Goal: Task Accomplishment & Management: Manage account settings

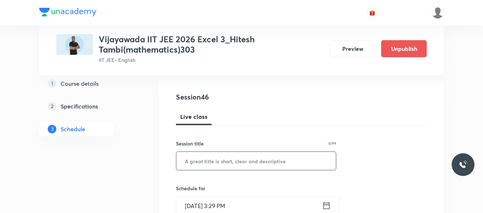
scroll to position [71, 0]
click at [212, 157] on input "text" at bounding box center [255, 161] width 159 height 18
paste input "Probability"
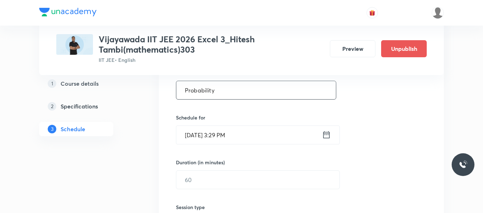
scroll to position [142, 0]
type input "Probability"
click at [328, 132] on icon at bounding box center [326, 134] width 6 height 7
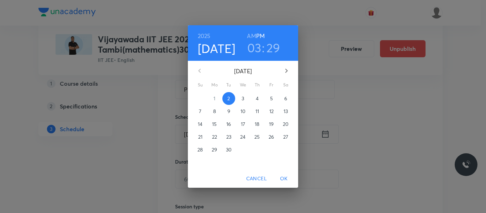
click at [244, 98] on p "3" at bounding box center [243, 98] width 2 height 7
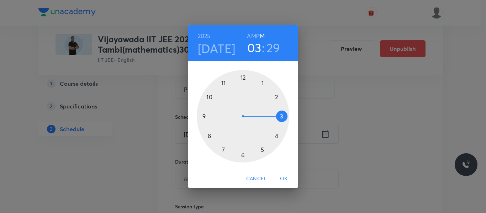
click at [263, 85] on div at bounding box center [243, 116] width 93 height 93
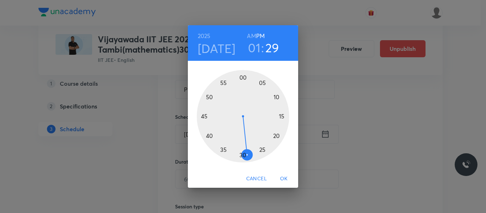
click at [283, 117] on div at bounding box center [243, 116] width 93 height 93
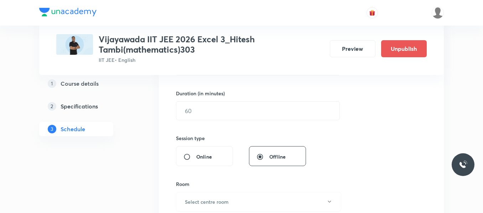
scroll to position [213, 0]
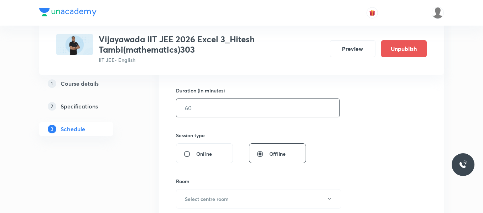
click at [224, 113] on input "text" at bounding box center [257, 108] width 163 height 18
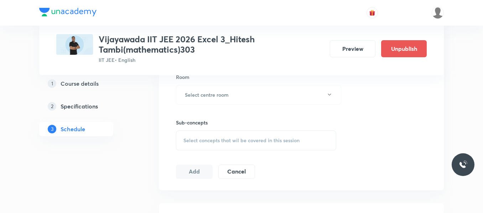
scroll to position [320, 0]
type input "105"
click at [225, 93] on h6 "Select centre room" at bounding box center [207, 92] width 44 height 7
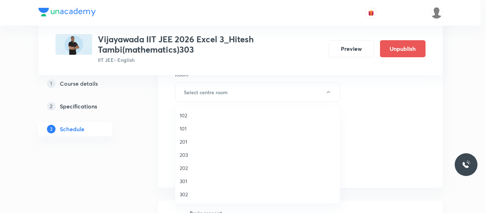
click at [182, 179] on span "301" at bounding box center [258, 181] width 156 height 7
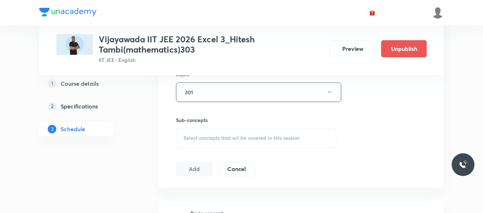
click at [210, 130] on div "Select concepts that wil be covered in this session" at bounding box center [256, 138] width 160 height 20
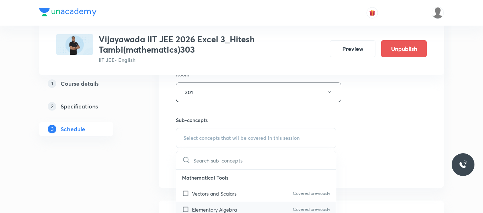
click at [219, 207] on p "Elementary Algebra" at bounding box center [214, 209] width 45 height 7
checkbox input "true"
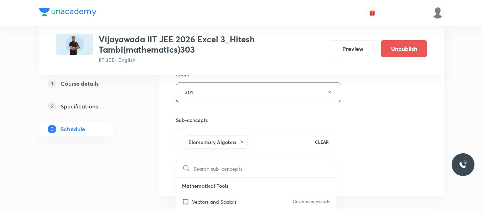
click at [362, 121] on div "Session 46 Live class Session title 11/99 Probability ​ Schedule for [DATE] 1:1…" at bounding box center [301, 13] width 251 height 342
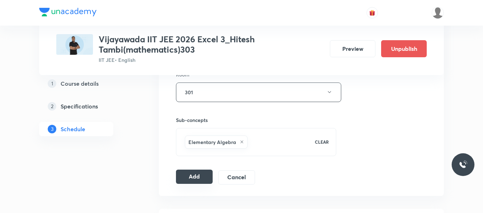
click at [197, 174] on button "Add" at bounding box center [194, 177] width 37 height 14
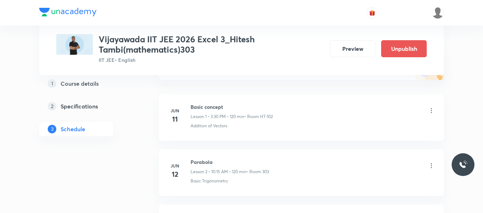
scroll to position [0, 0]
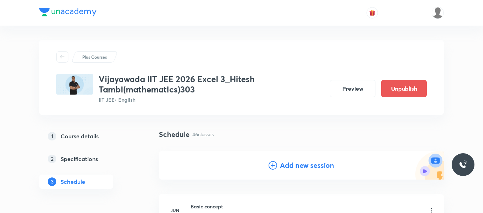
click at [270, 168] on icon at bounding box center [272, 165] width 9 height 9
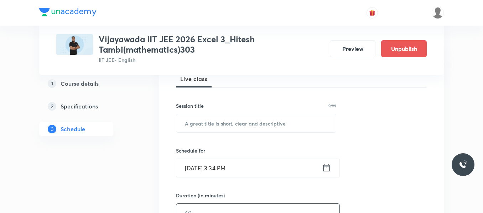
scroll to position [107, 0]
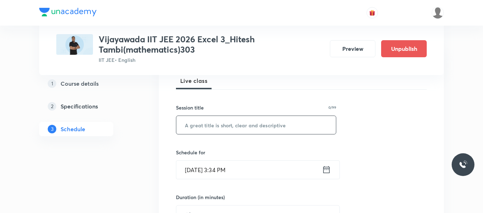
click at [215, 125] on input "text" at bounding box center [255, 125] width 159 height 18
paste input "PROBABILITY"
type input "PROBABILITY"
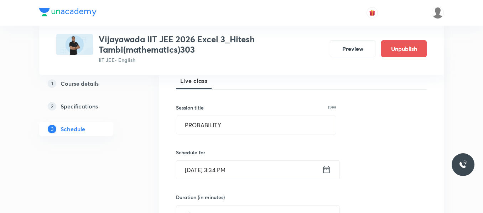
click at [326, 170] on icon at bounding box center [326, 170] width 9 height 10
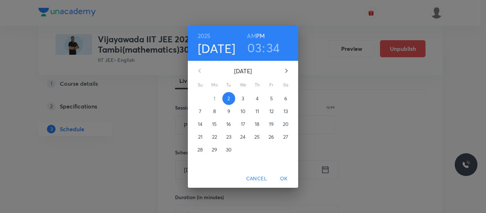
click at [243, 98] on p "3" at bounding box center [243, 98] width 2 height 7
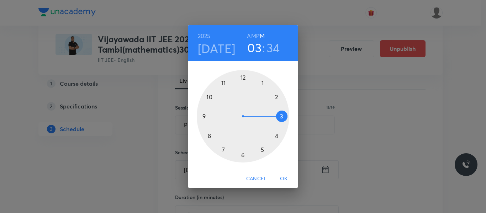
click at [258, 177] on span "Cancel" at bounding box center [256, 178] width 21 height 9
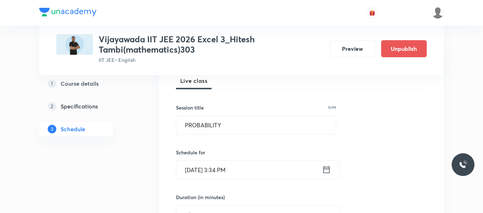
click at [324, 167] on icon at bounding box center [326, 169] width 6 height 7
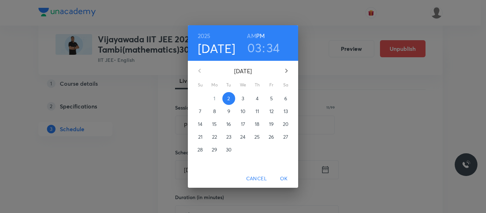
click at [256, 98] on p "4" at bounding box center [257, 98] width 3 height 7
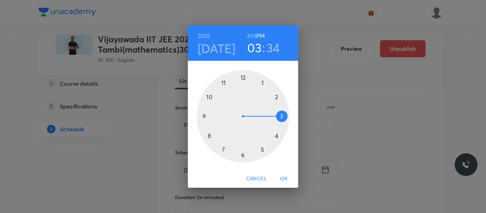
click at [262, 83] on div at bounding box center [243, 116] width 93 height 93
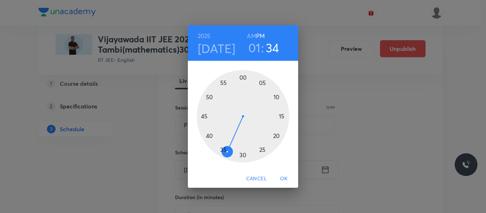
click at [281, 116] on div at bounding box center [243, 116] width 93 height 93
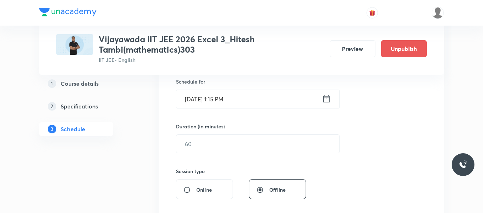
scroll to position [178, 0]
click at [197, 141] on input "text" at bounding box center [257, 144] width 163 height 18
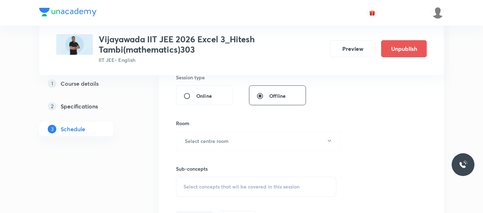
scroll to position [285, 0]
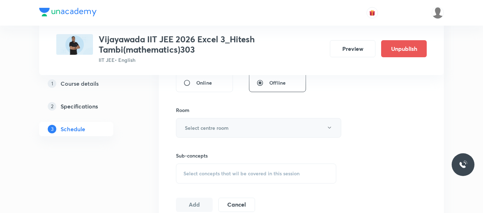
type input "105"
click at [216, 132] on button "Select centre room" at bounding box center [258, 128] width 165 height 20
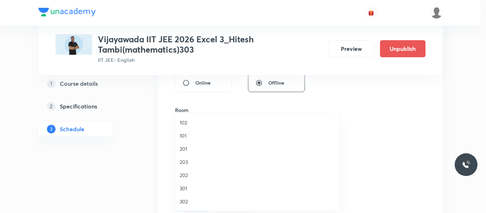
click at [187, 188] on span "301" at bounding box center [258, 188] width 156 height 7
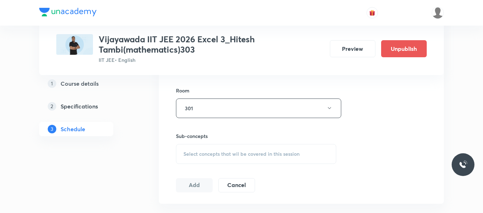
scroll to position [320, 0]
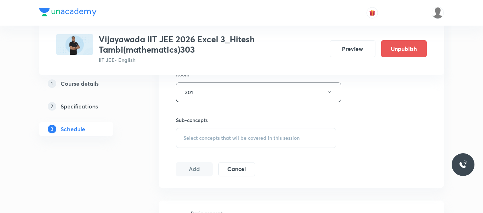
click at [204, 139] on span "Select concepts that wil be covered in this session" at bounding box center [241, 138] width 116 height 6
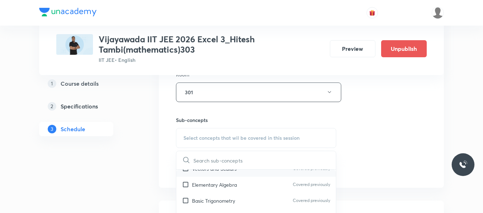
scroll to position [36, 0]
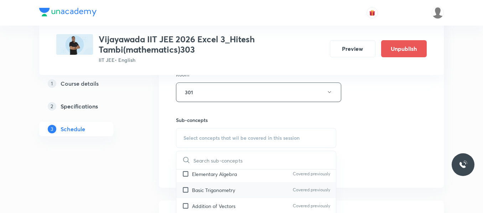
click at [214, 194] on p "Basic Trigonometry" at bounding box center [213, 189] width 43 height 7
checkbox input "true"
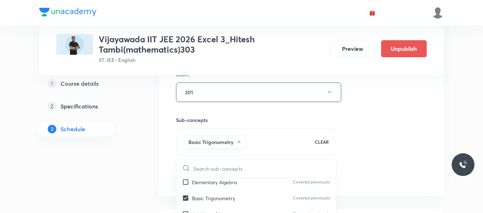
drag, startPoint x: 367, startPoint y: 142, endPoint x: 186, endPoint y: 175, distance: 184.4
click at [366, 142] on div "Session 47 Live class Session title 11/99 PROBABILITY ​ Schedule for Sept 4, 20…" at bounding box center [301, 13] width 251 height 342
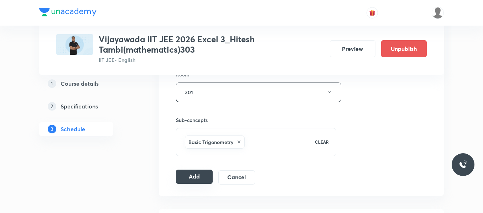
click at [184, 175] on button "Add" at bounding box center [194, 177] width 37 height 14
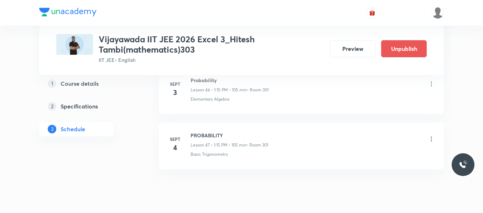
scroll to position [2596, 0]
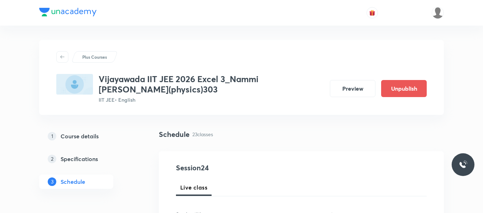
scroll to position [1635, 0]
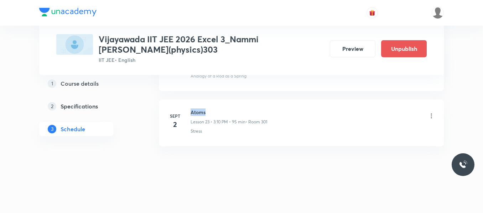
drag, startPoint x: 191, startPoint y: 113, endPoint x: 216, endPoint y: 107, distance: 26.1
click at [216, 107] on li "Sept 2 Atoms Lesson 23 • 3:10 PM • 95 min • Room 301 Stress" at bounding box center [301, 123] width 285 height 47
copy h6 "Atoms"
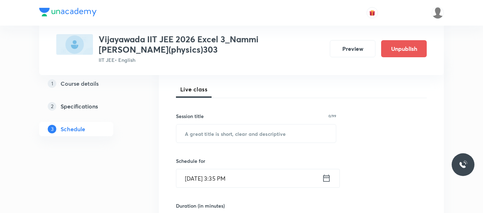
scroll to position [107, 0]
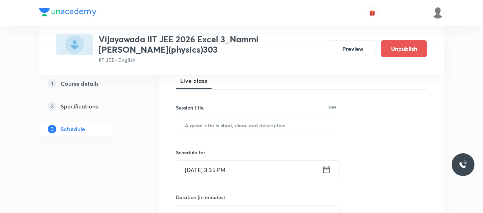
click at [201, 132] on input "text" at bounding box center [255, 125] width 159 height 18
paste input "Atoms"
type input "Atoms"
click at [325, 170] on icon at bounding box center [326, 170] width 9 height 10
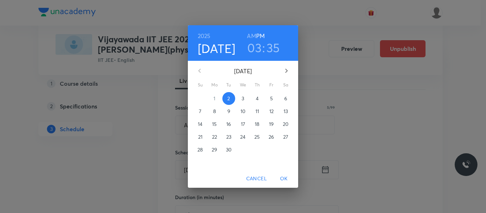
click at [244, 98] on p "3" at bounding box center [243, 98] width 2 height 7
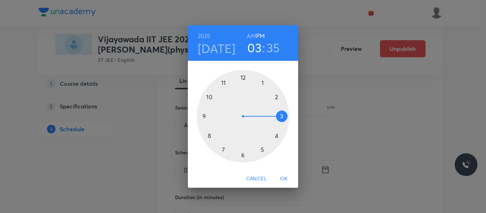
click at [272, 48] on h3 "35" at bounding box center [274, 47] width 14 height 15
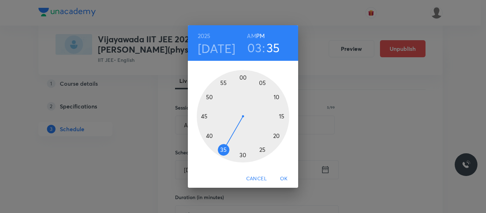
drag, startPoint x: 276, startPoint y: 97, endPoint x: 266, endPoint y: 101, distance: 10.5
click at [275, 97] on div at bounding box center [243, 116] width 93 height 93
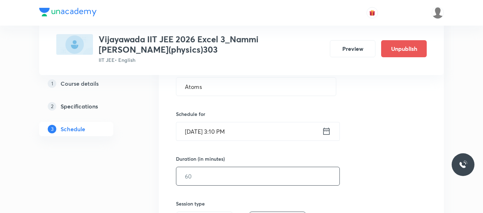
scroll to position [158, 0]
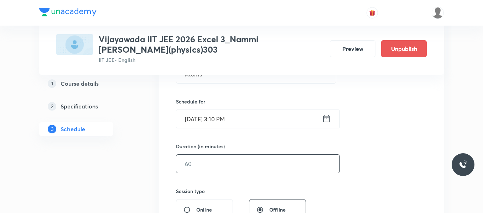
click at [195, 160] on input "text" at bounding box center [257, 164] width 163 height 18
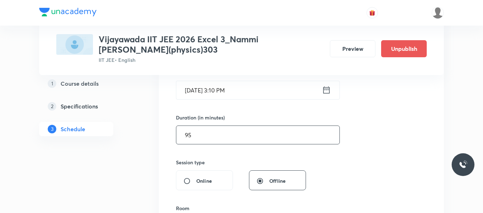
scroll to position [229, 0]
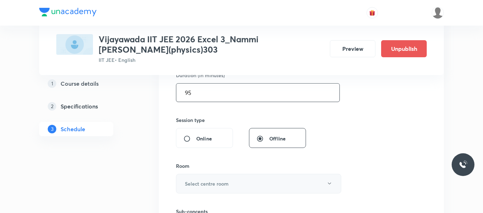
type input "95"
click at [207, 179] on button "Select centre room" at bounding box center [258, 184] width 165 height 20
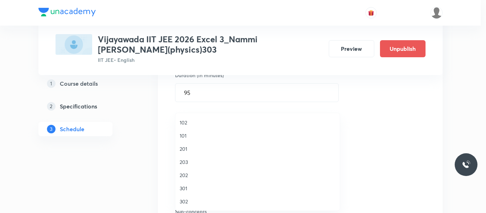
click at [184, 188] on span "301" at bounding box center [258, 188] width 156 height 7
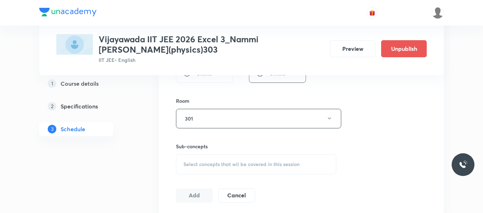
scroll to position [300, 0]
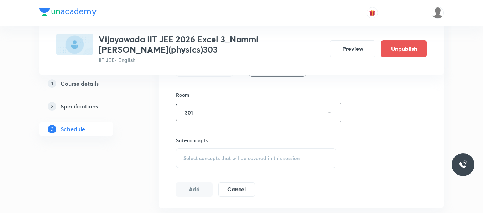
click at [215, 152] on div "Select concepts that wil be covered in this session" at bounding box center [256, 158] width 160 height 20
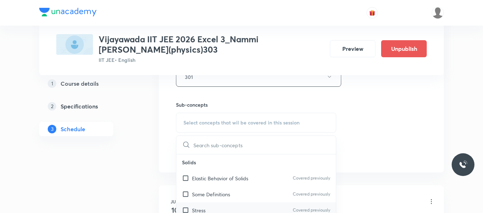
click at [207, 207] on div "Stress Covered previously" at bounding box center [255, 210] width 159 height 16
checkbox input "true"
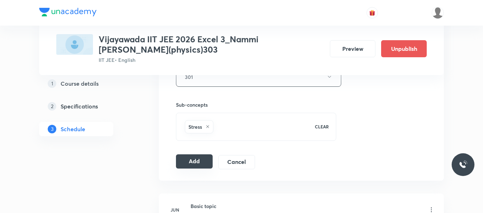
click at [189, 159] on button "Add" at bounding box center [194, 161] width 37 height 14
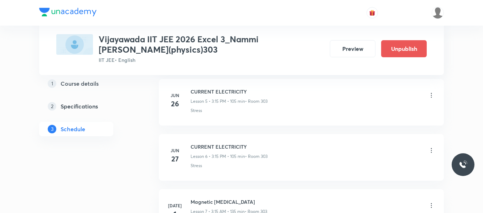
scroll to position [1363, 0]
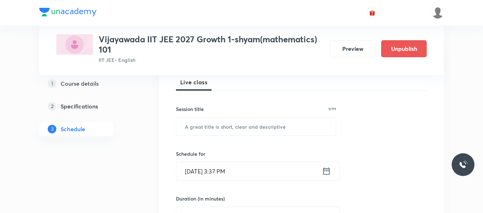
scroll to position [107, 0]
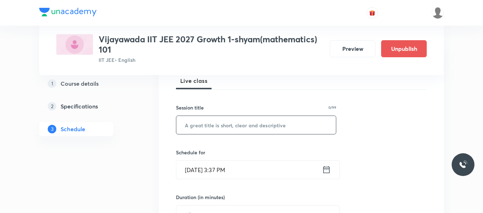
click at [221, 126] on input "text" at bounding box center [255, 125] width 159 height 18
paste input "points and straight lines"
type input "points and straight lines"
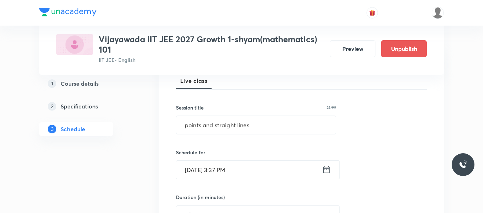
click at [322, 169] on icon at bounding box center [326, 170] width 9 height 10
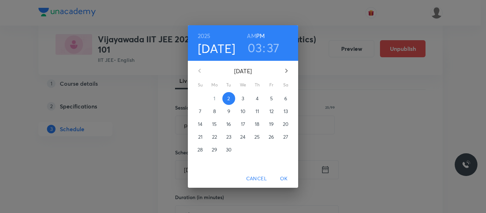
drag, startPoint x: 243, startPoint y: 99, endPoint x: 240, endPoint y: 203, distance: 103.6
click at [243, 99] on p "3" at bounding box center [243, 98] width 2 height 7
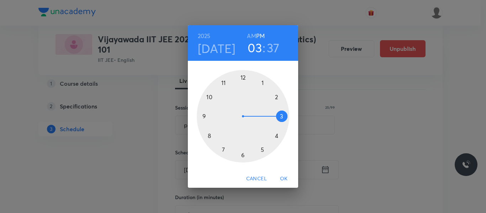
click at [210, 96] on div at bounding box center [243, 116] width 93 height 93
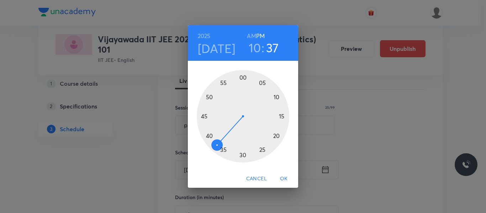
click at [253, 38] on h6 "AM" at bounding box center [251, 36] width 9 height 10
click at [277, 96] on div at bounding box center [243, 116] width 93 height 93
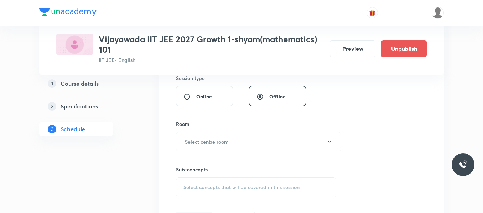
scroll to position [156, 0]
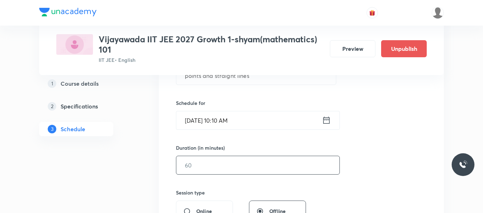
click at [193, 163] on input "text" at bounding box center [257, 165] width 163 height 18
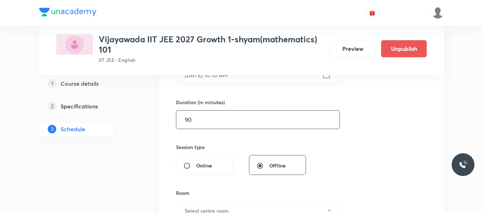
scroll to position [227, 0]
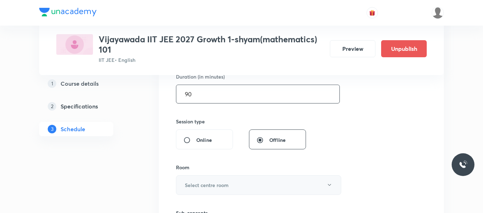
type input "90"
click at [210, 183] on h6 "Select centre room" at bounding box center [207, 184] width 44 height 7
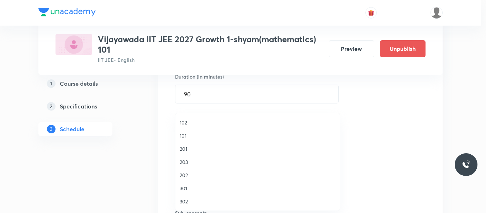
click at [184, 138] on span "101" at bounding box center [258, 135] width 156 height 7
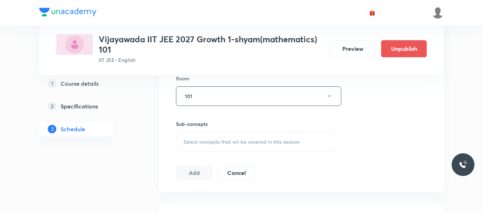
scroll to position [334, 0]
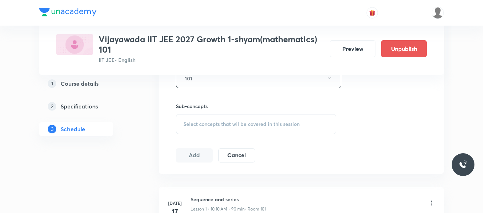
click at [218, 123] on span "Select concepts that wil be covered in this session" at bounding box center [241, 124] width 116 height 6
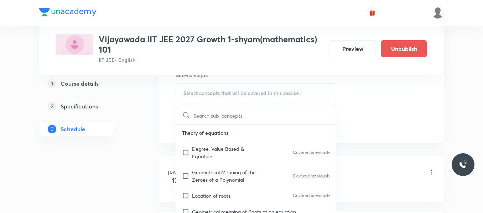
scroll to position [370, 0]
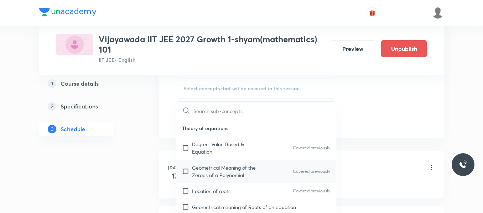
click at [217, 172] on p "Geometrical Meaning of the Zeroes of a Polynomial" at bounding box center [228, 171] width 72 height 15
checkbox input "true"
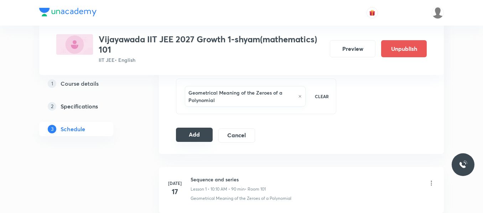
click at [199, 138] on button "Add" at bounding box center [194, 135] width 37 height 14
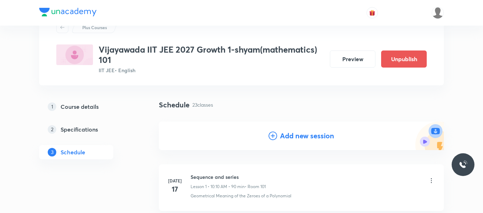
scroll to position [0, 0]
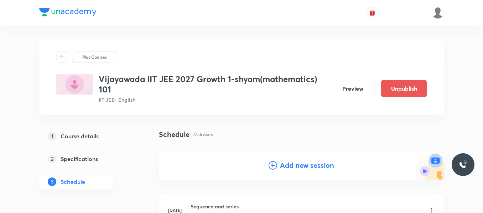
click at [274, 166] on icon at bounding box center [272, 165] width 9 height 9
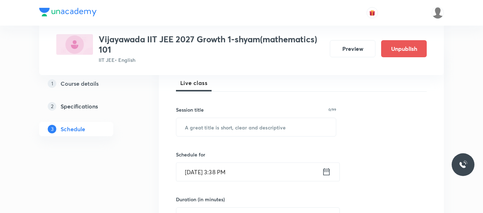
scroll to position [107, 0]
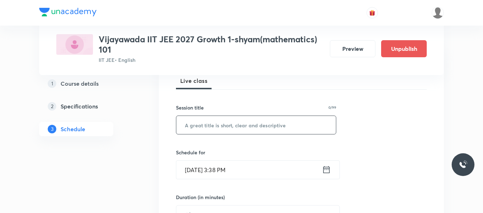
click at [212, 125] on input "text" at bounding box center [255, 125] width 159 height 18
paste input "points and straight lines"
type input "points and straight lines"
click at [323, 172] on icon at bounding box center [326, 169] width 6 height 7
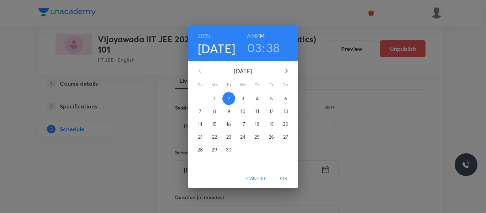
click at [259, 100] on p "4" at bounding box center [257, 98] width 3 height 7
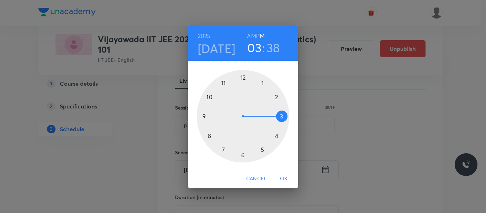
click at [210, 97] on div at bounding box center [243, 116] width 93 height 93
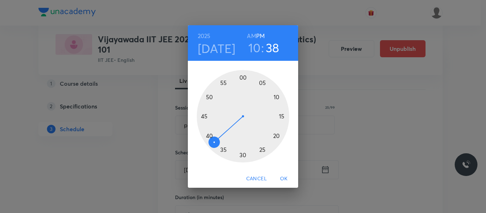
click at [253, 33] on h6 "AM" at bounding box center [251, 36] width 9 height 10
click at [277, 96] on div at bounding box center [243, 116] width 93 height 93
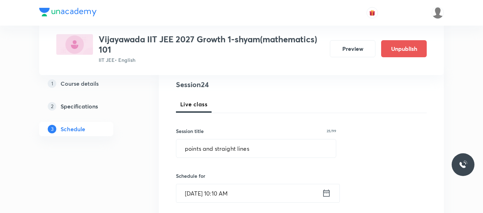
scroll to position [185, 0]
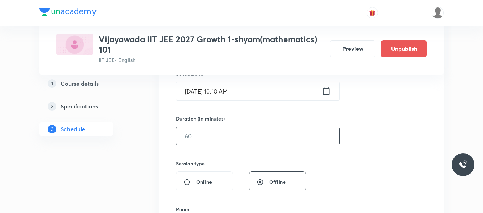
click at [196, 133] on input "text" at bounding box center [257, 136] width 163 height 18
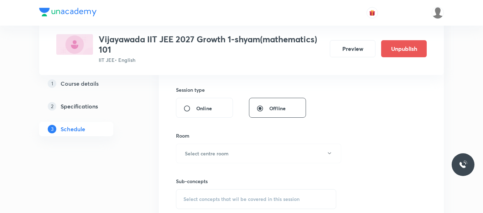
scroll to position [292, 0]
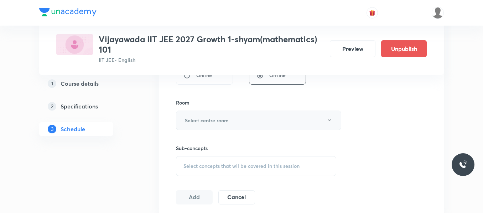
type input "90"
click at [195, 124] on h6 "Select centre room" at bounding box center [207, 120] width 44 height 7
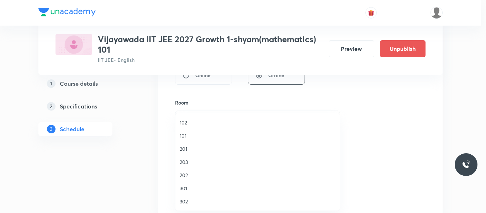
click at [184, 133] on span "101" at bounding box center [258, 135] width 156 height 7
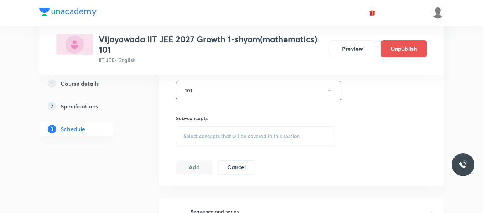
scroll to position [363, 0]
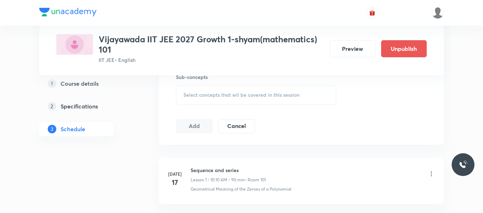
click at [213, 86] on div "Select concepts that wil be covered in this session" at bounding box center [256, 95] width 160 height 20
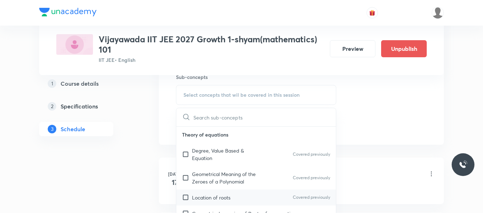
click at [215, 191] on div "Location of roots Covered previously" at bounding box center [255, 198] width 159 height 16
checkbox input "true"
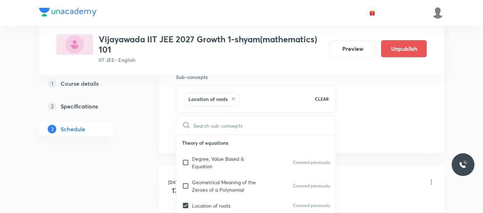
drag, startPoint x: 370, startPoint y: 112, endPoint x: 246, endPoint y: 151, distance: 129.4
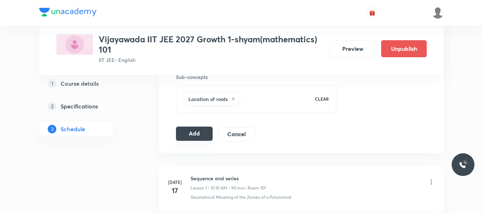
click at [196, 135] on button "Add" at bounding box center [194, 134] width 37 height 14
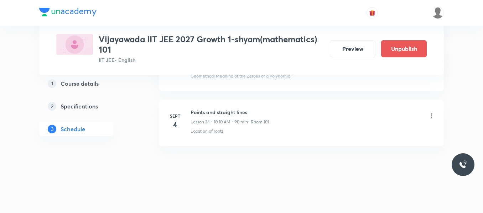
scroll to position [1327, 0]
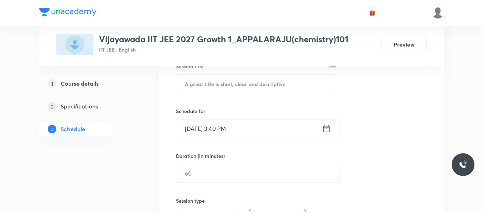
scroll to position [142, 0]
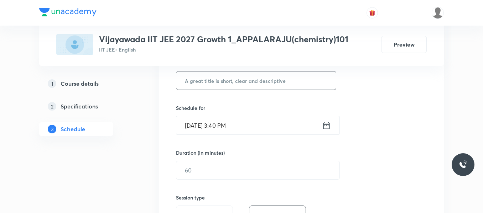
click at [215, 81] on input "text" at bounding box center [255, 81] width 159 height 18
paste input "CHEMICAL EQUILIBRIUM"
type input "CHEMICAL EQUILIBRIUM"
click at [323, 128] on icon at bounding box center [326, 125] width 6 height 7
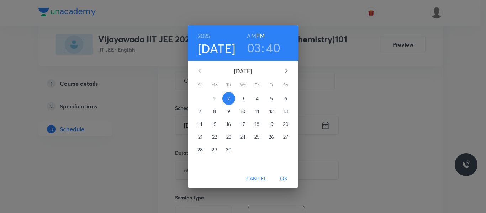
click at [242, 97] on p "3" at bounding box center [243, 98] width 2 height 7
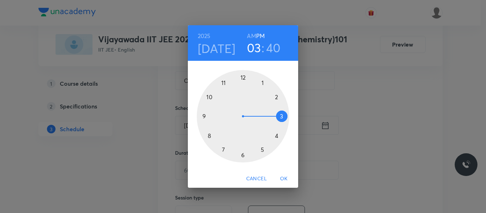
click at [223, 84] on div at bounding box center [243, 116] width 93 height 93
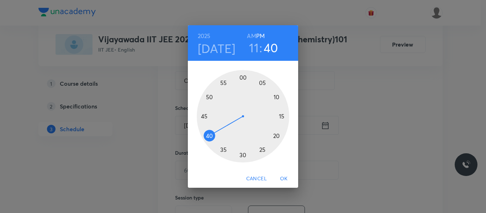
click at [252, 35] on h6 "AM" at bounding box center [251, 36] width 9 height 10
click at [209, 96] on div at bounding box center [243, 116] width 93 height 93
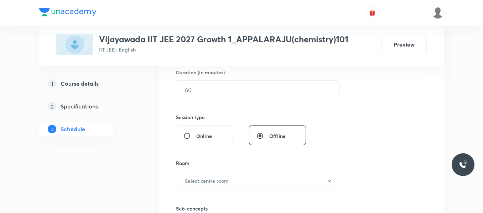
scroll to position [144, 0]
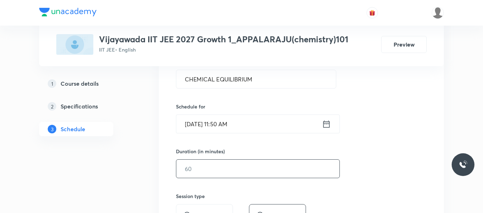
click at [205, 168] on input "text" at bounding box center [257, 169] width 163 height 18
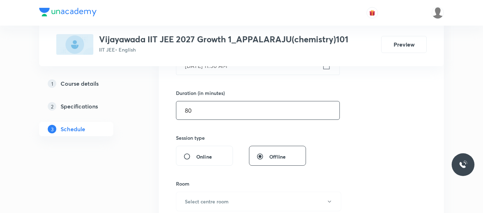
scroll to position [251, 0]
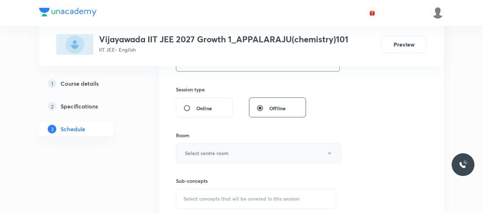
type input "80"
click at [204, 150] on h6 "Select centre room" at bounding box center [207, 152] width 44 height 7
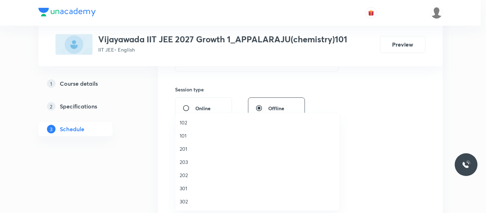
click at [184, 132] on span "101" at bounding box center [258, 135] width 156 height 7
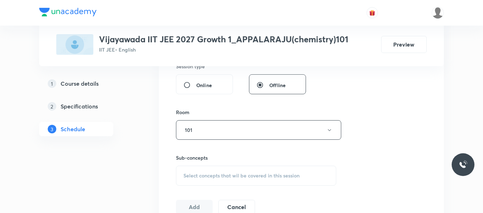
scroll to position [286, 0]
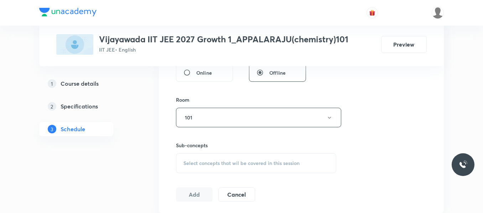
click at [202, 163] on span "Select concepts that wil be covered in this session" at bounding box center [241, 163] width 116 height 6
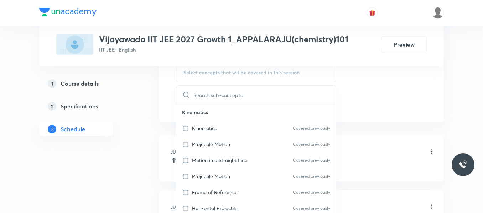
scroll to position [393, 0]
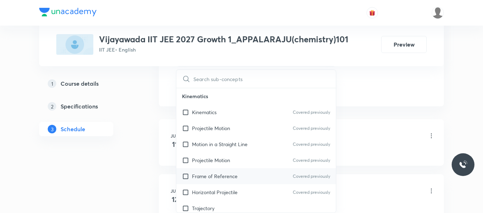
click at [215, 176] on p "Frame of Reference" at bounding box center [215, 176] width 46 height 7
checkbox input "true"
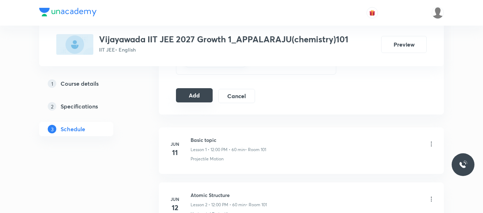
click at [197, 93] on button "Add" at bounding box center [194, 95] width 37 height 14
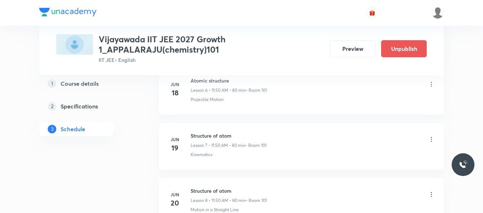
scroll to position [2300, 0]
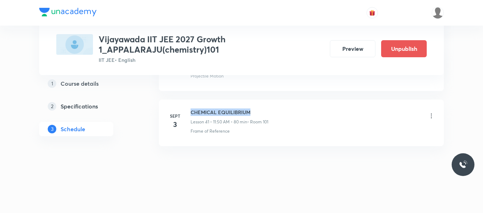
drag, startPoint x: 190, startPoint y: 111, endPoint x: 262, endPoint y: 110, distance: 71.5
click at [262, 110] on div "Sept 3 CHEMICAL EQUILIBRIUM Lesson 41 • 11:50 AM • 80 min • Room 101 Frame of R…" at bounding box center [301, 122] width 267 height 26
copy h6 "CHEMICAL EQUILIBRIUM"
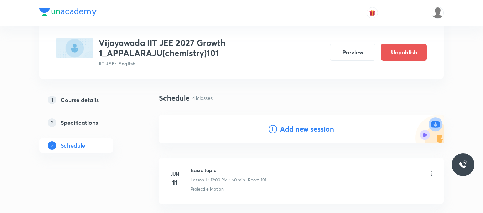
scroll to position [36, 0]
drag, startPoint x: 275, startPoint y: 128, endPoint x: 270, endPoint y: 129, distance: 4.7
click at [274, 128] on icon at bounding box center [272, 130] width 9 height 9
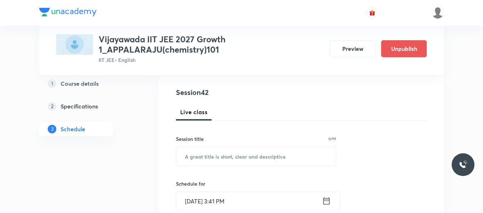
scroll to position [142, 0]
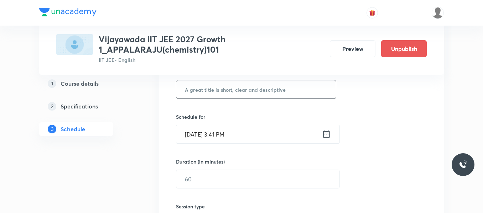
click at [211, 85] on input "text" at bounding box center [255, 89] width 159 height 18
paste input "CHEMICAL EQUILIBRIUM"
type input "CHEMICAL EQUILIBRIUM"
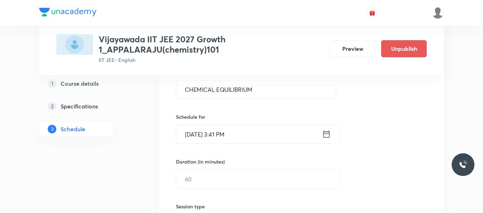
click at [324, 135] on icon at bounding box center [326, 134] width 9 height 10
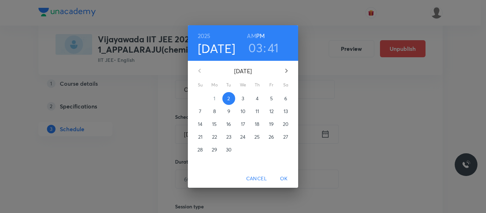
click at [258, 98] on p "4" at bounding box center [257, 98] width 3 height 7
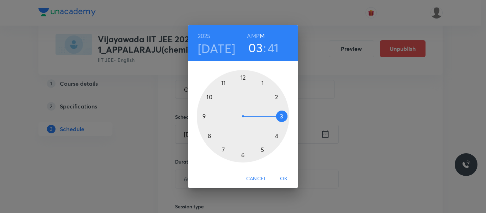
click at [222, 83] on div at bounding box center [243, 116] width 93 height 93
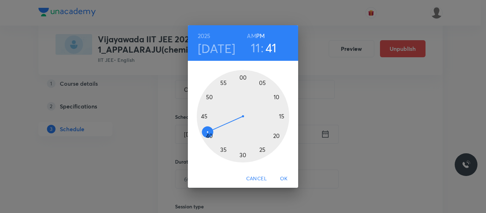
click at [255, 33] on h6 "AM" at bounding box center [251, 36] width 9 height 10
click at [210, 97] on div at bounding box center [243, 116] width 93 height 93
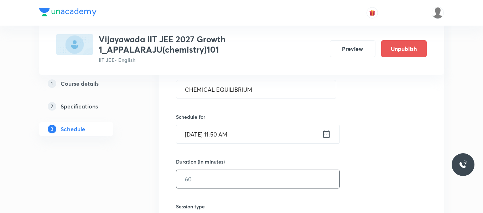
click at [204, 180] on input "text" at bounding box center [257, 179] width 163 height 18
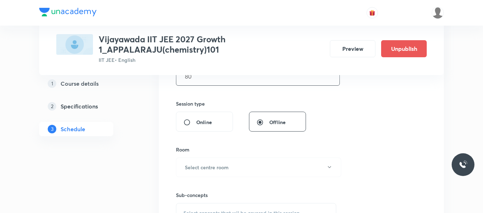
scroll to position [249, 0]
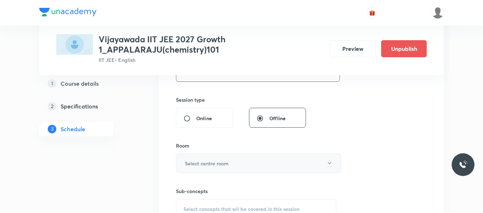
type input "80"
click at [207, 164] on h6 "Select centre room" at bounding box center [207, 163] width 44 height 7
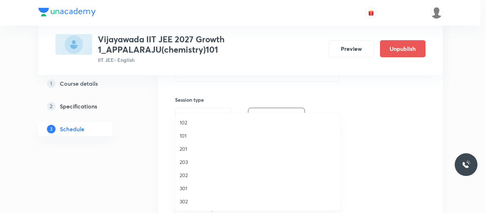
click at [185, 137] on span "101" at bounding box center [258, 135] width 156 height 7
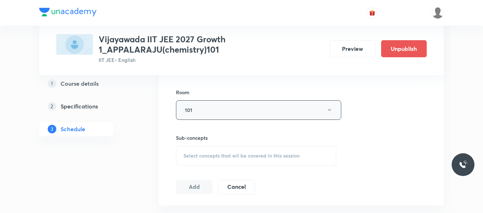
scroll to position [320, 0]
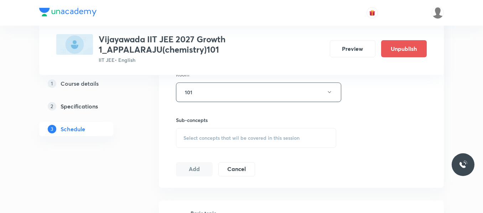
click at [211, 136] on span "Select concepts that wil be covered in this session" at bounding box center [241, 138] width 116 height 6
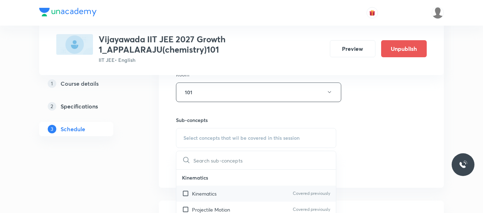
scroll to position [36, 0]
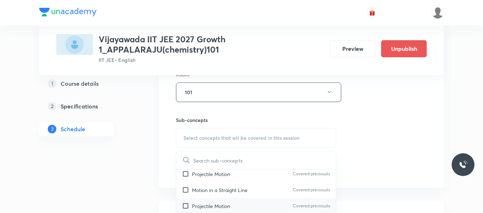
click at [206, 203] on p "Projectile Motion" at bounding box center [211, 205] width 38 height 7
checkbox input "true"
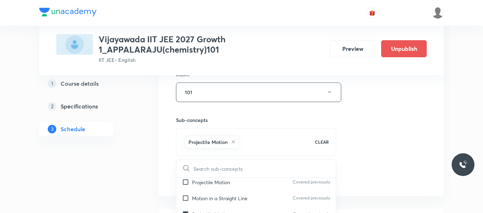
click at [344, 137] on div "Session 42 Live class Session title 20/99 CHEMICAL EQUILIBRIUM ​ Schedule for S…" at bounding box center [301, 13] width 251 height 342
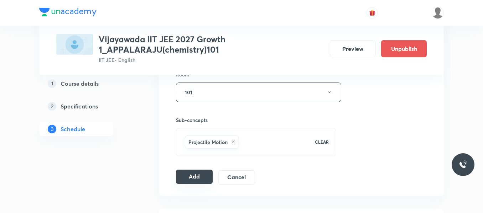
click at [188, 178] on button "Add" at bounding box center [194, 177] width 37 height 14
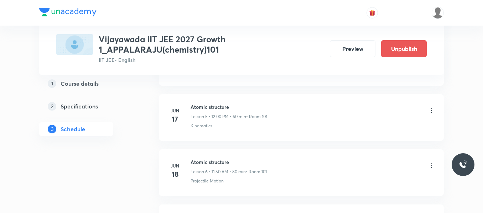
scroll to position [2356, 0]
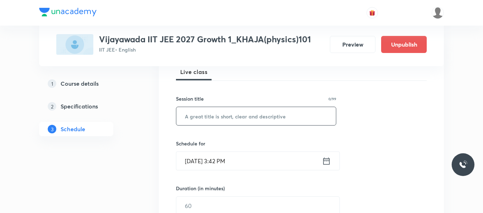
click at [219, 118] on input "text" at bounding box center [255, 116] width 159 height 18
paste input "Work Energy and Power"
type input "Work Energy and Power"
click at [325, 164] on icon at bounding box center [326, 161] width 9 height 10
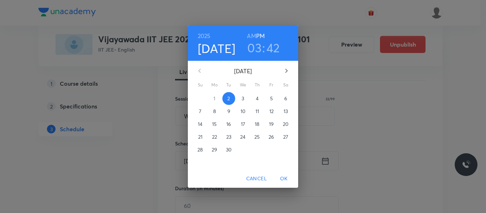
click at [244, 100] on p "3" at bounding box center [243, 98] width 2 height 7
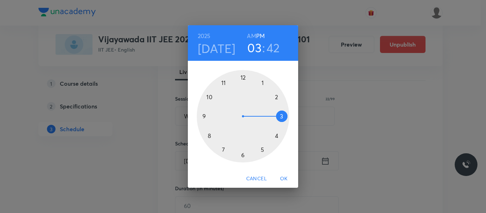
click at [275, 100] on div at bounding box center [243, 116] width 93 height 93
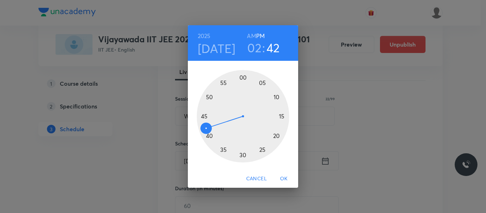
click at [242, 77] on div at bounding box center [243, 116] width 93 height 93
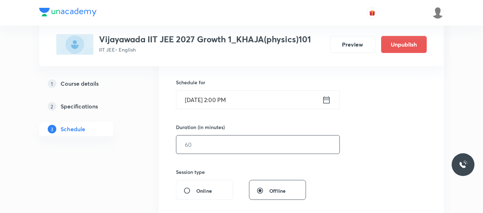
scroll to position [178, 0]
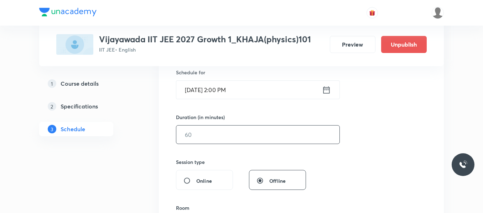
click at [197, 131] on input "text" at bounding box center [257, 135] width 163 height 18
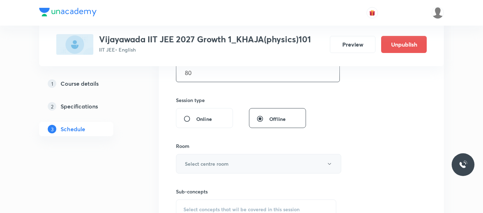
scroll to position [249, 0]
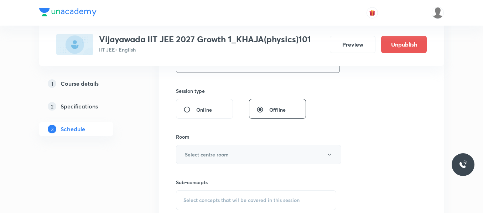
type input "80"
click at [191, 152] on h6 "Select centre room" at bounding box center [207, 154] width 44 height 7
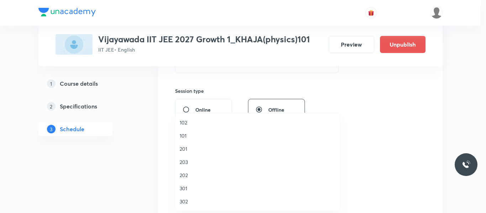
click at [186, 137] on span "101" at bounding box center [258, 135] width 156 height 7
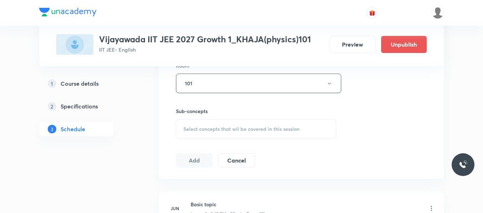
click at [193, 131] on span "Select concepts that wil be covered in this session" at bounding box center [241, 129] width 116 height 6
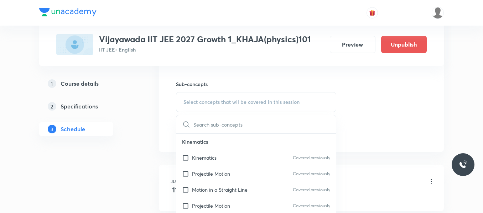
scroll to position [391, 0]
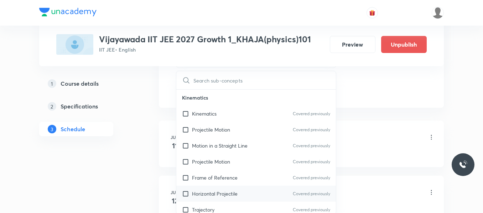
click at [215, 193] on p "Horizontal Projectile" at bounding box center [215, 193] width 46 height 7
checkbox input "true"
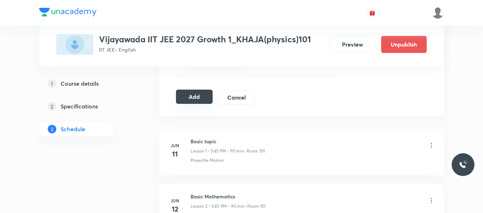
click at [192, 99] on button "Add" at bounding box center [194, 97] width 37 height 14
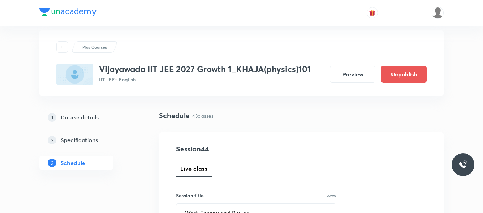
scroll to position [0, 0]
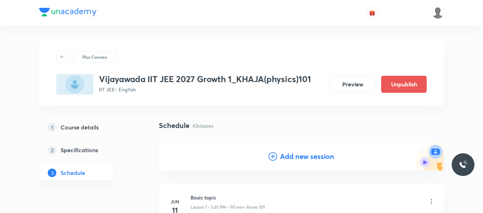
click at [274, 152] on icon at bounding box center [272, 156] width 9 height 9
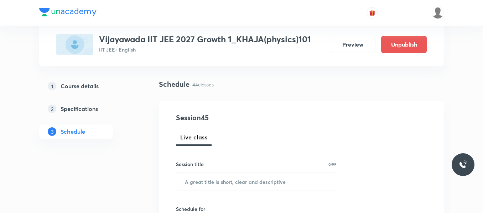
scroll to position [71, 0]
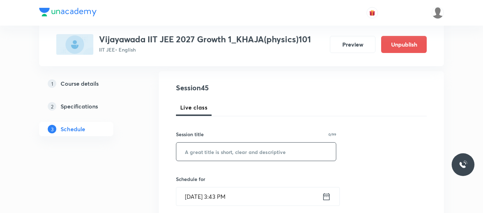
click at [211, 158] on input "text" at bounding box center [255, 152] width 159 height 18
paste input "Work Energy and Power"
type input "Work Energy and Power"
click at [326, 198] on icon at bounding box center [326, 197] width 9 height 10
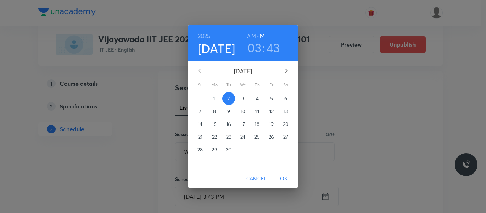
click at [254, 98] on span "4" at bounding box center [257, 98] width 13 height 7
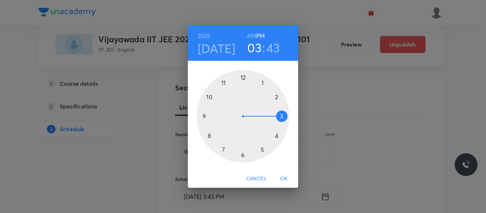
click at [276, 98] on div at bounding box center [243, 116] width 93 height 93
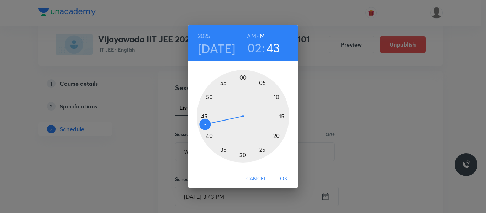
click at [242, 79] on div at bounding box center [243, 116] width 93 height 93
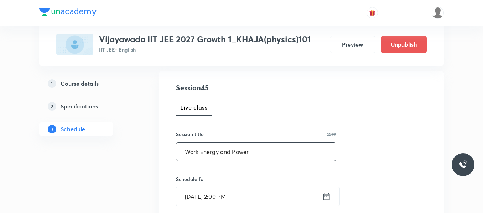
scroll to position [142, 0]
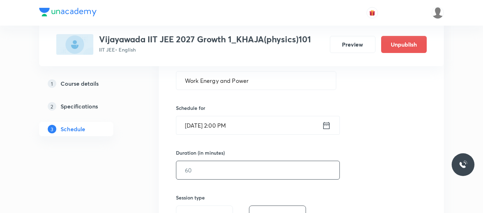
click at [207, 172] on input "text" at bounding box center [257, 170] width 163 height 18
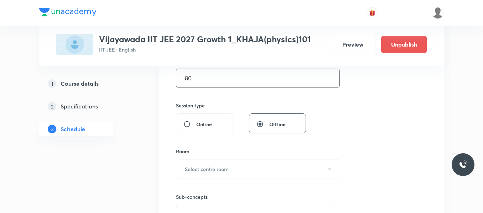
scroll to position [249, 0]
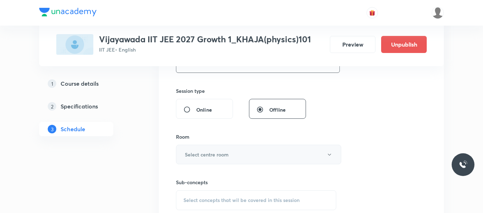
type input "80"
click at [216, 155] on h6 "Select centre room" at bounding box center [207, 154] width 44 height 7
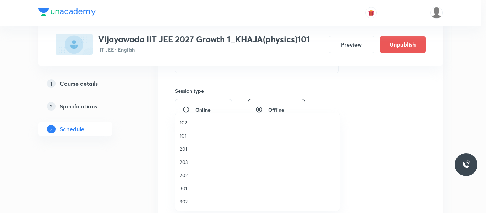
click at [187, 139] on span "101" at bounding box center [258, 135] width 156 height 7
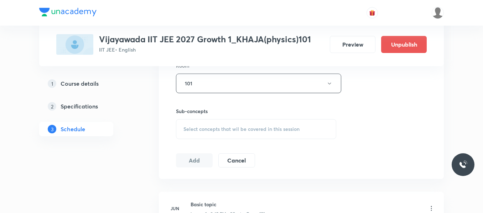
click at [209, 132] on div "Select concepts that wil be covered in this session" at bounding box center [256, 129] width 160 height 20
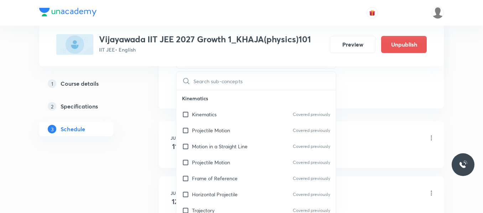
scroll to position [391, 0]
click at [212, 210] on p "Trajectory" at bounding box center [203, 209] width 22 height 7
checkbox input "true"
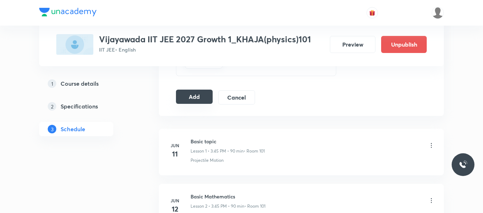
click at [196, 96] on button "Add" at bounding box center [194, 97] width 37 height 14
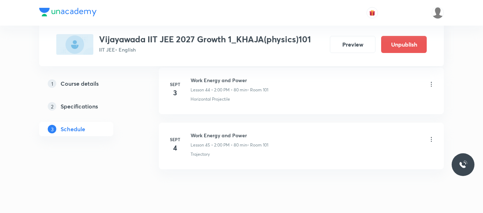
scroll to position [2477, 0]
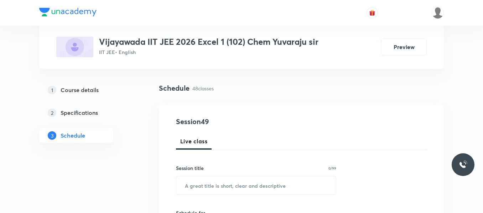
scroll to position [71, 0]
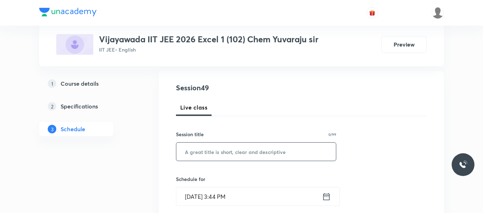
click at [216, 151] on input "text" at bounding box center [255, 152] width 159 height 18
paste input "PRACTICAL CHEMISTRY"
type input "PRACTICAL CHEMISTRY"
click at [322, 192] on icon at bounding box center [326, 197] width 9 height 10
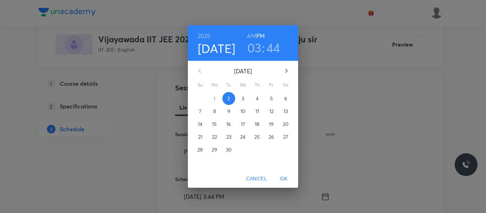
click at [241, 97] on span "3" at bounding box center [243, 98] width 13 height 7
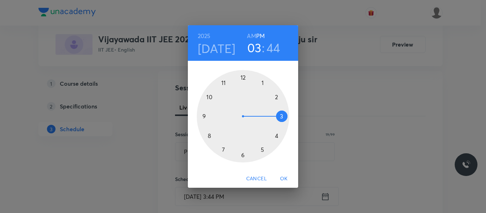
click at [209, 136] on div at bounding box center [243, 116] width 93 height 93
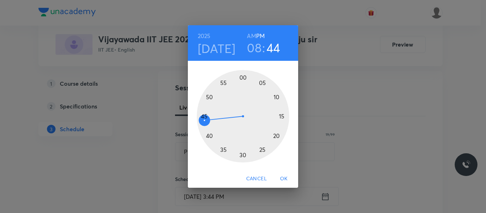
click at [249, 32] on h6 "AM" at bounding box center [251, 36] width 9 height 10
click at [243, 155] on div at bounding box center [243, 116] width 93 height 93
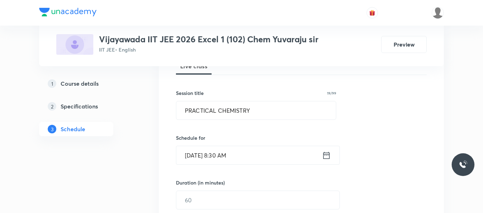
scroll to position [178, 0]
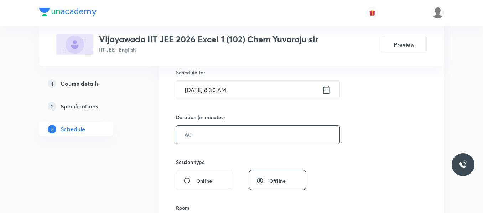
click at [219, 142] on input "text" at bounding box center [257, 135] width 163 height 18
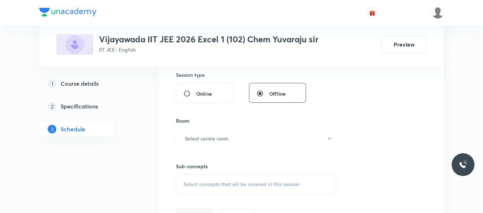
scroll to position [285, 0]
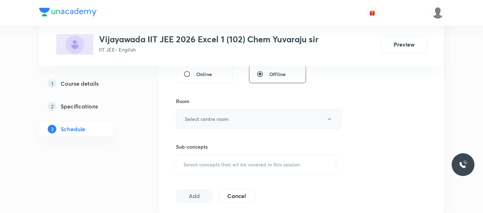
type input "90"
click at [211, 117] on h6 "Select centre room" at bounding box center [207, 118] width 44 height 7
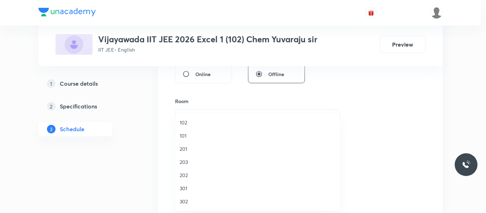
click at [185, 149] on span "201" at bounding box center [258, 148] width 156 height 7
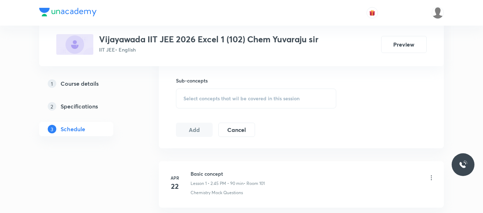
scroll to position [356, 0]
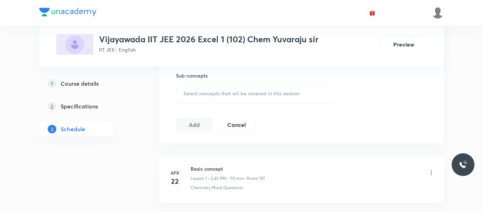
click at [210, 92] on span "Select concepts that wil be covered in this session" at bounding box center [241, 94] width 116 height 6
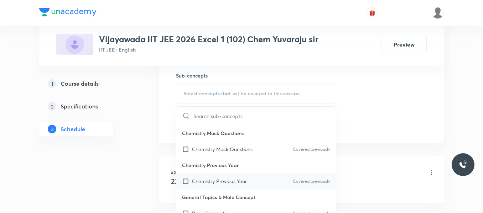
click at [212, 184] on p "Chemistry Previous Year" at bounding box center [219, 181] width 55 height 7
checkbox input "true"
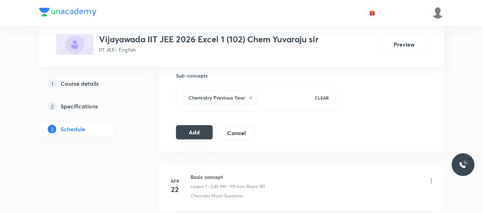
click at [208, 133] on button "Add" at bounding box center [194, 132] width 37 height 14
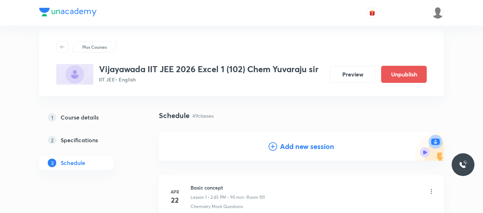
scroll to position [0, 0]
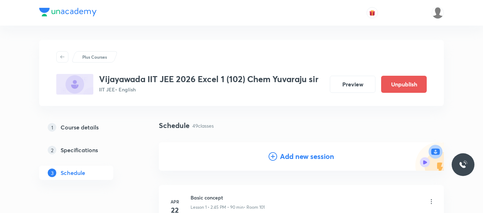
click at [271, 153] on icon at bounding box center [272, 156] width 9 height 9
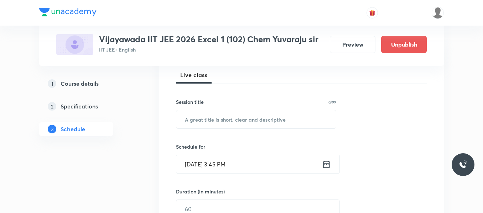
scroll to position [107, 0]
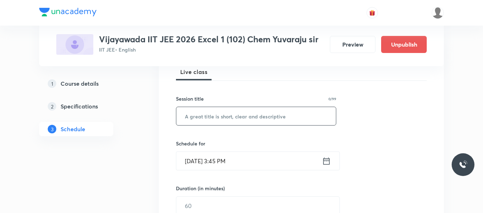
click at [216, 119] on input "text" at bounding box center [255, 116] width 159 height 18
paste input "SALT ANALYSIS"
type input "SALT ANALYSIS"
click at [328, 162] on icon at bounding box center [326, 161] width 9 height 10
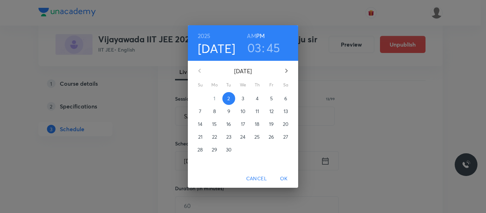
click at [256, 98] on p "4" at bounding box center [257, 98] width 3 height 7
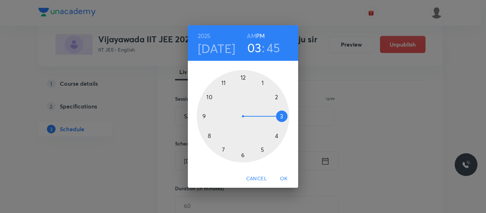
drag, startPoint x: 211, startPoint y: 135, endPoint x: 240, endPoint y: 101, distance: 45.0
click at [211, 135] on div at bounding box center [243, 116] width 93 height 93
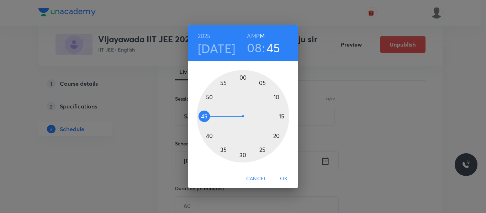
click at [251, 38] on h6 "AM" at bounding box center [251, 36] width 9 height 10
click at [242, 154] on div at bounding box center [243, 116] width 93 height 93
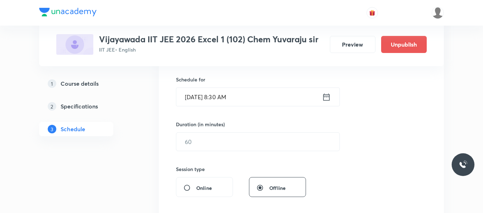
scroll to position [178, 0]
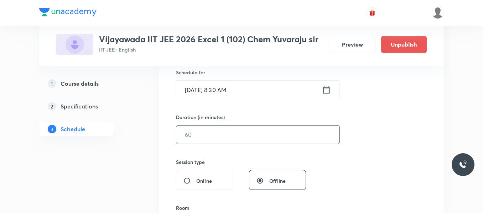
click at [204, 133] on input "text" at bounding box center [257, 135] width 163 height 18
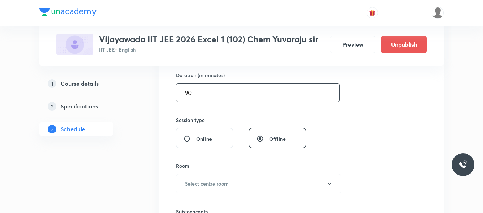
scroll to position [285, 0]
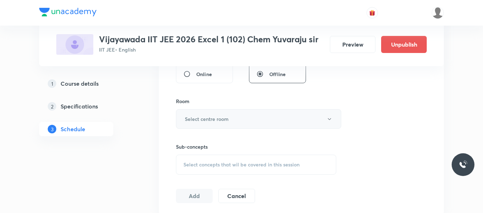
type input "90"
click at [204, 121] on h6 "Select centre room" at bounding box center [207, 118] width 44 height 7
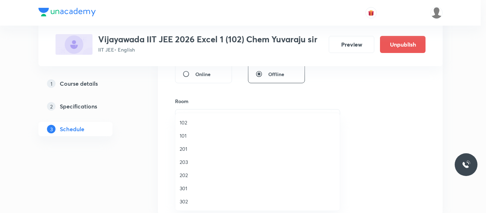
click at [181, 143] on li "201" at bounding box center [257, 148] width 164 height 13
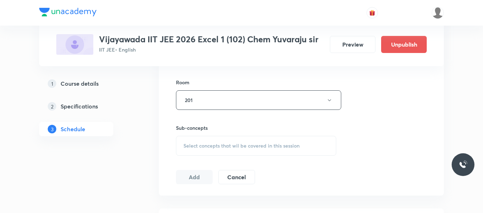
scroll to position [356, 0]
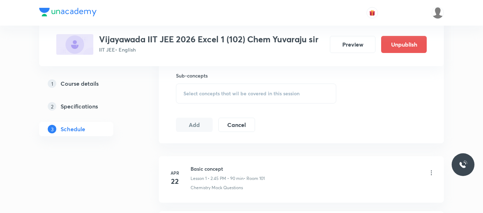
click at [202, 91] on span "Select concepts that wil be covered in this session" at bounding box center [241, 94] width 116 height 6
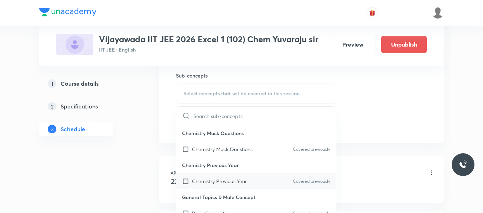
click at [208, 186] on div "Chemistry Previous Year Covered previously" at bounding box center [255, 181] width 159 height 16
checkbox input "true"
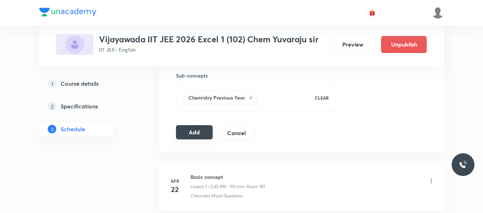
click at [196, 131] on button "Add" at bounding box center [194, 132] width 37 height 14
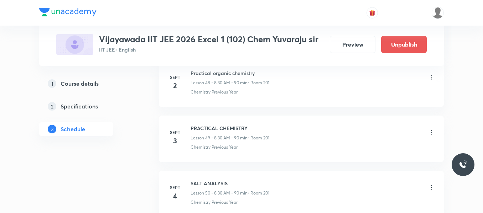
scroll to position [2752, 0]
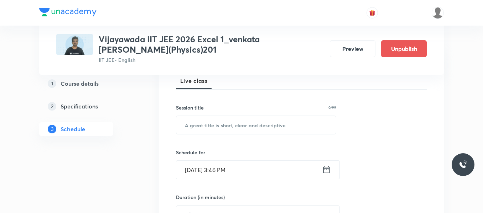
scroll to position [142, 0]
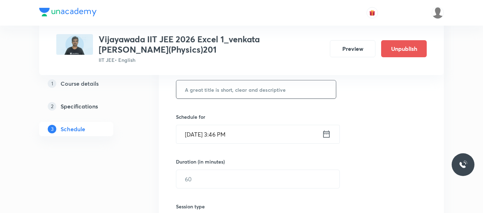
click at [216, 93] on input "text" at bounding box center [255, 89] width 159 height 18
paste input "waves"
type input "waves"
click at [327, 137] on icon at bounding box center [326, 134] width 9 height 10
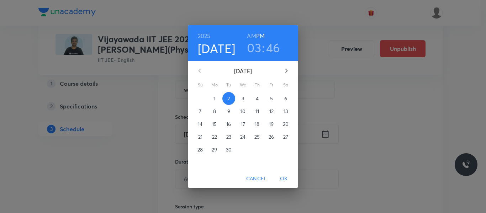
click at [243, 100] on p "3" at bounding box center [243, 98] width 2 height 7
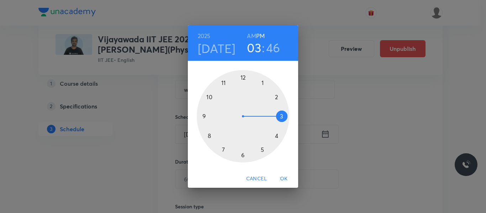
click at [208, 96] on div at bounding box center [243, 116] width 93 height 93
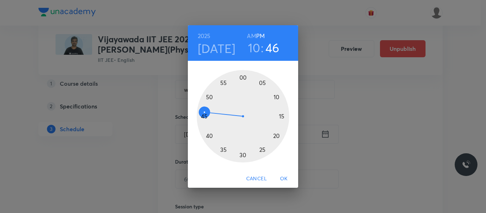
click at [253, 36] on h6 "AM" at bounding box center [251, 36] width 9 height 10
click at [276, 96] on div at bounding box center [243, 116] width 93 height 93
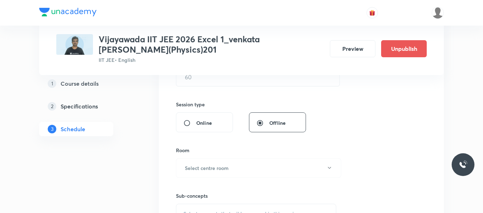
scroll to position [142, 0]
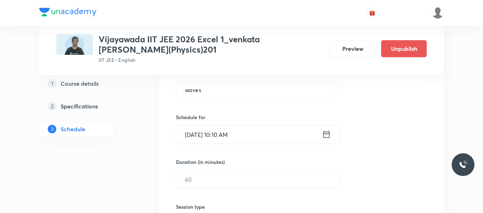
click at [326, 135] on icon at bounding box center [326, 135] width 9 height 10
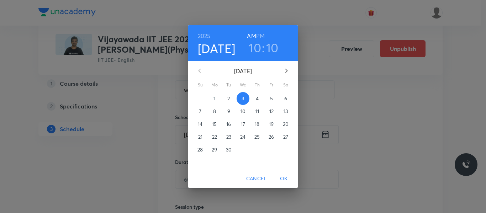
click at [276, 47] on h3 "10" at bounding box center [272, 47] width 12 height 15
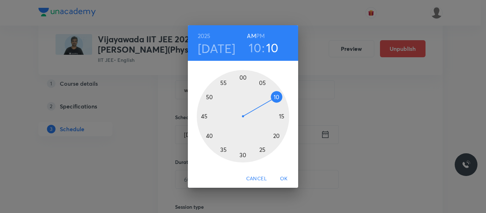
click at [282, 117] on div at bounding box center [243, 116] width 93 height 93
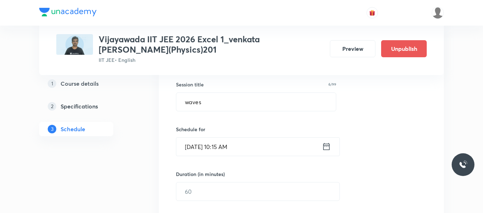
scroll to position [142, 0]
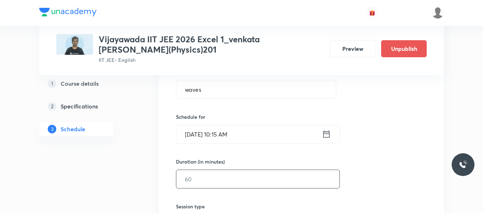
click at [195, 181] on input "text" at bounding box center [257, 179] width 163 height 18
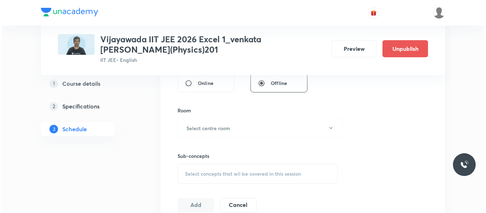
scroll to position [285, 0]
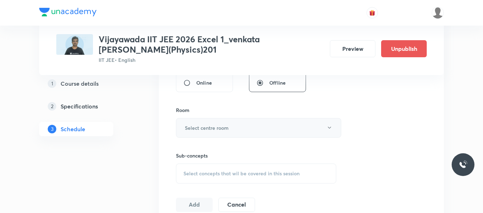
type input "80"
click at [199, 128] on h6 "Select centre room" at bounding box center [207, 127] width 44 height 7
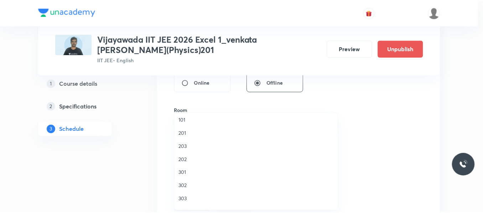
scroll to position [0, 0]
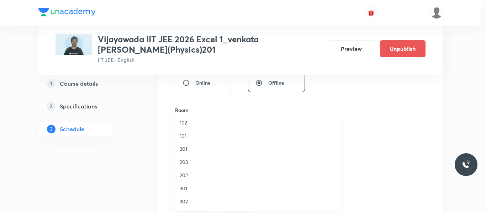
click at [184, 149] on span "201" at bounding box center [258, 148] width 156 height 7
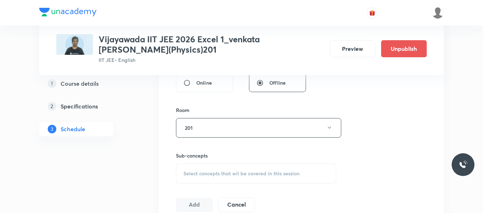
scroll to position [320, 0]
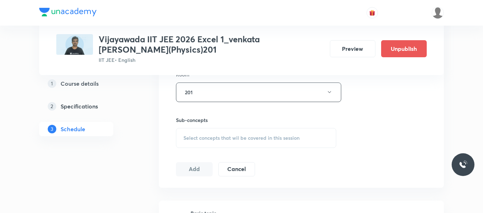
click at [205, 136] on span "Select concepts that wil be covered in this session" at bounding box center [241, 138] width 116 height 6
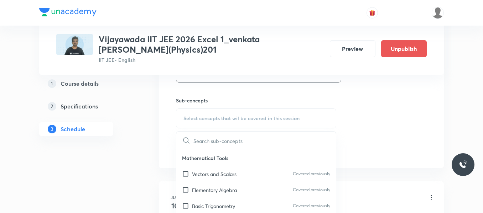
scroll to position [391, 0]
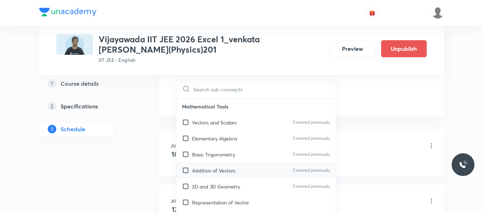
click at [206, 167] on p "Addition of Vectors" at bounding box center [213, 170] width 43 height 7
checkbox input "true"
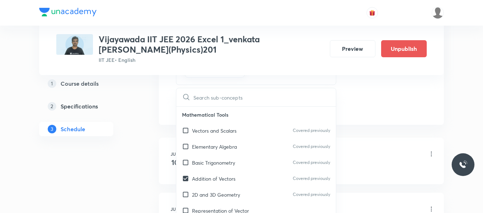
drag, startPoint x: 407, startPoint y: 97, endPoint x: 393, endPoint y: 100, distance: 14.2
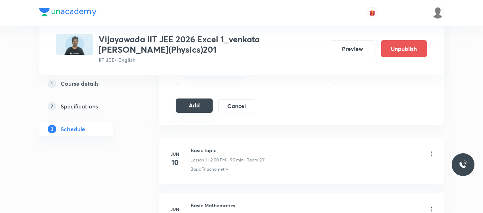
click at [195, 103] on button "Add" at bounding box center [194, 106] width 37 height 14
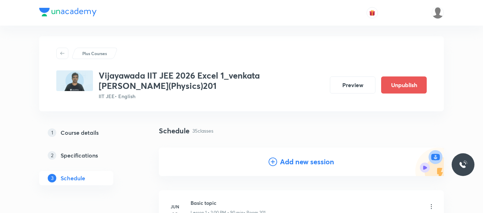
scroll to position [0, 0]
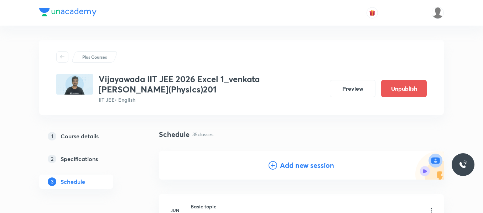
click at [269, 167] on icon at bounding box center [272, 165] width 9 height 9
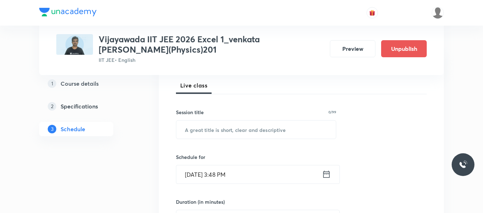
scroll to position [107, 0]
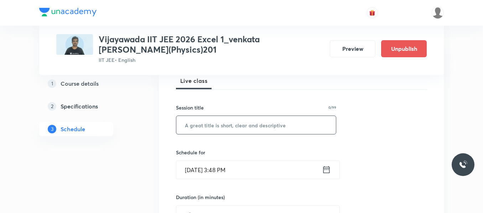
click at [211, 124] on input "text" at bounding box center [255, 125] width 159 height 18
paste input "waves"
type input "waves"
click at [327, 168] on icon at bounding box center [326, 170] width 9 height 10
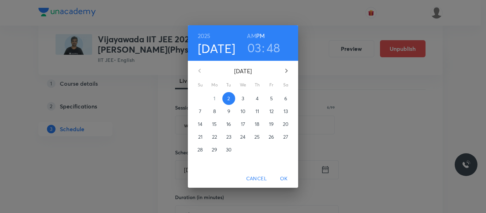
click at [259, 99] on p "4" at bounding box center [257, 98] width 3 height 7
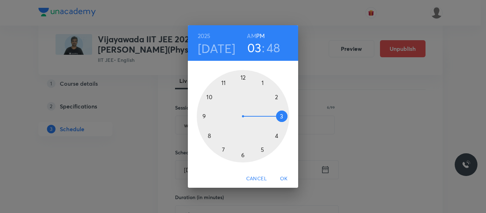
click at [210, 96] on div at bounding box center [243, 116] width 93 height 93
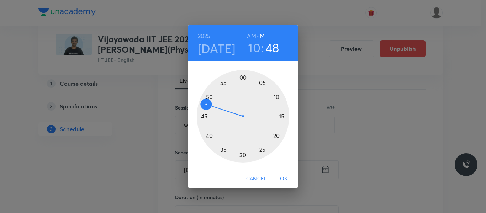
click at [249, 36] on h6 "AM" at bounding box center [251, 36] width 9 height 10
click at [276, 96] on div at bounding box center [243, 116] width 93 height 93
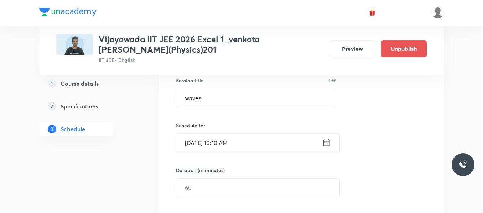
scroll to position [178, 0]
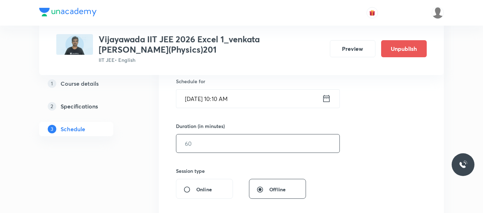
click at [216, 141] on input "text" at bounding box center [257, 144] width 163 height 18
click at [328, 99] on icon at bounding box center [326, 99] width 9 height 10
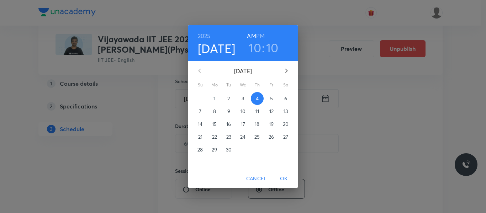
click at [270, 47] on h3 "10" at bounding box center [272, 47] width 12 height 15
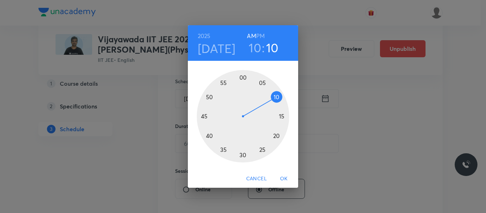
click at [282, 117] on div at bounding box center [243, 116] width 93 height 93
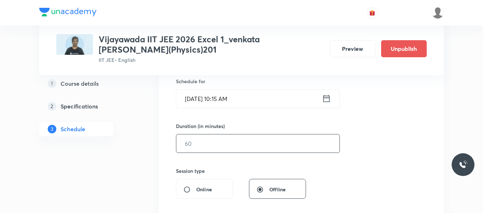
click at [218, 142] on input "text" at bounding box center [257, 144] width 163 height 18
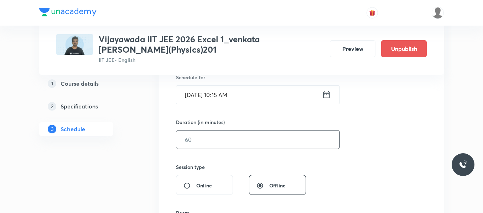
scroll to position [182, 0]
click at [200, 141] on input "text" at bounding box center [257, 139] width 163 height 18
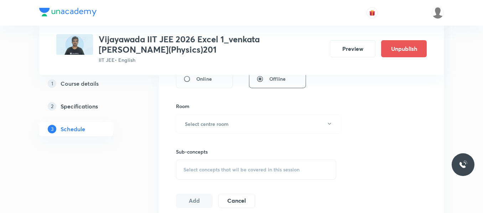
scroll to position [289, 0]
type input "80"
click at [208, 122] on h6 "Select centre room" at bounding box center [207, 123] width 44 height 7
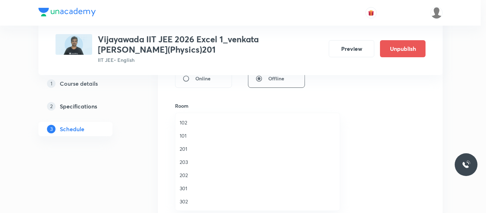
click at [184, 151] on span "201" at bounding box center [258, 148] width 156 height 7
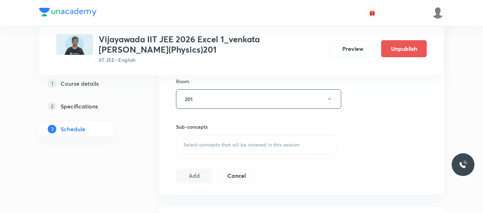
scroll to position [360, 0]
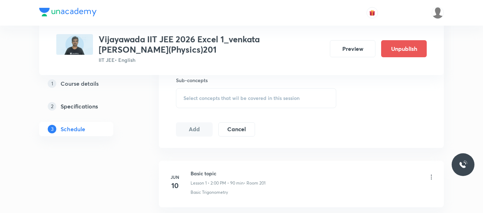
click at [197, 100] on span "Select concepts that wil be covered in this session" at bounding box center [241, 98] width 116 height 6
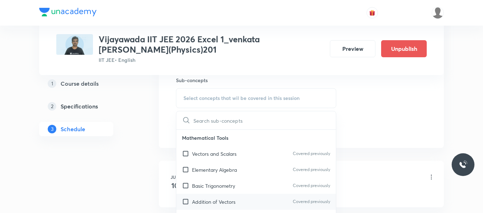
click at [212, 202] on p "Addition of Vectors" at bounding box center [213, 201] width 43 height 7
checkbox input "true"
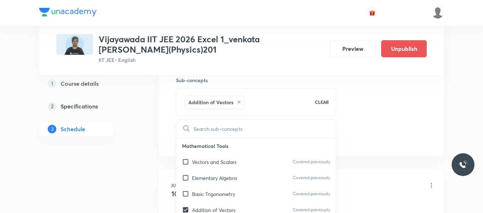
drag, startPoint x: 364, startPoint y: 106, endPoint x: 190, endPoint y: 127, distance: 175.2
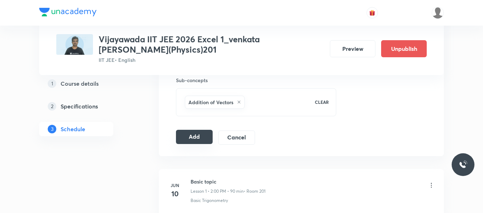
click at [196, 137] on button "Add" at bounding box center [194, 137] width 37 height 14
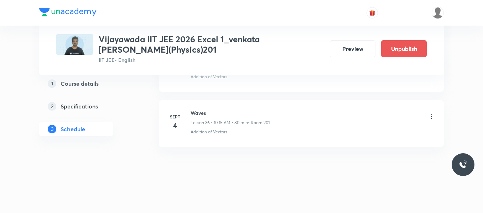
scroll to position [2025, 0]
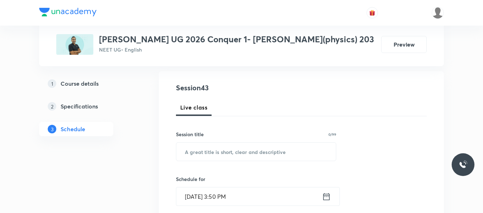
scroll to position [2674, 0]
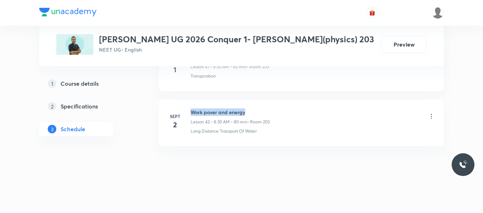
drag, startPoint x: 191, startPoint y: 113, endPoint x: 294, endPoint y: 113, distance: 103.5
click at [294, 113] on div "Work pover and energy Lesson 42 • 8:30 AM • 80 min • Room 203" at bounding box center [312, 117] width 244 height 17
copy h6 "Work pover and energy"
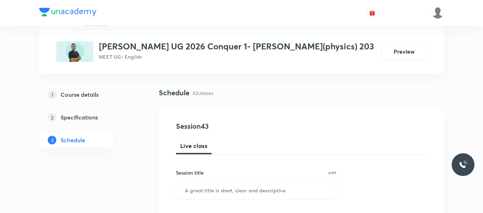
scroll to position [71, 0]
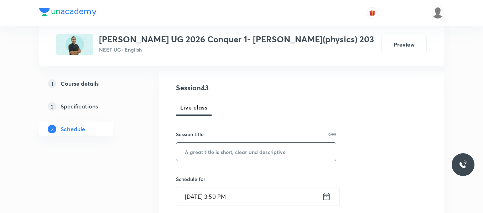
click at [205, 151] on input "text" at bounding box center [255, 152] width 159 height 18
paste input "Work pover and energy"
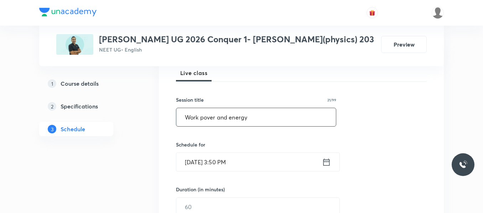
scroll to position [142, 0]
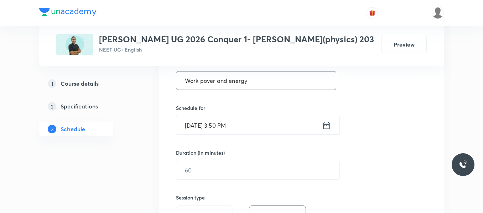
type input "Work pover and energy"
click at [325, 122] on icon at bounding box center [326, 126] width 9 height 10
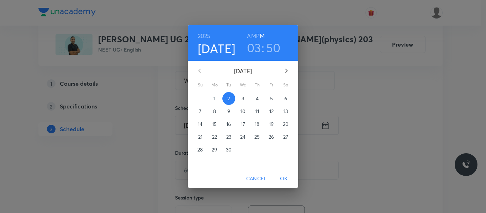
click at [246, 96] on span "3" at bounding box center [243, 98] width 13 height 7
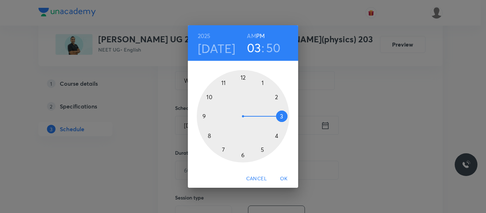
click at [208, 135] on div at bounding box center [243, 116] width 93 height 93
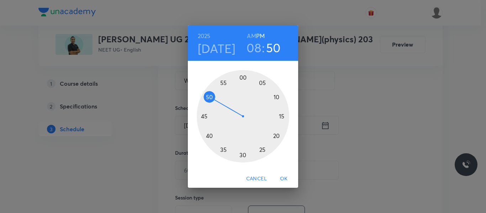
click at [252, 36] on h6 "AM" at bounding box center [251, 36] width 9 height 10
click at [241, 154] on div at bounding box center [243, 116] width 93 height 93
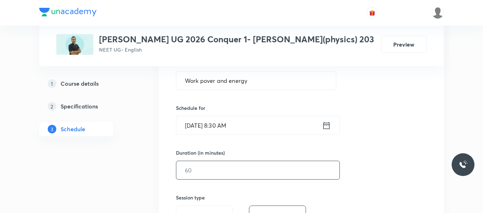
click at [229, 173] on input "text" at bounding box center [257, 170] width 163 height 18
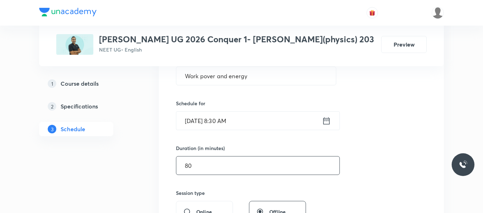
scroll to position [249, 0]
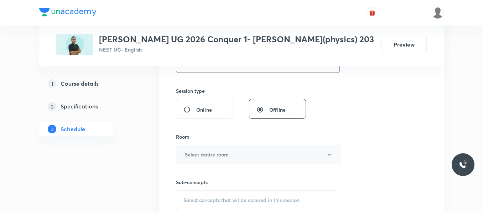
type input "80"
click at [220, 148] on button "Select centre room" at bounding box center [258, 155] width 165 height 20
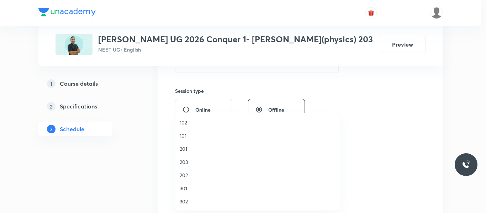
click at [186, 164] on span "203" at bounding box center [258, 161] width 156 height 7
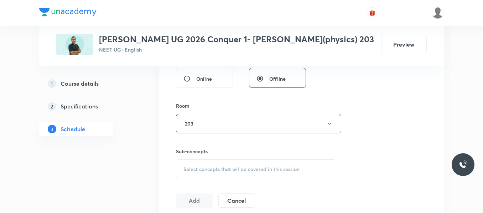
scroll to position [320, 0]
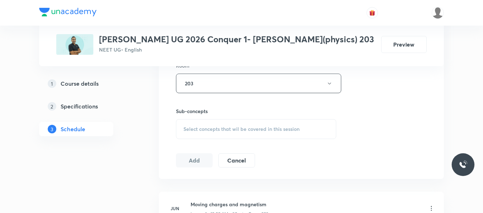
click at [204, 128] on span "Select concepts that wil be covered in this session" at bounding box center [241, 129] width 116 height 6
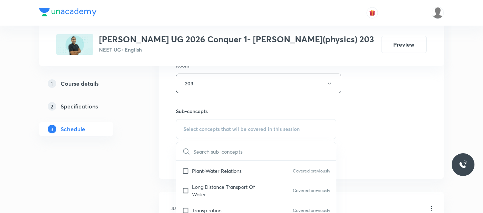
scroll to position [71, 0]
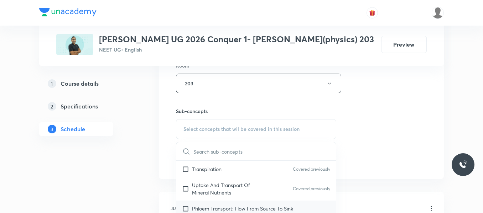
click at [204, 204] on div "Phloem Transport: Flow From Source To Sink" at bounding box center [255, 209] width 159 height 16
checkbox input "true"
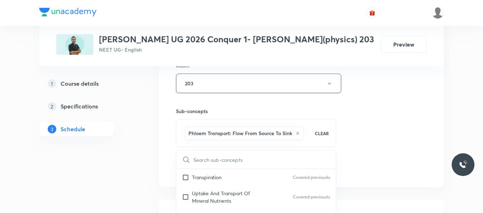
drag, startPoint x: 405, startPoint y: 119, endPoint x: 222, endPoint y: 145, distance: 184.7
click at [405, 119] on div "Session 43 Live class Session title 21/99 Work pover and energy ​ Schedule for …" at bounding box center [301, 4] width 251 height 342
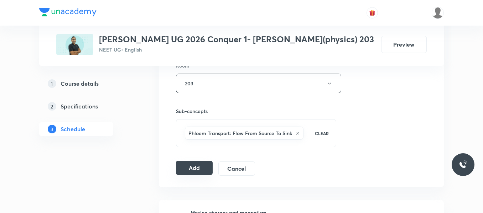
click at [193, 168] on button "Add" at bounding box center [194, 168] width 37 height 14
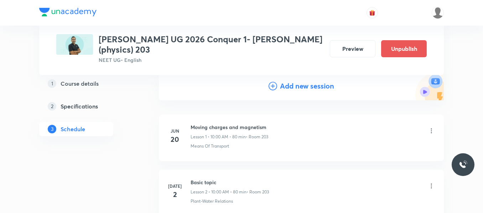
scroll to position [0, 0]
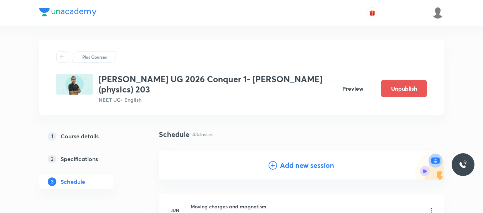
click at [271, 164] on icon at bounding box center [272, 165] width 9 height 9
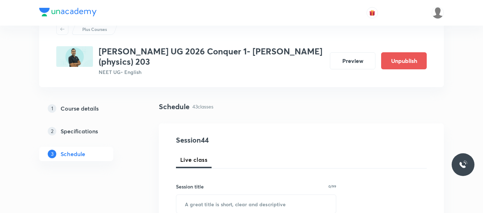
scroll to position [71, 0]
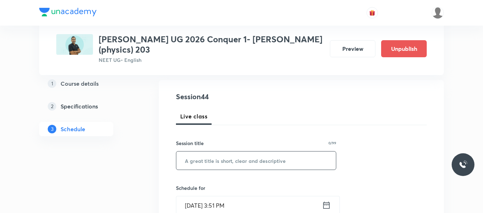
click at [265, 160] on input "text" at bounding box center [255, 161] width 159 height 18
paste input "Work pover and energy"
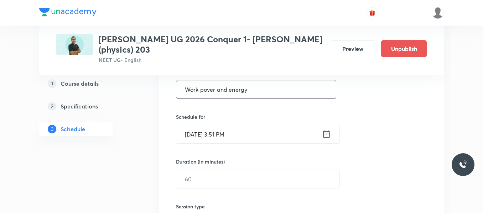
type input "Work pover and energy"
click at [331, 136] on div "Sept 2, 2025, 3:51 PM ​" at bounding box center [258, 134] width 164 height 19
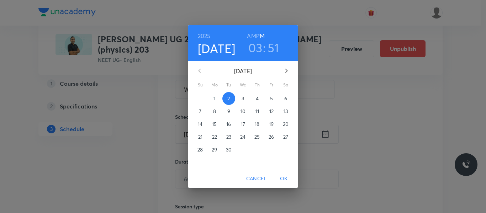
click at [249, 97] on span "3" at bounding box center [243, 98] width 13 height 7
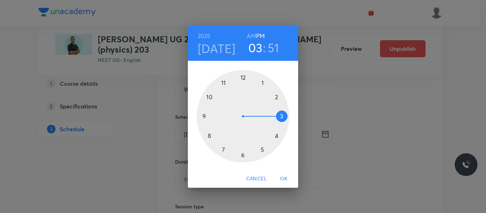
click at [346, 103] on div "2025 Sep 3 03 : 51 AM PM 1 2 3 4 5 6 7 8 9 10 11 12 Cancel OK" at bounding box center [243, 106] width 486 height 213
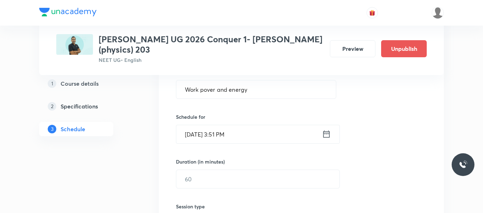
click at [323, 136] on icon at bounding box center [326, 134] width 6 height 7
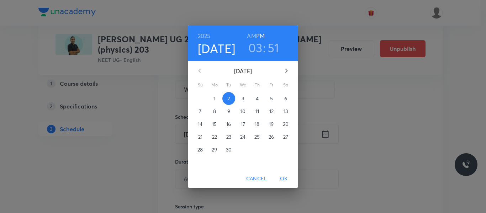
click at [258, 99] on p "4" at bounding box center [257, 98] width 3 height 7
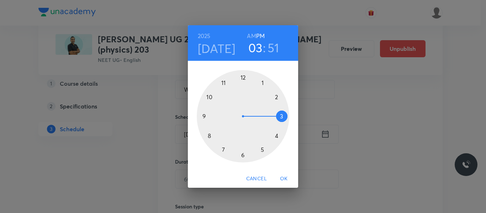
drag, startPoint x: 208, startPoint y: 136, endPoint x: 246, endPoint y: 119, distance: 41.6
click at [209, 136] on div at bounding box center [243, 116] width 93 height 93
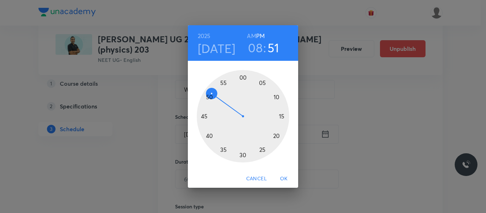
click at [254, 34] on h6 "AM" at bounding box center [251, 36] width 9 height 10
click at [243, 153] on div at bounding box center [243, 116] width 93 height 93
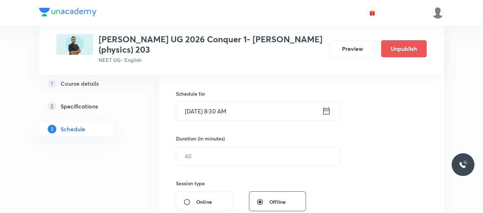
scroll to position [178, 0]
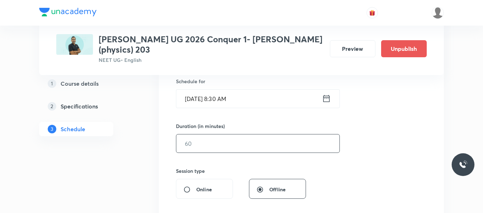
click at [198, 146] on input "text" at bounding box center [257, 144] width 163 height 18
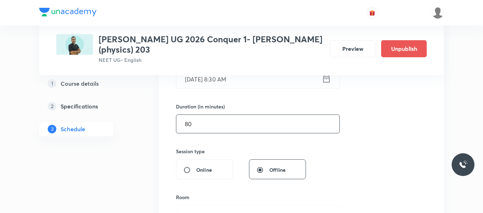
scroll to position [249, 0]
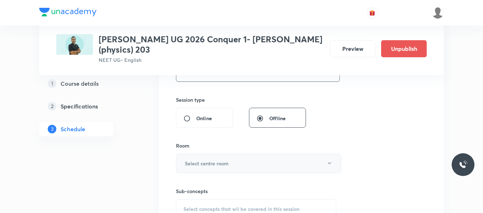
type input "80"
click at [202, 160] on h6 "Select centre room" at bounding box center [207, 163] width 44 height 7
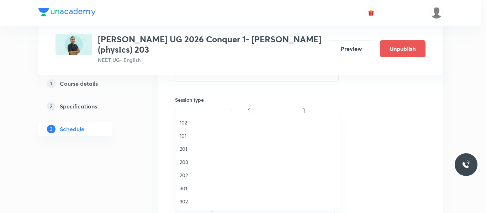
click at [183, 164] on span "203" at bounding box center [258, 161] width 156 height 7
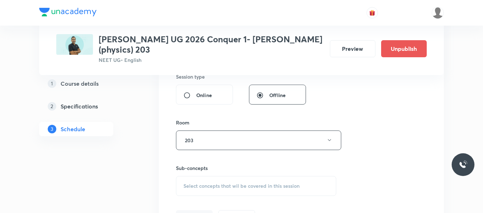
scroll to position [320, 0]
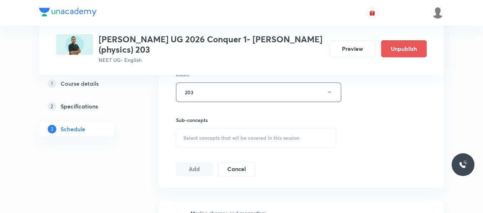
click at [206, 136] on span "Select concepts that wil be covered in this session" at bounding box center [241, 138] width 116 height 6
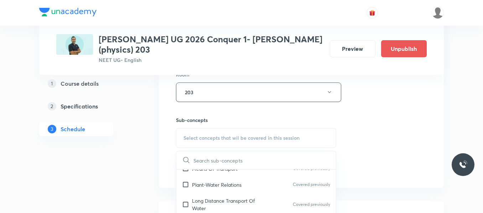
scroll to position [36, 0]
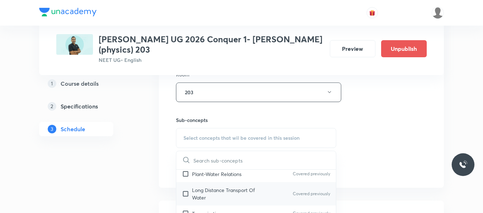
click at [203, 193] on p "Long Distance Transport Of Water" at bounding box center [228, 193] width 72 height 15
checkbox input "true"
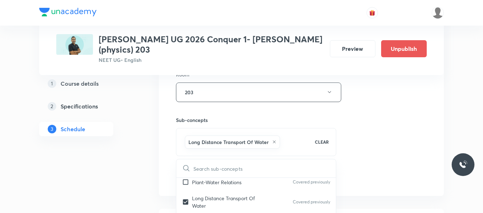
click at [369, 122] on div "Session 44 Live class Session title 21/99 Work pover and energy ​ Schedule for …" at bounding box center [301, 13] width 251 height 342
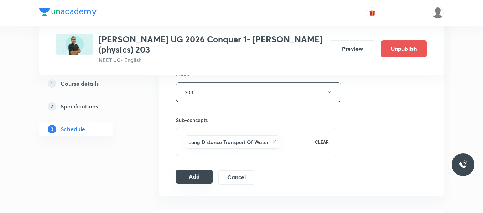
click at [193, 178] on button "Add" at bounding box center [194, 177] width 37 height 14
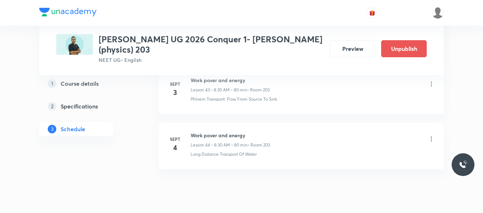
scroll to position [2430, 0]
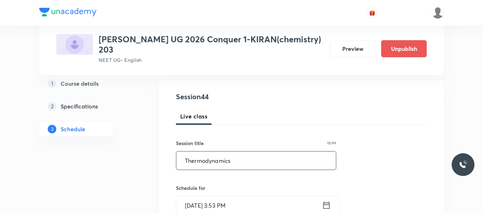
scroll to position [142, 0]
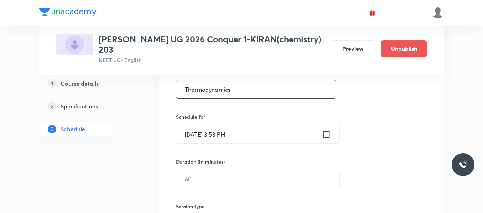
type input "Thermodynamics"
click at [321, 136] on input "Sept 2, 2025, 3:53 PM" at bounding box center [249, 134] width 146 height 18
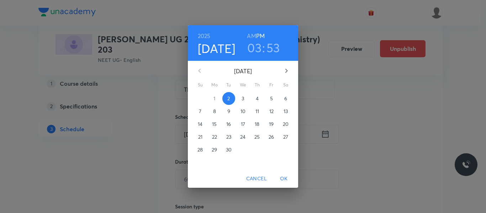
click at [245, 98] on span "3" at bounding box center [243, 98] width 13 height 7
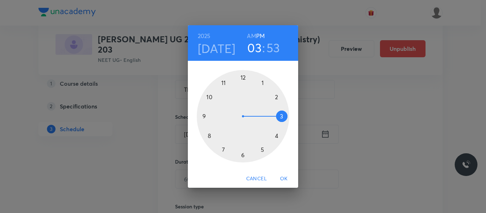
click at [211, 96] on div at bounding box center [243, 116] width 93 height 93
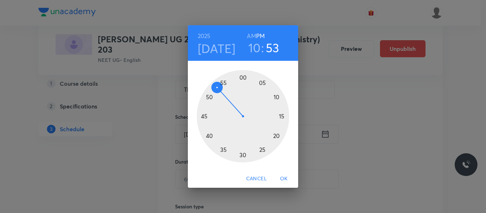
click at [251, 36] on h6 "AM" at bounding box center [251, 36] width 9 height 10
click at [242, 78] on div at bounding box center [243, 116] width 93 height 93
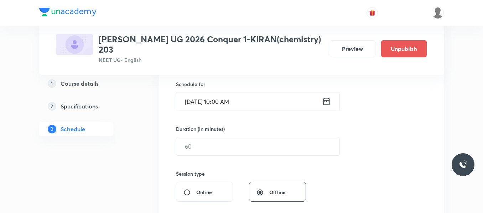
scroll to position [213, 0]
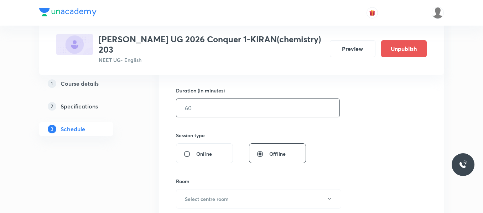
click at [210, 106] on input "text" at bounding box center [257, 108] width 163 height 18
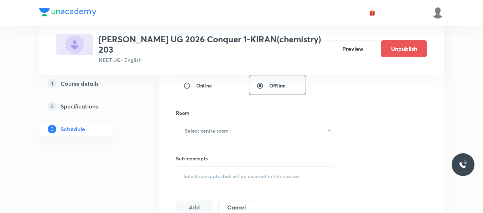
scroll to position [285, 0]
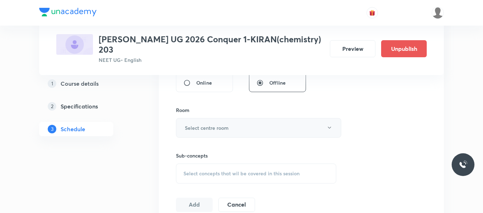
type input "80"
click at [210, 124] on h6 "Select centre room" at bounding box center [207, 127] width 44 height 7
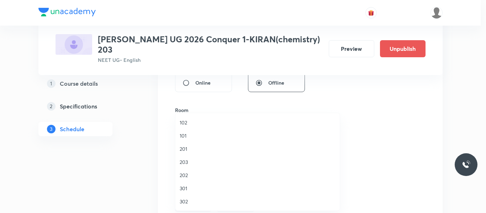
click at [183, 163] on span "203" at bounding box center [258, 161] width 156 height 7
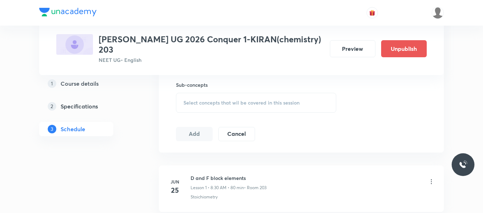
scroll to position [356, 0]
click at [231, 97] on div "Select concepts that wil be covered in this session" at bounding box center [256, 103] width 160 height 20
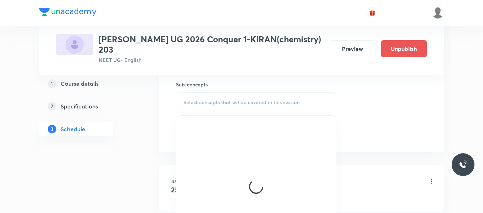
scroll to position [391, 0]
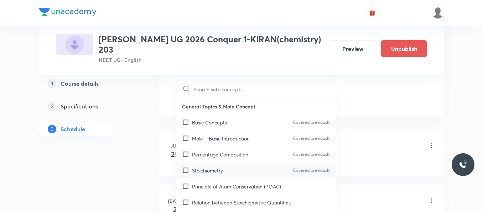
click at [218, 172] on p "Stoichiometry" at bounding box center [207, 170] width 31 height 7
checkbox input "true"
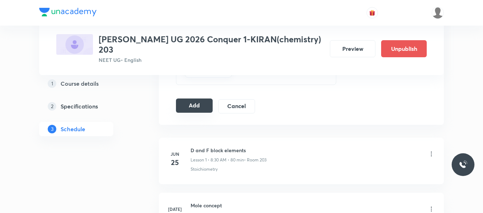
click at [188, 107] on button "Add" at bounding box center [194, 106] width 37 height 14
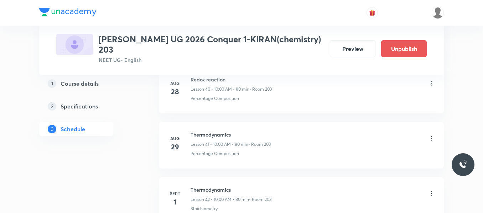
scroll to position [2466, 0]
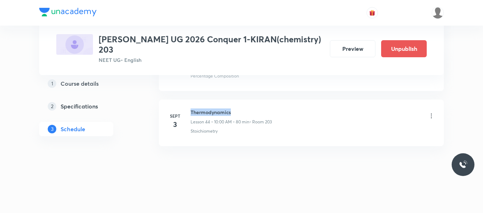
drag, startPoint x: 191, startPoint y: 112, endPoint x: 258, endPoint y: 112, distance: 67.3
click at [258, 112] on h6 "Thermodynamics" at bounding box center [230, 112] width 81 height 7
copy h6 "Thermodynamics"
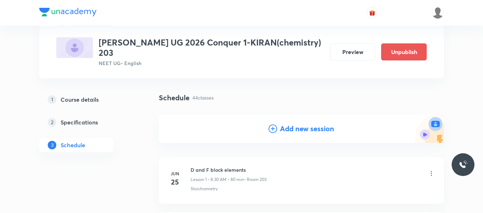
scroll to position [71, 0]
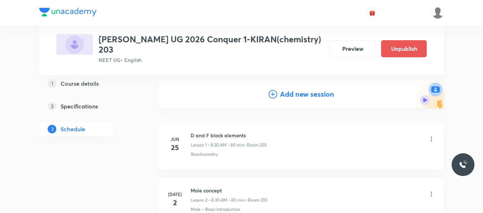
click at [270, 97] on icon at bounding box center [272, 94] width 9 height 9
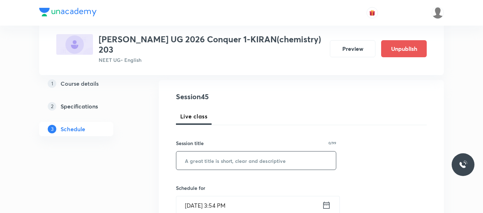
click at [202, 164] on input "text" at bounding box center [255, 161] width 159 height 18
paste input "Thermodynamics"
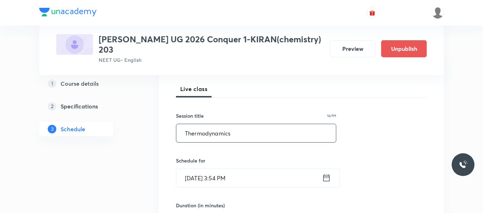
scroll to position [142, 0]
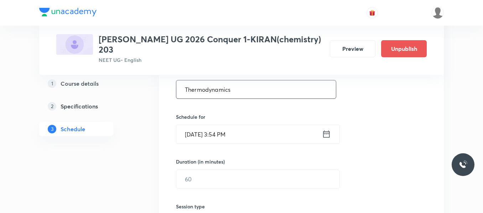
type input "Thermodynamics"
click at [322, 138] on icon at bounding box center [326, 134] width 9 height 10
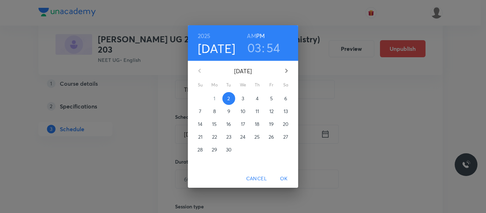
click at [255, 100] on span "4" at bounding box center [257, 98] width 13 height 7
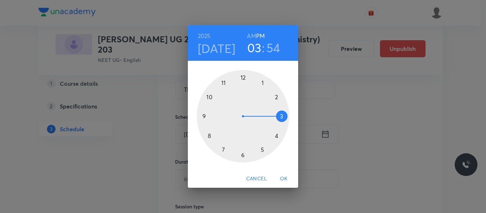
click at [206, 98] on div at bounding box center [243, 116] width 93 height 93
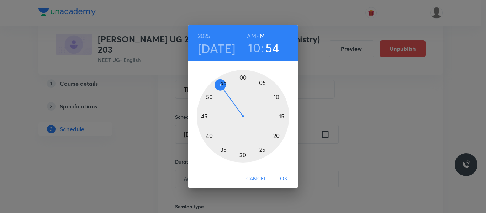
click at [253, 35] on h6 "AM" at bounding box center [251, 36] width 9 height 10
click at [242, 80] on div at bounding box center [243, 116] width 93 height 93
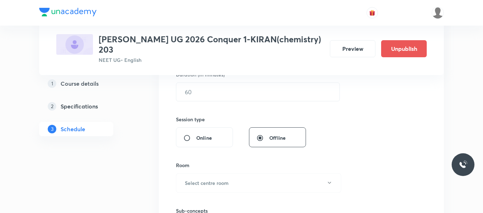
scroll to position [213, 0]
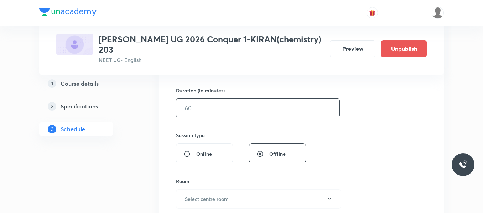
click at [211, 106] on input "text" at bounding box center [257, 108] width 163 height 18
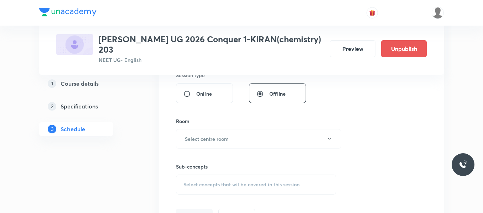
scroll to position [285, 0]
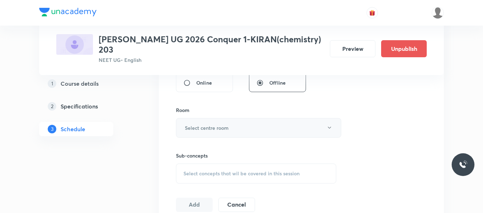
type input "80"
click at [214, 129] on h6 "Select centre room" at bounding box center [207, 127] width 44 height 7
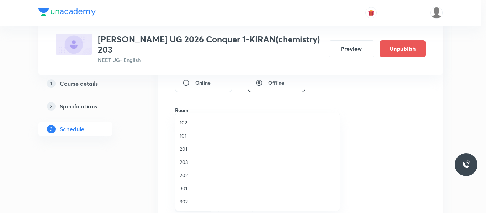
click at [184, 162] on span "203" at bounding box center [258, 161] width 156 height 7
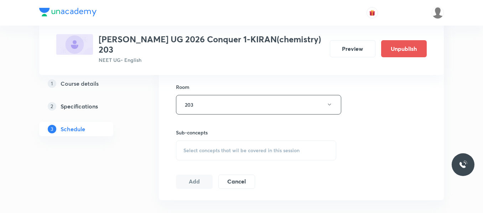
scroll to position [320, 0]
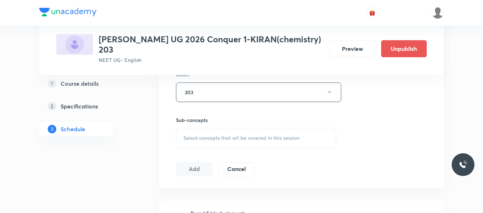
click at [206, 136] on span "Select concepts that wil be covered in this session" at bounding box center [241, 138] width 116 height 6
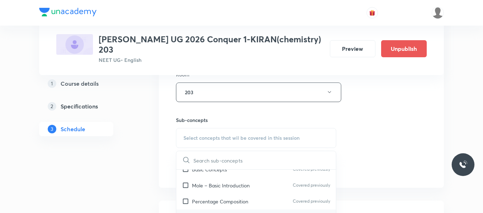
scroll to position [71, 0]
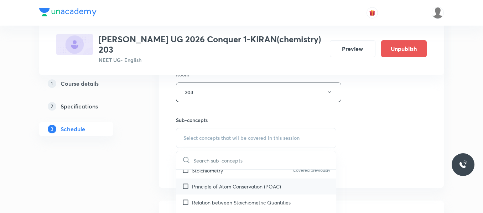
click at [207, 188] on p "Principle of Atom Conservation (POAC)" at bounding box center [236, 186] width 89 height 7
checkbox input "true"
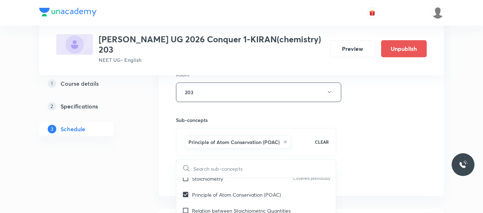
click at [348, 126] on div "Session 45 Live class Session title 14/99 Thermodynamics ​ Schedule for Sept 4,…" at bounding box center [301, 13] width 251 height 342
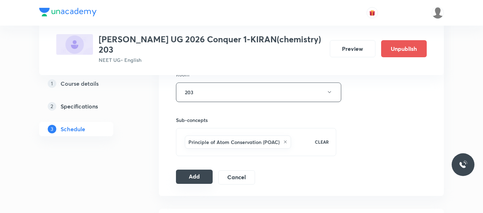
click at [190, 178] on button "Add" at bounding box center [194, 177] width 37 height 14
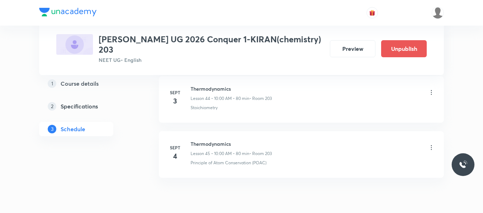
scroll to position [2521, 0]
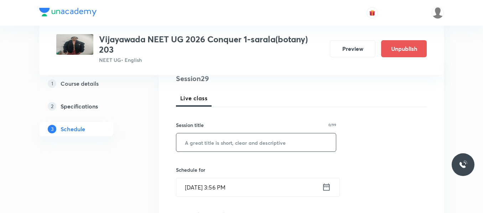
scroll to position [107, 0]
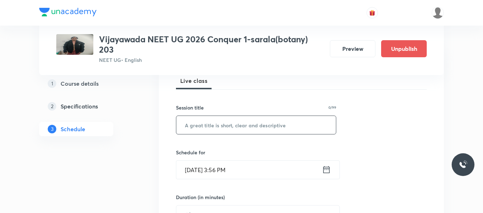
click at [247, 127] on input "text" at bounding box center [255, 125] width 159 height 18
paste input "Plant Kingdom"
type input "Plant Kingdom"
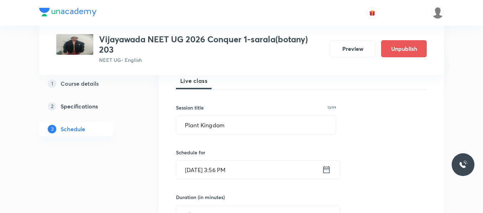
click at [326, 169] on icon at bounding box center [326, 169] width 6 height 7
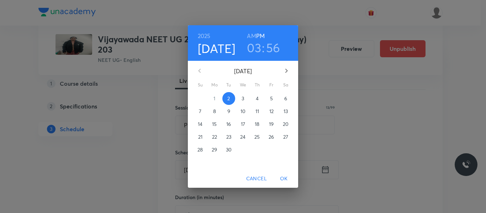
click at [239, 99] on span "3" at bounding box center [243, 98] width 13 height 7
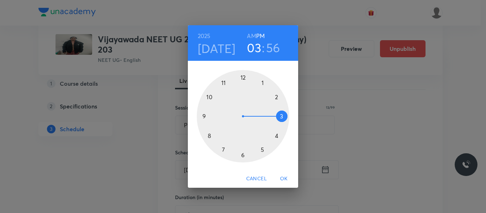
click at [223, 82] on div at bounding box center [243, 116] width 93 height 93
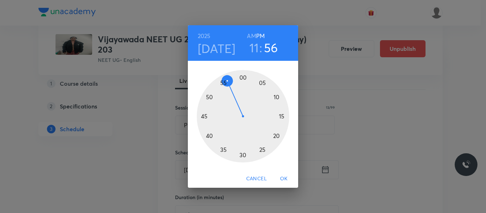
click at [255, 36] on h6 "AM" at bounding box center [251, 36] width 9 height 10
click at [243, 156] on div at bounding box center [243, 116] width 93 height 93
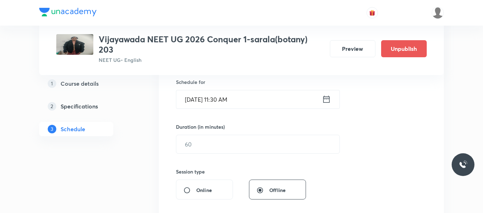
scroll to position [178, 0]
drag, startPoint x: 217, startPoint y: 142, endPoint x: 217, endPoint y: 147, distance: 5.0
click at [217, 143] on input "text" at bounding box center [257, 144] width 163 height 18
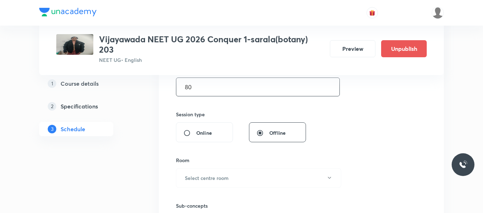
scroll to position [245, 0]
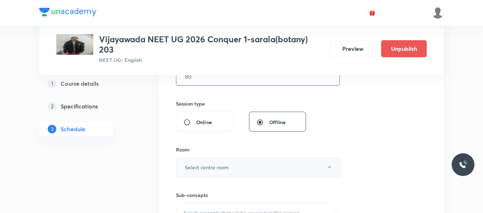
type input "80"
click at [205, 167] on h6 "Select centre room" at bounding box center [207, 167] width 44 height 7
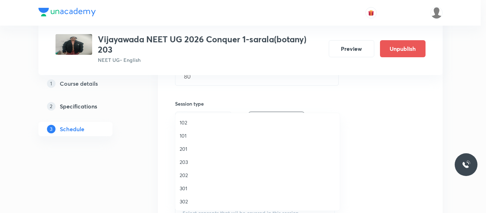
click at [186, 164] on span "203" at bounding box center [258, 161] width 156 height 7
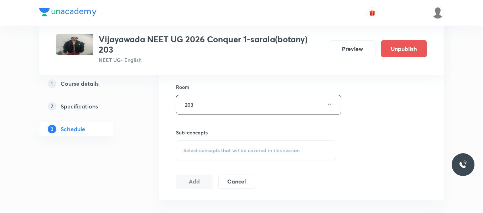
scroll to position [316, 0]
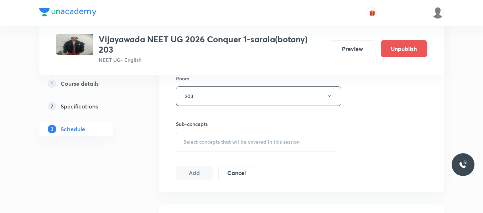
click at [204, 141] on span "Select concepts that wil be covered in this session" at bounding box center [241, 142] width 116 height 6
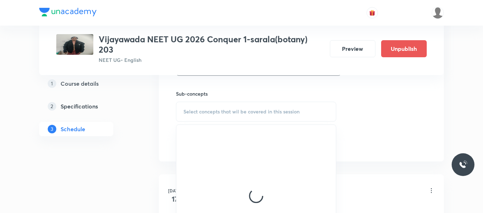
scroll to position [387, 0]
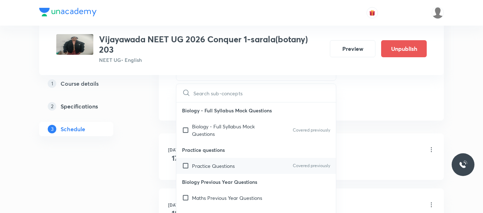
click at [220, 163] on p "Practice Questions" at bounding box center [213, 165] width 43 height 7
checkbox input "true"
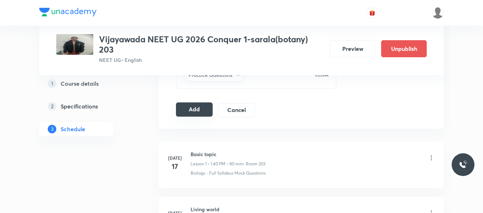
click at [194, 112] on button "Add" at bounding box center [194, 109] width 37 height 14
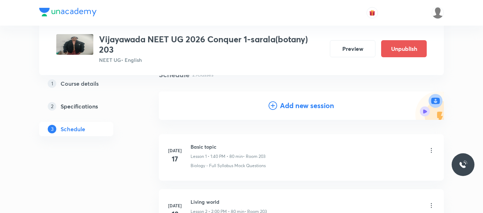
scroll to position [0, 0]
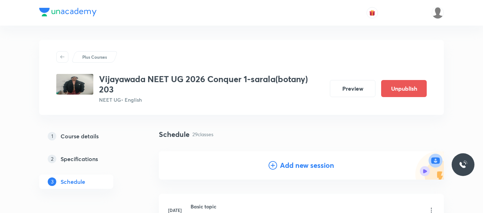
click at [273, 165] on icon at bounding box center [272, 165] width 9 height 9
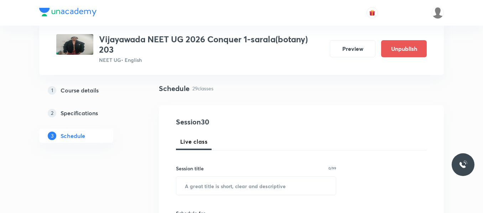
scroll to position [107, 0]
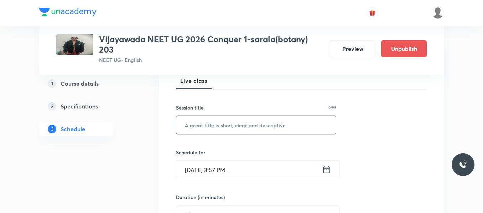
click at [213, 117] on input "text" at bounding box center [255, 125] width 159 height 18
paste input "Plant Kingdom"
type input "Plant Kingdom"
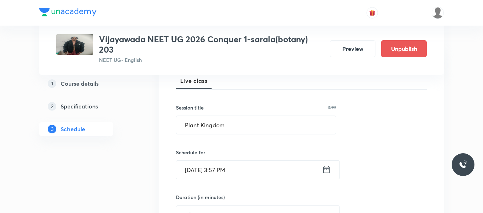
click at [326, 167] on icon at bounding box center [326, 170] width 9 height 10
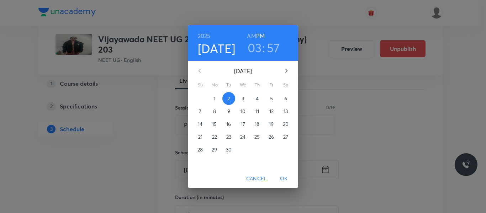
click at [256, 100] on p "4" at bounding box center [257, 98] width 3 height 7
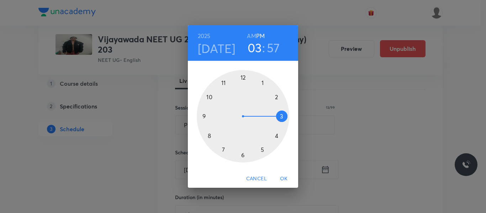
click at [223, 84] on div at bounding box center [243, 116] width 93 height 93
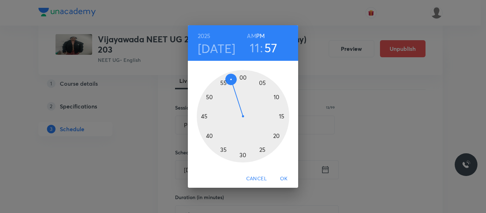
click at [253, 36] on h6 "AM" at bounding box center [251, 36] width 9 height 10
click at [242, 154] on div at bounding box center [243, 116] width 93 height 93
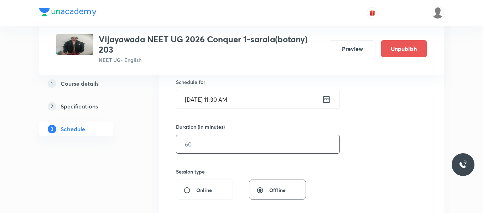
scroll to position [178, 0]
click at [209, 146] on input "text" at bounding box center [257, 144] width 163 height 18
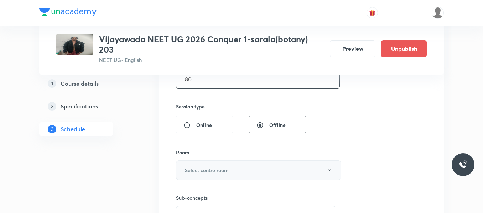
scroll to position [249, 0]
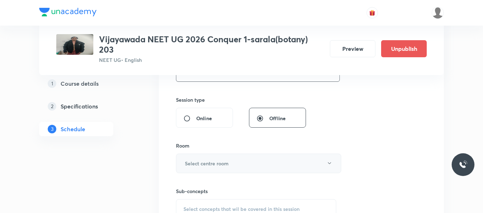
type input "80"
click at [213, 156] on button "Select centre room" at bounding box center [258, 164] width 165 height 20
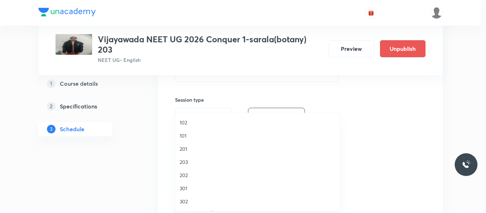
click at [184, 163] on span "203" at bounding box center [258, 161] width 156 height 7
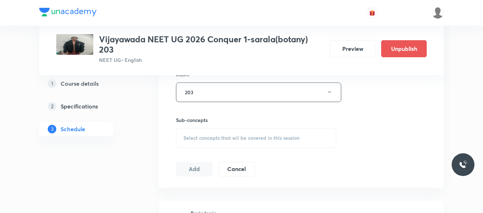
click at [207, 139] on span "Select concepts that wil be covered in this session" at bounding box center [241, 138] width 116 height 6
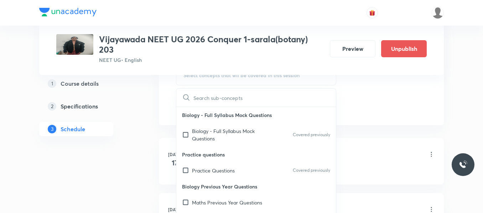
scroll to position [391, 0]
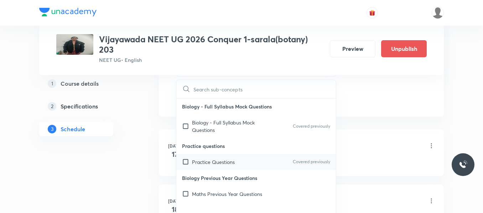
click at [202, 165] on p "Practice Questions" at bounding box center [213, 161] width 43 height 7
checkbox input "true"
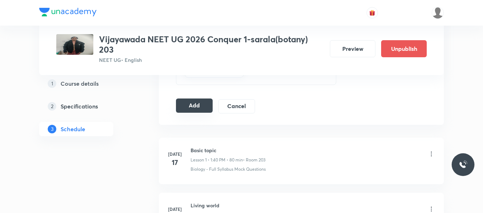
click at [199, 107] on button "Add" at bounding box center [194, 106] width 37 height 14
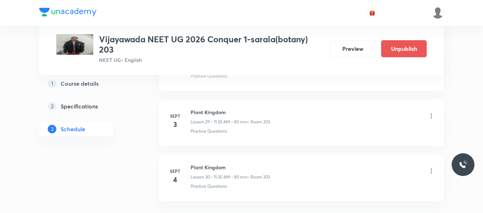
scroll to position [1694, 0]
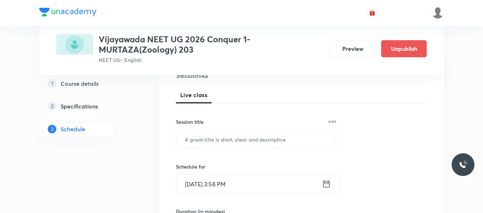
scroll to position [107, 0]
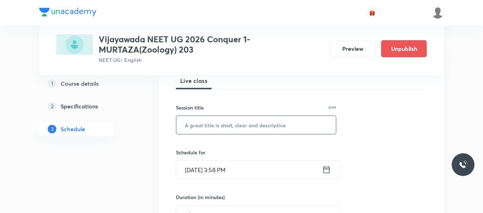
click at [209, 125] on input "text" at bounding box center [255, 125] width 159 height 18
paste input "Body fluids and circulations"
type input "Body fluids and circulations"
click at [326, 168] on icon at bounding box center [326, 170] width 9 height 10
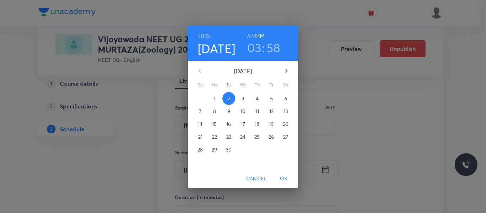
click at [244, 99] on span "3" at bounding box center [243, 98] width 13 height 7
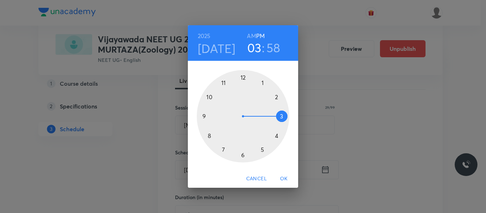
click at [262, 84] on div at bounding box center [243, 116] width 93 height 93
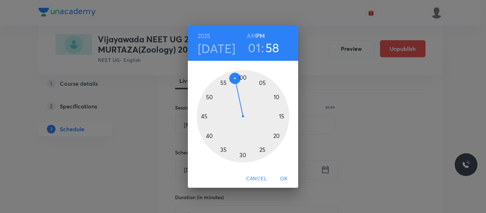
click at [210, 135] on div at bounding box center [243, 116] width 93 height 93
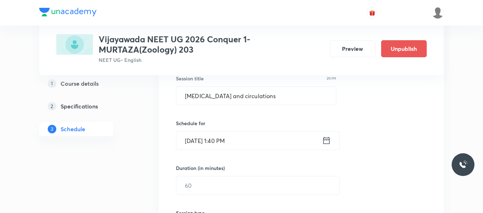
scroll to position [178, 0]
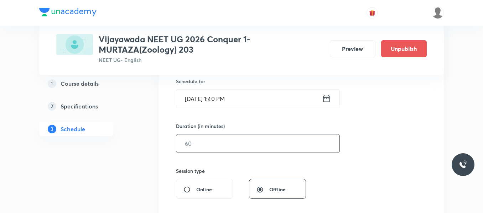
click at [201, 143] on input "text" at bounding box center [257, 144] width 163 height 18
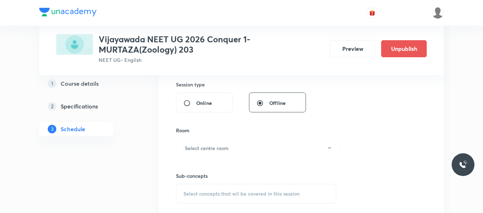
scroll to position [285, 0]
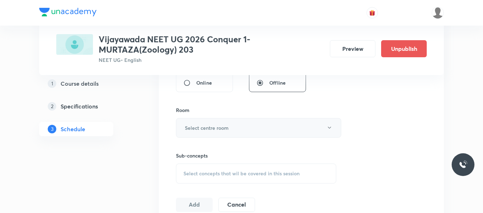
type input "80"
click at [205, 127] on h6 "Select centre room" at bounding box center [207, 127] width 44 height 7
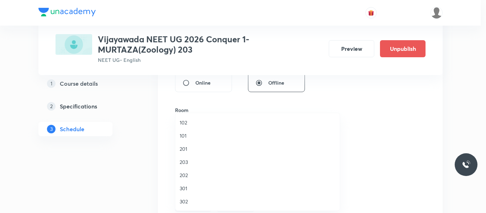
click at [186, 160] on span "203" at bounding box center [258, 161] width 156 height 7
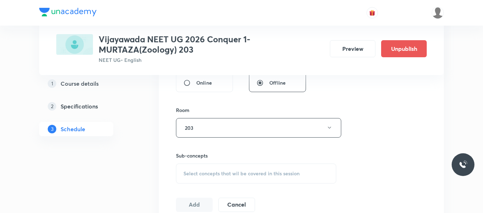
click at [209, 169] on div "Select concepts that wil be covered in this session" at bounding box center [256, 174] width 160 height 20
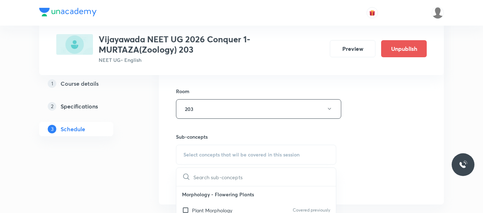
scroll to position [356, 0]
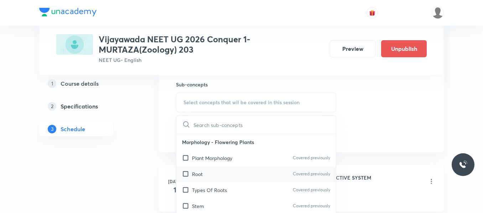
click at [209, 177] on div "Root Covered previously" at bounding box center [255, 174] width 159 height 16
checkbox input "true"
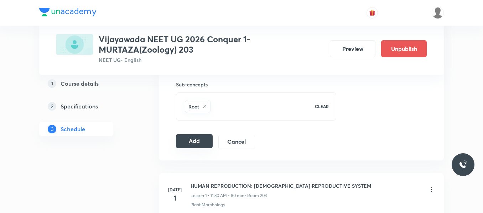
click at [191, 141] on button "Add" at bounding box center [194, 141] width 37 height 14
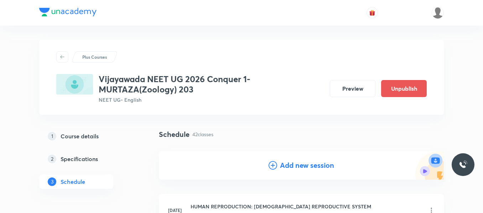
scroll to position [71, 0]
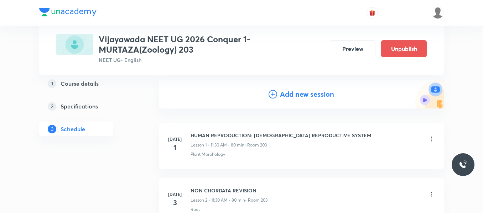
click at [273, 93] on icon at bounding box center [272, 94] width 9 height 9
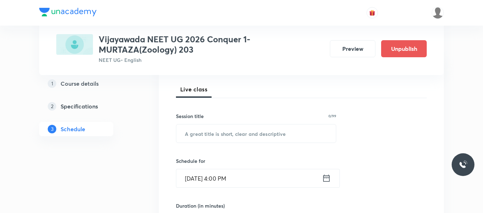
scroll to position [142, 0]
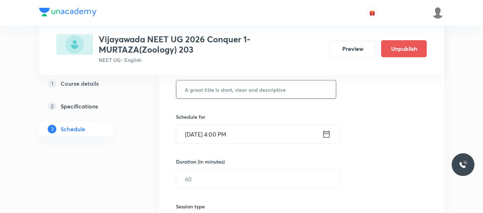
click at [210, 91] on input "text" at bounding box center [255, 89] width 159 height 18
paste input "Body fluids and circulations"
type input "Body fluids and circulations"
click at [327, 140] on div "Sept 2, 2025, 4:00 PM ​" at bounding box center [258, 134] width 164 height 19
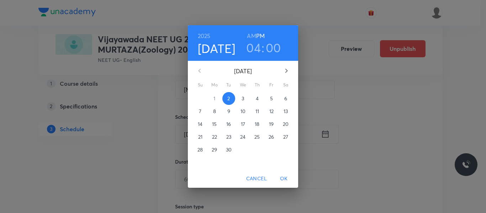
click at [256, 98] on p "4" at bounding box center [257, 98] width 3 height 7
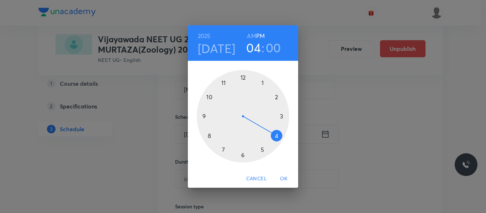
click at [261, 85] on div at bounding box center [243, 116] width 93 height 93
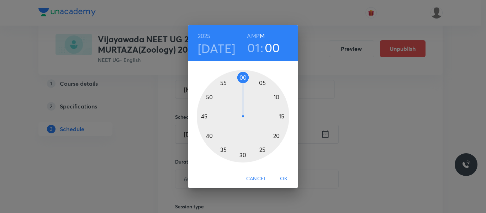
click at [209, 136] on div at bounding box center [243, 116] width 93 height 93
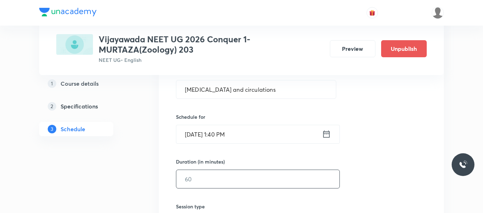
click at [222, 184] on input "text" at bounding box center [257, 179] width 163 height 18
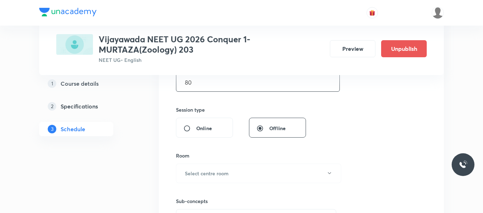
scroll to position [249, 0]
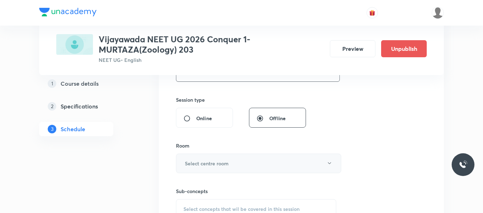
type input "80"
click at [217, 164] on h6 "Select centre room" at bounding box center [207, 163] width 44 height 7
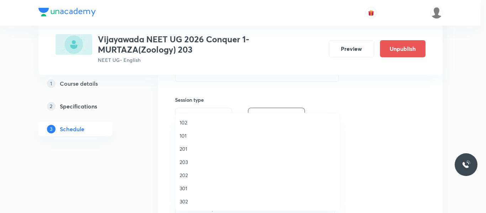
click at [186, 164] on span "203" at bounding box center [258, 161] width 156 height 7
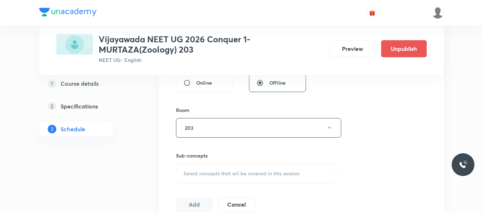
click at [196, 166] on div "Select concepts that wil be covered in this session" at bounding box center [256, 174] width 160 height 20
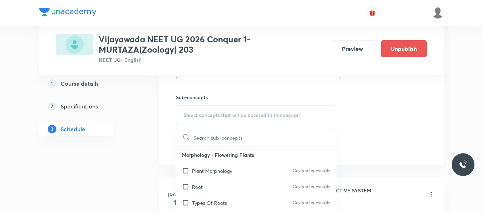
scroll to position [356, 0]
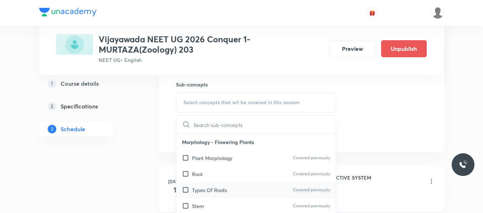
click at [205, 193] on p "Types Of Roots" at bounding box center [209, 189] width 35 height 7
checkbox input "true"
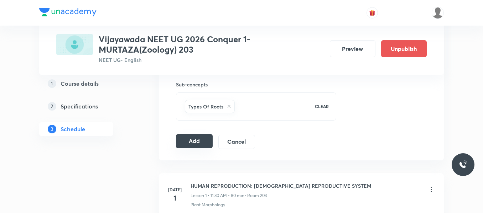
click at [188, 146] on button "Add" at bounding box center [194, 141] width 37 height 14
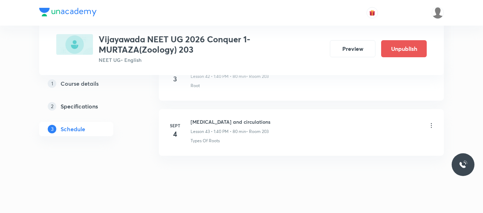
scroll to position [2411, 0]
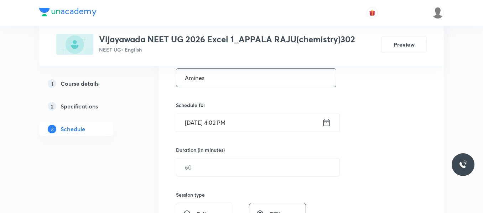
scroll to position [142, 0]
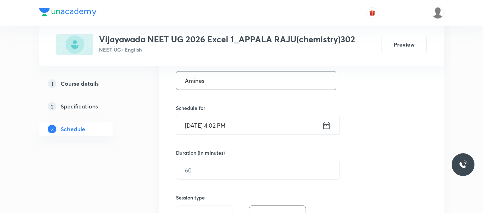
type input "Amines"
click at [328, 128] on icon at bounding box center [326, 126] width 9 height 10
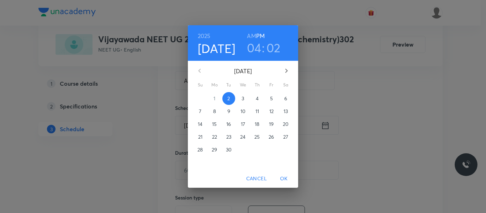
click at [242, 102] on p "3" at bounding box center [243, 98] width 2 height 7
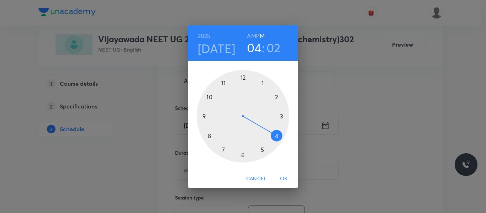
click at [209, 138] on div at bounding box center [243, 116] width 93 height 93
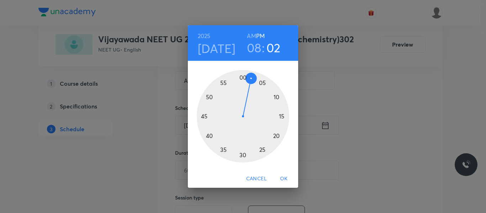
click at [253, 37] on h6 "AM" at bounding box center [251, 36] width 9 height 10
click at [243, 157] on div at bounding box center [243, 116] width 93 height 93
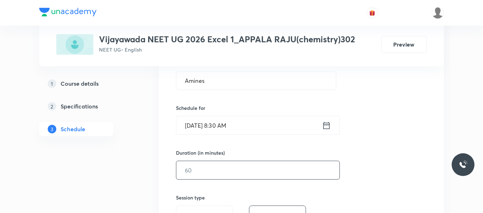
scroll to position [178, 0]
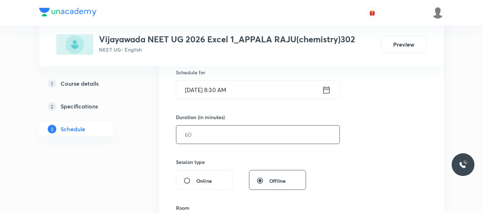
click at [207, 131] on input "text" at bounding box center [257, 135] width 163 height 18
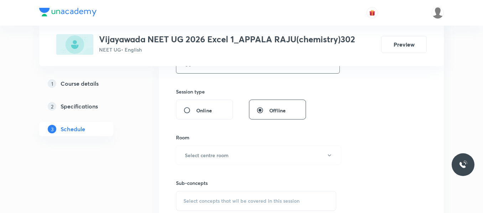
scroll to position [249, 0]
type input "80"
click at [219, 152] on h6 "Select centre room" at bounding box center [207, 154] width 44 height 7
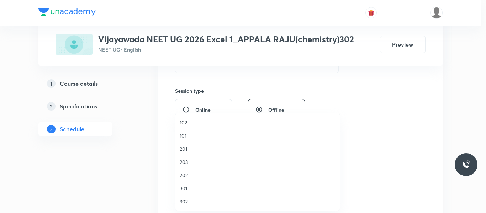
click at [186, 203] on span "302" at bounding box center [258, 201] width 156 height 7
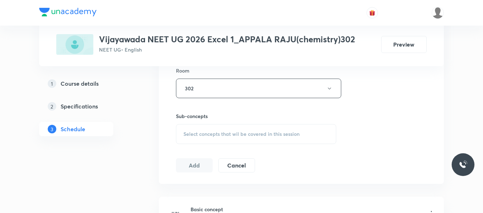
scroll to position [320, 0]
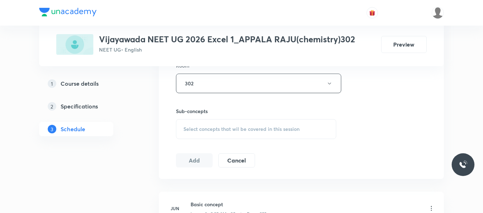
click at [217, 128] on span "Select concepts that wil be covered in this session" at bounding box center [241, 129] width 116 height 6
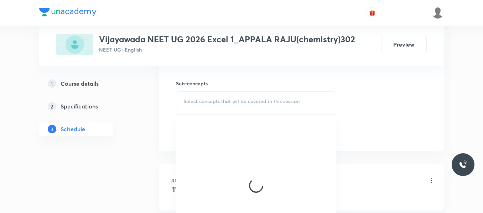
scroll to position [356, 0]
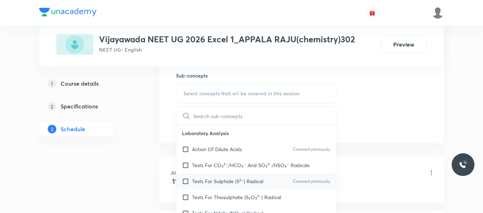
click at [210, 182] on p "Tests For Sulphide (S²⁻) Radical" at bounding box center [227, 181] width 71 height 7
checkbox input "true"
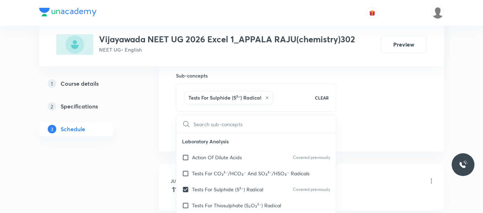
drag, startPoint x: 413, startPoint y: 86, endPoint x: 341, endPoint y: 115, distance: 77.1
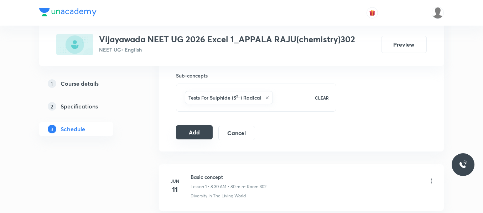
click at [185, 133] on button "Add" at bounding box center [194, 132] width 37 height 14
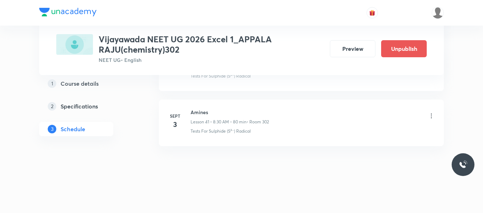
scroll to position [0, 0]
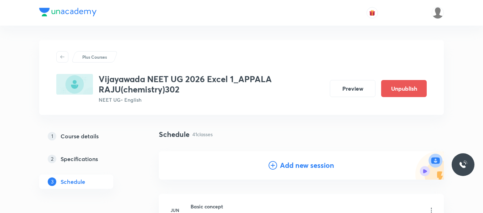
click at [272, 167] on icon at bounding box center [272, 165] width 9 height 9
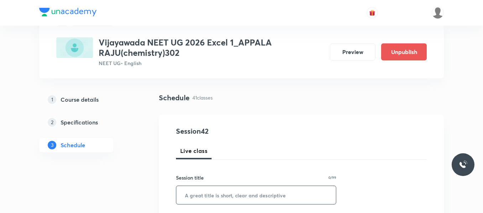
scroll to position [71, 0]
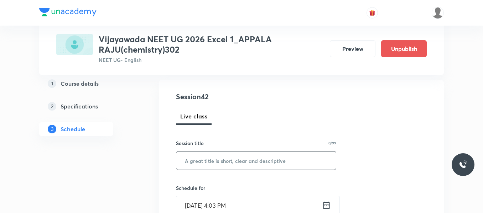
click at [211, 166] on input "text" at bounding box center [255, 161] width 159 height 18
paste input "Amines"
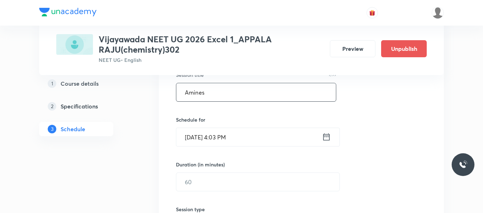
scroll to position [142, 0]
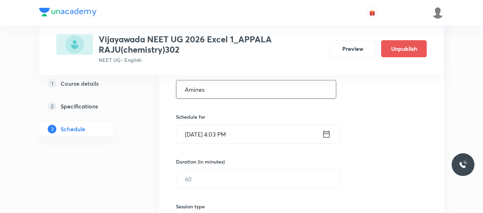
type input "Amines"
click at [322, 132] on icon at bounding box center [326, 134] width 9 height 10
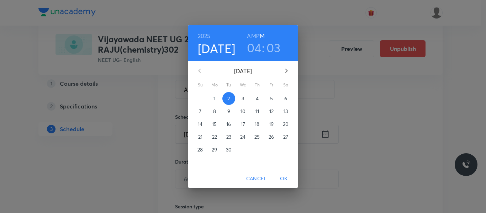
click at [257, 99] on p "4" at bounding box center [257, 98] width 3 height 7
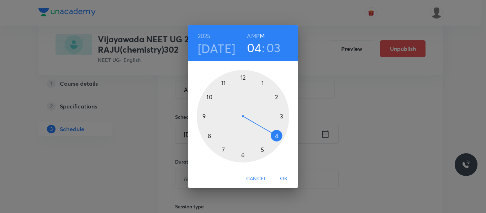
click at [209, 136] on div at bounding box center [243, 116] width 93 height 93
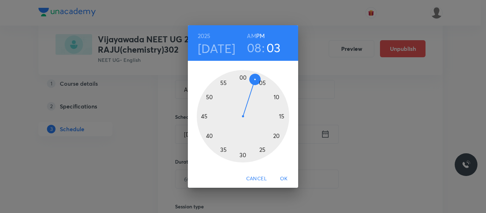
drag, startPoint x: 252, startPoint y: 35, endPoint x: 250, endPoint y: 63, distance: 28.1
click at [252, 36] on h6 "AM" at bounding box center [251, 36] width 9 height 10
click at [242, 154] on div at bounding box center [243, 116] width 93 height 93
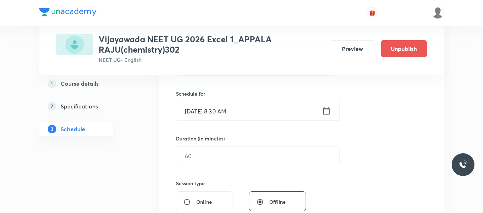
scroll to position [178, 0]
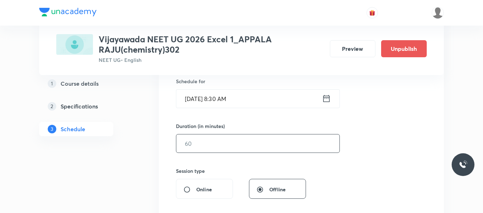
click at [207, 146] on input "text" at bounding box center [257, 144] width 163 height 18
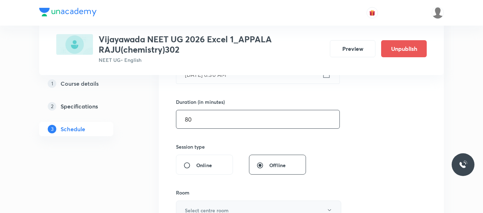
scroll to position [249, 0]
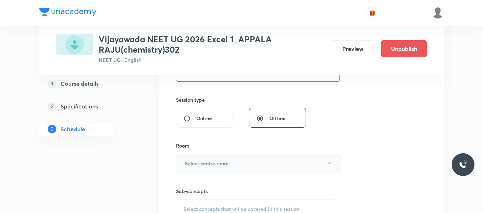
type input "80"
click at [218, 164] on h6 "Select centre room" at bounding box center [207, 163] width 44 height 7
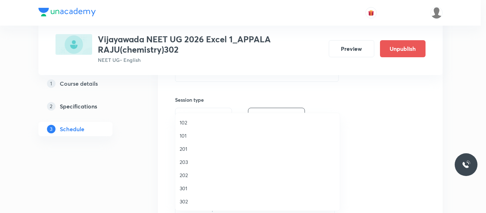
click at [188, 202] on span "302" at bounding box center [258, 201] width 156 height 7
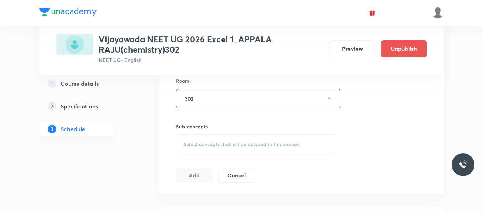
scroll to position [320, 0]
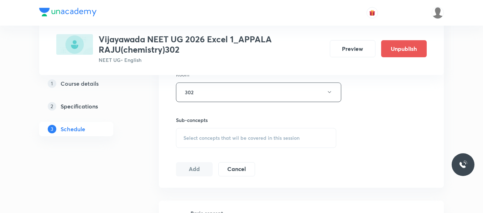
click at [211, 132] on div "Select concepts that wil be covered in this session" at bounding box center [256, 138] width 160 height 20
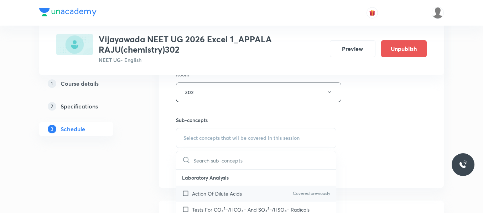
click at [207, 196] on p "Action Of Dilute Acids" at bounding box center [217, 193] width 50 height 7
checkbox input "true"
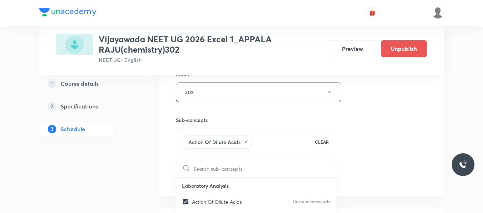
click at [333, 134] on div "Action Of Dilute Acids CLEAR" at bounding box center [256, 142] width 160 height 28
click at [422, 148] on div "Session 42 Live class Session title 7/99 Amines ​ Schedule for Sept 4, 2025, 8:…" at bounding box center [301, 13] width 251 height 342
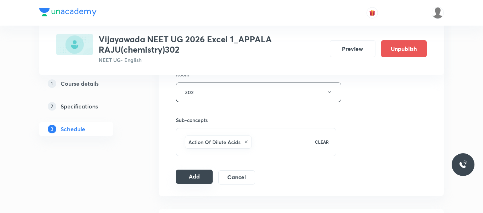
click at [203, 178] on button "Add" at bounding box center [194, 177] width 37 height 14
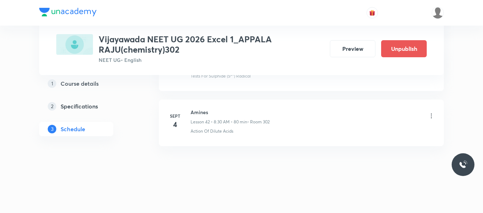
scroll to position [2300, 0]
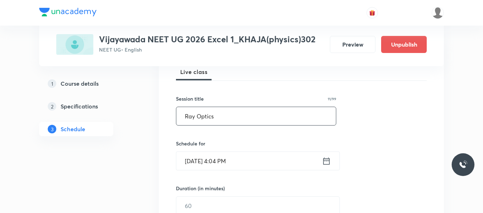
type input "Ray Optics"
click at [328, 159] on icon at bounding box center [326, 161] width 9 height 10
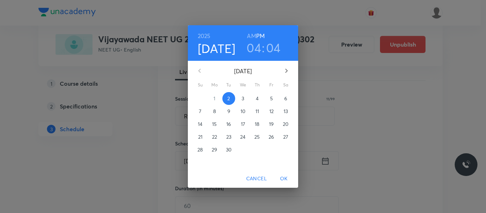
click at [244, 96] on p "3" at bounding box center [243, 98] width 2 height 7
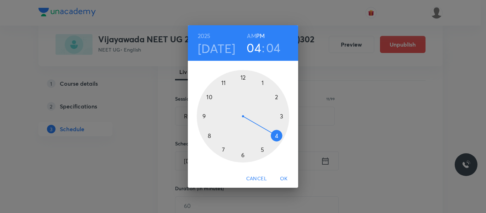
click at [211, 95] on div at bounding box center [243, 116] width 93 height 93
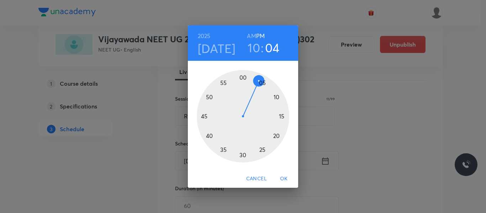
click at [254, 37] on h6 "AM" at bounding box center [251, 36] width 9 height 10
click at [242, 77] on div at bounding box center [243, 116] width 93 height 93
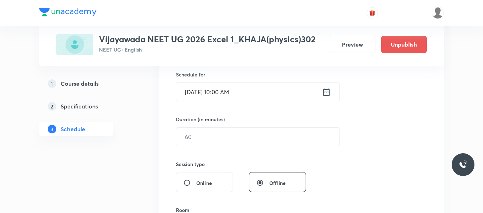
scroll to position [178, 0]
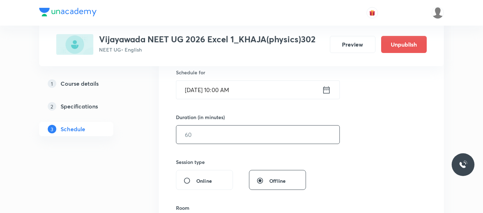
click at [190, 131] on input "text" at bounding box center [257, 135] width 163 height 18
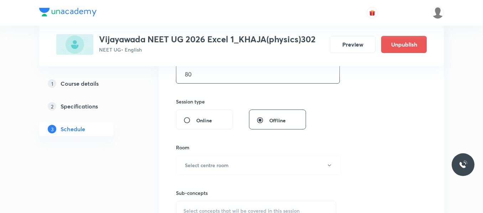
scroll to position [249, 0]
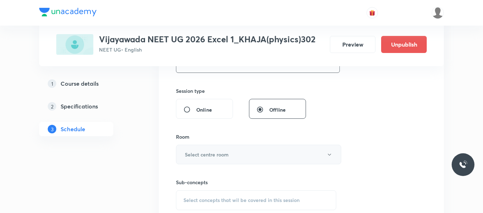
type input "80"
click at [202, 157] on h6 "Select centre room" at bounding box center [207, 154] width 44 height 7
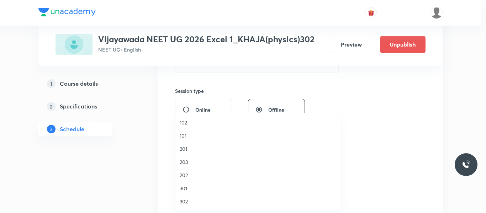
click at [185, 200] on span "302" at bounding box center [258, 201] width 156 height 7
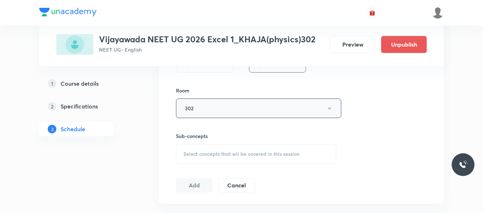
scroll to position [285, 0]
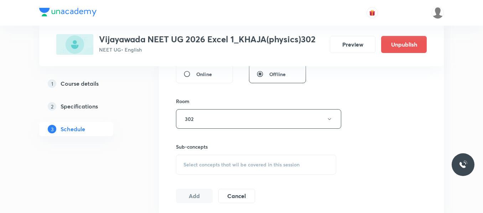
click at [212, 159] on div "Select concepts that wil be covered in this session" at bounding box center [256, 165] width 160 height 20
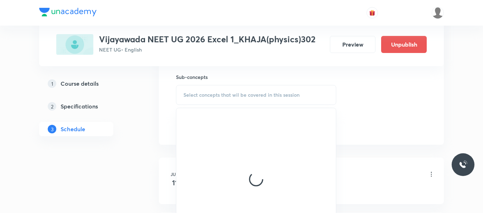
scroll to position [356, 0]
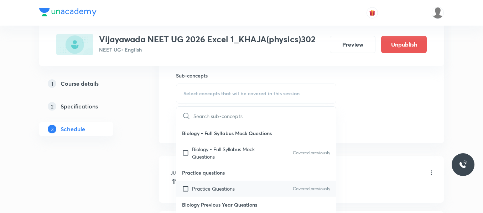
click at [217, 189] on p "Practice Questions" at bounding box center [213, 188] width 43 height 7
checkbox input "true"
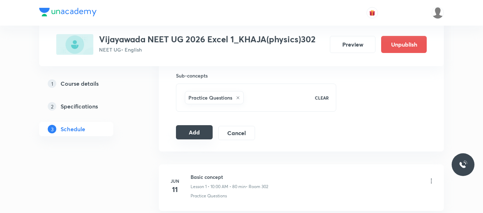
click at [191, 135] on button "Add" at bounding box center [194, 132] width 37 height 14
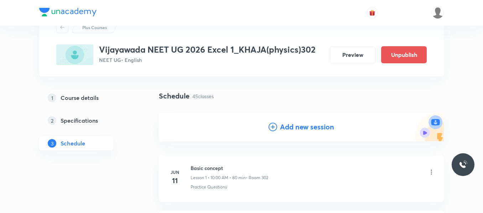
scroll to position [0, 0]
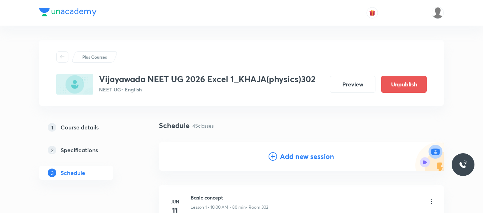
click at [273, 155] on icon at bounding box center [272, 156] width 9 height 9
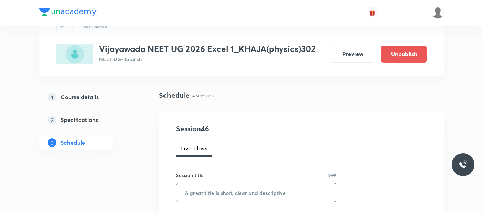
scroll to position [71, 0]
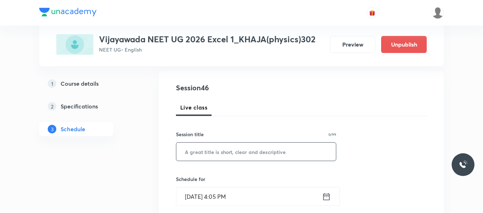
click at [200, 153] on input "text" at bounding box center [255, 152] width 159 height 18
paste input "Ray Optics"
type input "Ray Optics"
click at [322, 196] on icon at bounding box center [326, 197] width 9 height 10
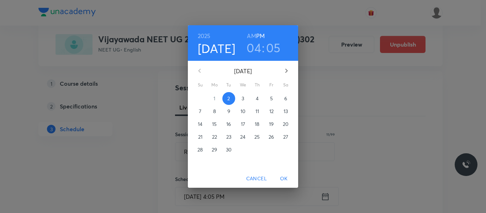
click at [259, 99] on span "4" at bounding box center [257, 98] width 13 height 7
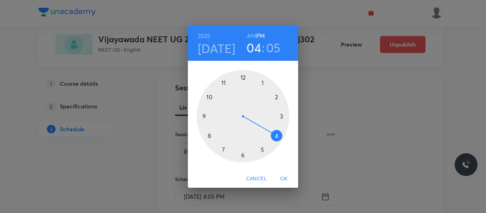
click at [210, 99] on div at bounding box center [243, 116] width 93 height 93
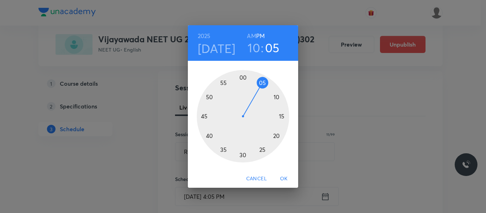
click at [254, 35] on h6 "AM" at bounding box center [251, 36] width 9 height 10
click at [243, 77] on div at bounding box center [243, 116] width 93 height 93
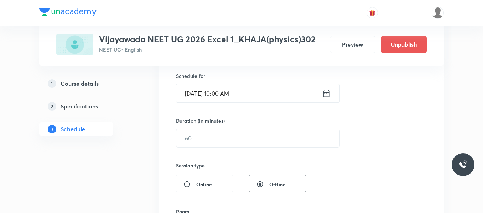
scroll to position [178, 0]
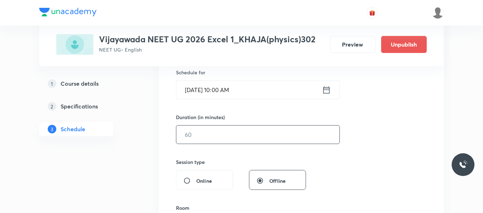
click at [198, 131] on input "text" at bounding box center [257, 135] width 163 height 18
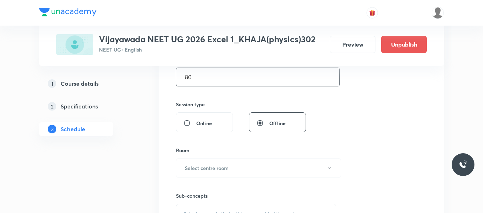
scroll to position [249, 0]
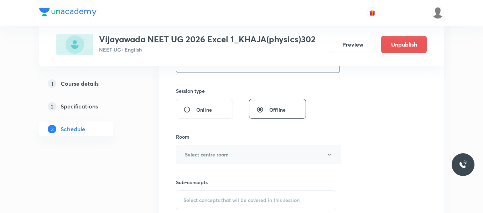
type input "80"
click at [196, 154] on h6 "Select centre room" at bounding box center [207, 154] width 44 height 7
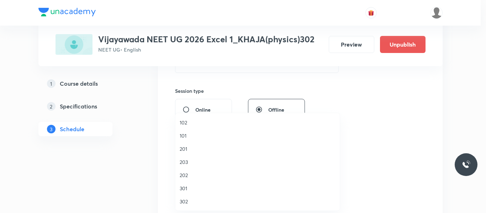
click at [186, 200] on span "302" at bounding box center [258, 201] width 156 height 7
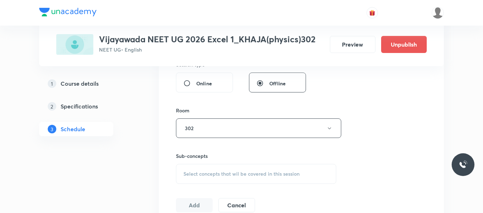
scroll to position [320, 0]
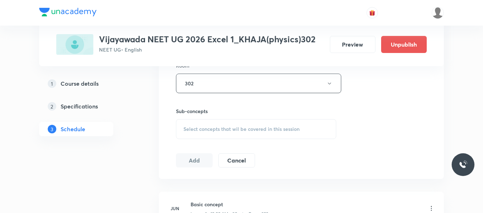
click at [200, 127] on span "Select concepts that wil be covered in this session" at bounding box center [241, 129] width 116 height 6
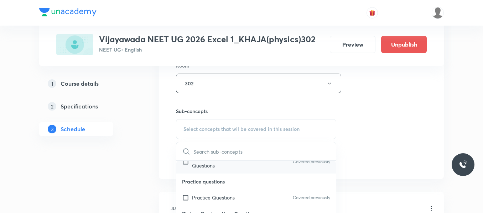
scroll to position [36, 0]
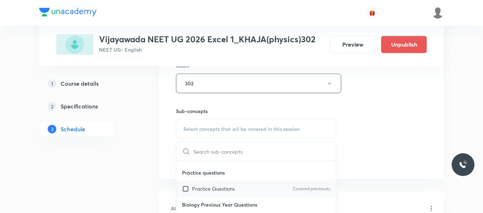
click at [204, 186] on p "Practice Questions" at bounding box center [213, 188] width 43 height 7
checkbox input "true"
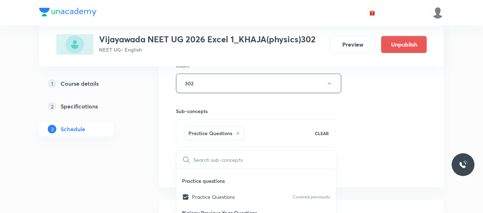
drag, startPoint x: 389, startPoint y: 128, endPoint x: 154, endPoint y: 153, distance: 235.8
click at [388, 127] on div "Session 46 Live class Session title 11/99 Ray Optics ​ Schedule for Sept 4, 202…" at bounding box center [301, 4] width 251 height 342
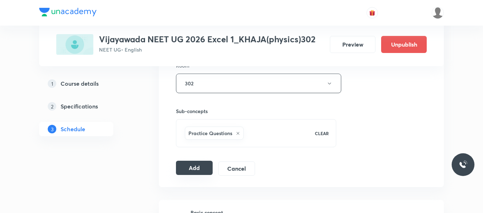
click at [185, 167] on button "Add" at bounding box center [194, 168] width 37 height 14
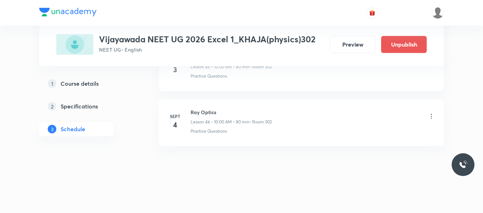
scroll to position [2512, 0]
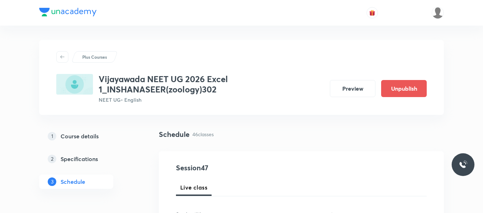
scroll to position [71, 0]
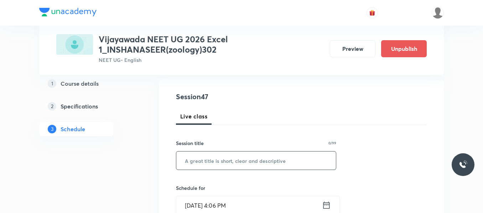
click at [216, 158] on input "text" at bounding box center [255, 161] width 159 height 18
paste input "Biotechnology processes and principles"
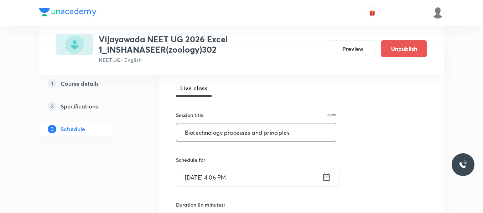
scroll to position [142, 0]
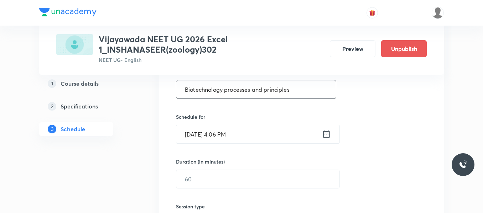
type input "Biotechnology processes and principles"
click at [325, 135] on icon at bounding box center [326, 134] width 9 height 10
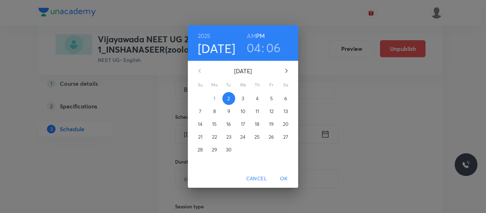
click at [243, 97] on p "3" at bounding box center [243, 98] width 2 height 7
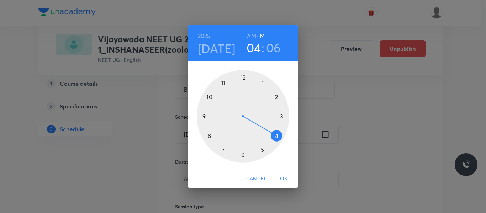
click at [226, 81] on div at bounding box center [243, 116] width 93 height 93
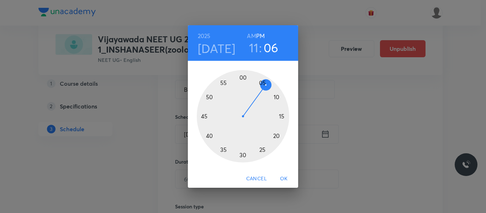
click at [253, 36] on h6 "AM" at bounding box center [251, 36] width 9 height 10
click at [242, 156] on div at bounding box center [243, 116] width 93 height 93
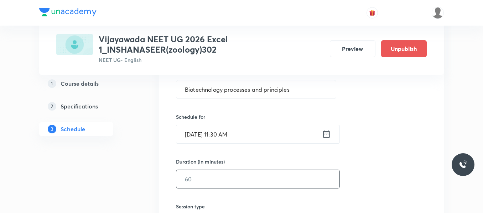
click at [218, 177] on input "text" at bounding box center [257, 179] width 163 height 18
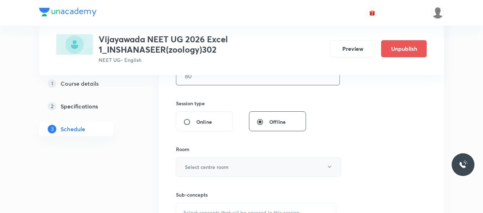
scroll to position [285, 0]
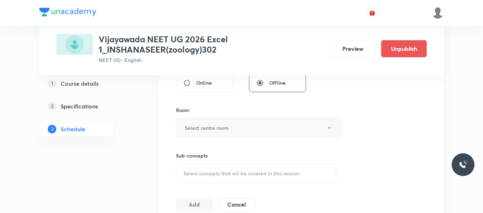
type input "80"
click at [201, 128] on h6 "Select centre room" at bounding box center [207, 127] width 44 height 7
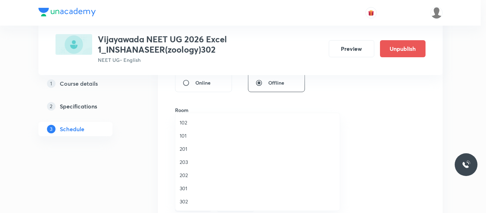
click at [186, 201] on span "302" at bounding box center [258, 201] width 156 height 7
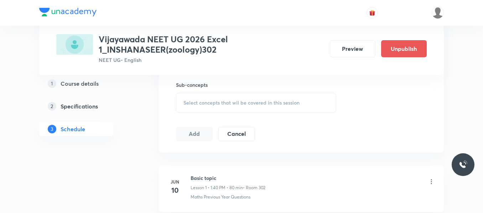
scroll to position [356, 0]
click at [208, 108] on div "Select concepts that wil be covered in this session" at bounding box center [256, 103] width 160 height 20
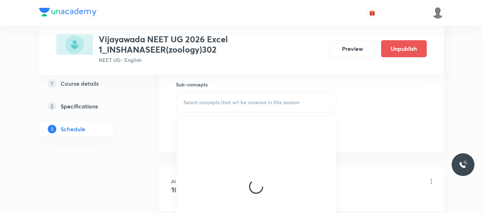
scroll to position [391, 0]
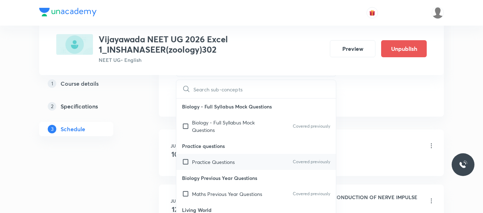
click at [217, 163] on p "Practice Questions" at bounding box center [213, 161] width 43 height 7
checkbox input "true"
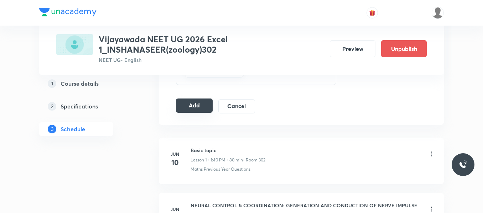
click at [199, 103] on button "Add" at bounding box center [194, 106] width 37 height 14
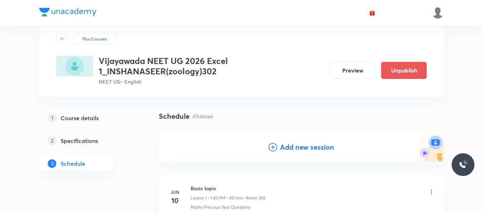
scroll to position [36, 0]
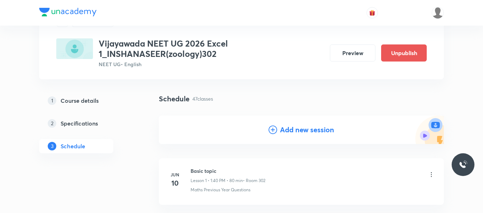
click at [272, 130] on icon at bounding box center [272, 130] width 9 height 9
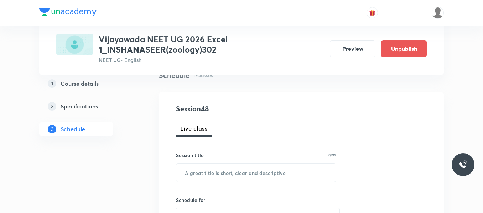
scroll to position [107, 0]
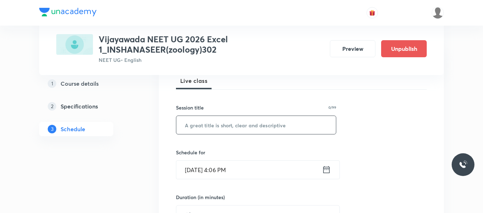
click at [206, 127] on input "text" at bounding box center [255, 125] width 159 height 18
paste input "Biotechnology processes and principles"
type input "Biotechnology processes and principles"
click at [327, 170] on icon at bounding box center [326, 170] width 9 height 10
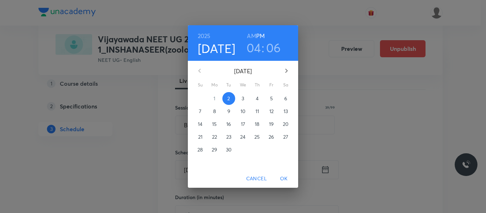
click at [257, 98] on p "4" at bounding box center [257, 98] width 3 height 7
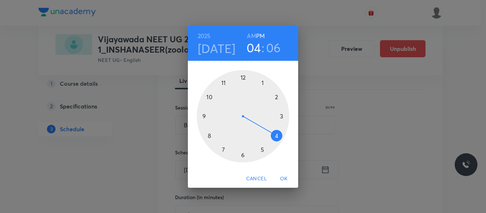
click at [211, 137] on div at bounding box center [243, 116] width 93 height 93
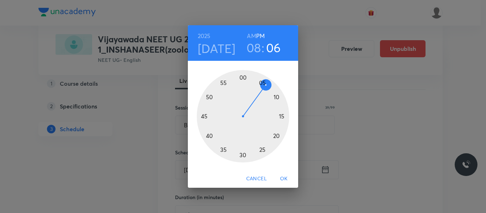
click at [249, 39] on h6 "AM" at bounding box center [251, 36] width 9 height 10
click at [242, 154] on div at bounding box center [243, 116] width 93 height 93
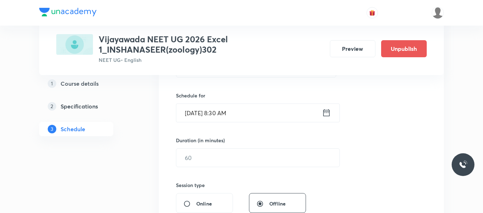
scroll to position [178, 0]
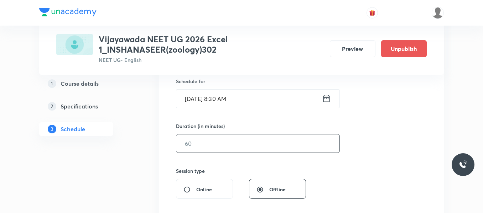
click at [192, 138] on input "text" at bounding box center [257, 144] width 163 height 18
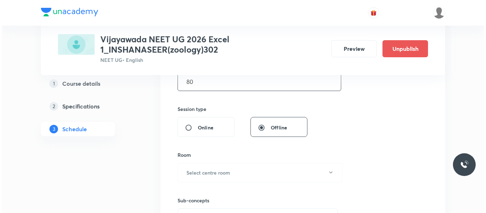
scroll to position [249, 0]
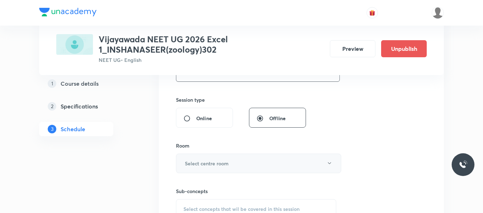
type input "80"
click at [209, 161] on h6 "Select centre room" at bounding box center [207, 163] width 44 height 7
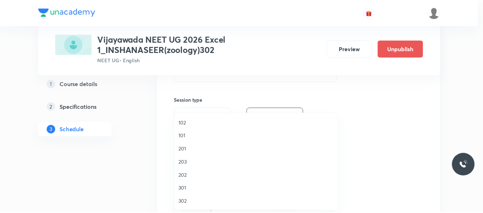
scroll to position [36, 0]
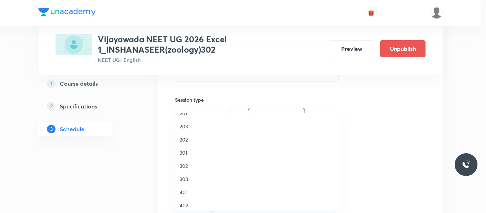
click at [184, 168] on span "302" at bounding box center [258, 165] width 156 height 7
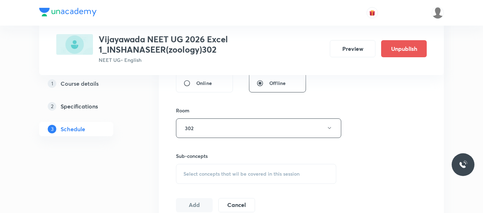
scroll to position [285, 0]
click at [206, 173] on span "Select concepts that wil be covered in this session" at bounding box center [241, 174] width 116 height 6
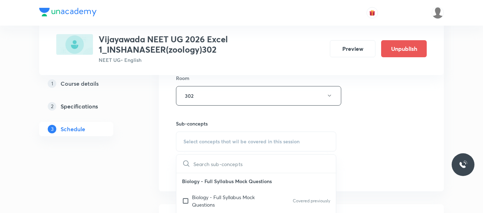
scroll to position [356, 0]
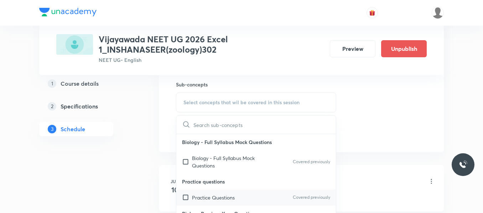
click at [207, 195] on p "Practice Questions" at bounding box center [213, 197] width 43 height 7
checkbox input "true"
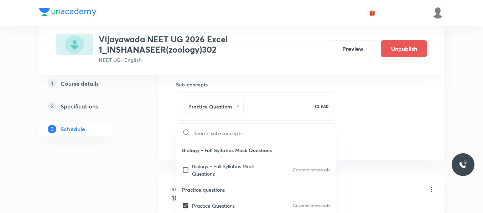
drag, startPoint x: 371, startPoint y: 116, endPoint x: 191, endPoint y: 148, distance: 183.4
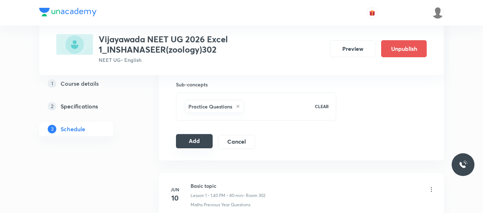
click at [194, 143] on button "Add" at bounding box center [194, 141] width 37 height 14
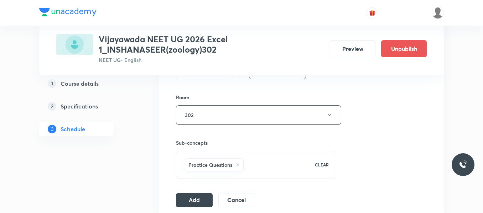
scroll to position [298, 0]
click at [197, 197] on button "Add" at bounding box center [194, 199] width 37 height 14
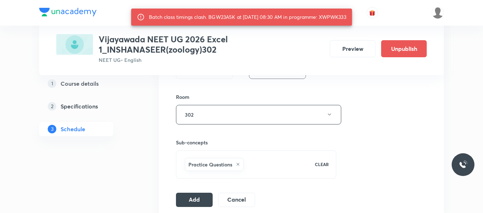
drag, startPoint x: 326, startPoint y: 17, endPoint x: 357, endPoint y: 19, distance: 31.3
click at [352, 19] on div "Batch class timings clash. BGW23A5K at 04 Sep 2025 08:30 AM in programme: XWPWK…" at bounding box center [241, 17] width 221 height 17
copy div "XWPWK333"
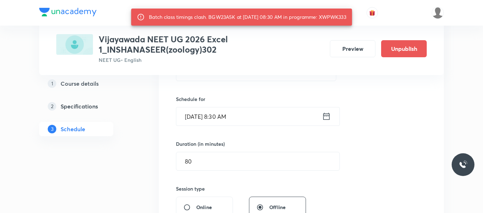
scroll to position [155, 0]
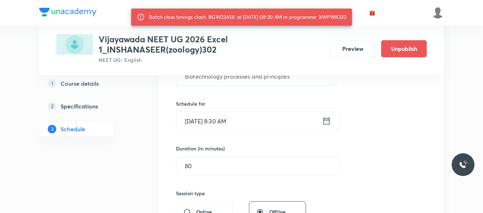
click at [326, 122] on icon at bounding box center [326, 121] width 9 height 10
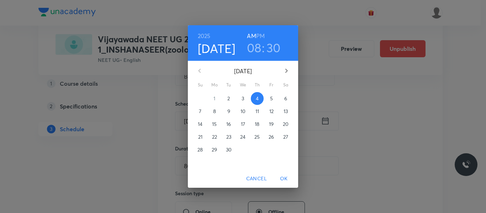
click at [259, 47] on h3 "08" at bounding box center [254, 47] width 15 height 15
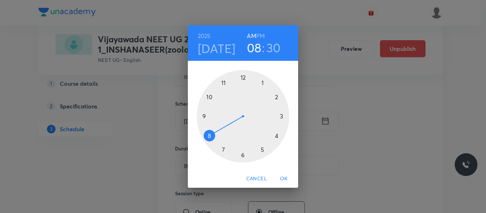
click at [223, 80] on div at bounding box center [243, 116] width 93 height 93
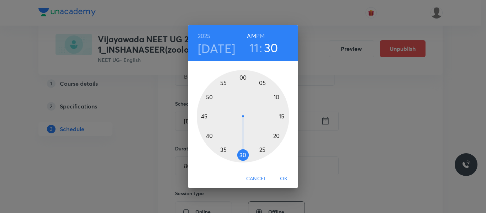
click at [283, 178] on span "OK" at bounding box center [283, 178] width 17 height 9
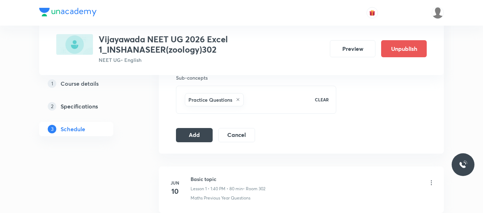
scroll to position [369, 0]
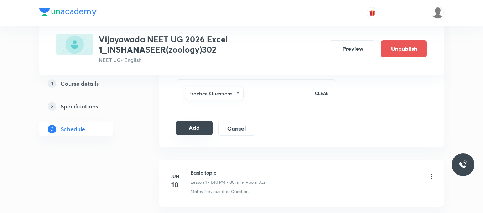
click at [197, 126] on button "Add" at bounding box center [194, 128] width 37 height 14
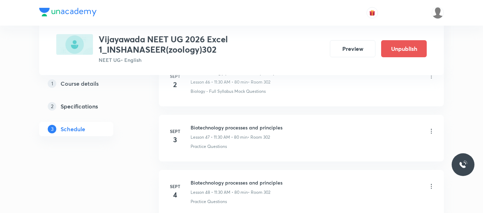
scroll to position [2615, 0]
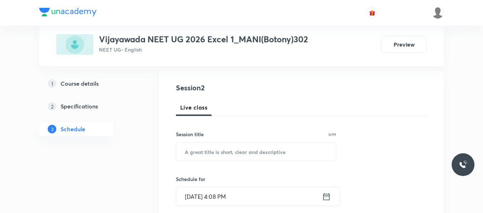
scroll to position [412, 0]
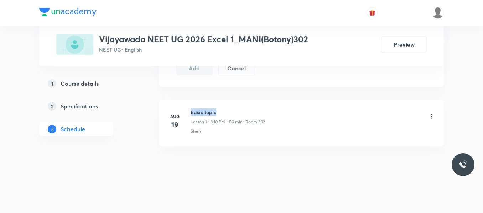
drag, startPoint x: 190, startPoint y: 112, endPoint x: 249, endPoint y: 112, distance: 59.1
click at [249, 112] on div "[DATE] Basic topic Lesson 1 • 3:10 PM • 80 min • Room 302 Stem" at bounding box center [301, 122] width 267 height 26
copy h6 "Basic topic"
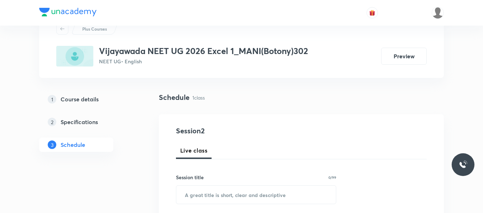
scroll to position [71, 0]
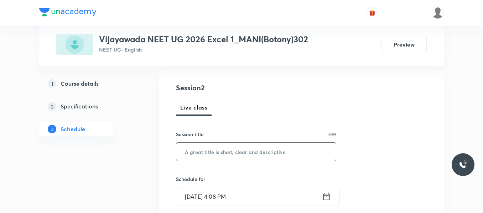
click at [217, 151] on input "text" at bounding box center [255, 152] width 159 height 18
paste input "Basic topic"
type input "Basic topic"
click at [329, 198] on icon at bounding box center [326, 197] width 9 height 10
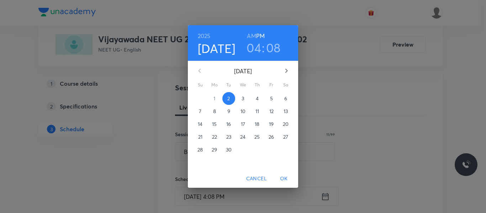
click at [245, 97] on span "3" at bounding box center [243, 98] width 13 height 7
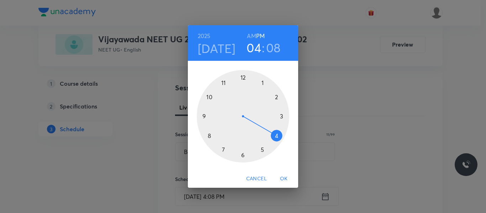
click at [281, 115] on div at bounding box center [243, 116] width 93 height 93
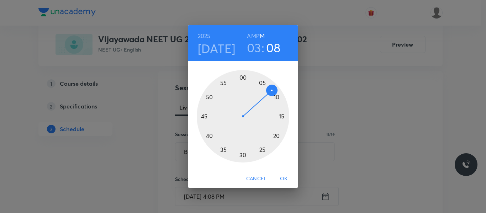
click at [276, 97] on div at bounding box center [243, 116] width 93 height 93
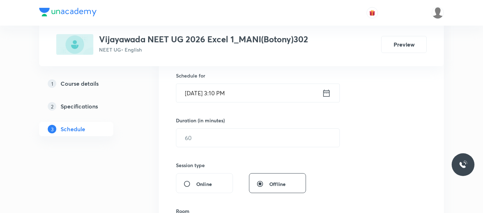
scroll to position [178, 0]
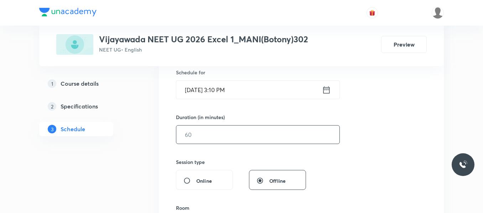
click at [221, 135] on input "text" at bounding box center [257, 135] width 163 height 18
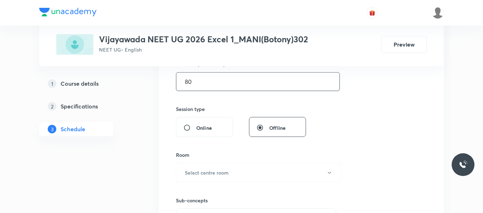
scroll to position [249, 0]
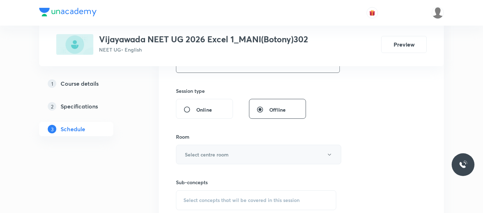
type input "80"
click at [206, 157] on h6 "Select centre room" at bounding box center [207, 154] width 44 height 7
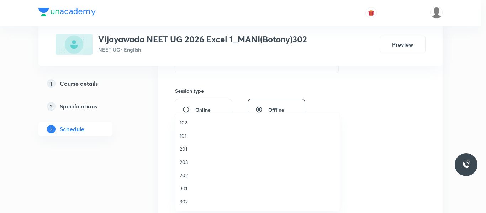
click at [184, 203] on span "302" at bounding box center [258, 201] width 156 height 7
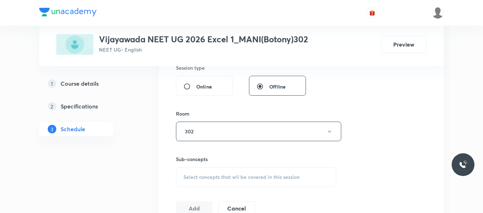
scroll to position [285, 0]
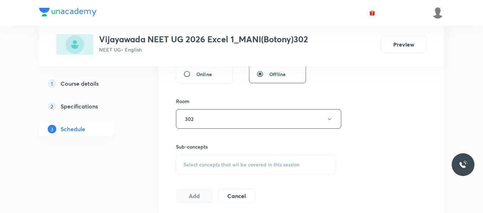
click at [201, 160] on div "Select concepts that wil be covered in this session" at bounding box center [256, 165] width 160 height 20
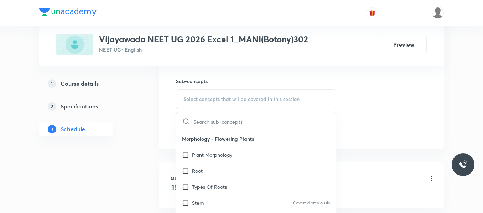
scroll to position [356, 0]
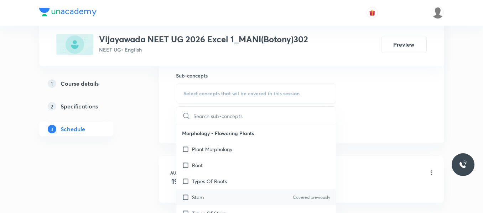
click at [205, 197] on div "Stem Covered previously" at bounding box center [255, 197] width 159 height 16
checkbox input "true"
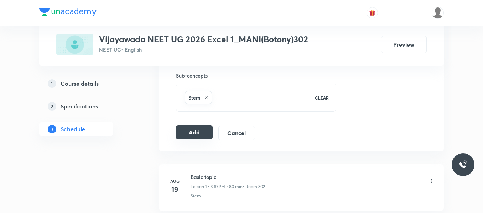
click at [196, 133] on button "Add" at bounding box center [194, 132] width 37 height 14
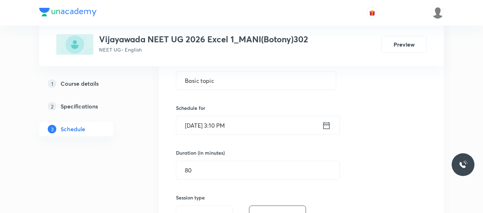
scroll to position [85, 0]
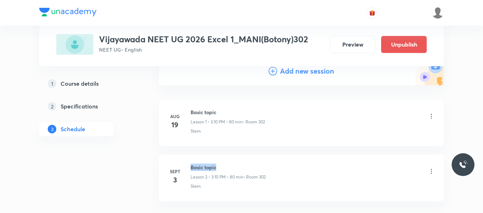
drag, startPoint x: 190, startPoint y: 167, endPoint x: 235, endPoint y: 163, distance: 45.3
click at [235, 163] on li "[DATE] Basic topic Lesson 2 • 3:10 PM • 80 min • Room 302 Stem" at bounding box center [301, 178] width 285 height 47
copy h6 "Basic topic"
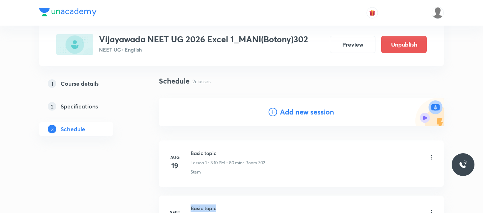
scroll to position [0, 0]
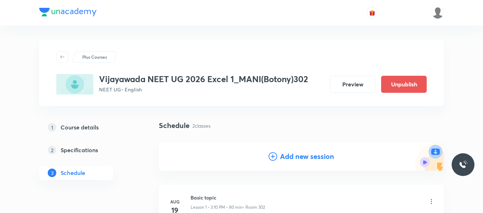
click at [274, 157] on icon at bounding box center [272, 156] width 9 height 9
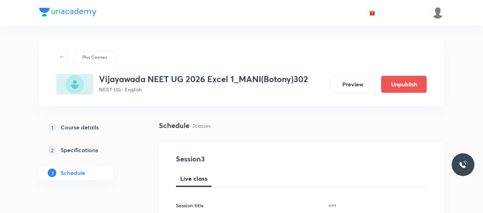
scroll to position [71, 0]
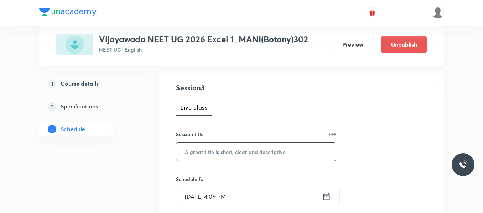
click at [205, 151] on input "text" at bounding box center [255, 152] width 159 height 18
paste input "Basic topic"
type input "Basic topic"
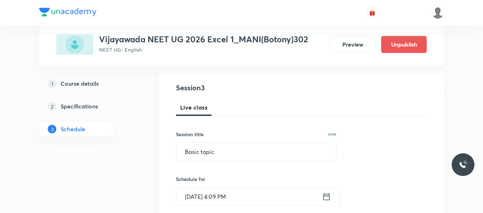
click at [326, 197] on icon at bounding box center [326, 197] width 9 height 10
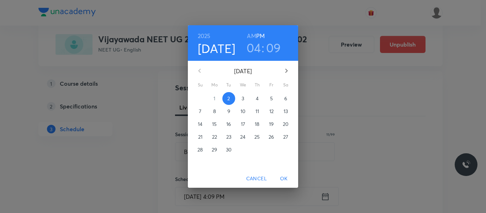
click at [255, 100] on span "4" at bounding box center [257, 98] width 13 height 7
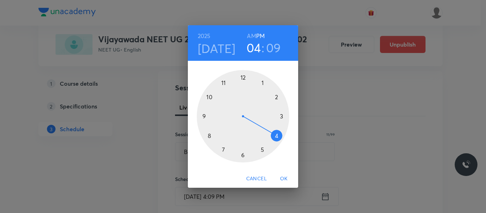
click at [283, 115] on div at bounding box center [243, 116] width 93 height 93
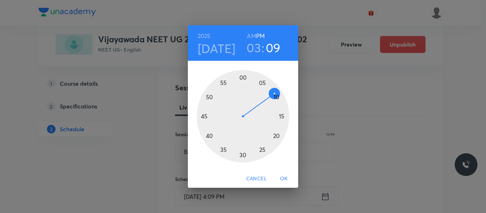
click at [277, 96] on div at bounding box center [243, 116] width 93 height 93
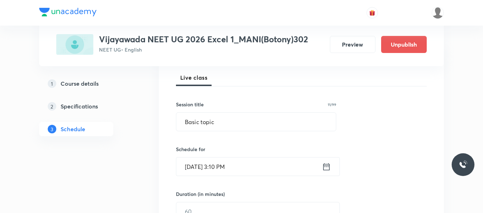
scroll to position [142, 0]
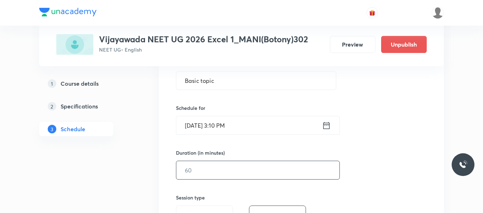
click at [204, 168] on input "text" at bounding box center [257, 170] width 163 height 18
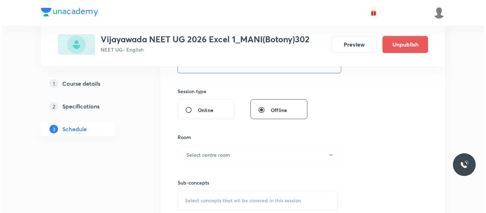
scroll to position [249, 0]
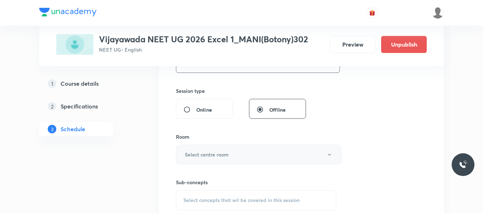
type input "80"
click at [205, 154] on h6 "Select centre room" at bounding box center [207, 154] width 44 height 7
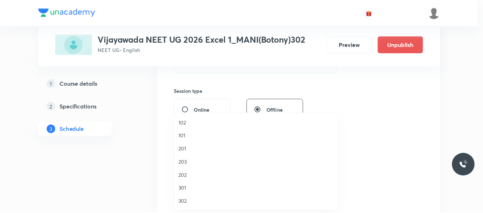
scroll to position [36, 0]
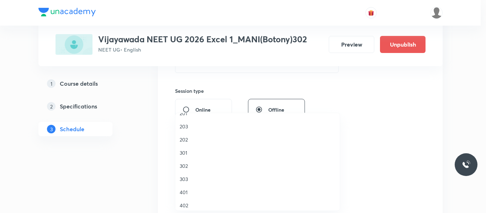
click at [186, 168] on span "302" at bounding box center [258, 165] width 156 height 7
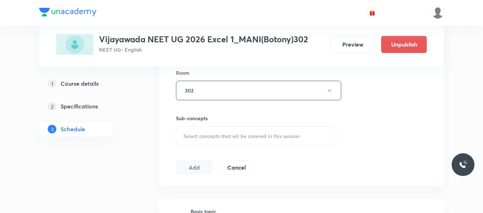
scroll to position [320, 0]
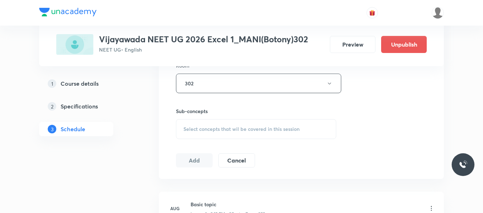
click at [224, 124] on div "Select concepts that wil be covered in this session" at bounding box center [256, 129] width 160 height 20
click at [205, 190] on p "Flower" at bounding box center [199, 189] width 15 height 7
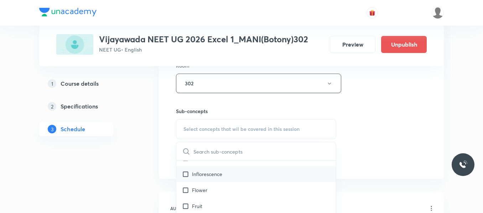
checkbox input "true"
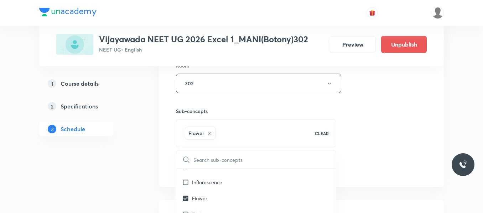
click at [402, 119] on div "Session 3 Live class Session title 11/99 Basic topic ​ Schedule for [DATE] 3:10…" at bounding box center [301, 4] width 251 height 342
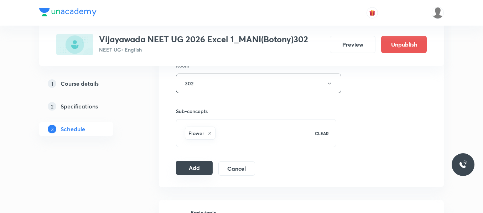
click at [195, 168] on button "Add" at bounding box center [194, 168] width 37 height 14
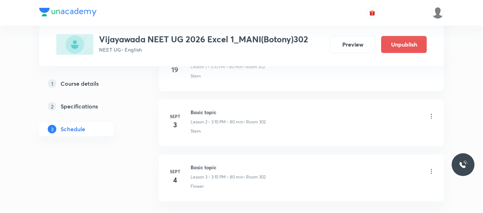
scroll to position [196, 0]
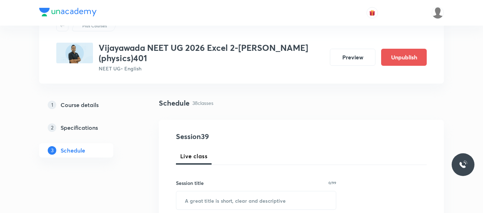
scroll to position [71, 0]
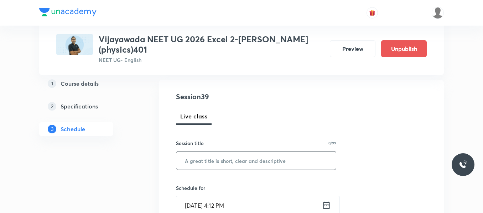
click at [212, 154] on input "text" at bounding box center [255, 161] width 159 height 18
paste input "Ray Optics"
type input "Ray Optics"
click at [324, 200] on icon at bounding box center [326, 205] width 9 height 10
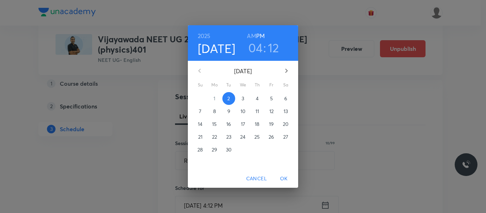
click at [241, 99] on span "3" at bounding box center [243, 98] width 13 height 7
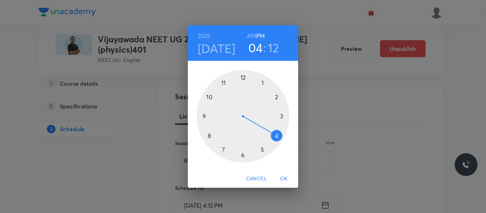
click at [209, 96] on div at bounding box center [243, 116] width 93 height 93
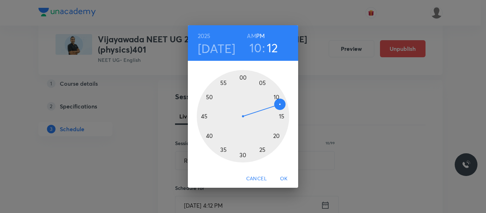
click at [253, 34] on h6 "AM" at bounding box center [251, 36] width 9 height 10
click at [243, 77] on div at bounding box center [243, 116] width 93 height 93
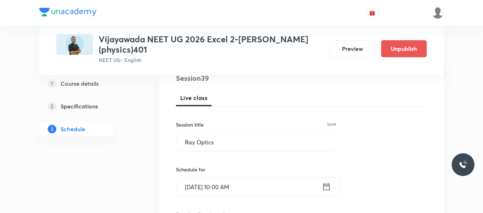
scroll to position [142, 0]
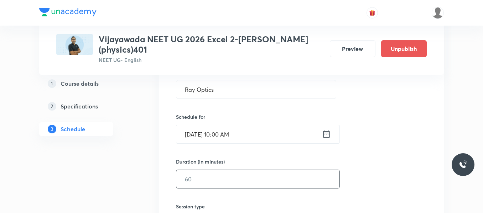
click at [207, 172] on input "text" at bounding box center [257, 179] width 163 height 18
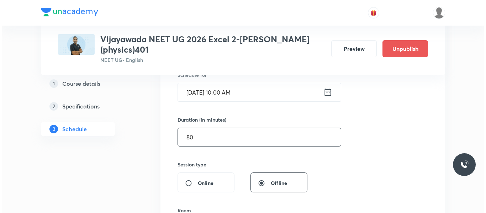
scroll to position [249, 0]
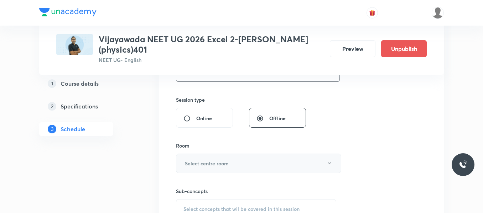
type input "80"
click at [208, 154] on button "Select centre room" at bounding box center [258, 164] width 165 height 20
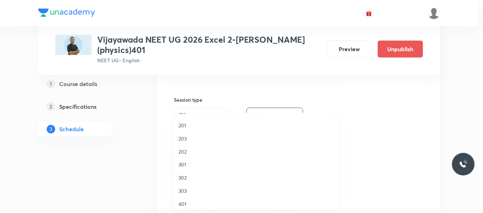
scroll to position [36, 0]
click at [185, 193] on span "401" at bounding box center [258, 192] width 156 height 7
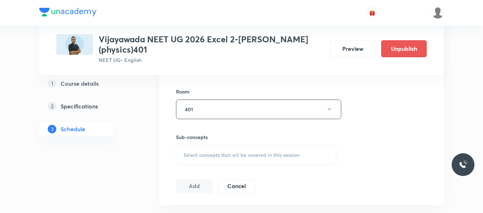
scroll to position [320, 0]
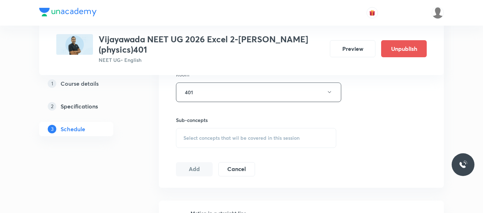
click at [216, 135] on span "Select concepts that wil be covered in this session" at bounding box center [241, 138] width 116 height 6
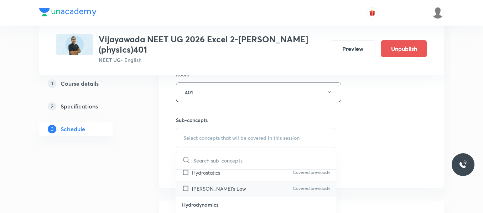
scroll to position [36, 0]
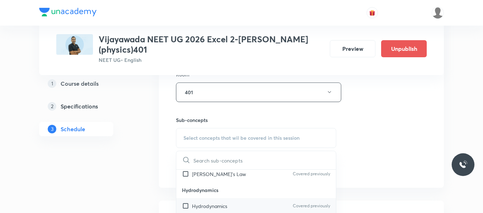
click at [231, 200] on div "Hydrodynamics Covered previously" at bounding box center [255, 206] width 159 height 16
checkbox input "true"
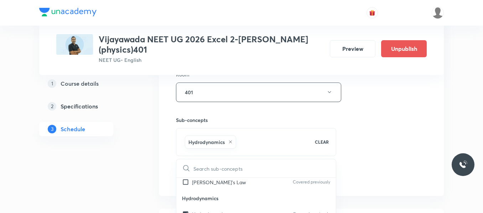
click at [353, 140] on div "Session 39 Live class Session title 10/99 Ray Optics ​ Schedule for Sept 3, 202…" at bounding box center [301, 13] width 251 height 342
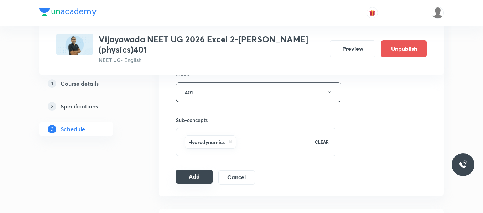
click at [191, 170] on button "Add" at bounding box center [194, 177] width 37 height 14
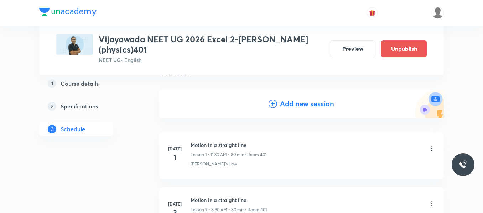
scroll to position [0, 0]
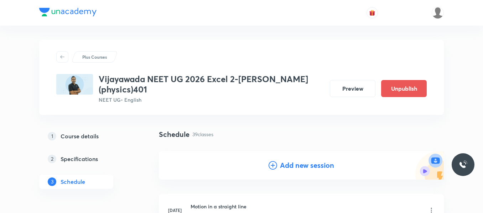
click at [272, 161] on icon at bounding box center [272, 165] width 9 height 9
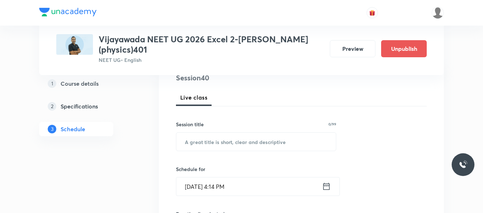
scroll to position [107, 0]
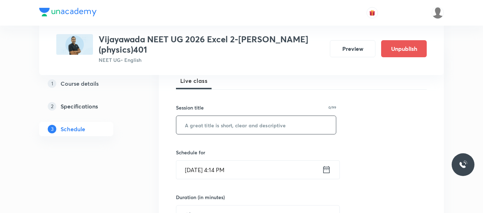
click at [231, 116] on input "text" at bounding box center [255, 125] width 159 height 18
paste input "Ray Optics"
type input "Ray Optics"
click at [327, 165] on icon at bounding box center [326, 170] width 9 height 10
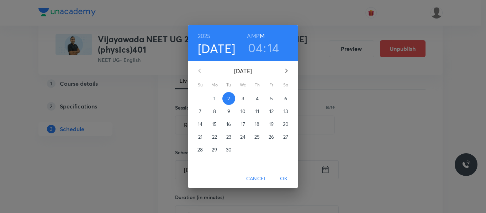
click at [260, 99] on span "4" at bounding box center [257, 98] width 13 height 7
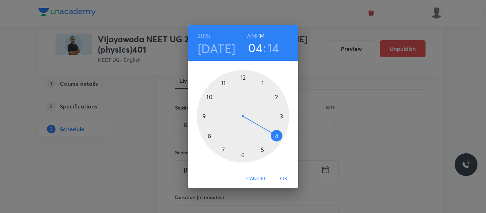
click at [209, 95] on div at bounding box center [243, 116] width 93 height 93
click at [253, 33] on h6 "AM" at bounding box center [251, 36] width 9 height 10
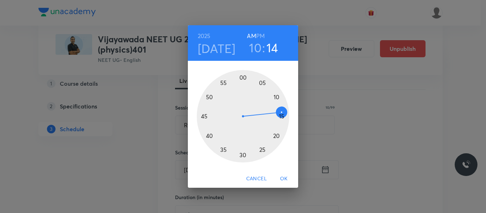
click at [242, 79] on div at bounding box center [243, 116] width 93 height 93
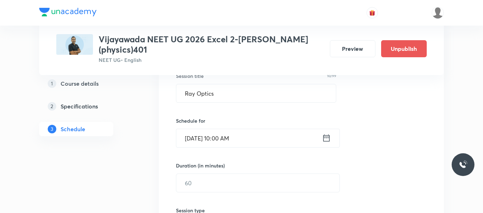
scroll to position [178, 0]
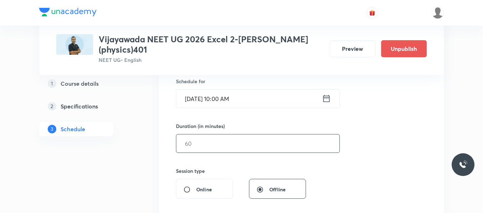
click at [227, 135] on input "text" at bounding box center [257, 144] width 163 height 18
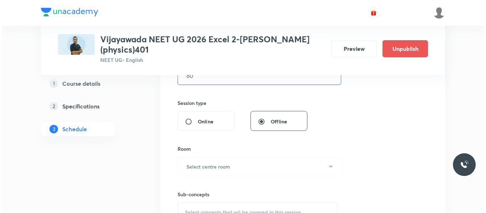
scroll to position [249, 0]
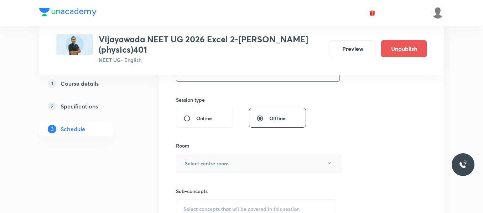
type input "80"
click at [201, 154] on button "Select centre room" at bounding box center [258, 164] width 165 height 20
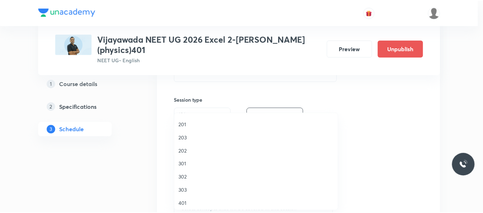
scroll to position [36, 0]
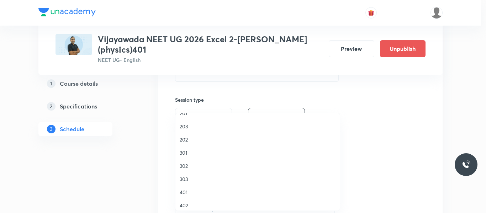
click at [183, 193] on span "401" at bounding box center [258, 192] width 156 height 7
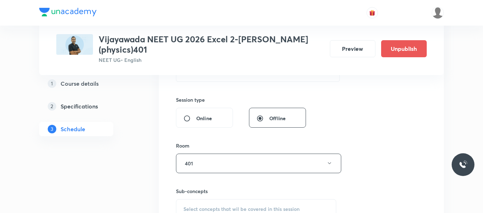
scroll to position [285, 0]
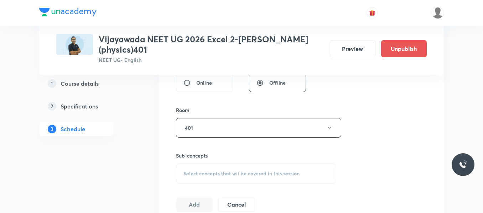
click at [209, 171] on span "Select concepts that wil be covered in this session" at bounding box center [241, 174] width 116 height 6
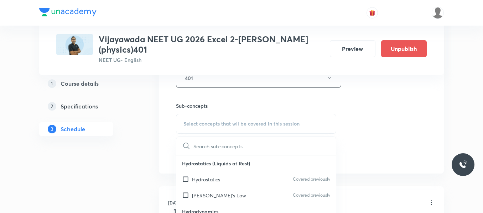
scroll to position [356, 0]
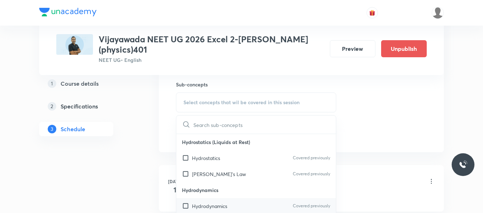
click at [211, 202] on p "Hydrodynamics" at bounding box center [209, 205] width 35 height 7
checkbox input "true"
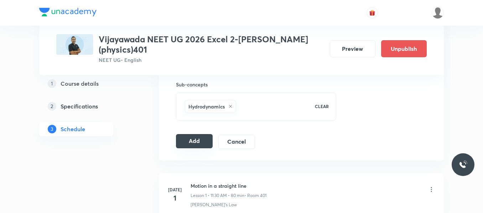
click at [178, 135] on button "Add" at bounding box center [194, 141] width 37 height 14
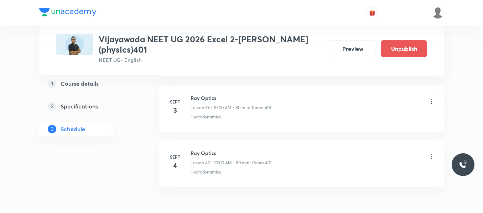
scroll to position [2217, 0]
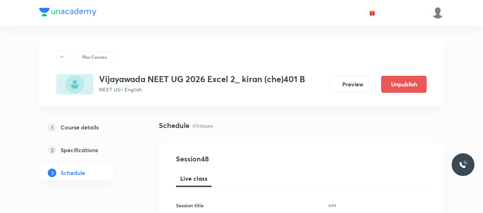
scroll to position [107, 0]
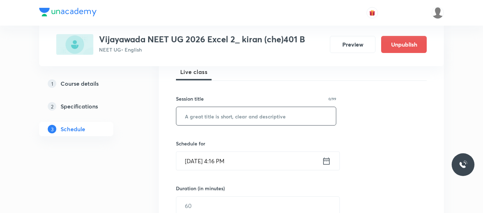
click at [238, 118] on input "text" at bounding box center [255, 116] width 159 height 18
paste input "Aldehydes, ketones, carboxylic acids"
type input "Aldehydes, ketones, carboxylic acids"
click at [327, 162] on icon at bounding box center [326, 161] width 9 height 10
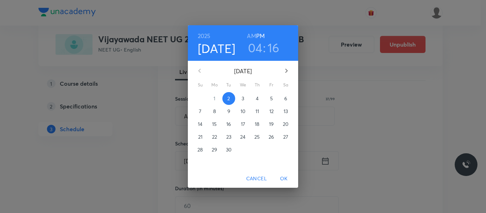
click at [242, 99] on p "3" at bounding box center [243, 98] width 2 height 7
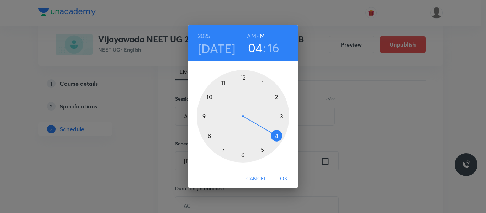
click at [224, 86] on div at bounding box center [243, 116] width 93 height 93
click at [249, 35] on h6 "AM" at bounding box center [251, 36] width 9 height 10
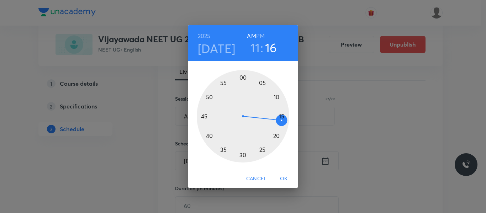
click at [242, 154] on div at bounding box center [243, 116] width 93 height 93
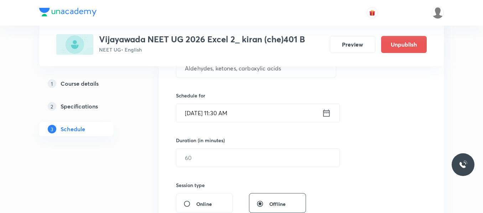
scroll to position [178, 0]
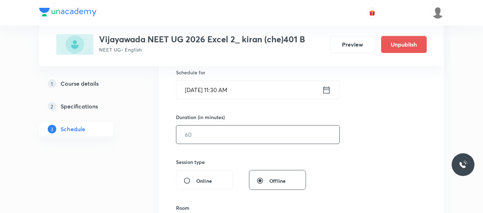
click at [215, 136] on input "text" at bounding box center [257, 135] width 163 height 18
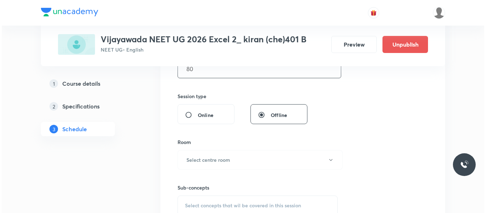
scroll to position [285, 0]
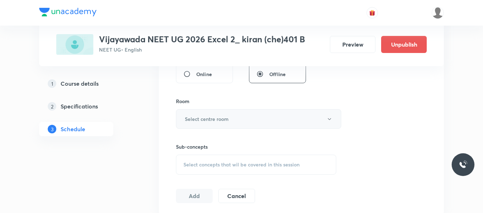
type input "80"
click at [209, 120] on h6 "Select centre room" at bounding box center [207, 118] width 44 height 7
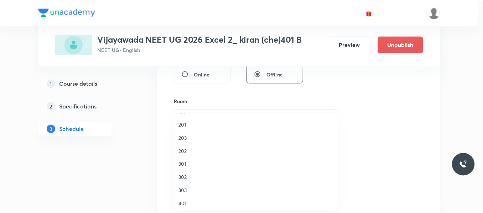
scroll to position [36, 0]
click at [185, 193] on span "401" at bounding box center [258, 192] width 156 height 7
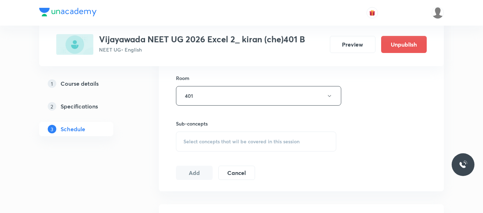
scroll to position [320, 0]
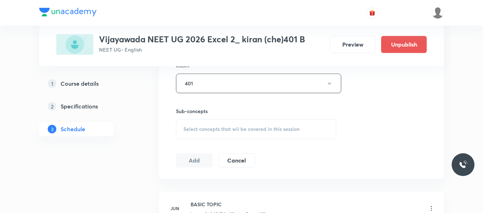
click at [210, 131] on span "Select concepts that wil be covered in this session" at bounding box center [241, 129] width 116 height 6
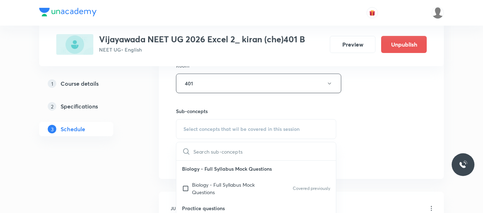
scroll to position [356, 0]
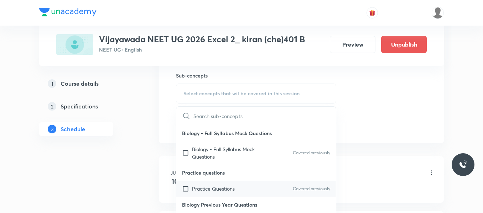
click at [201, 191] on p "Practice Questions" at bounding box center [213, 188] width 43 height 7
checkbox input "true"
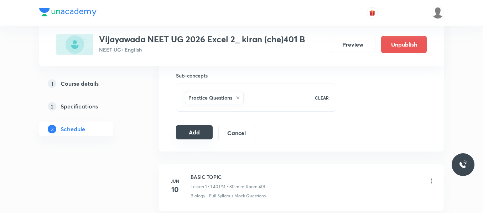
click at [203, 130] on button "Add" at bounding box center [194, 132] width 37 height 14
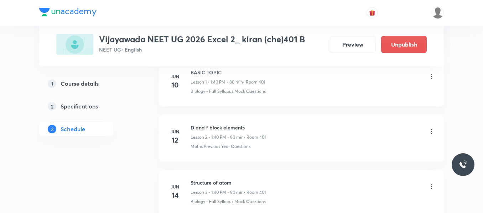
scroll to position [72, 0]
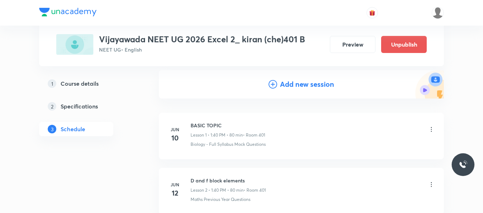
click at [274, 85] on icon at bounding box center [272, 84] width 9 height 9
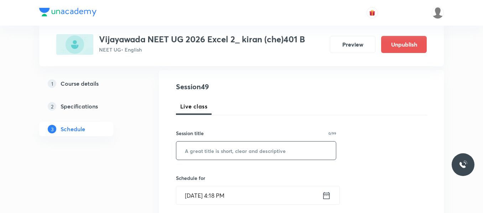
click at [228, 154] on input "text" at bounding box center [255, 151] width 159 height 18
paste input "Amines"
type input "Amines"
click at [328, 195] on icon at bounding box center [326, 196] width 9 height 10
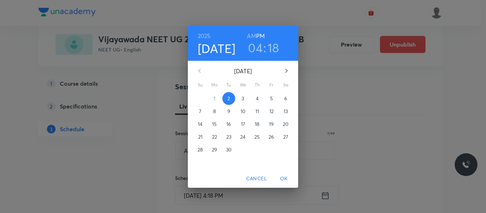
click at [254, 99] on span "4" at bounding box center [257, 98] width 13 height 7
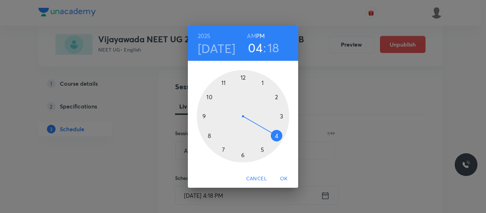
click at [223, 84] on div at bounding box center [243, 116] width 93 height 93
click at [243, 155] on div at bounding box center [243, 116] width 93 height 93
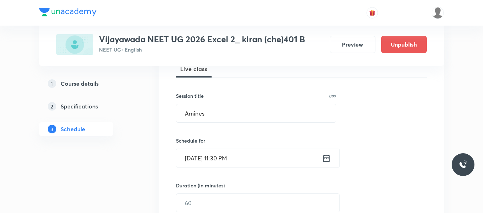
scroll to position [143, 0]
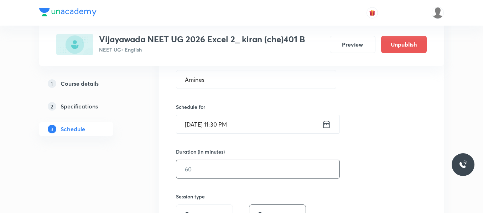
click at [228, 169] on input "text" at bounding box center [257, 169] width 163 height 18
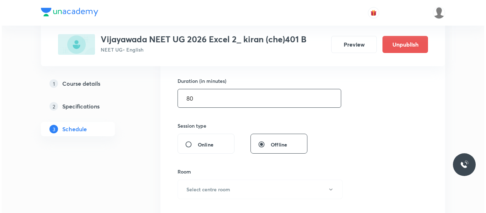
scroll to position [215, 0]
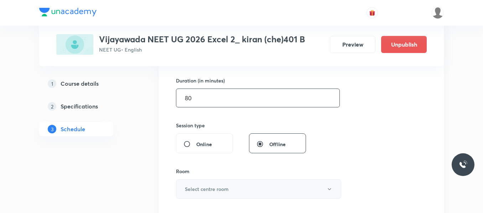
type input "80"
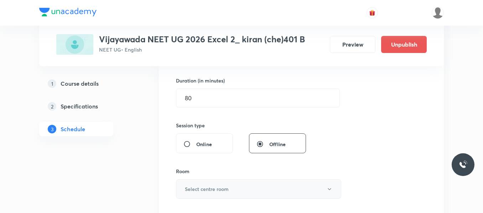
click at [217, 187] on h6 "Select centre room" at bounding box center [207, 188] width 44 height 7
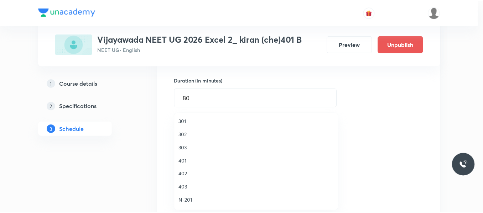
scroll to position [71, 0]
click at [184, 156] on span "401" at bounding box center [258, 156] width 156 height 7
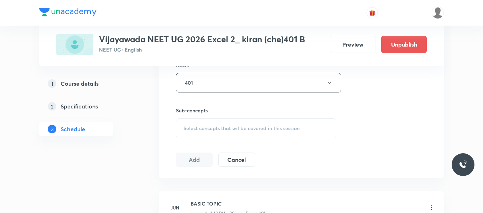
scroll to position [321, 0]
click at [218, 125] on span "Select concepts that wil be covered in this session" at bounding box center [241, 128] width 116 height 6
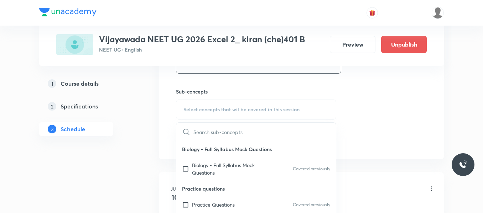
scroll to position [357, 0]
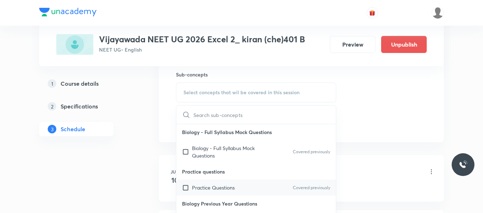
click at [209, 186] on p "Practice Questions" at bounding box center [213, 187] width 43 height 7
checkbox input "true"
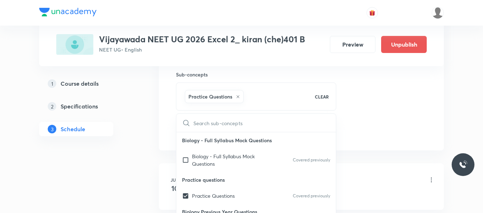
drag, startPoint x: 385, startPoint y: 115, endPoint x: 310, endPoint y: 131, distance: 76.0
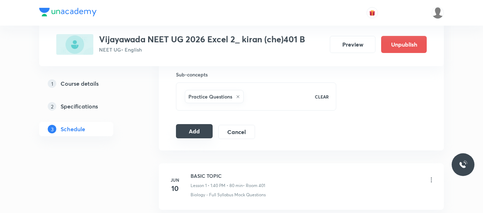
click at [185, 133] on button "Add" at bounding box center [194, 131] width 37 height 14
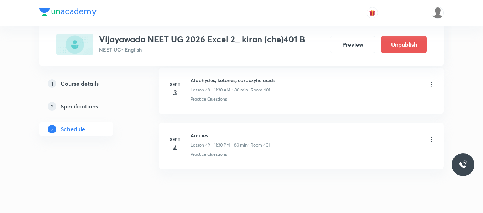
scroll to position [2697, 0]
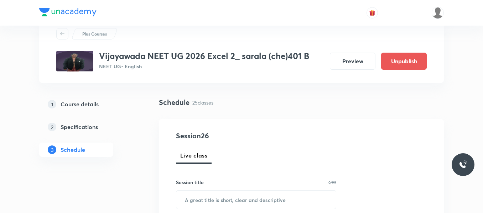
scroll to position [36, 0]
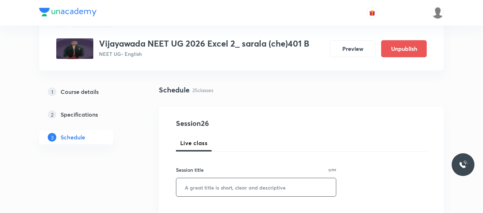
click at [244, 183] on input "text" at bounding box center [255, 187] width 159 height 18
paste input "Organisms and Population"
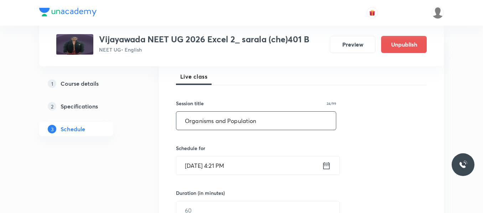
scroll to position [107, 0]
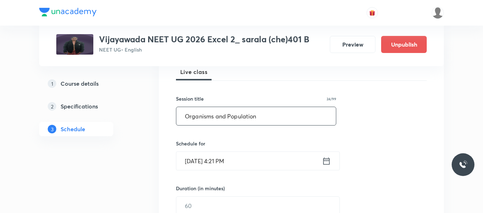
type input "Organisms and Population"
click at [323, 164] on icon at bounding box center [326, 161] width 9 height 10
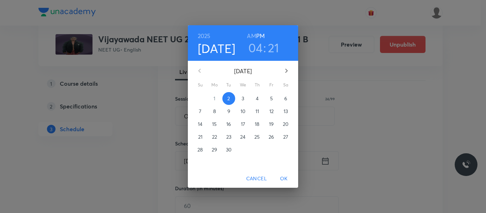
click at [243, 93] on button "3" at bounding box center [243, 98] width 13 height 13
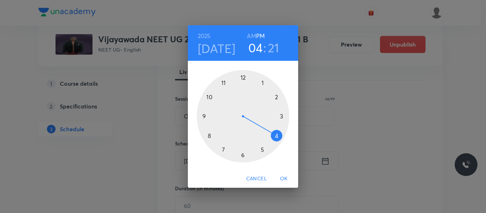
click at [263, 83] on div at bounding box center [243, 116] width 93 height 93
click at [210, 136] on div at bounding box center [243, 116] width 93 height 93
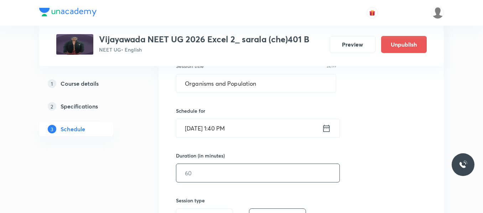
scroll to position [178, 0]
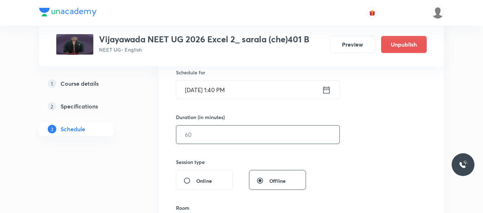
click at [210, 137] on input "text" at bounding box center [257, 135] width 163 height 18
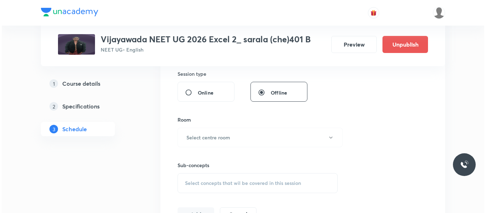
scroll to position [285, 0]
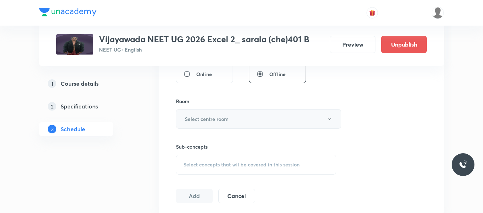
type input "80"
click at [206, 118] on h6 "Select centre room" at bounding box center [207, 118] width 44 height 7
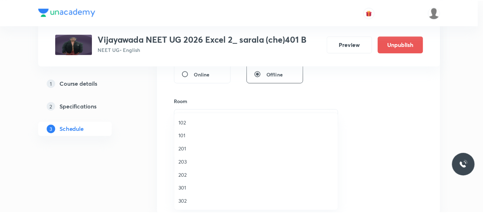
scroll to position [36, 0]
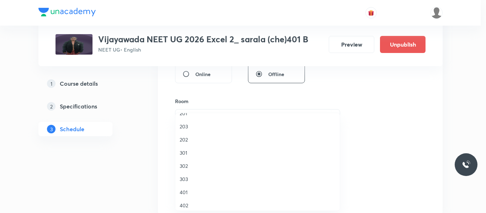
click at [185, 189] on span "401" at bounding box center [258, 192] width 156 height 7
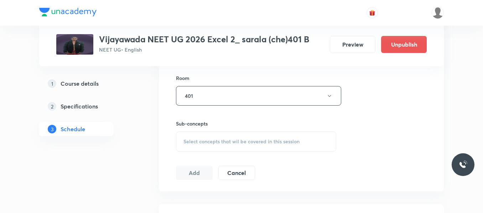
scroll to position [356, 0]
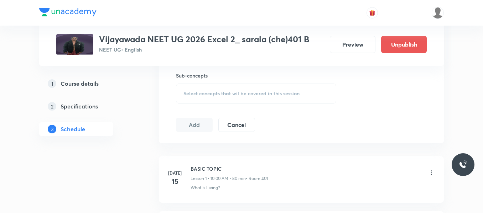
click at [210, 96] on span "Select concepts that wil be covered in this session" at bounding box center [241, 94] width 116 height 6
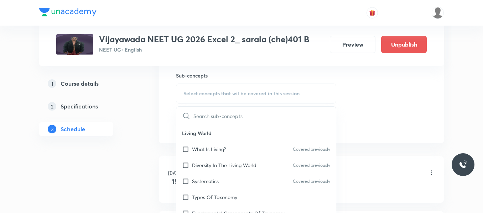
drag, startPoint x: 219, startPoint y: 181, endPoint x: 334, endPoint y: 124, distance: 128.9
click at [219, 181] on div "Systematics Covered previously" at bounding box center [255, 181] width 159 height 16
checkbox input "true"
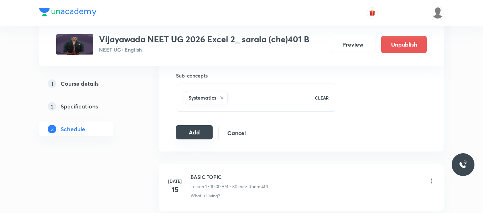
click at [186, 133] on button "Add" at bounding box center [194, 132] width 37 height 14
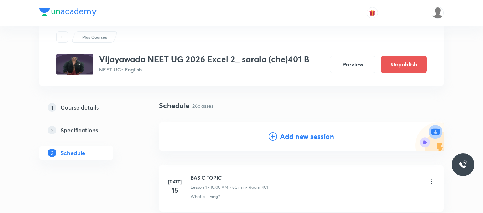
scroll to position [36, 0]
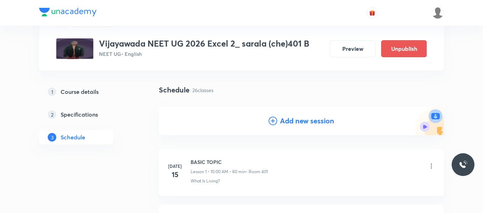
click at [271, 118] on icon at bounding box center [272, 121] width 9 height 9
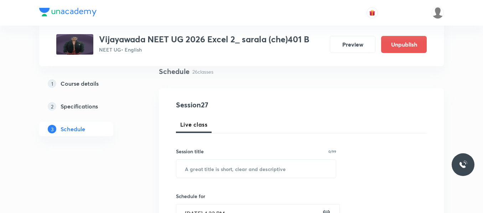
scroll to position [107, 0]
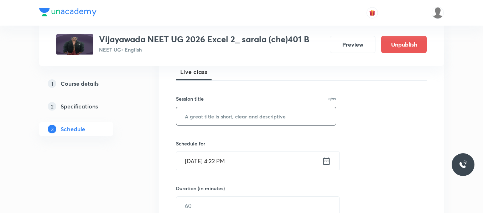
click at [206, 119] on input "text" at bounding box center [255, 116] width 159 height 18
paste input "Ecosystem"
type input "Ecosystem"
click at [323, 160] on icon at bounding box center [326, 160] width 6 height 7
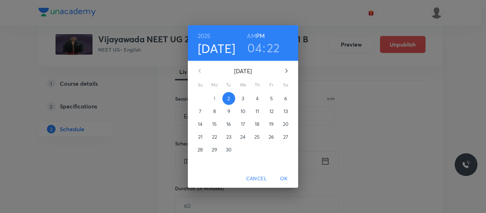
click at [256, 100] on p "4" at bounding box center [257, 98] width 3 height 7
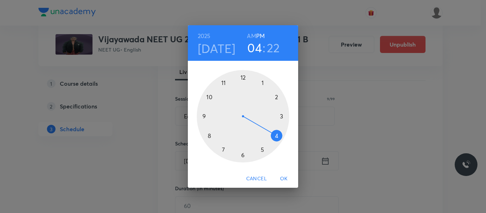
click at [262, 83] on div at bounding box center [243, 116] width 93 height 93
click at [209, 137] on div at bounding box center [243, 116] width 93 height 93
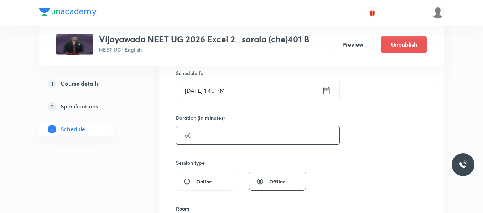
scroll to position [178, 0]
click at [222, 136] on input "text" at bounding box center [257, 135] width 163 height 18
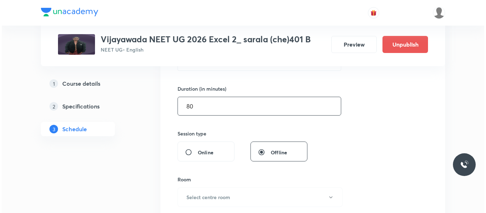
scroll to position [285, 0]
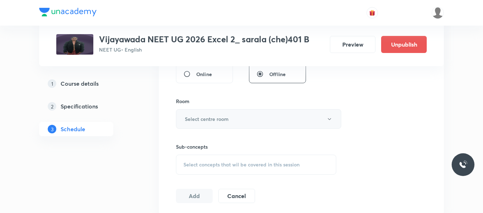
type input "80"
click at [206, 120] on h6 "Select centre room" at bounding box center [207, 118] width 44 height 7
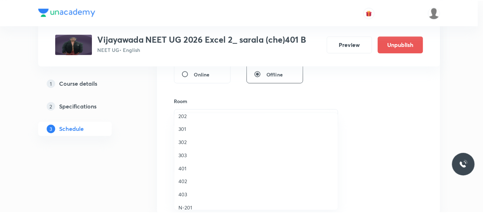
scroll to position [71, 0]
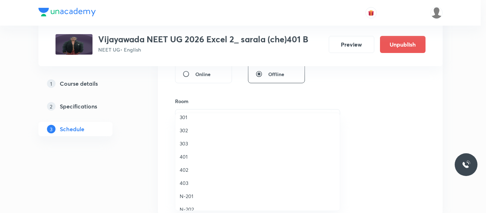
click at [184, 159] on span "401" at bounding box center [258, 156] width 156 height 7
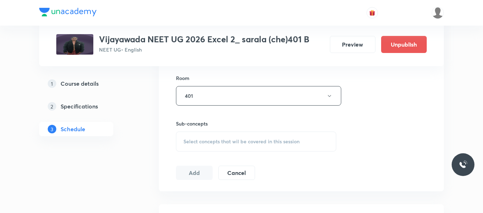
scroll to position [320, 0]
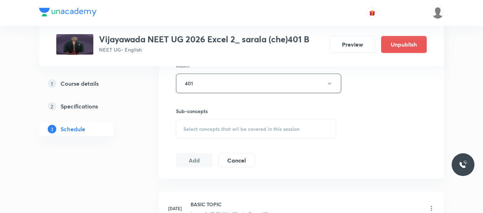
click at [209, 132] on span "Select concepts that wil be covered in this session" at bounding box center [241, 129] width 116 height 6
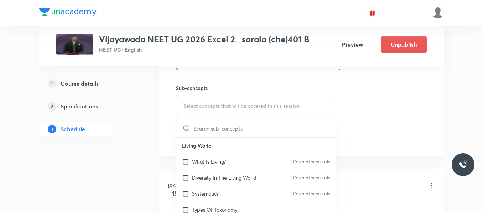
scroll to position [356, 0]
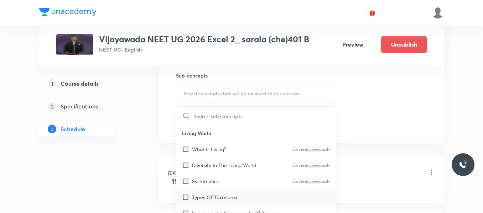
click at [207, 196] on p "Types Of Taxonomy" at bounding box center [214, 197] width 45 height 7
checkbox input "true"
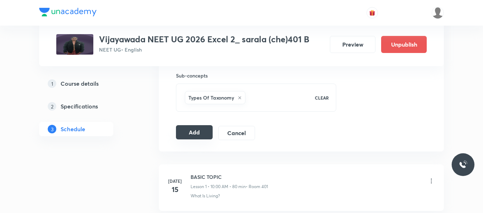
click at [190, 130] on button "Add" at bounding box center [194, 132] width 37 height 14
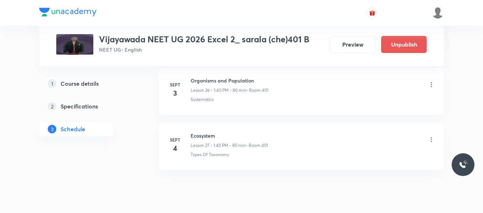
scroll to position [1519, 0]
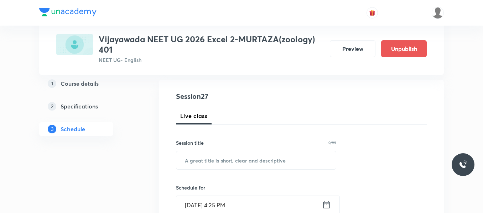
scroll to position [71, 0]
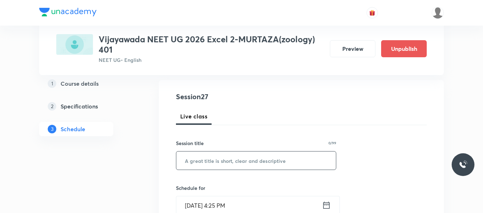
click at [216, 162] on input "text" at bounding box center [255, 161] width 159 height 18
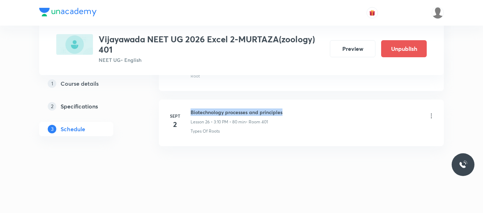
drag, startPoint x: 191, startPoint y: 113, endPoint x: 307, endPoint y: 111, distance: 116.0
click at [307, 111] on div "Biotechnology processes and principles Lesson 26 • 3:10 PM • 80 min • Room 401" at bounding box center [312, 117] width 244 height 17
copy h6 "Biotechnology processes and principles"
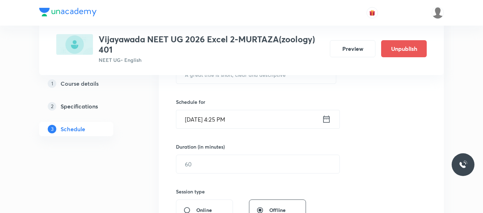
scroll to position [92, 0]
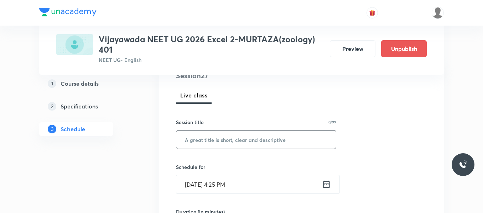
click at [245, 140] on input "text" at bounding box center [255, 140] width 159 height 18
paste input "Biotechnology processes and principles"
type input "Biotechnology processes and principles"
click at [327, 185] on icon at bounding box center [326, 184] width 9 height 10
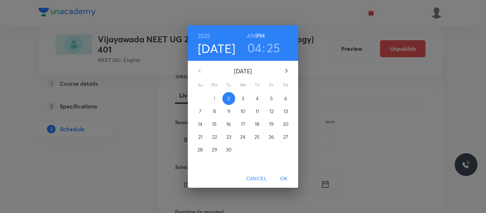
click at [244, 99] on span "3" at bounding box center [243, 98] width 13 height 7
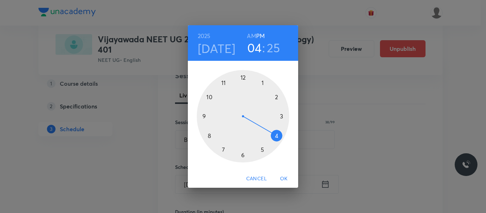
click at [281, 118] on div at bounding box center [243, 116] width 93 height 93
drag, startPoint x: 276, startPoint y: 97, endPoint x: 271, endPoint y: 106, distance: 10.8
click at [276, 100] on div at bounding box center [243, 116] width 93 height 93
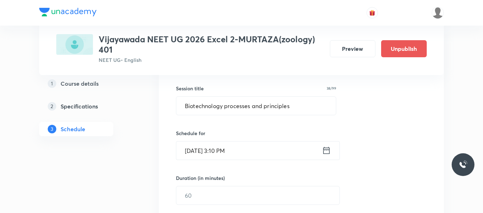
scroll to position [163, 0]
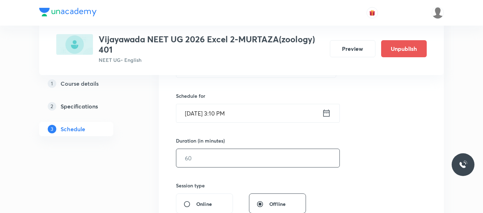
click at [211, 155] on input "text" at bounding box center [257, 158] width 163 height 18
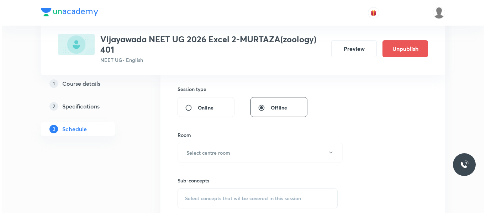
scroll to position [270, 0]
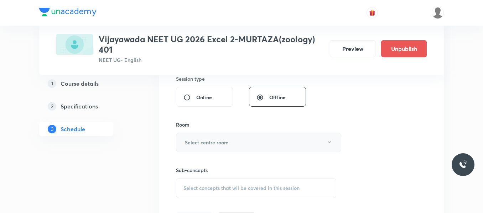
type input "80"
click at [208, 146] on h6 "Select centre room" at bounding box center [207, 142] width 44 height 7
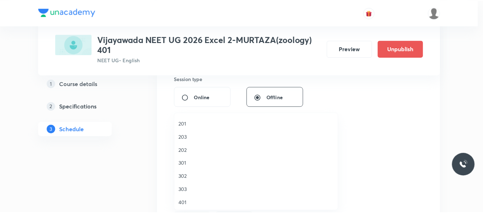
scroll to position [36, 0]
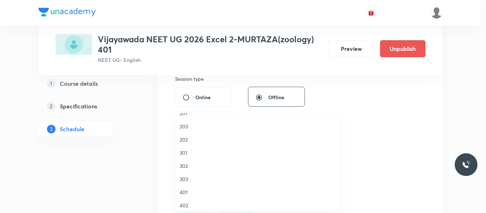
click at [185, 196] on li "401" at bounding box center [257, 192] width 164 height 13
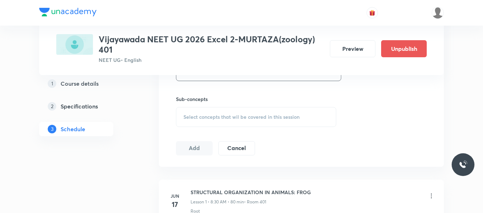
click at [200, 120] on span "Select concepts that wil be covered in this session" at bounding box center [241, 117] width 116 height 6
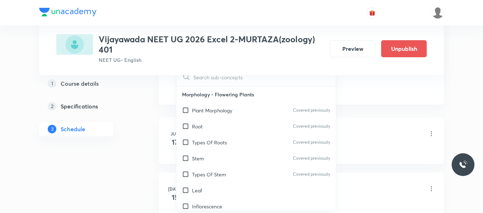
scroll to position [412, 0]
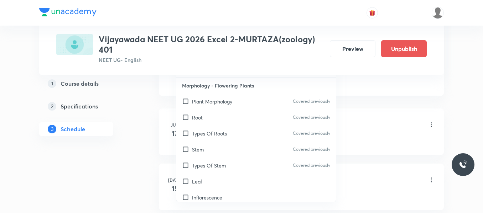
click at [205, 162] on p "Types Of Stem" at bounding box center [209, 165] width 34 height 7
checkbox input "true"
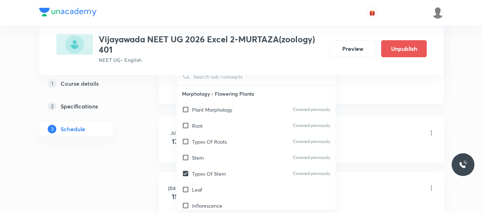
drag, startPoint x: 371, startPoint y: 86, endPoint x: 220, endPoint y: 111, distance: 153.9
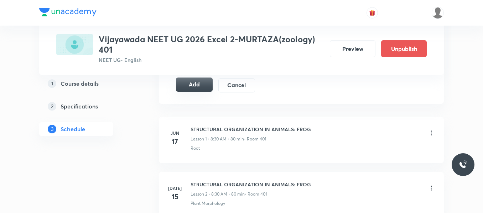
click at [197, 87] on button "Add" at bounding box center [194, 85] width 37 height 14
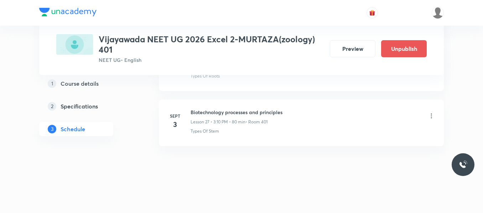
scroll to position [0, 0]
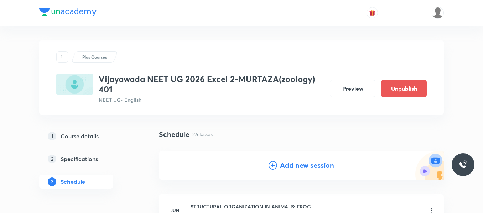
click at [271, 166] on icon at bounding box center [272, 165] width 9 height 9
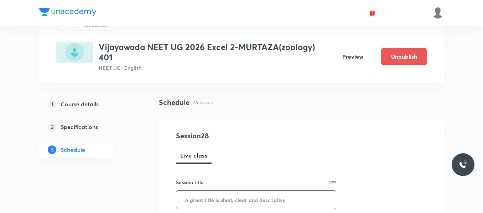
scroll to position [71, 0]
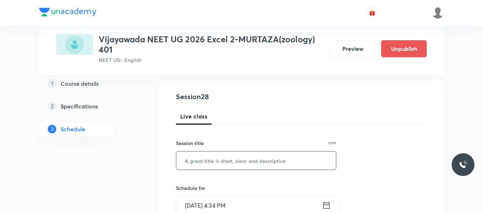
click at [217, 162] on input "text" at bounding box center [255, 161] width 159 height 18
paste input "Biotechnology processes and principles"
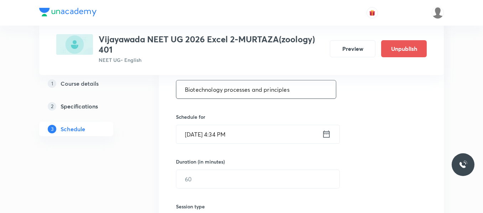
type input "Biotechnology processes and principles"
click at [323, 136] on icon at bounding box center [326, 134] width 9 height 10
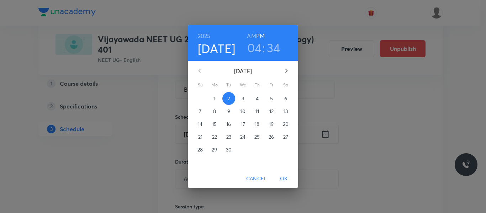
click at [257, 95] on p "4" at bounding box center [257, 98] width 3 height 7
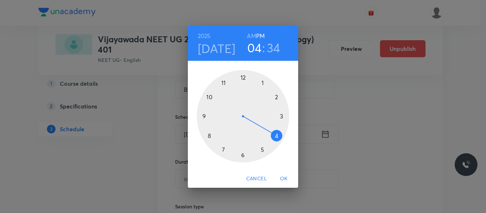
click at [280, 117] on div at bounding box center [243, 116] width 93 height 93
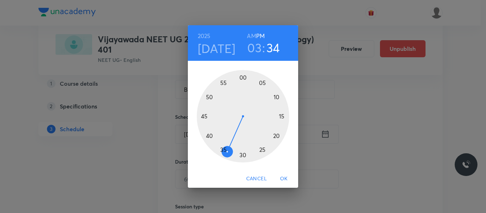
click at [276, 98] on div at bounding box center [243, 116] width 93 height 93
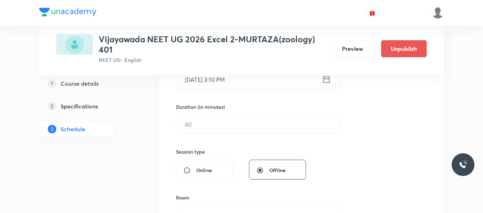
scroll to position [213, 0]
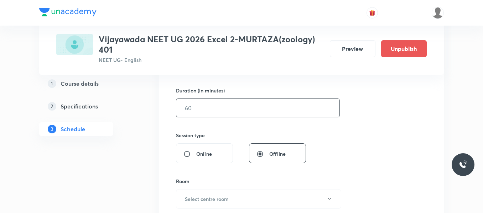
click at [199, 107] on input "text" at bounding box center [257, 108] width 163 height 18
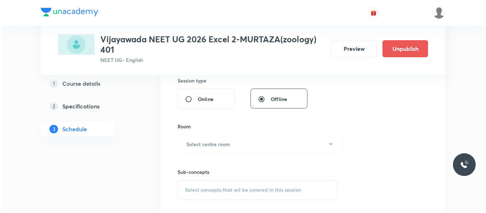
scroll to position [285, 0]
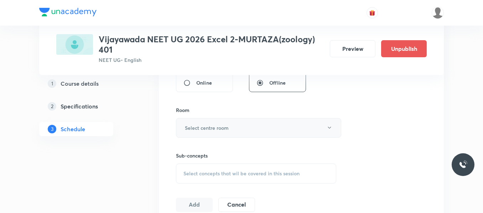
type input "80"
click at [201, 127] on h6 "Select centre room" at bounding box center [207, 127] width 44 height 7
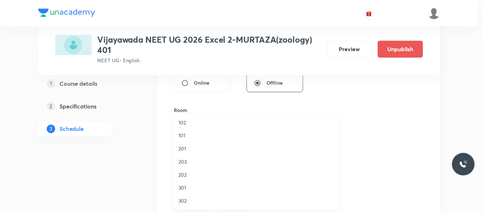
scroll to position [36, 0]
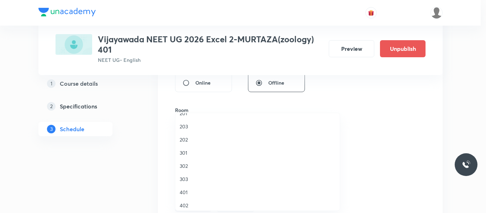
click at [183, 194] on span "401" at bounding box center [258, 192] width 156 height 7
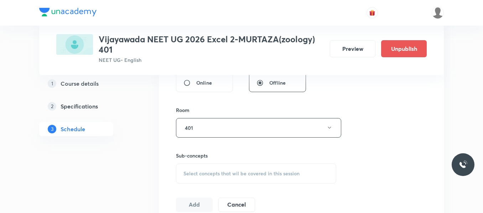
scroll to position [320, 0]
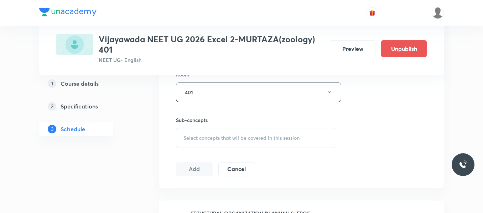
click at [206, 132] on div "Select concepts that wil be covered in this session" at bounding box center [256, 138] width 160 height 20
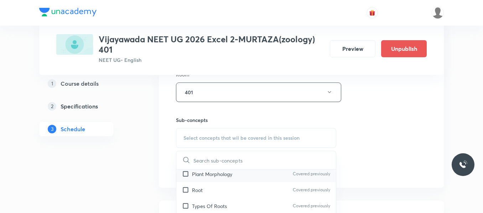
scroll to position [36, 0]
click at [207, 189] on p "Types Of Roots" at bounding box center [209, 189] width 35 height 7
checkbox input "true"
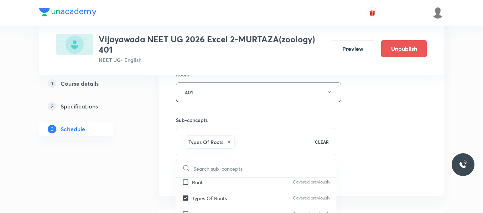
click at [349, 123] on div "Session 28 Live class Session title 38/99 Biotechnology processes and principle…" at bounding box center [301, 13] width 251 height 342
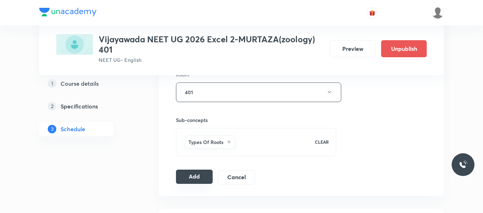
click at [190, 170] on button "Add" at bounding box center [194, 177] width 37 height 14
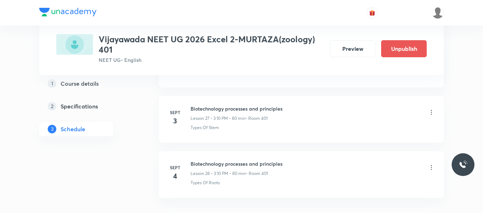
scroll to position [1548, 0]
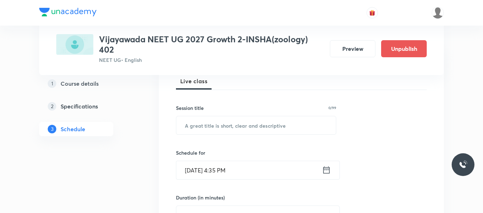
scroll to position [107, 0]
drag, startPoint x: 233, startPoint y: 128, endPoint x: 234, endPoint y: 116, distance: 12.2
click at [233, 121] on input "text" at bounding box center [255, 125] width 159 height 18
paste input "Biotechnology processes and principles"
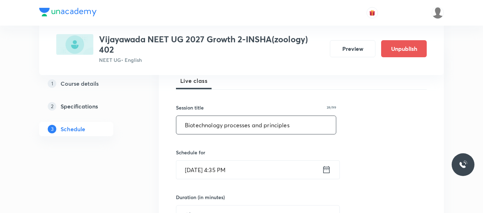
type input "Biotechnology processes and principles"
click at [325, 164] on div "[DATE] 4:35 PM ​" at bounding box center [258, 169] width 164 height 19
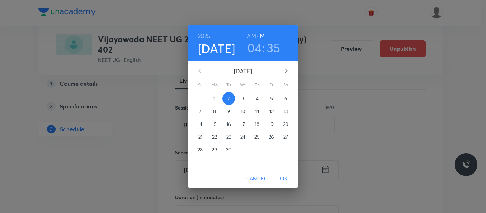
click at [240, 97] on span "3" at bounding box center [243, 98] width 13 height 7
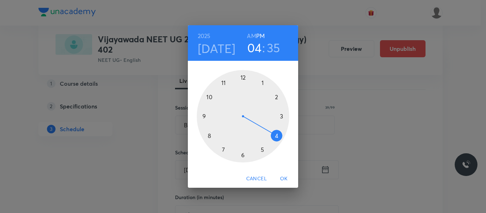
click at [207, 94] on div at bounding box center [243, 116] width 93 height 93
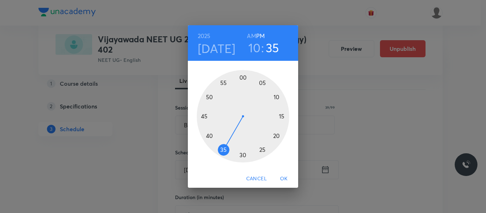
click at [251, 32] on h6 "AM" at bounding box center [251, 36] width 9 height 10
click at [241, 77] on div at bounding box center [243, 116] width 93 height 93
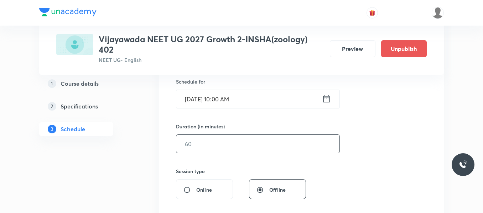
scroll to position [178, 0]
click at [197, 143] on input "text" at bounding box center [257, 144] width 163 height 18
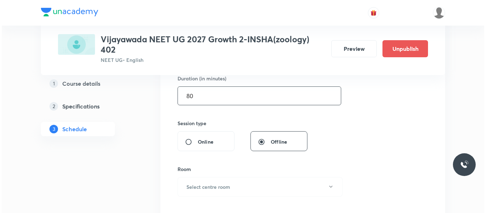
scroll to position [249, 0]
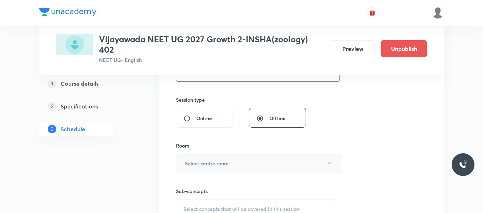
type input "80"
click at [200, 162] on h6 "Select centre room" at bounding box center [207, 163] width 44 height 7
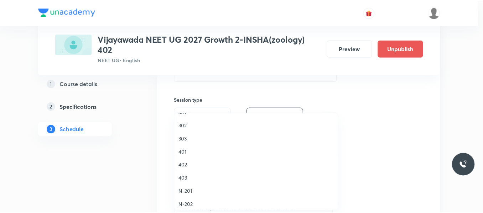
scroll to position [107, 0]
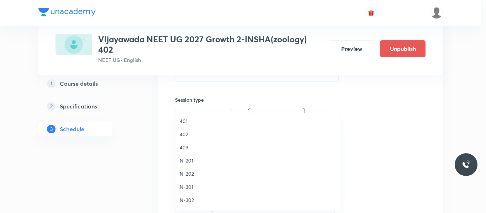
click at [183, 133] on span "402" at bounding box center [258, 134] width 156 height 7
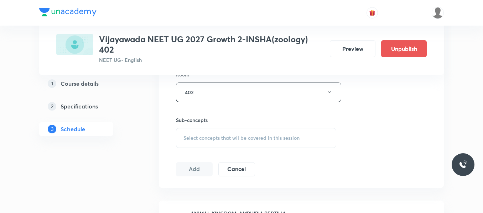
click at [215, 140] on span "Select concepts that wil be covered in this session" at bounding box center [241, 138] width 116 height 6
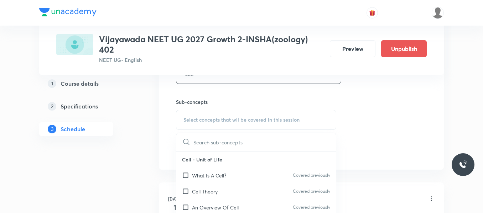
scroll to position [391, 0]
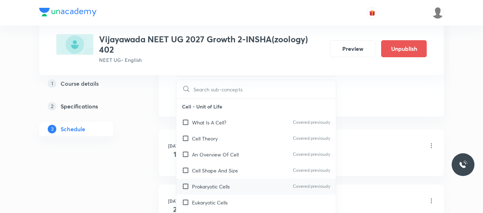
click at [215, 183] on p "Prokaryotic Cells" at bounding box center [211, 186] width 38 height 7
checkbox input "true"
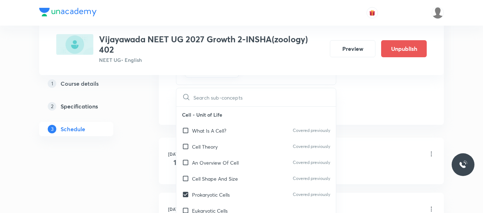
drag, startPoint x: 384, startPoint y: 89, endPoint x: 211, endPoint y: 105, distance: 173.4
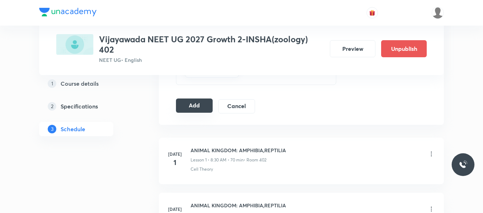
click at [207, 106] on button "Add" at bounding box center [194, 106] width 37 height 14
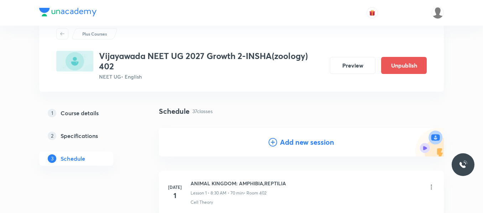
scroll to position [36, 0]
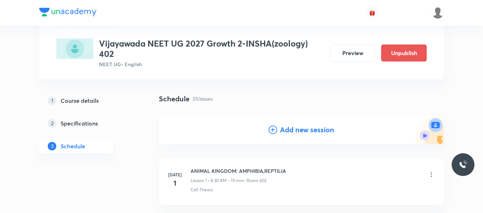
click at [274, 126] on icon at bounding box center [272, 130] width 9 height 9
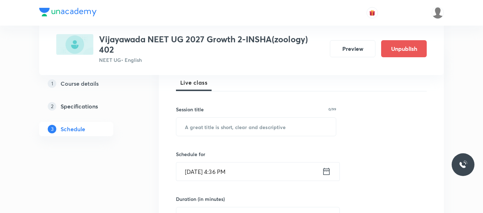
scroll to position [107, 0]
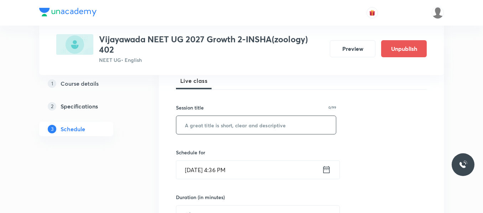
click at [231, 128] on input "text" at bounding box center [255, 125] width 159 height 18
paste input "Biotechnology processes and principles"
type input "Biotechnology processes and principles"
click at [328, 173] on icon at bounding box center [326, 169] width 6 height 7
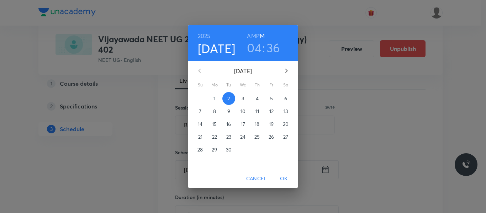
click at [243, 99] on p "3" at bounding box center [243, 98] width 2 height 7
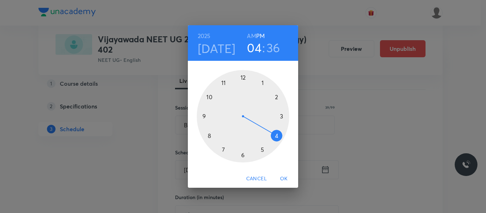
click at [209, 97] on div at bounding box center [243, 116] width 93 height 93
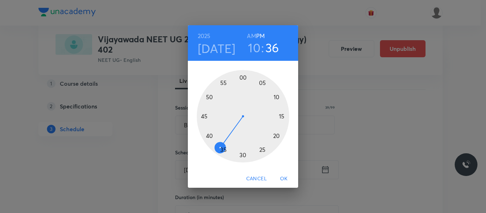
click at [252, 35] on h6 "AM" at bounding box center [251, 36] width 9 height 10
click at [242, 77] on div at bounding box center [243, 116] width 93 height 93
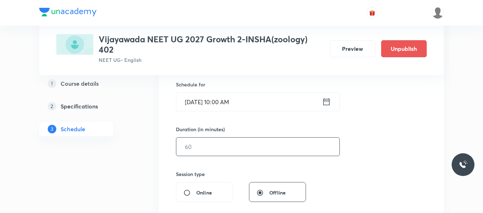
scroll to position [178, 0]
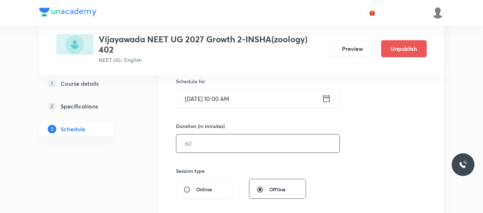
click at [207, 148] on input "text" at bounding box center [257, 144] width 163 height 18
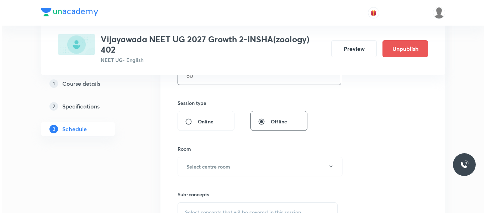
scroll to position [249, 0]
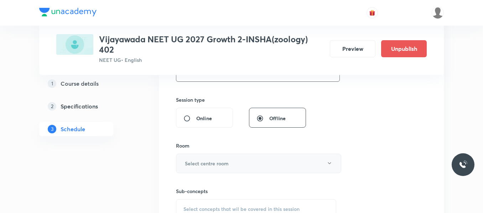
type input "80"
click at [202, 162] on h6 "Select centre room" at bounding box center [207, 163] width 44 height 7
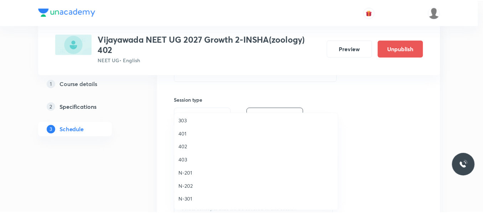
scroll to position [107, 0]
click at [185, 133] on span "402" at bounding box center [258, 134] width 156 height 7
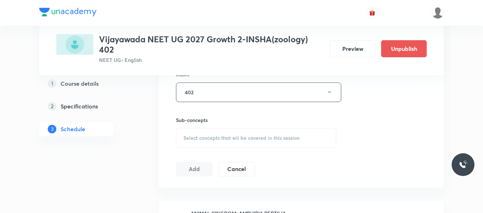
click at [198, 142] on div "Select concepts that wil be covered in this session" at bounding box center [256, 138] width 160 height 20
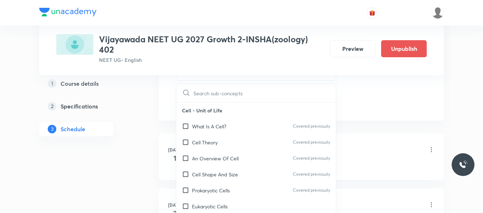
scroll to position [391, 0]
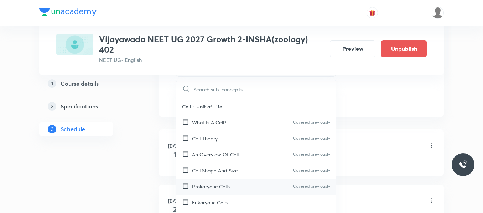
click at [213, 188] on p "Prokaryotic Cells" at bounding box center [211, 186] width 38 height 7
checkbox input "true"
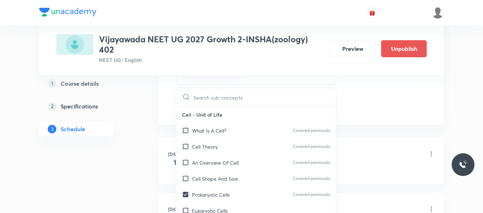
drag, startPoint x: 386, startPoint y: 93, endPoint x: 189, endPoint y: 110, distance: 198.3
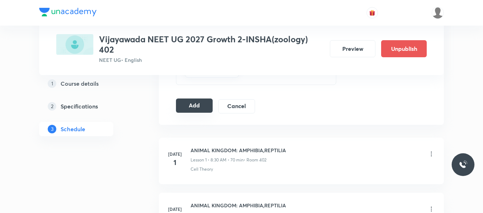
click at [188, 111] on button "Add" at bounding box center [194, 106] width 37 height 14
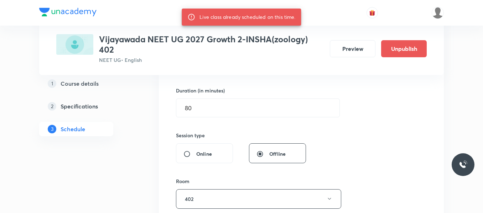
scroll to position [178, 0]
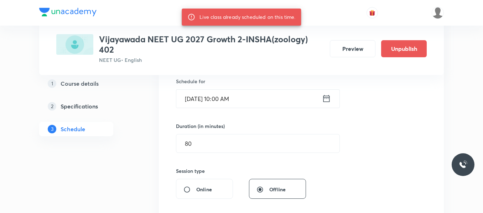
click at [325, 98] on icon at bounding box center [326, 99] width 9 height 10
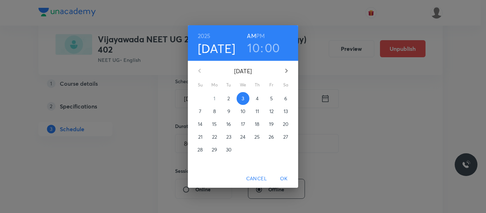
click at [256, 96] on p "4" at bounding box center [257, 98] width 3 height 7
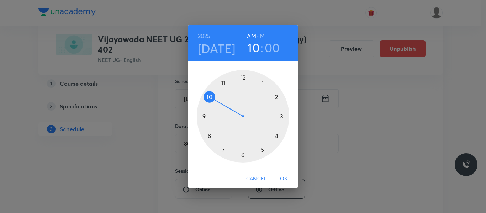
click at [283, 174] on button "OK" at bounding box center [284, 178] width 23 height 13
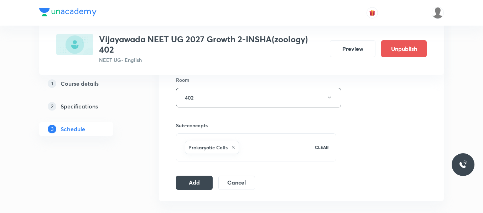
scroll to position [316, 0]
click at [183, 180] on button "Add" at bounding box center [194, 181] width 37 height 14
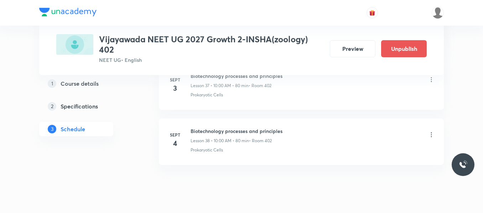
scroll to position [2099, 0]
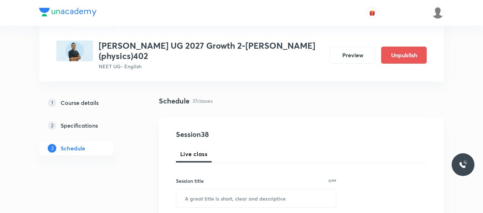
scroll to position [71, 0]
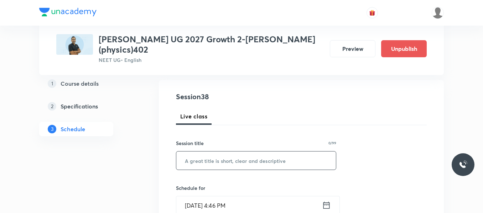
click at [214, 163] on input "text" at bounding box center [255, 161] width 159 height 18
paste input "Work Energy and Power"
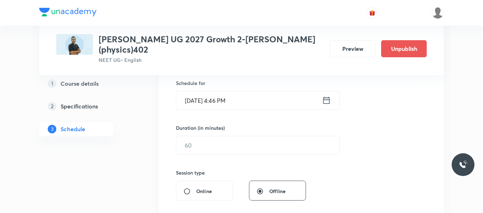
scroll to position [178, 0]
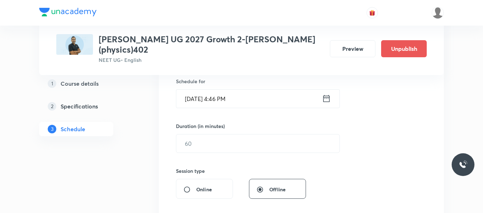
type input "Work Energy and Power"
click at [323, 102] on icon at bounding box center [326, 98] width 6 height 7
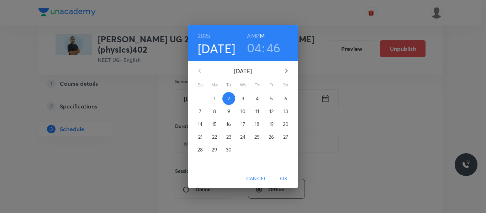
click at [243, 102] on p "3" at bounding box center [243, 98] width 2 height 7
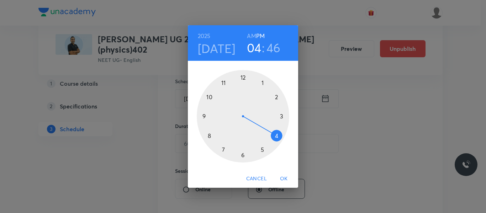
click at [223, 83] on div at bounding box center [243, 116] width 93 height 93
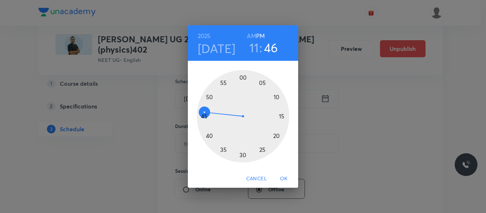
click at [251, 35] on h6 "AM" at bounding box center [251, 36] width 9 height 10
click at [242, 155] on div at bounding box center [243, 116] width 93 height 93
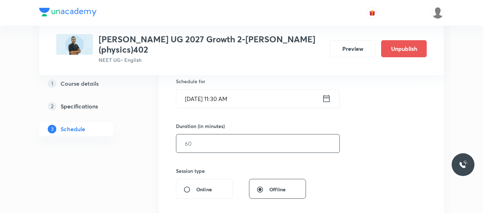
click at [226, 141] on input "text" at bounding box center [257, 144] width 163 height 18
type input "80"
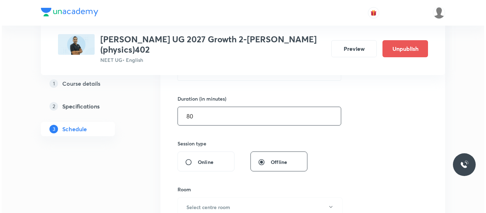
scroll to position [285, 0]
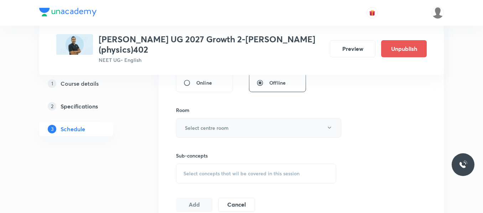
click at [228, 122] on button "Select centre room" at bounding box center [258, 128] width 165 height 20
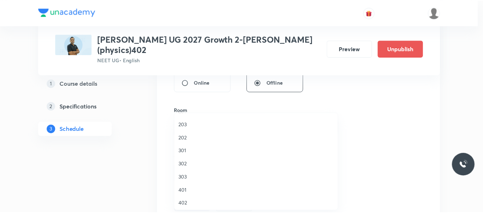
scroll to position [71, 0]
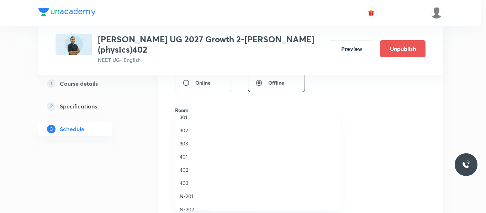
click at [188, 169] on span "402" at bounding box center [258, 169] width 156 height 7
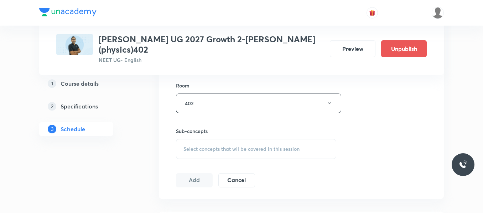
scroll to position [320, 0]
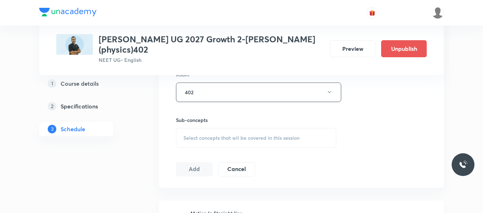
click at [213, 140] on span "Select concepts that wil be covered in this session" at bounding box center [241, 138] width 116 height 6
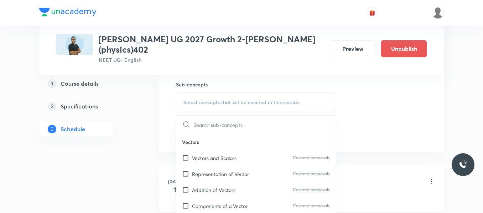
scroll to position [391, 0]
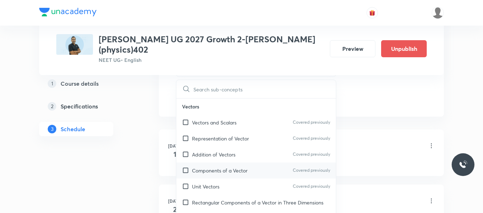
click at [219, 169] on p "Components of a Vector" at bounding box center [220, 170] width 56 height 7
checkbox input "true"
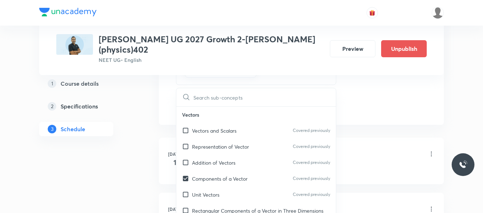
drag, startPoint x: 384, startPoint y: 93, endPoint x: 256, endPoint y: 111, distance: 129.7
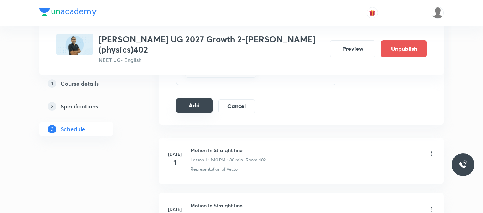
click at [195, 103] on button "Add" at bounding box center [194, 106] width 37 height 14
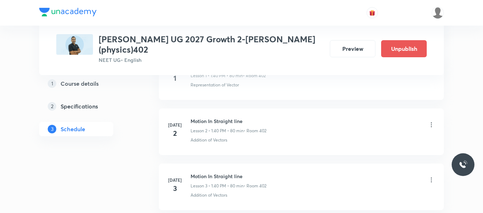
scroll to position [0, 0]
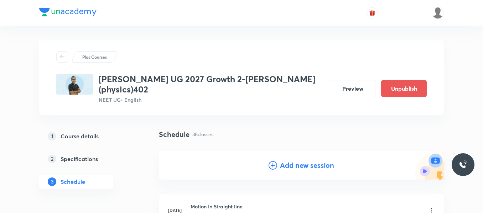
click at [268, 159] on div "Add new session" at bounding box center [301, 165] width 285 height 28
click at [273, 166] on icon at bounding box center [272, 165] width 9 height 9
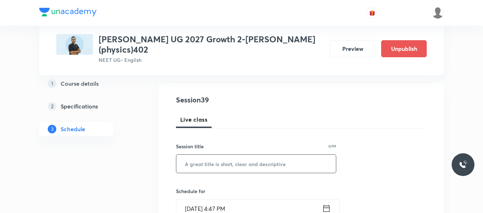
scroll to position [71, 0]
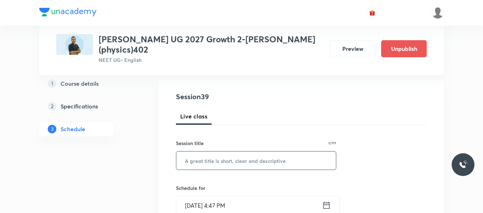
click at [215, 165] on input "text" at bounding box center [255, 161] width 159 height 18
paste input "Work Energy and Power"
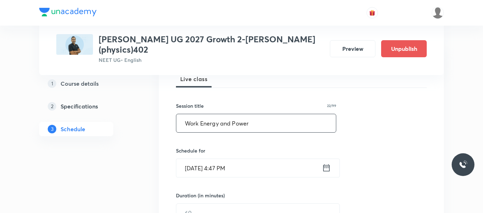
scroll to position [142, 0]
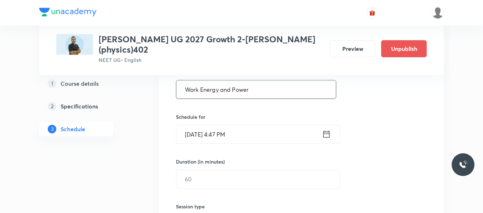
type input "Work Energy and Power"
click at [325, 137] on icon at bounding box center [326, 134] width 9 height 10
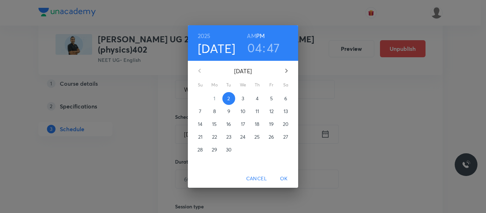
click at [258, 99] on p "4" at bounding box center [257, 98] width 3 height 7
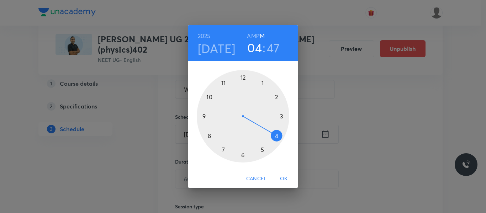
click at [222, 80] on div at bounding box center [243, 116] width 93 height 93
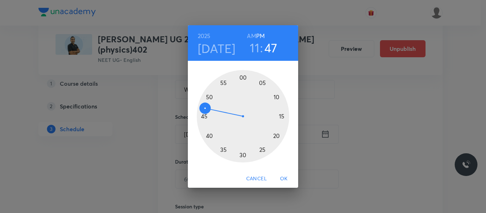
click at [252, 38] on h6 "AM" at bounding box center [251, 36] width 9 height 10
click at [243, 155] on div at bounding box center [243, 116] width 93 height 93
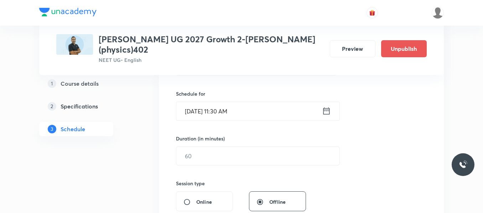
scroll to position [178, 0]
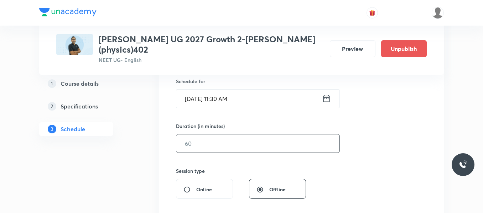
click at [211, 144] on input "text" at bounding box center [257, 144] width 163 height 18
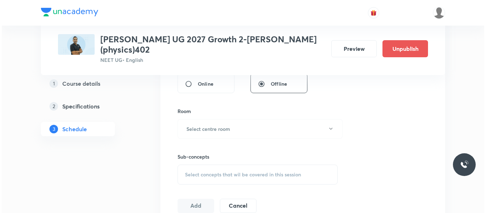
scroll to position [285, 0]
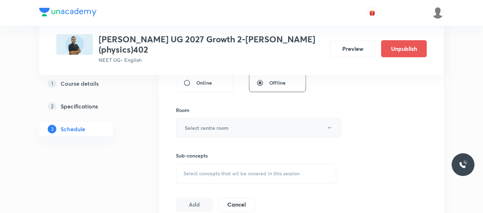
type input "80"
click at [223, 128] on h6 "Select centre room" at bounding box center [207, 127] width 44 height 7
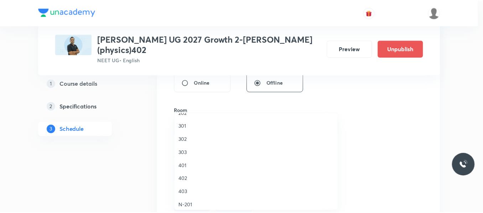
scroll to position [71, 0]
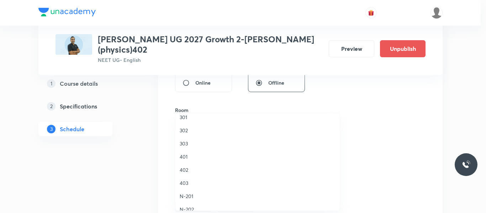
click at [184, 169] on span "402" at bounding box center [258, 169] width 156 height 7
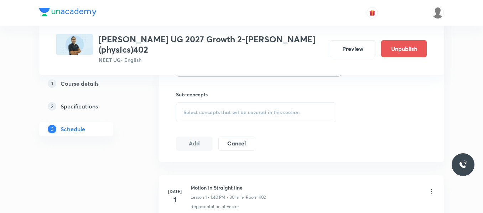
scroll to position [356, 0]
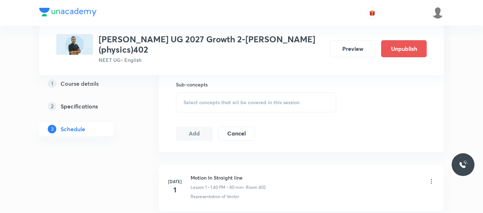
click at [218, 101] on span "Select concepts that wil be covered in this session" at bounding box center [241, 103] width 116 height 6
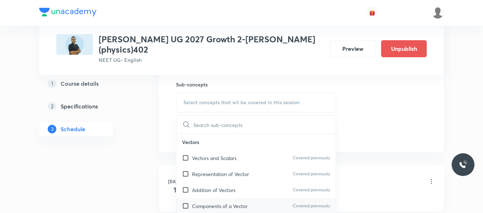
click at [218, 206] on p "Components of a Vector" at bounding box center [220, 205] width 56 height 7
checkbox input "true"
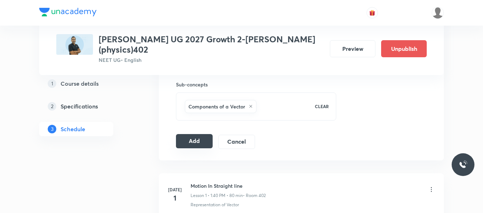
click at [195, 141] on button "Add" at bounding box center [194, 141] width 37 height 14
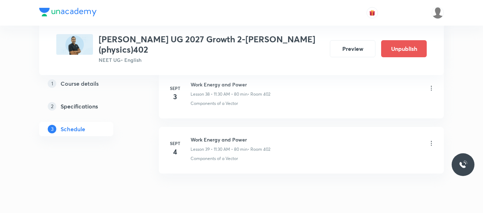
scroll to position [2190, 0]
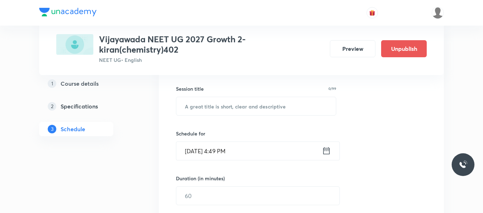
scroll to position [142, 0]
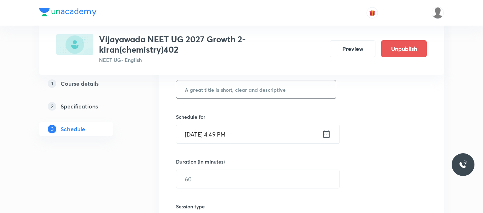
click at [209, 90] on input "text" at bounding box center [255, 89] width 159 height 18
paste input "CHEMICAL EQUILIBRIUM"
type input "CHEMICAL EQUILIBRIUM"
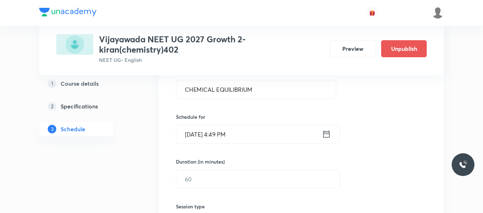
click at [327, 133] on icon at bounding box center [326, 134] width 9 height 10
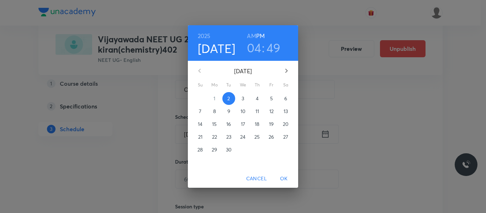
click at [242, 97] on p "3" at bounding box center [243, 98] width 2 height 7
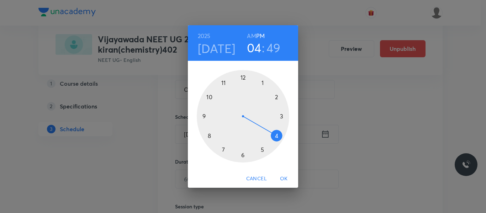
click at [262, 83] on div at bounding box center [243, 116] width 93 height 93
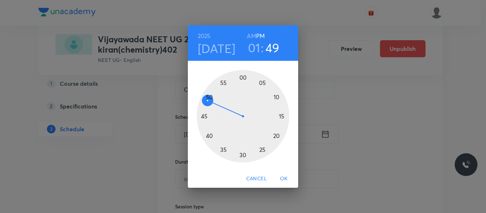
click at [209, 136] on div at bounding box center [243, 116] width 93 height 93
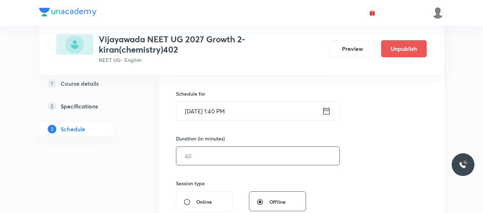
scroll to position [178, 0]
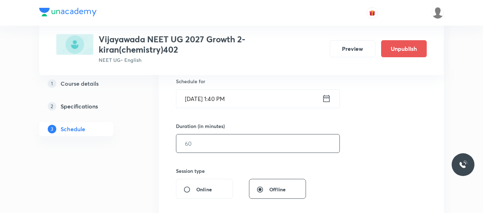
click at [207, 137] on input "text" at bounding box center [257, 144] width 163 height 18
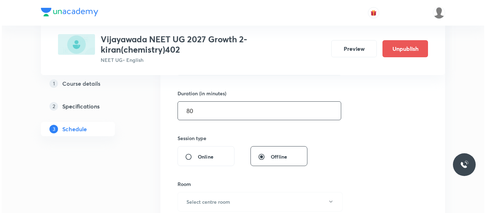
scroll to position [249, 0]
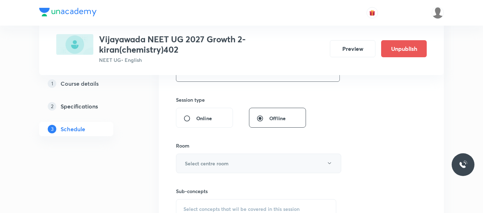
type input "80"
click at [223, 160] on h6 "Select centre room" at bounding box center [207, 163] width 44 height 7
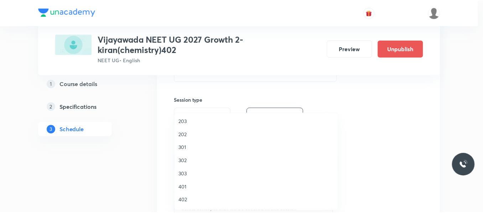
scroll to position [71, 0]
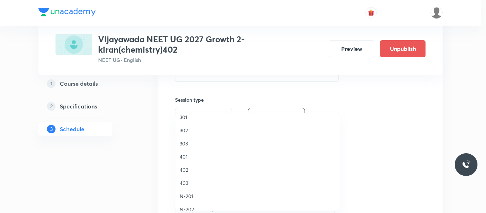
click at [185, 171] on span "402" at bounding box center [258, 169] width 156 height 7
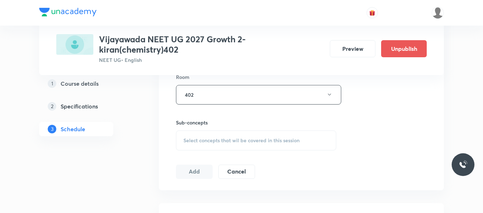
scroll to position [320, 0]
click at [220, 138] on span "Select concepts that wil be covered in this session" at bounding box center [241, 138] width 116 height 6
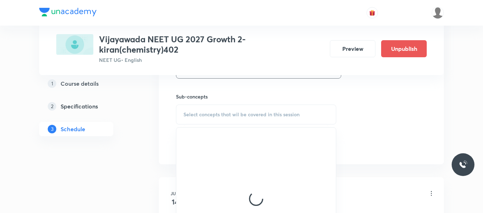
scroll to position [391, 0]
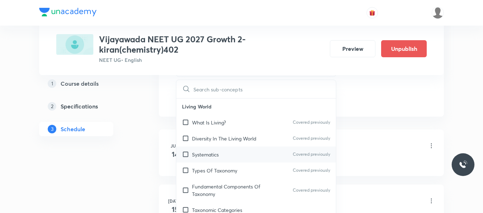
click at [219, 158] on div "Systematics Covered previously" at bounding box center [255, 155] width 159 height 16
checkbox input "true"
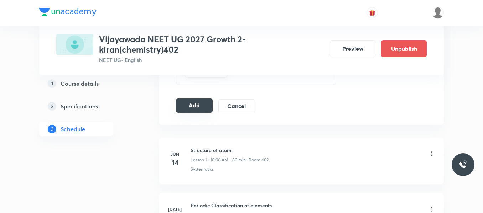
click at [195, 105] on button "Add" at bounding box center [194, 106] width 37 height 14
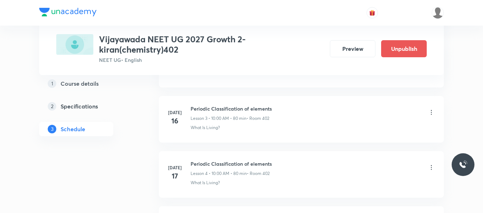
scroll to position [0, 0]
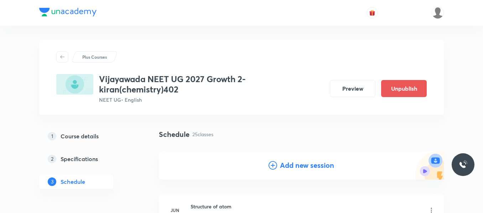
click at [269, 167] on icon at bounding box center [272, 165] width 9 height 9
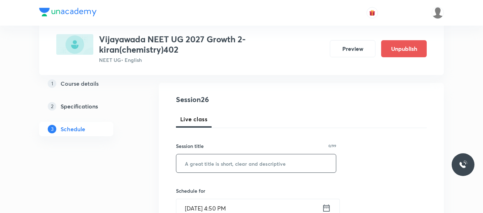
scroll to position [71, 0]
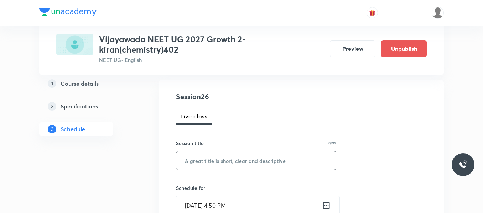
click at [224, 163] on input "text" at bounding box center [255, 161] width 159 height 18
paste input "CHEMICAL EQUILIBRIUM"
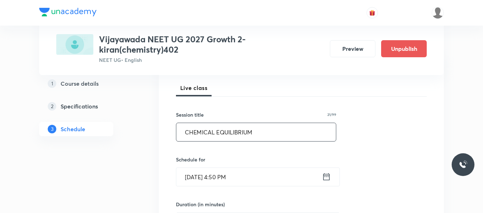
scroll to position [142, 0]
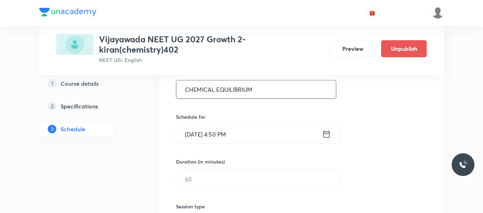
type input "CHEMICAL EQUILIBRIUM"
click at [325, 136] on icon at bounding box center [326, 134] width 9 height 10
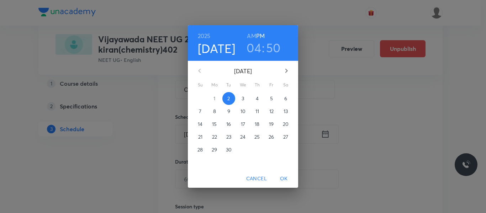
click at [254, 99] on span "4" at bounding box center [257, 98] width 13 height 7
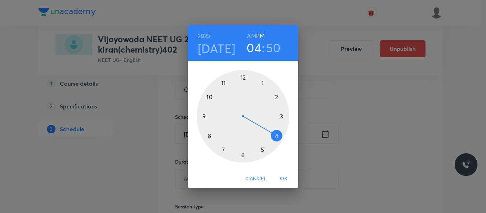
click at [264, 81] on div at bounding box center [243, 116] width 93 height 93
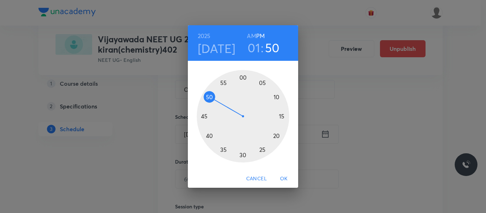
click at [210, 136] on div at bounding box center [243, 116] width 93 height 93
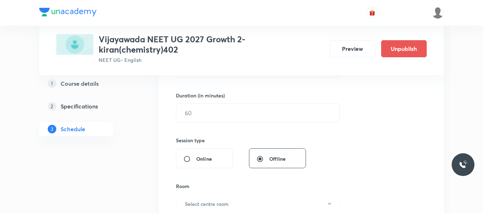
scroll to position [213, 0]
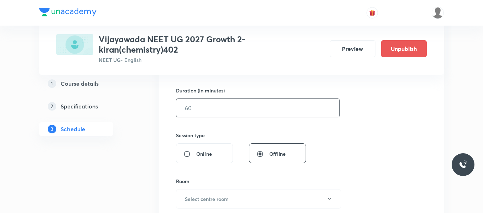
click at [215, 112] on input "text" at bounding box center [257, 108] width 163 height 18
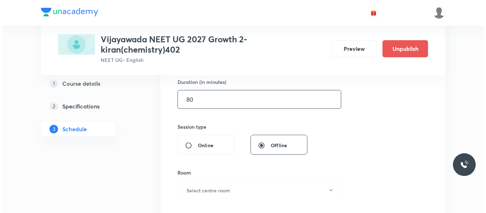
scroll to position [285, 0]
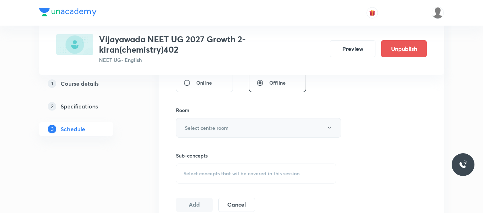
type input "80"
click at [218, 130] on h6 "Select centre room" at bounding box center [207, 127] width 44 height 7
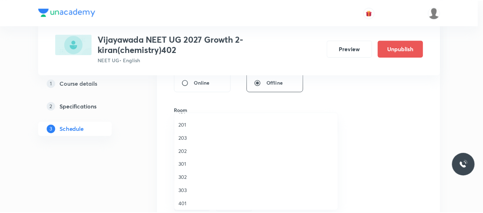
scroll to position [71, 0]
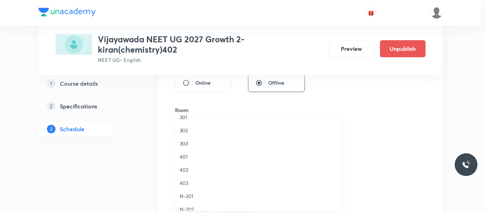
click at [184, 169] on span "402" at bounding box center [258, 169] width 156 height 7
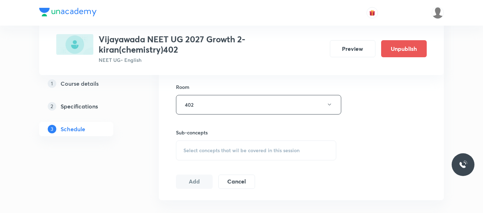
scroll to position [320, 0]
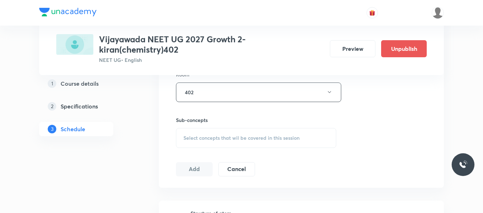
click at [196, 143] on div "Select concepts that wil be covered in this session" at bounding box center [256, 138] width 160 height 20
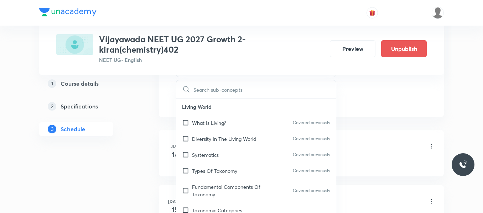
scroll to position [391, 0]
click at [207, 173] on p "Types Of Taxonomy" at bounding box center [214, 170] width 45 height 7
checkbox input "true"
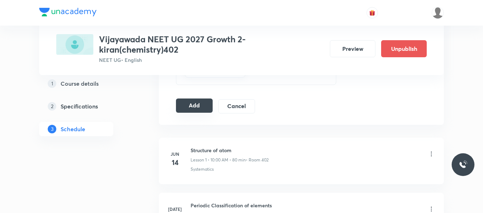
click at [198, 105] on button "Add" at bounding box center [194, 106] width 37 height 14
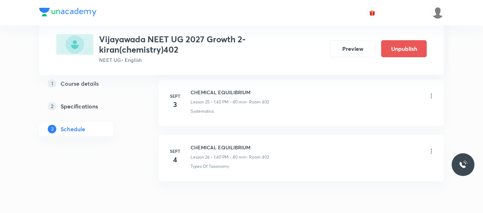
scroll to position [1438, 0]
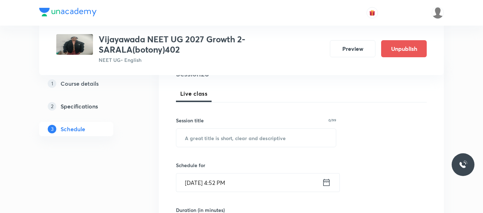
scroll to position [107, 0]
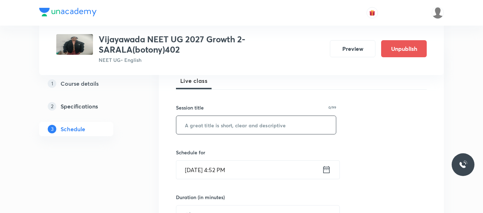
click at [251, 121] on input "text" at bounding box center [255, 125] width 159 height 18
paste input "Anatomy of Flowering Plants"
type input "Anatomy of Flowering Plants"
click at [328, 171] on icon at bounding box center [326, 170] width 9 height 10
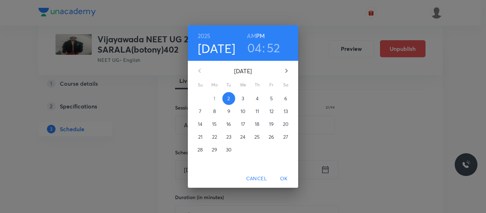
click at [243, 99] on p "3" at bounding box center [243, 98] width 2 height 7
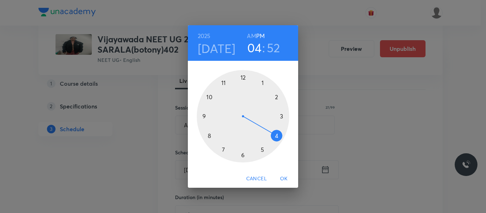
click at [281, 118] on div at bounding box center [243, 116] width 93 height 93
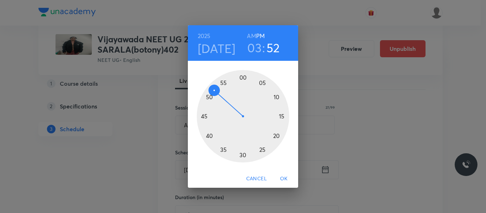
click at [276, 97] on div at bounding box center [243, 116] width 93 height 93
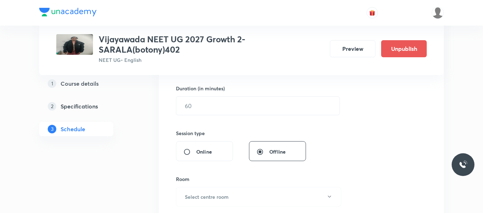
scroll to position [199, 0]
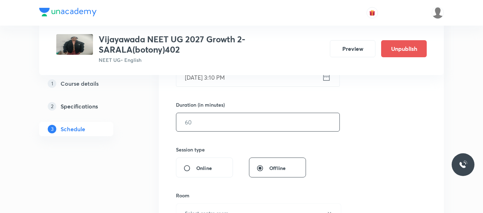
click at [215, 114] on input "text" at bounding box center [257, 122] width 163 height 18
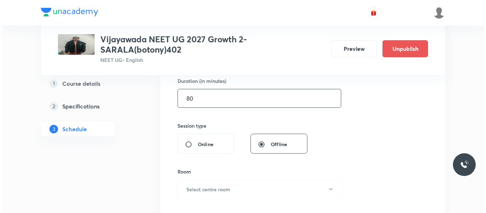
scroll to position [270, 0]
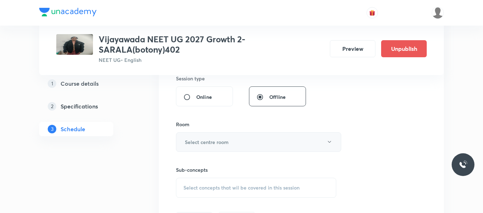
type input "80"
click at [212, 137] on button "Select centre room" at bounding box center [258, 142] width 165 height 20
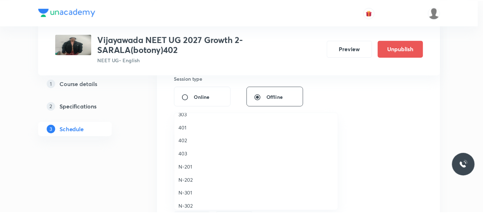
scroll to position [107, 0]
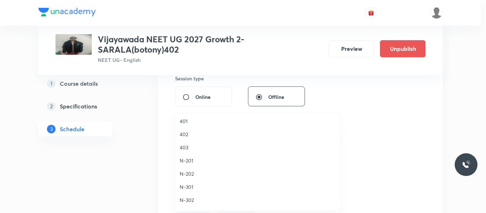
click at [184, 138] on li "402" at bounding box center [257, 134] width 164 height 13
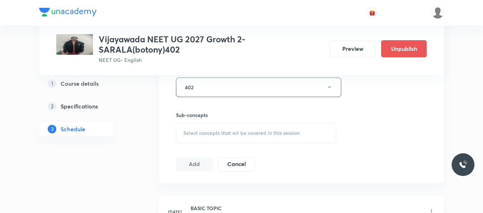
scroll to position [342, 0]
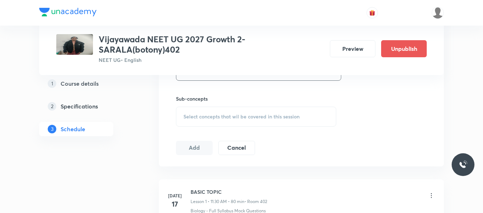
click at [204, 119] on span "Select concepts that wil be covered in this session" at bounding box center [241, 117] width 116 height 6
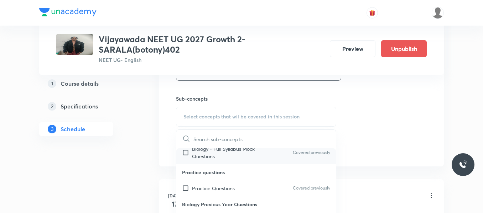
scroll to position [36, 0]
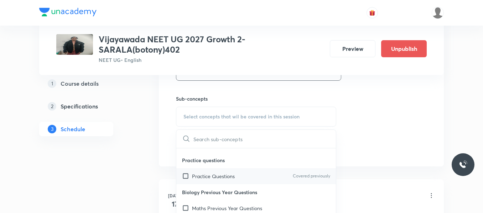
click at [220, 177] on p "Practice Questions" at bounding box center [213, 176] width 43 height 7
checkbox input "true"
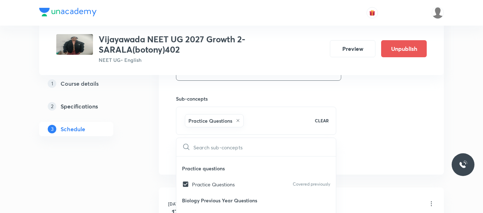
drag, startPoint x: 411, startPoint y: 94, endPoint x: 370, endPoint y: 108, distance: 43.4
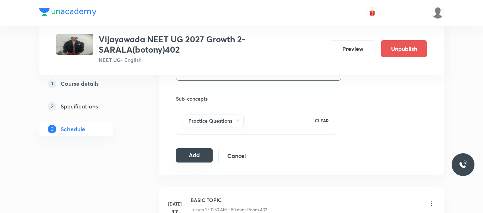
click at [206, 156] on button "Add" at bounding box center [194, 155] width 37 height 14
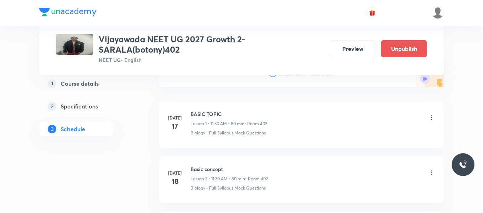
scroll to position [0, 0]
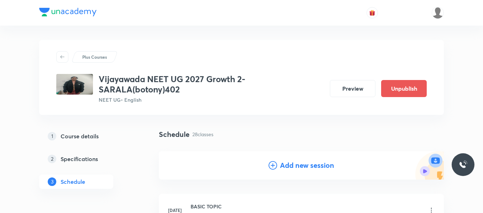
click at [273, 164] on icon at bounding box center [272, 165] width 9 height 9
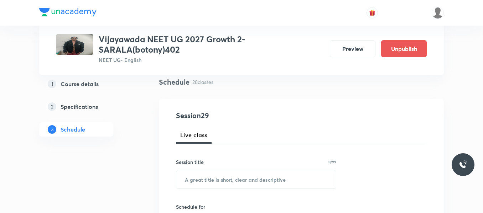
scroll to position [71, 0]
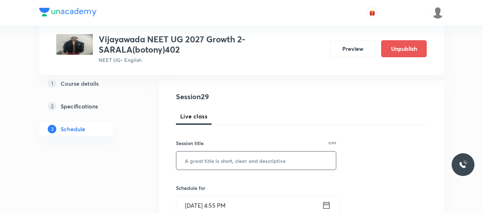
click at [214, 161] on input "text" at bounding box center [255, 161] width 159 height 18
paste input "Anatomy of Flowering Plants"
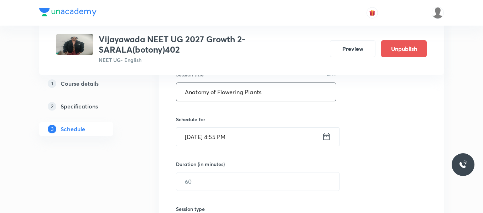
scroll to position [142, 0]
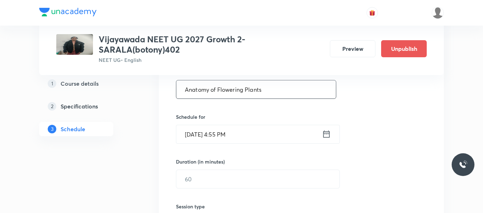
type input "Anatomy of Flowering Plants"
click at [328, 132] on icon at bounding box center [326, 134] width 6 height 7
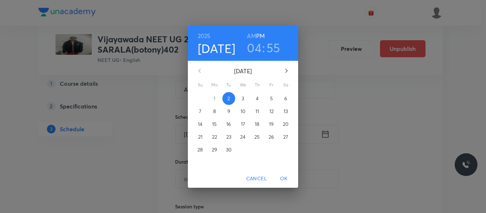
click at [257, 98] on p "4" at bounding box center [257, 98] width 3 height 7
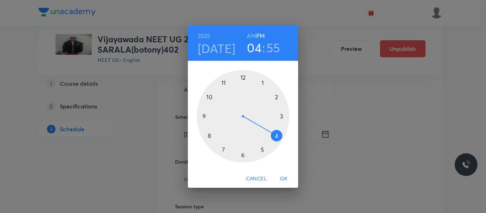
click at [281, 116] on div at bounding box center [243, 116] width 93 height 93
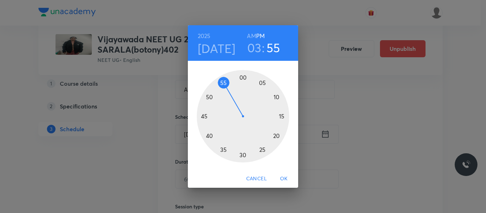
click at [276, 96] on div at bounding box center [243, 116] width 93 height 93
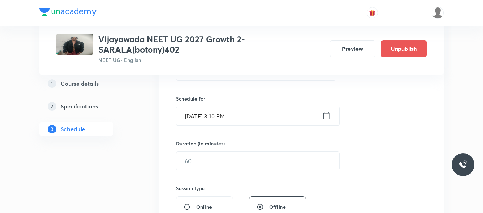
scroll to position [178, 0]
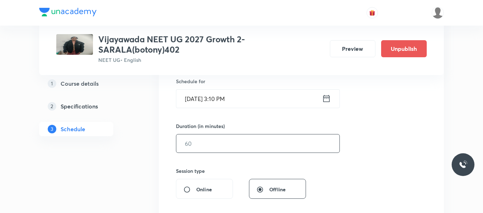
click at [224, 135] on input "text" at bounding box center [257, 144] width 163 height 18
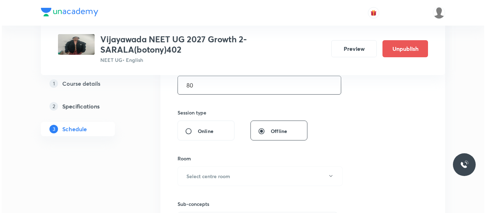
scroll to position [249, 0]
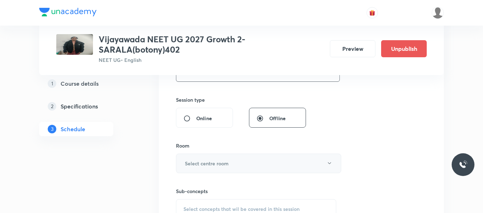
type input "80"
click at [217, 165] on h6 "Select centre room" at bounding box center [207, 163] width 44 height 7
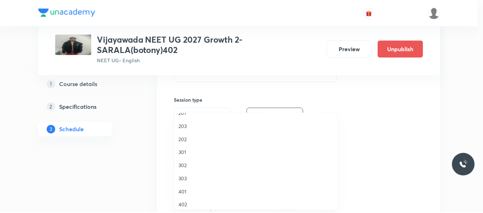
scroll to position [71, 0]
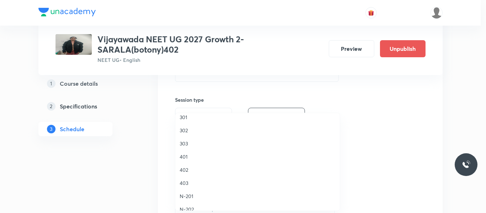
click at [186, 170] on span "402" at bounding box center [258, 169] width 156 height 7
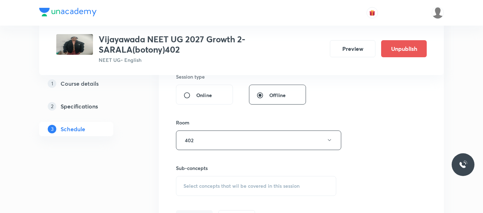
scroll to position [285, 0]
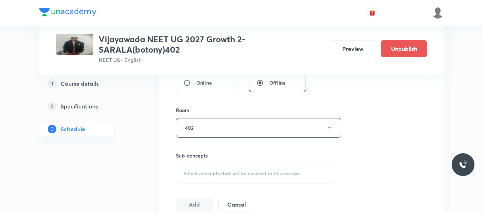
click at [215, 172] on span "Select concepts that wil be covered in this session" at bounding box center [241, 174] width 116 height 6
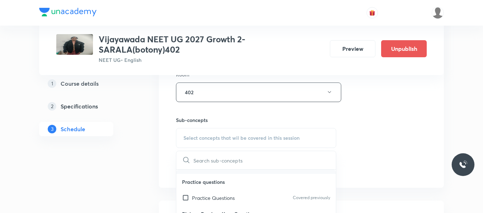
scroll to position [36, 0]
click at [216, 199] on p "Practice Questions" at bounding box center [213, 197] width 43 height 7
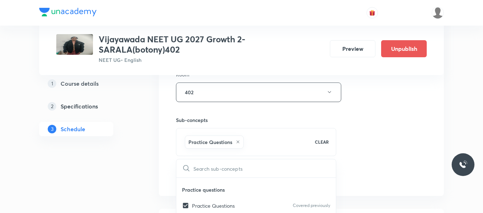
checkbox input "true"
click at [380, 130] on div "Session 29 Live class Session title 27/99 Anatomy of Flowering Plants ​ Schedul…" at bounding box center [301, 13] width 251 height 342
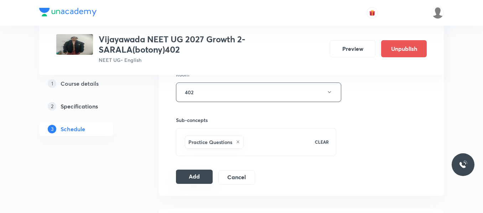
click at [196, 176] on button "Add" at bounding box center [194, 177] width 37 height 14
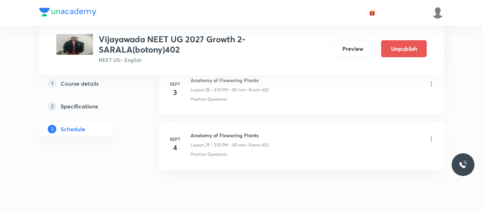
scroll to position [1603, 0]
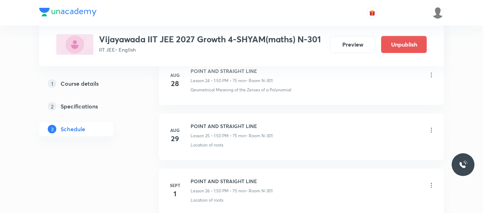
scroll to position [1704, 0]
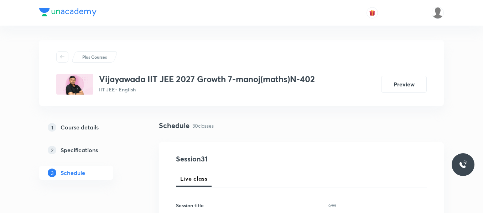
scroll to position [71, 0]
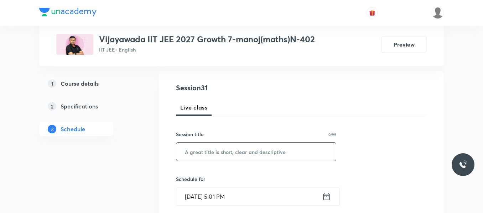
click at [243, 153] on input "text" at bounding box center [255, 152] width 159 height 18
paste input "Point and Straight Line"
type input "Point and Straight Line"
click at [325, 195] on icon at bounding box center [326, 196] width 6 height 7
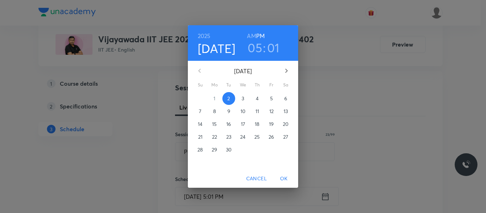
click at [243, 101] on p "3" at bounding box center [243, 98] width 2 height 7
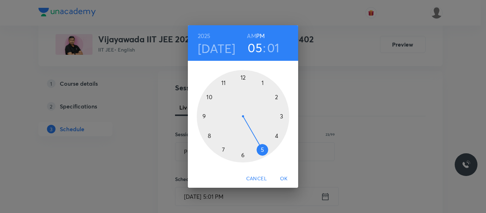
click at [208, 137] on div at bounding box center [243, 116] width 93 height 93
drag, startPoint x: 252, startPoint y: 37, endPoint x: 240, endPoint y: 163, distance: 126.5
click at [253, 38] on h6 "AM" at bounding box center [251, 36] width 9 height 10
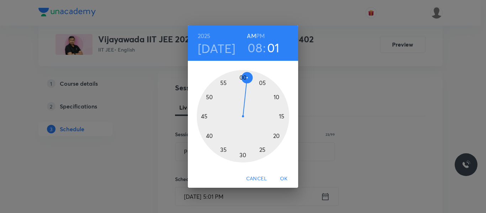
click at [241, 156] on div at bounding box center [243, 116] width 93 height 93
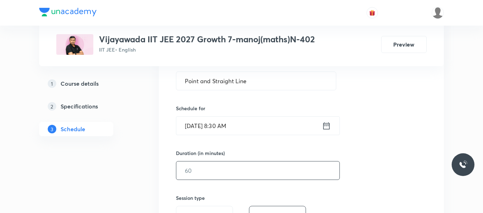
scroll to position [142, 0]
click at [197, 164] on input "text" at bounding box center [257, 170] width 163 height 18
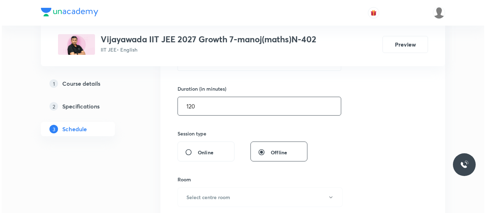
scroll to position [213, 0]
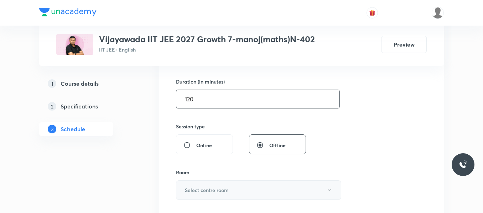
type input "120"
click at [207, 191] on h6 "Select centre room" at bounding box center [207, 189] width 44 height 7
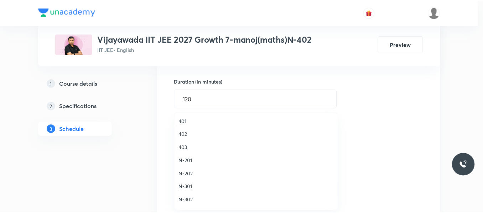
scroll to position [142, 0]
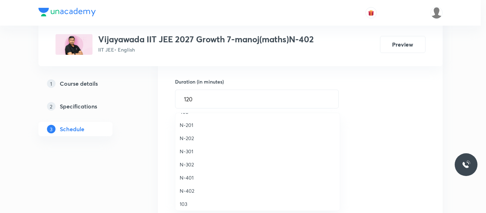
click at [189, 191] on span "N-402" at bounding box center [258, 190] width 156 height 7
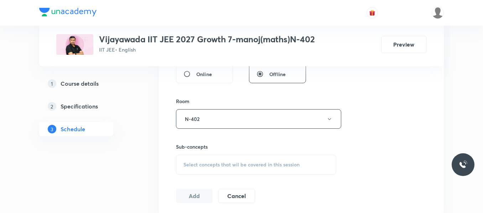
click at [206, 164] on span "Select concepts that wil be covered in this session" at bounding box center [241, 165] width 116 height 6
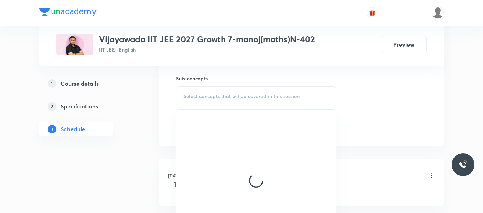
scroll to position [356, 0]
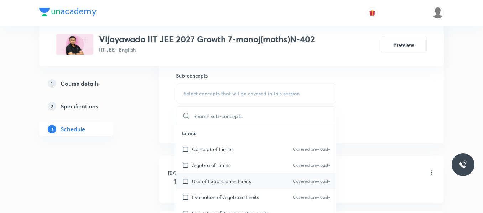
click at [216, 187] on div "Use of Expansion in Limits Covered previously" at bounding box center [255, 181] width 159 height 16
checkbox input "true"
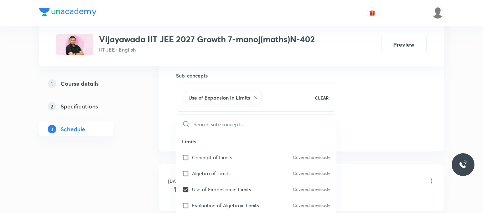
drag, startPoint x: 393, startPoint y: 120, endPoint x: 188, endPoint y: 125, distance: 205.0
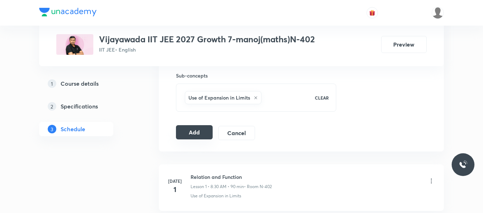
click at [194, 131] on button "Add" at bounding box center [194, 132] width 37 height 14
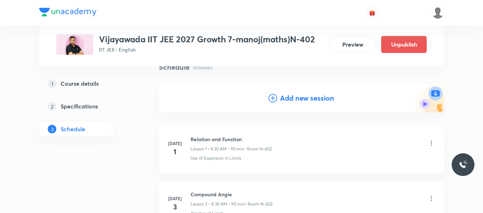
scroll to position [0, 0]
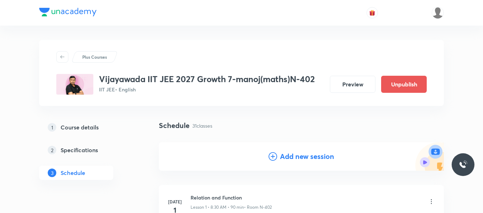
click at [273, 155] on icon at bounding box center [272, 156] width 9 height 9
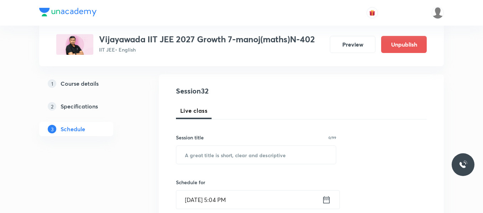
scroll to position [71, 0]
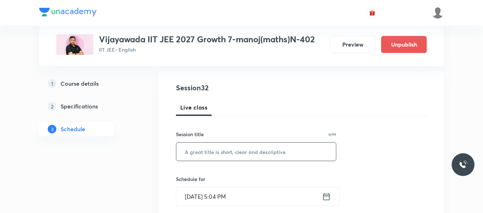
click at [213, 151] on input "text" at bounding box center [255, 152] width 159 height 18
paste input "Point and Straight Line"
type input "Point and Straight Line"
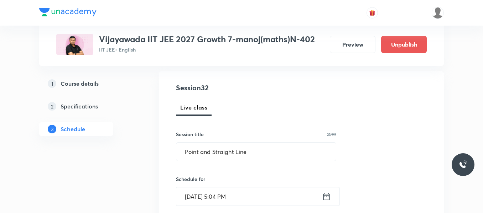
click at [322, 195] on icon at bounding box center [326, 197] width 9 height 10
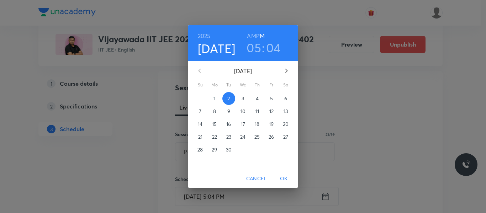
click at [257, 100] on p "4" at bounding box center [257, 98] width 3 height 7
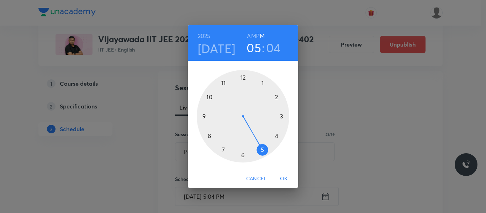
click at [206, 139] on div at bounding box center [243, 116] width 93 height 93
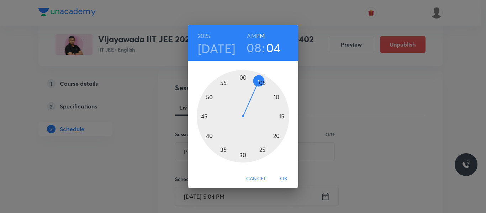
drag, startPoint x: 252, startPoint y: 35, endPoint x: 244, endPoint y: 114, distance: 80.2
click at [253, 35] on h6 "AM" at bounding box center [251, 36] width 9 height 10
click at [242, 155] on div at bounding box center [243, 116] width 93 height 93
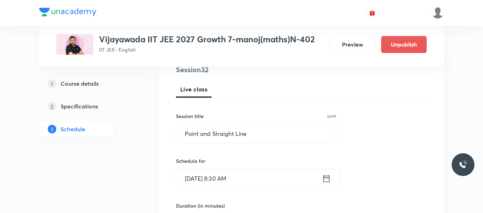
scroll to position [142, 0]
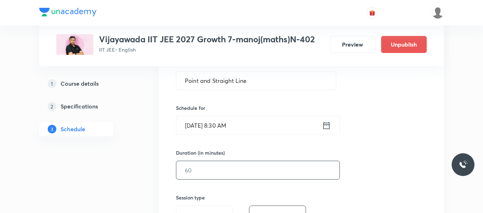
click at [207, 169] on input "text" at bounding box center [257, 170] width 163 height 18
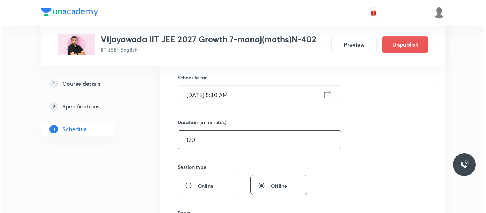
scroll to position [213, 0]
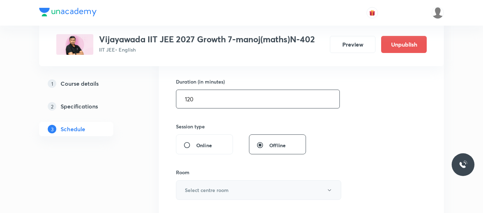
type input "120"
click at [210, 188] on h6 "Select centre room" at bounding box center [207, 189] width 44 height 7
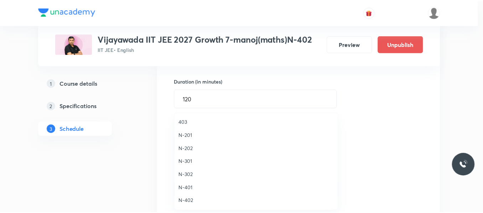
scroll to position [142, 0]
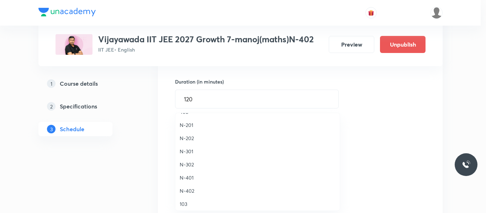
click at [191, 193] on span "N-402" at bounding box center [258, 190] width 156 height 7
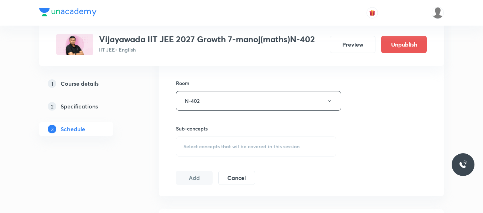
scroll to position [320, 0]
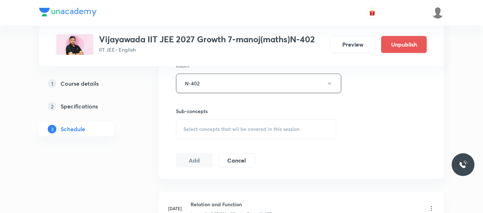
click at [206, 127] on span "Select concepts that wil be covered in this session" at bounding box center [241, 129] width 116 height 6
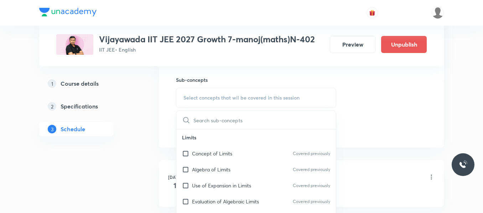
scroll to position [391, 0]
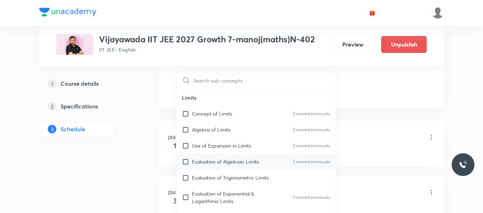
click at [211, 162] on p "Evaluation of Algebraic Limits" at bounding box center [225, 161] width 67 height 7
checkbox input "true"
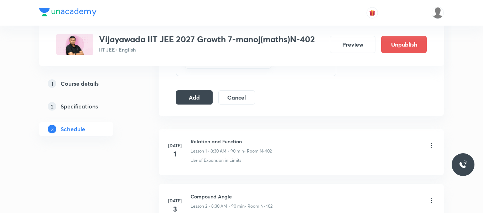
click at [193, 97] on button "Add" at bounding box center [194, 97] width 37 height 14
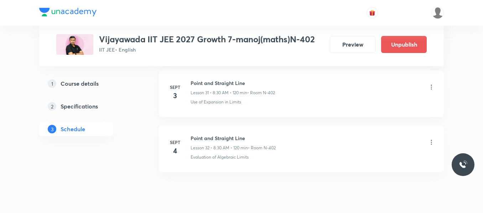
scroll to position [1724, 0]
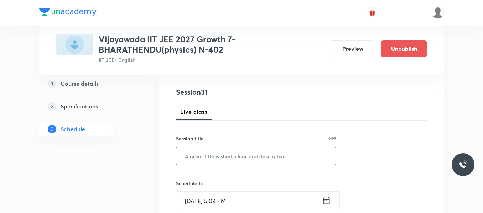
scroll to position [107, 0]
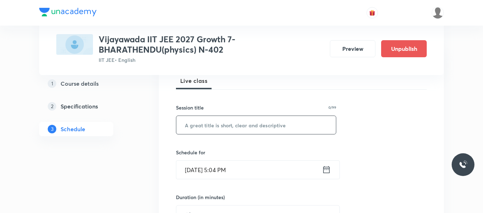
click at [209, 121] on input "text" at bounding box center [255, 125] width 159 height 18
paste input "work , energy and power"
type input "work , energy and power"
click at [326, 168] on icon at bounding box center [326, 170] width 9 height 10
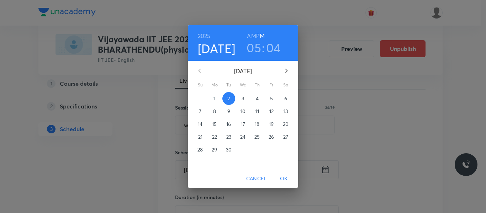
click at [244, 96] on p "3" at bounding box center [243, 98] width 2 height 7
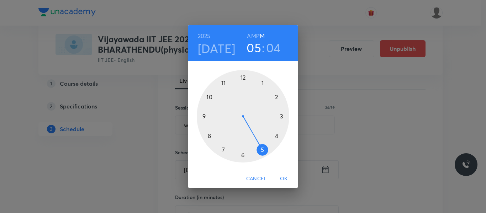
click at [262, 83] on div at bounding box center [243, 116] width 93 height 93
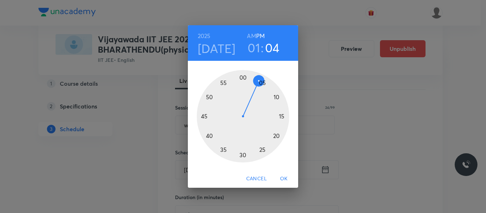
click at [282, 117] on div at bounding box center [243, 116] width 93 height 93
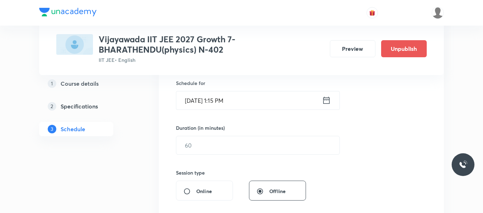
scroll to position [178, 0]
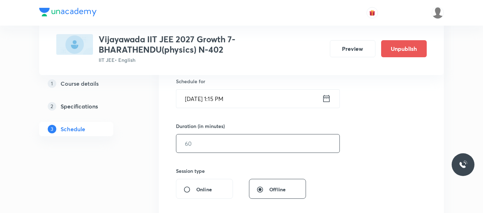
click at [204, 143] on input "text" at bounding box center [257, 144] width 163 height 18
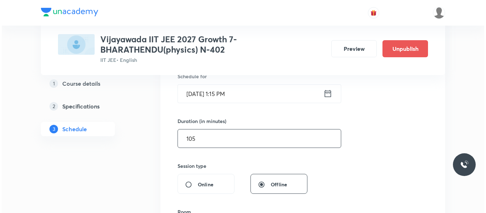
scroll to position [249, 0]
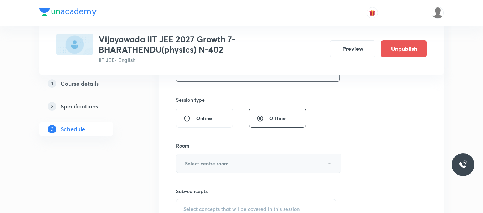
type input "105"
click at [214, 167] on h6 "Select centre room" at bounding box center [207, 163] width 44 height 7
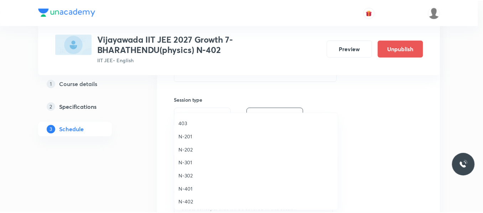
scroll to position [142, 0]
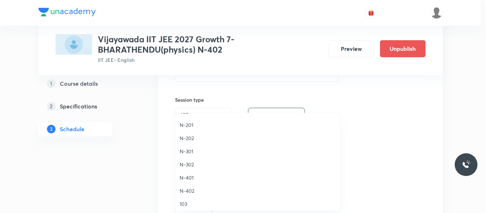
click at [189, 193] on span "N-402" at bounding box center [258, 190] width 156 height 7
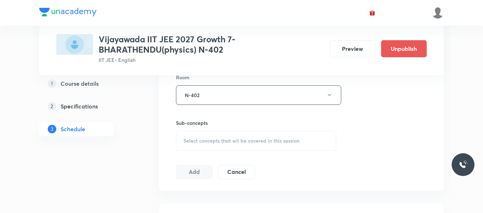
scroll to position [320, 0]
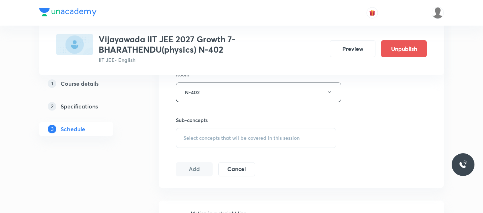
click at [223, 133] on div "Select concepts that wil be covered in this session" at bounding box center [256, 138] width 160 height 20
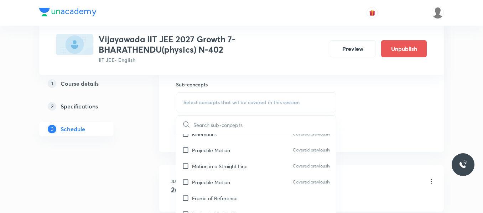
scroll to position [36, 0]
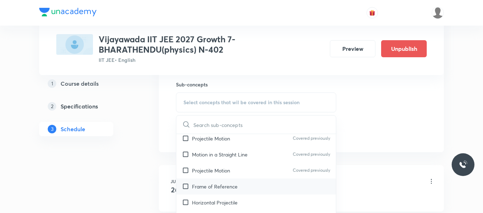
click at [211, 183] on p "Frame of Reference" at bounding box center [215, 186] width 46 height 7
checkbox input "true"
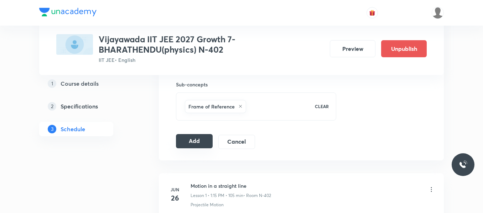
click at [191, 140] on button "Add" at bounding box center [194, 141] width 37 height 14
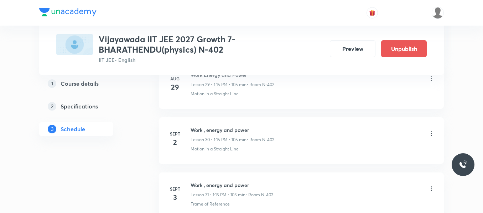
scroll to position [1749, 0]
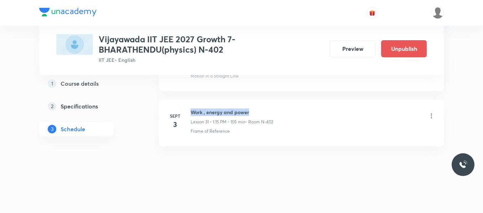
drag, startPoint x: 191, startPoint y: 112, endPoint x: 258, endPoint y: 110, distance: 67.3
click at [258, 110] on h6 "Work , energy and power" at bounding box center [231, 112] width 83 height 7
copy h6 "Work , energy and power"
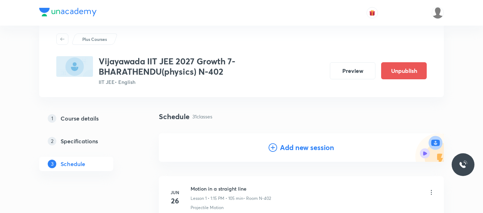
scroll to position [0, 0]
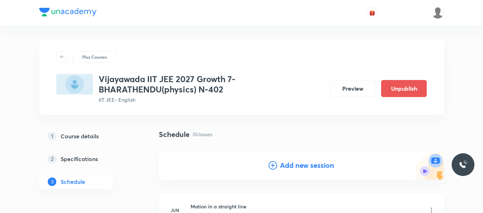
click at [273, 165] on icon at bounding box center [272, 165] width 9 height 9
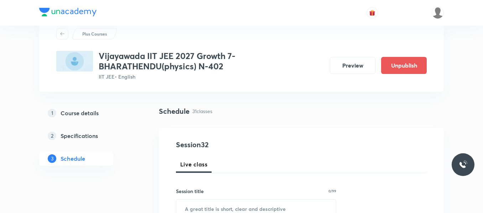
scroll to position [71, 0]
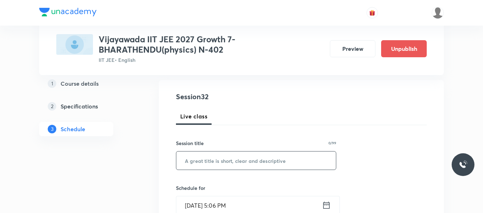
click at [203, 164] on input "text" at bounding box center [255, 161] width 159 height 18
paste input "Work , energy and power"
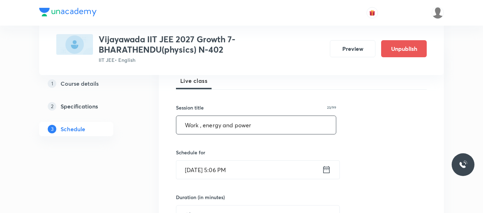
type input "Work , energy and power"
click at [322, 169] on icon at bounding box center [326, 170] width 9 height 10
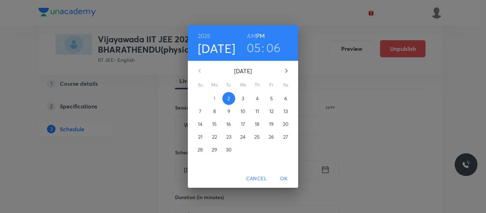
click at [258, 100] on p "4" at bounding box center [257, 98] width 3 height 7
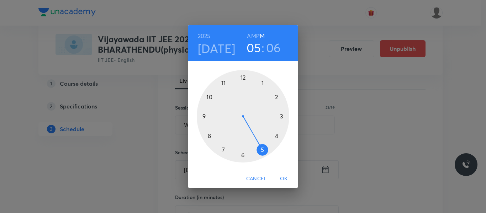
click at [261, 80] on div at bounding box center [243, 116] width 93 height 93
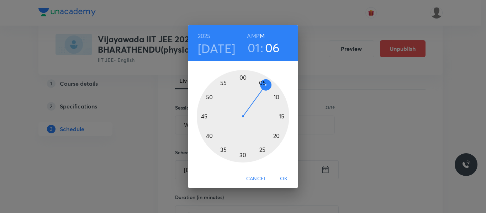
click at [281, 116] on div at bounding box center [243, 116] width 93 height 93
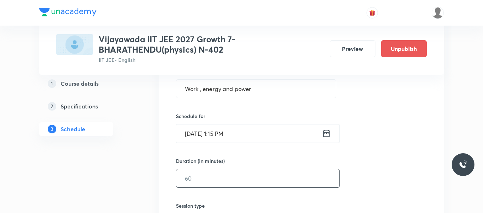
scroll to position [178, 0]
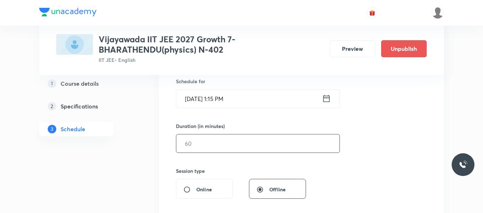
click at [208, 138] on input "text" at bounding box center [257, 144] width 163 height 18
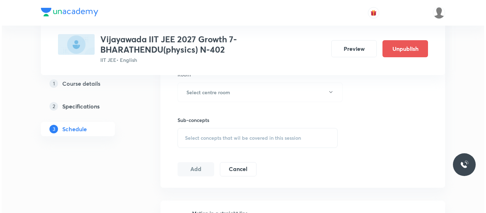
scroll to position [285, 0]
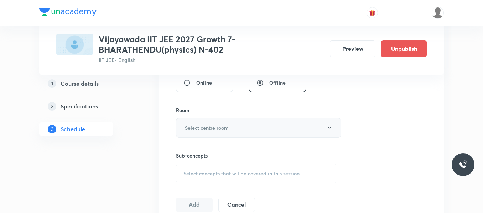
type input "105"
click at [205, 130] on h6 "Select centre room" at bounding box center [207, 127] width 44 height 7
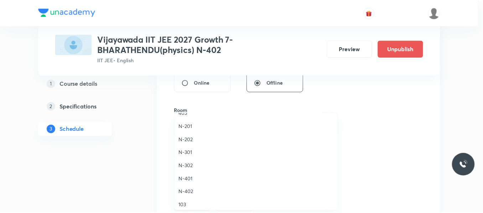
scroll to position [142, 0]
click at [187, 188] on span "N-402" at bounding box center [258, 190] width 156 height 7
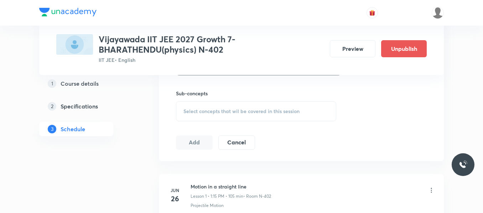
scroll to position [356, 0]
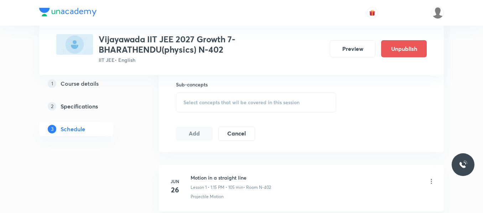
click at [214, 102] on span "Select concepts that wil be covered in this session" at bounding box center [241, 103] width 116 height 6
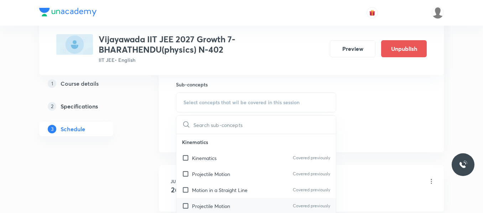
click at [205, 208] on p "Projectile Motion" at bounding box center [211, 205] width 38 height 7
checkbox input "true"
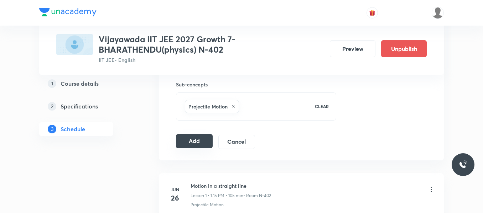
click at [196, 143] on button "Add" at bounding box center [194, 141] width 37 height 14
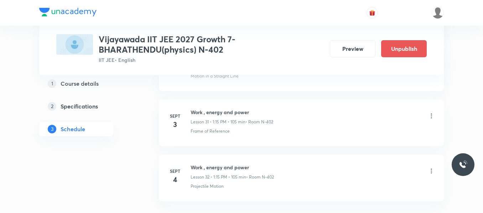
scroll to position [1804, 0]
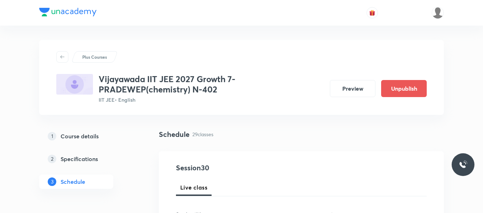
scroll to position [1966, 0]
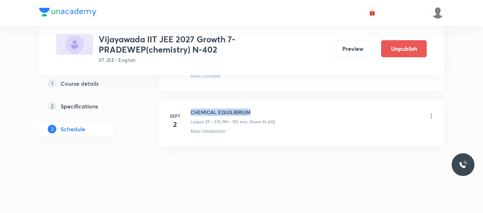
drag, startPoint x: 191, startPoint y: 111, endPoint x: 279, endPoint y: 107, distance: 87.3
click at [279, 107] on li "[DATE] CHEMICAL EQUILIBRIUM Lesson 29 • 3:15 PM • 105 min • Room N-402 Basic In…" at bounding box center [301, 123] width 285 height 47
copy h6 "CHEMICAL EQUILIBRIUM"
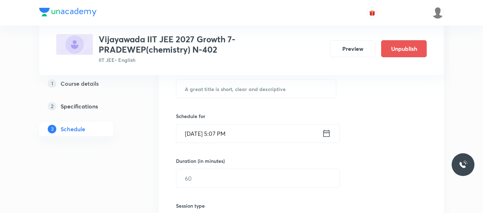
scroll to position [150, 0]
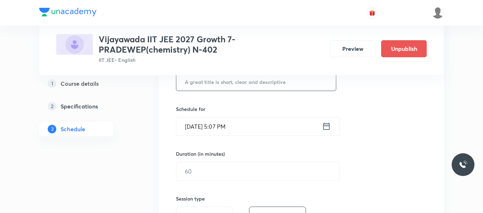
click at [200, 87] on input "text" at bounding box center [255, 82] width 159 height 18
paste input "CHEMICAL EQUILIBRIUM"
type input "CHEMICAL EQUILIBRIUM"
click at [322, 127] on icon at bounding box center [326, 126] width 9 height 10
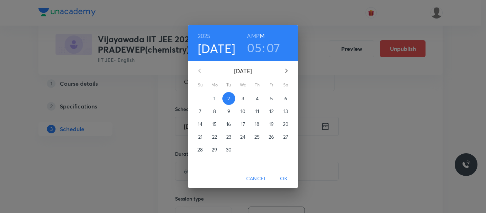
click at [242, 98] on p "3" at bounding box center [243, 98] width 2 height 7
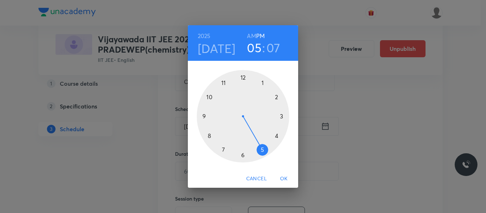
click at [284, 117] on div at bounding box center [243, 116] width 93 height 93
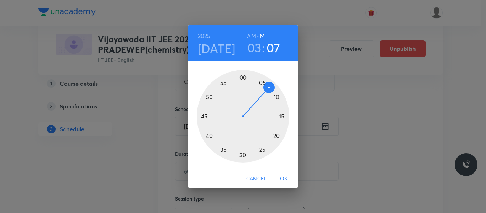
click at [282, 117] on div at bounding box center [243, 116] width 93 height 93
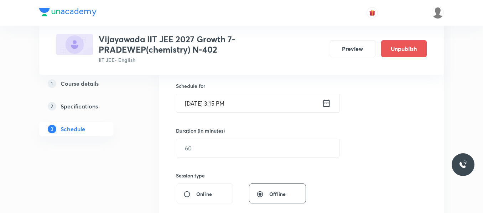
scroll to position [186, 0]
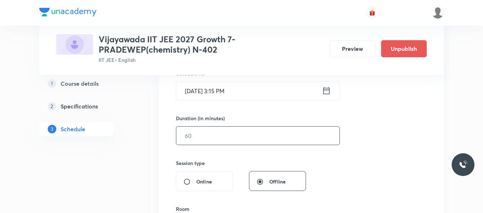
click at [207, 135] on input "text" at bounding box center [257, 136] width 163 height 18
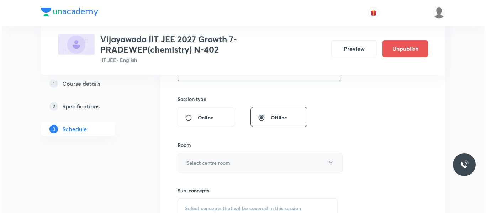
scroll to position [257, 0]
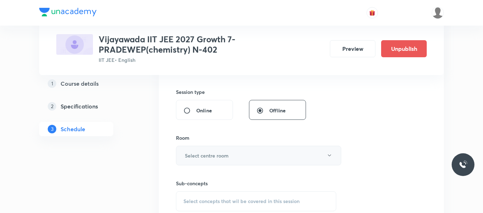
type input "105"
click at [205, 157] on h6 "Select centre room" at bounding box center [207, 155] width 44 height 7
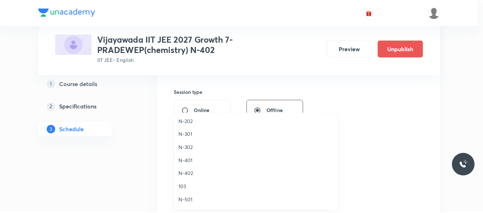
scroll to position [178, 0]
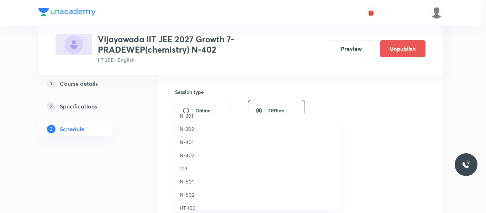
click at [186, 155] on span "N-402" at bounding box center [258, 155] width 156 height 7
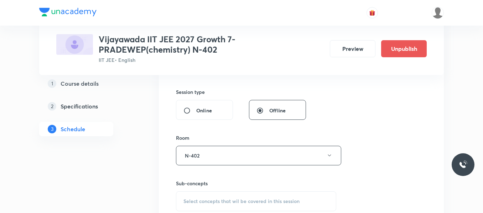
click at [202, 199] on span "Select concepts that wil be covered in this session" at bounding box center [241, 202] width 116 height 6
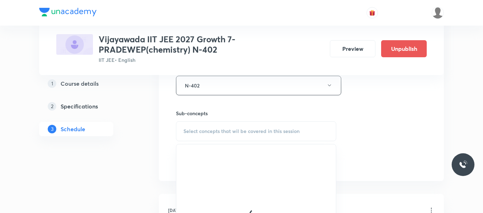
scroll to position [328, 0]
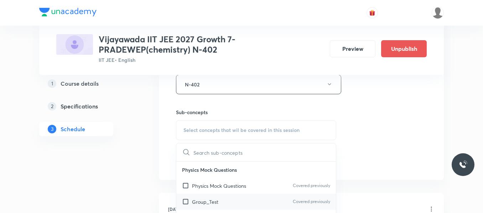
click at [230, 200] on div "Group_Test Covered previously" at bounding box center [255, 202] width 159 height 16
checkbox input "true"
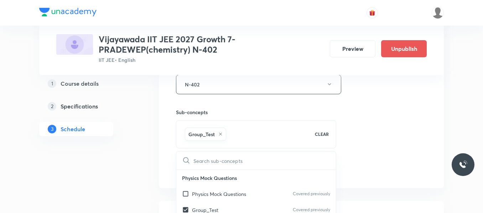
click at [370, 138] on div "Session 30 Live class Session title 20/99 CHEMICAL EQUILIBRIUM ​ Schedule for […" at bounding box center [301, 6] width 251 height 342
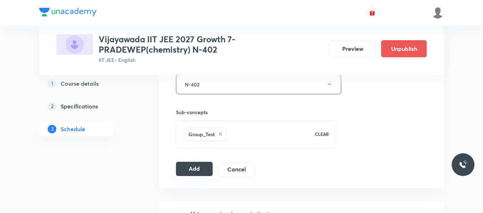
click at [197, 169] on button "Add" at bounding box center [194, 169] width 37 height 14
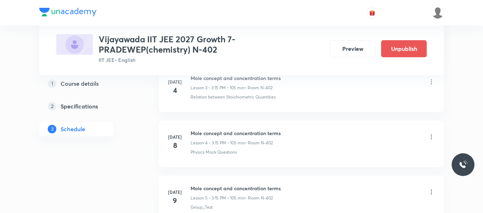
scroll to position [0, 0]
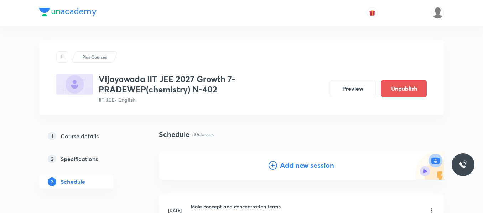
click at [274, 165] on icon at bounding box center [272, 165] width 9 height 9
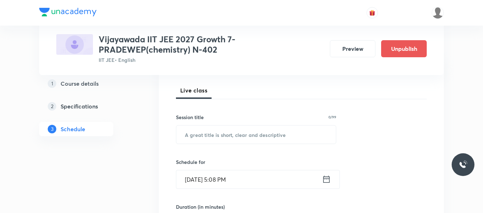
scroll to position [107, 0]
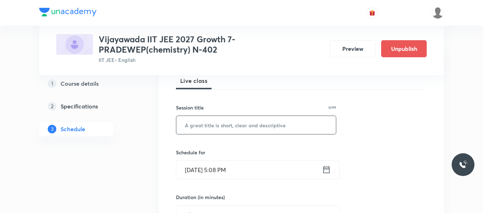
click at [210, 123] on input "text" at bounding box center [255, 125] width 159 height 18
paste input "CHEMICAL EQUILIBRIUM"
type input "CHEMICAL EQUILIBRIUM"
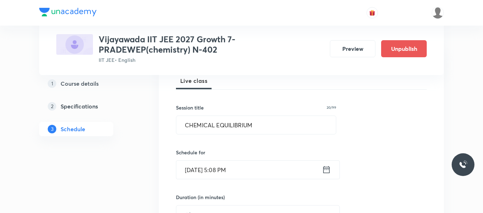
click at [324, 171] on icon at bounding box center [326, 170] width 9 height 10
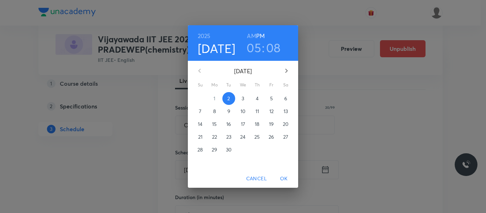
click at [254, 99] on span "4" at bounding box center [257, 98] width 13 height 7
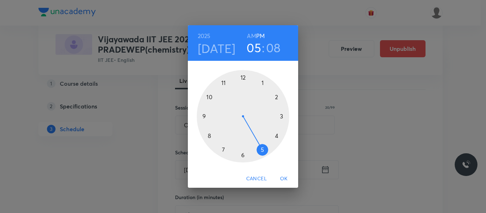
click at [281, 117] on div at bounding box center [243, 116] width 93 height 93
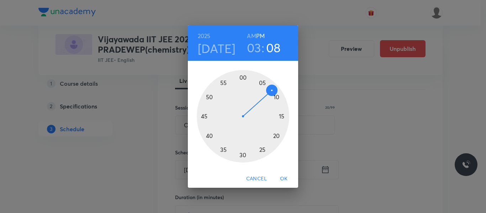
click at [281, 116] on div at bounding box center [243, 116] width 93 height 93
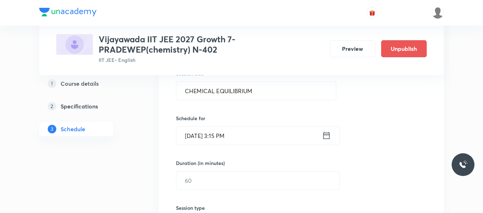
scroll to position [178, 0]
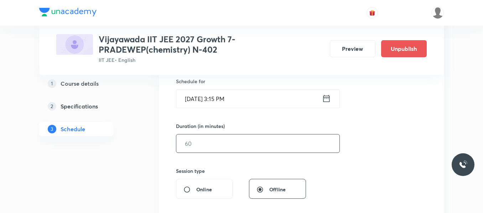
click at [215, 145] on input "text" at bounding box center [257, 144] width 163 height 18
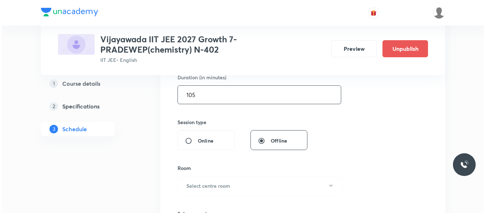
scroll to position [249, 0]
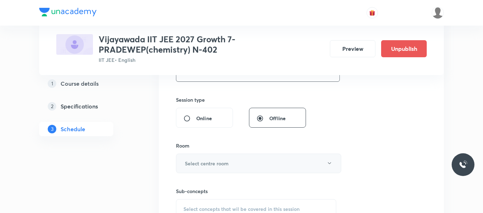
type input "105"
click at [195, 165] on h6 "Select centre room" at bounding box center [207, 163] width 44 height 7
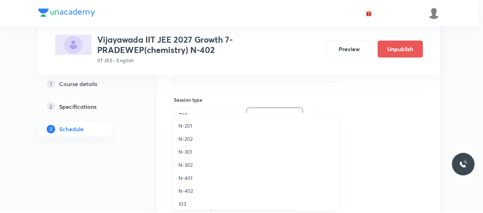
scroll to position [142, 0]
click at [188, 192] on span "N-402" at bounding box center [258, 190] width 156 height 7
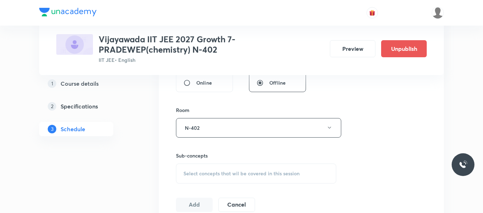
click at [205, 171] on span "Select concepts that wil be covered in this session" at bounding box center [241, 174] width 116 height 6
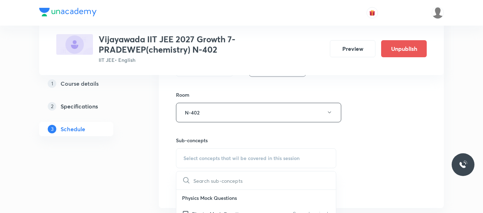
scroll to position [391, 0]
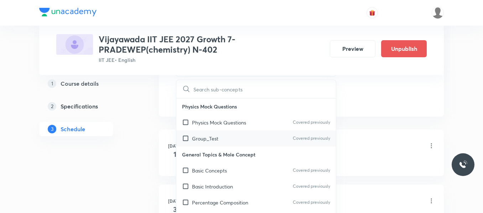
click at [208, 140] on p "Group_Test" at bounding box center [205, 138] width 26 height 7
checkbox input "true"
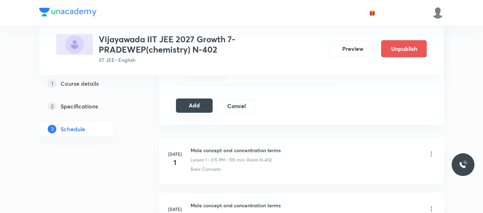
click at [200, 100] on button "Add" at bounding box center [194, 106] width 37 height 14
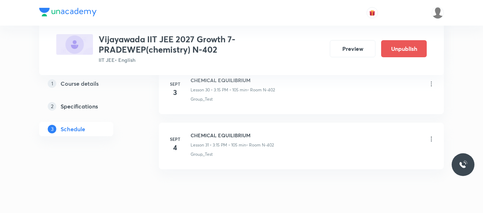
scroll to position [1713, 0]
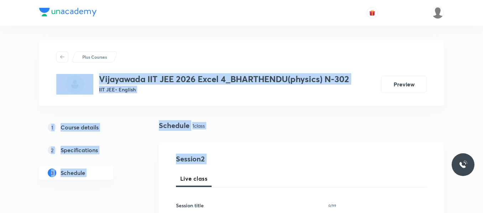
drag, startPoint x: 481, startPoint y: 26, endPoint x: 486, endPoint y: 174, distance: 148.1
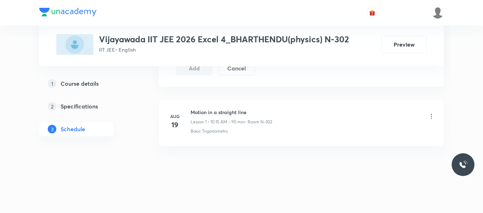
scroll to position [377, 0]
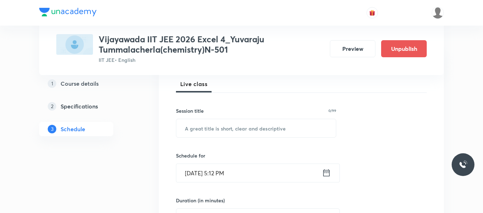
scroll to position [107, 0]
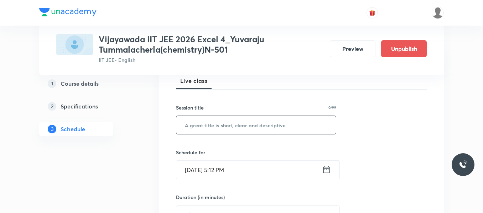
click at [215, 117] on input "text" at bounding box center [255, 125] width 159 height 18
click at [220, 128] on input "text" at bounding box center [255, 125] width 159 height 18
paste input "PRACTICAL CHEMISTRY"
type input "PRACTICAL CHEMISTRY"
click at [325, 169] on icon at bounding box center [326, 170] width 9 height 10
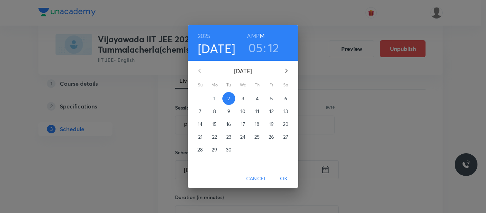
click at [242, 95] on p "3" at bounding box center [243, 98] width 2 height 7
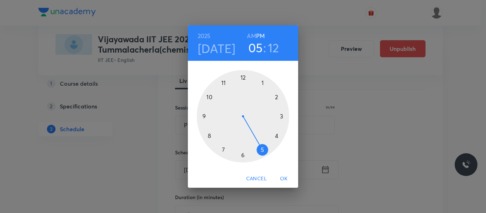
click at [243, 79] on div at bounding box center [243, 116] width 93 height 93
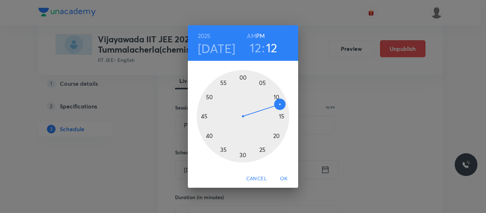
click at [243, 78] on div at bounding box center [243, 116] width 93 height 93
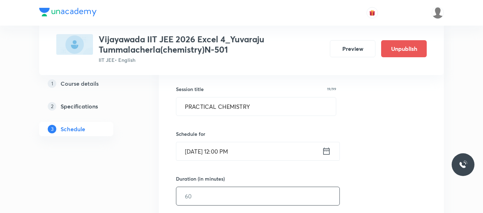
scroll to position [142, 0]
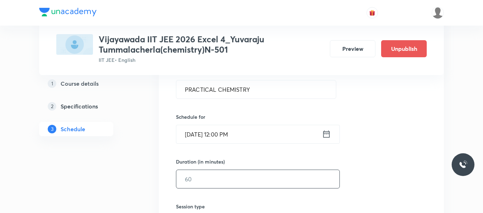
click at [209, 175] on input "text" at bounding box center [257, 179] width 163 height 18
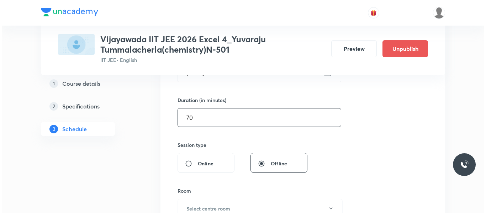
scroll to position [213, 0]
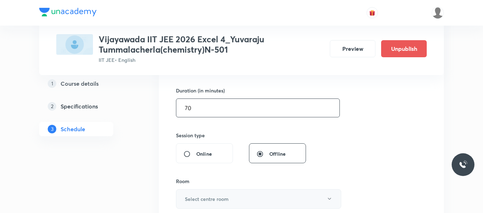
type input "70"
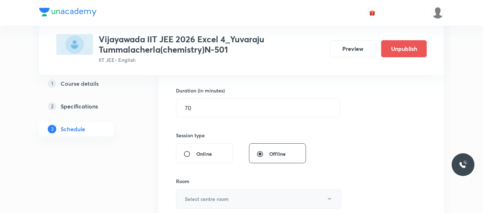
click at [216, 196] on h6 "Select centre room" at bounding box center [207, 198] width 44 height 7
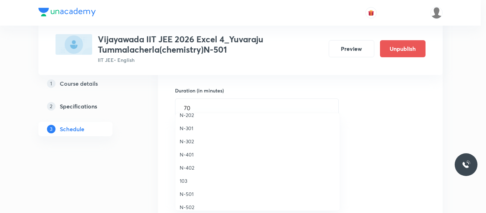
scroll to position [178, 0]
click at [189, 180] on span "N-501" at bounding box center [258, 181] width 156 height 7
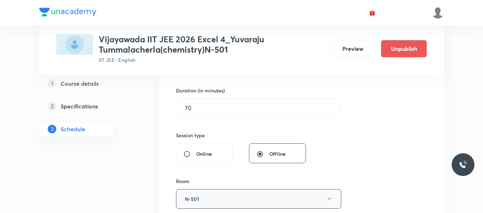
click at [203, 201] on button "N-501" at bounding box center [258, 199] width 165 height 20
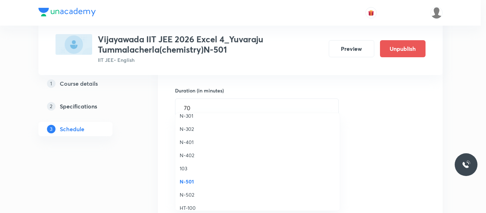
click at [191, 129] on span "N-302" at bounding box center [258, 128] width 156 height 7
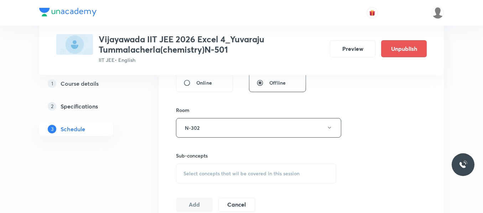
click at [226, 174] on span "Select concepts that wil be covered in this session" at bounding box center [241, 174] width 116 height 6
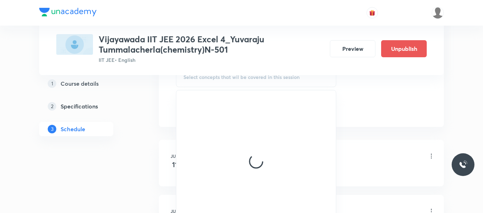
scroll to position [391, 0]
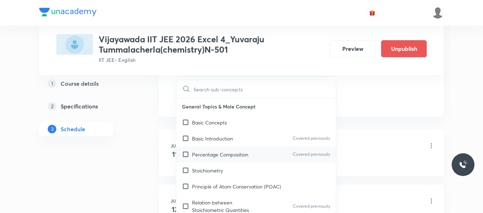
click at [220, 157] on p "Percentage Composition" at bounding box center [220, 154] width 56 height 7
checkbox input "true"
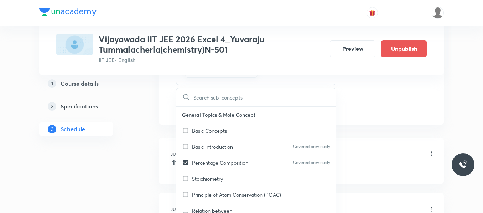
drag, startPoint x: 390, startPoint y: 88, endPoint x: 279, endPoint y: 97, distance: 111.1
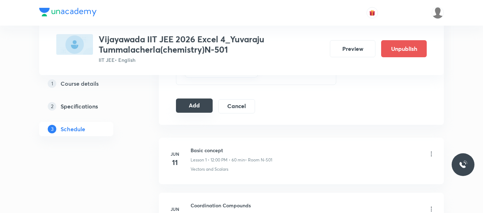
click at [196, 104] on button "Add" at bounding box center [194, 106] width 37 height 14
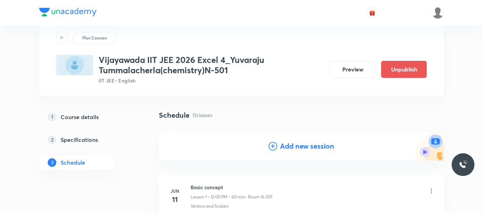
scroll to position [36, 0]
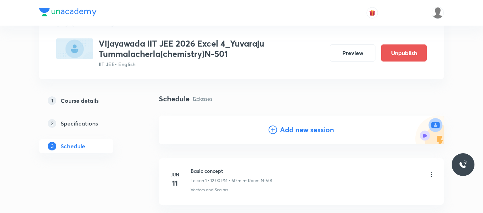
click at [275, 128] on icon at bounding box center [272, 130] width 9 height 9
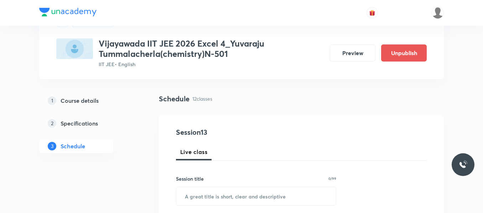
scroll to position [107, 0]
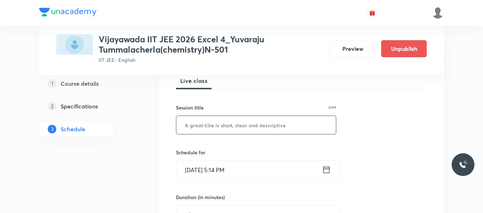
click at [238, 128] on input "text" at bounding box center [255, 125] width 159 height 18
paste input "SALT ANALYSIS"
type input "SALT ANALYSIS"
click at [324, 173] on icon at bounding box center [326, 169] width 6 height 7
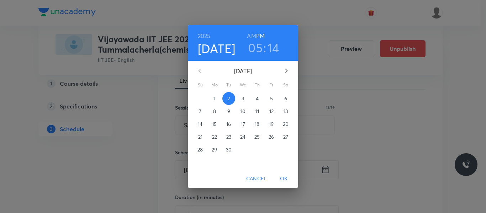
click at [258, 96] on p "4" at bounding box center [257, 98] width 3 height 7
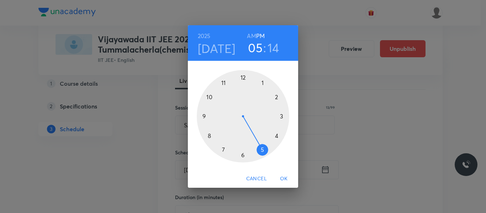
click at [242, 77] on div at bounding box center [243, 116] width 93 height 93
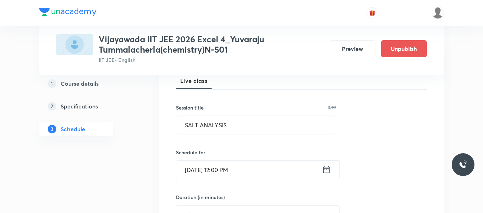
scroll to position [178, 0]
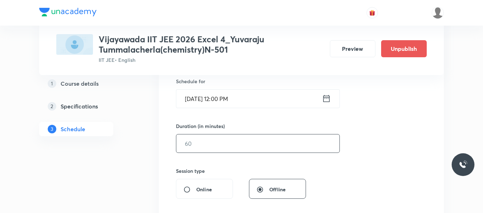
click at [211, 139] on input "text" at bounding box center [257, 144] width 163 height 18
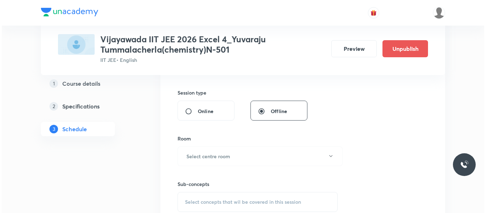
scroll to position [285, 0]
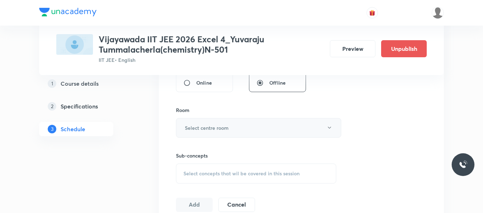
type input "70"
click at [205, 128] on h6 "Select centre room" at bounding box center [207, 127] width 44 height 7
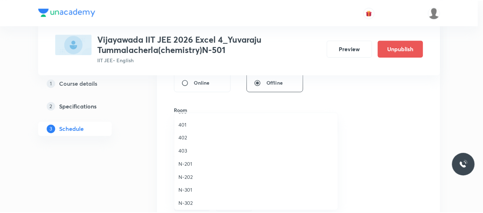
scroll to position [107, 0]
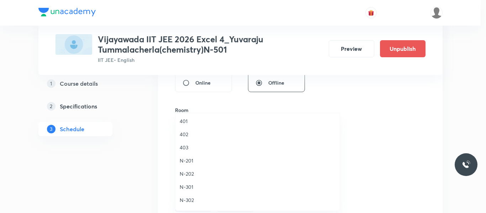
click at [195, 198] on span "N-302" at bounding box center [258, 199] width 156 height 7
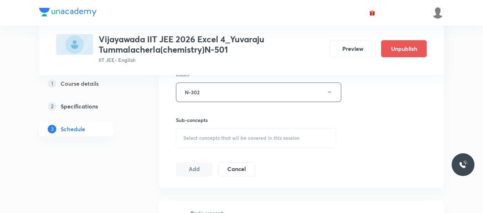
click at [218, 142] on div "Select concepts that wil be covered in this session" at bounding box center [256, 138] width 160 height 20
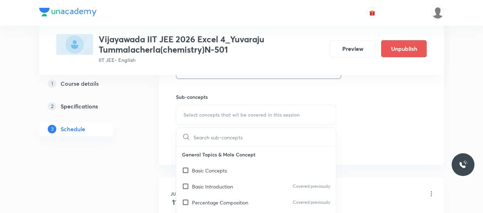
scroll to position [356, 0]
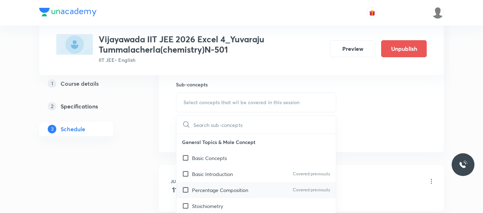
click at [214, 192] on p "Percentage Composition" at bounding box center [220, 189] width 56 height 7
checkbox input "true"
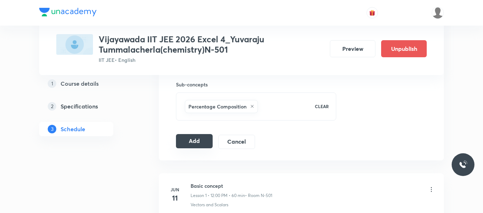
click at [199, 146] on button "Add" at bounding box center [194, 141] width 37 height 14
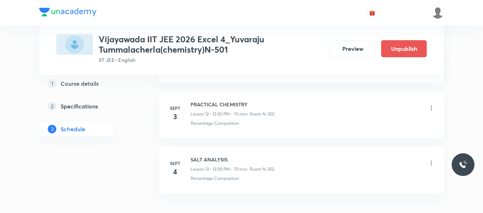
scroll to position [721, 0]
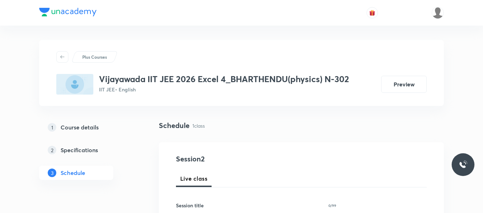
scroll to position [412, 0]
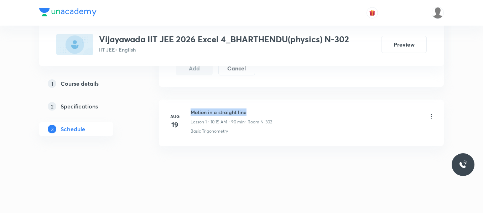
drag, startPoint x: 189, startPoint y: 110, endPoint x: 323, endPoint y: 115, distance: 134.6
click at [323, 115] on div "[DATE] Motion in a straight line Lesson 1 • 10:15 AM • 90 min • Room N-302 Basi…" at bounding box center [301, 122] width 267 height 26
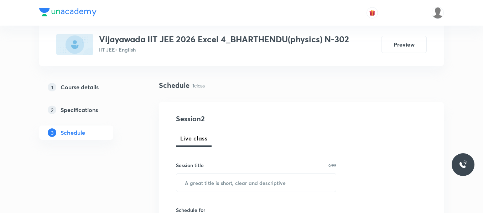
scroll to position [107, 0]
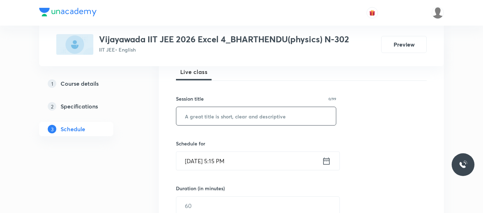
click at [236, 116] on input "text" at bounding box center [255, 116] width 159 height 18
paste input "Motion in a straight line"
type input "Motion in a straight line"
click at [327, 162] on icon at bounding box center [326, 161] width 9 height 10
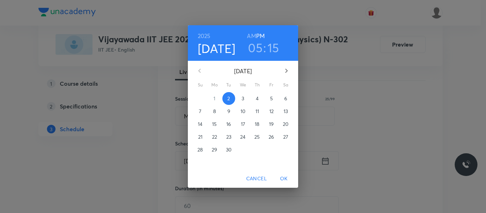
click at [244, 97] on p "3" at bounding box center [243, 98] width 2 height 7
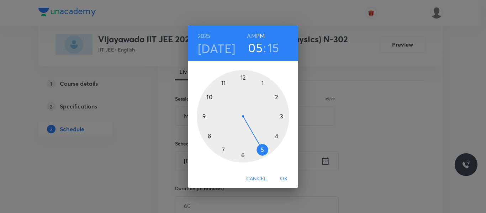
click at [210, 96] on div at bounding box center [243, 116] width 93 height 93
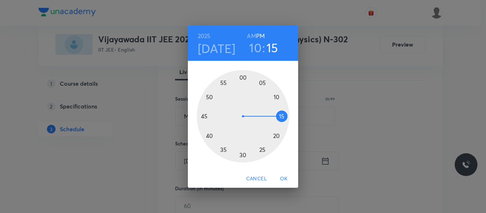
click at [254, 36] on h6 "AM" at bounding box center [251, 36] width 9 height 10
click at [281, 179] on span "OK" at bounding box center [283, 178] width 17 height 9
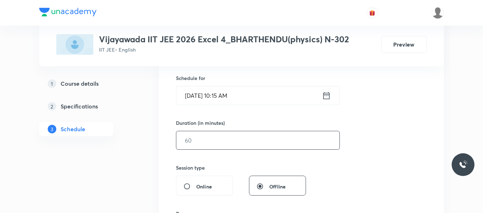
scroll to position [178, 0]
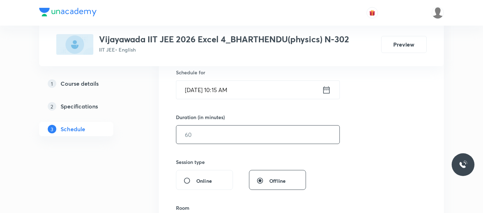
click at [222, 127] on input "text" at bounding box center [257, 135] width 163 height 18
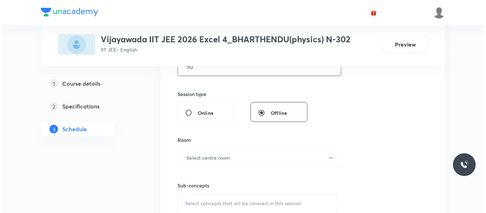
scroll to position [249, 0]
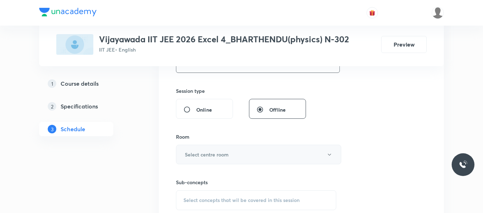
type input "90"
click at [218, 156] on h6 "Select centre room" at bounding box center [207, 154] width 44 height 7
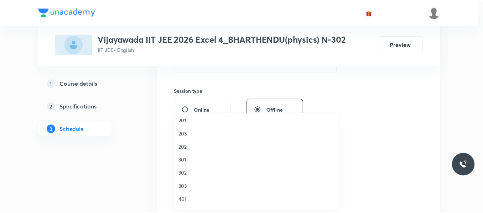
scroll to position [107, 0]
click at [189, 200] on span "N-302" at bounding box center [258, 199] width 156 height 7
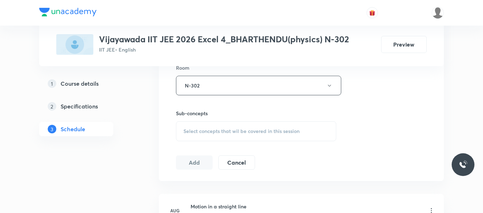
scroll to position [320, 0]
click at [208, 130] on span "Select concepts that wil be covered in this session" at bounding box center [241, 129] width 116 height 6
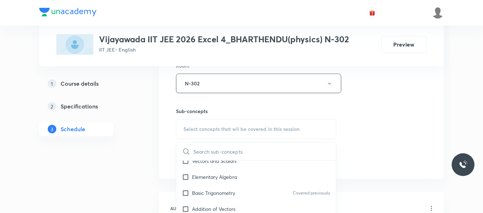
scroll to position [36, 0]
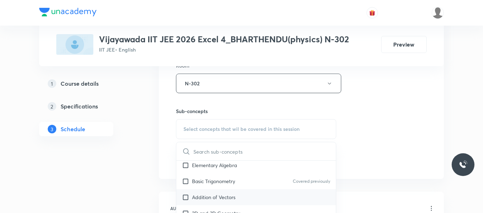
click at [217, 198] on p "Addition of Vectors" at bounding box center [213, 197] width 43 height 7
checkbox input "true"
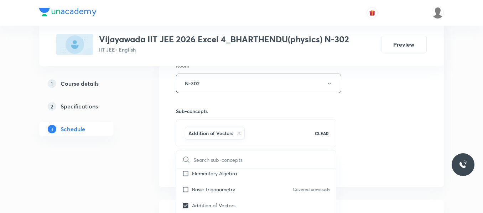
click at [362, 134] on div "Session 2 Live class Session title 25/99 Motion in a straight line ​ Schedule f…" at bounding box center [301, 4] width 251 height 342
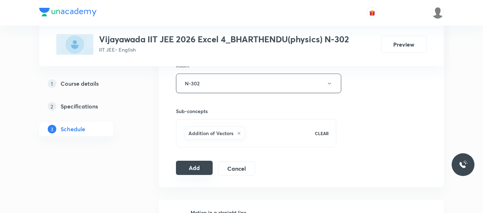
click at [191, 167] on button "Add" at bounding box center [194, 168] width 37 height 14
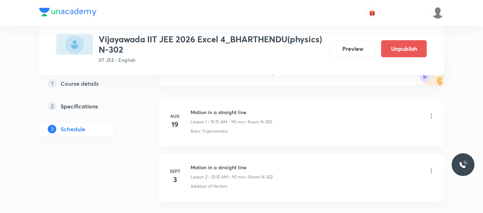
scroll to position [59, 0]
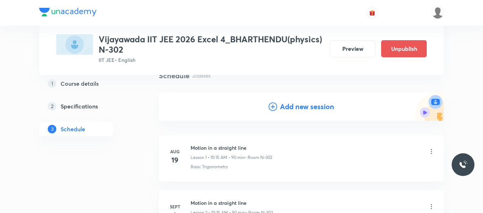
click at [273, 104] on icon at bounding box center [272, 106] width 9 height 9
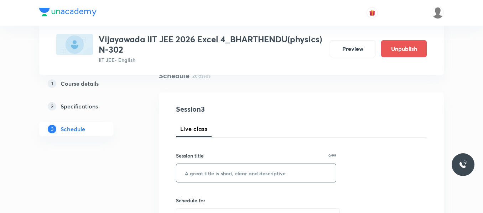
click at [202, 174] on input "text" at bounding box center [255, 173] width 159 height 18
paste input "Motion in a straight line"
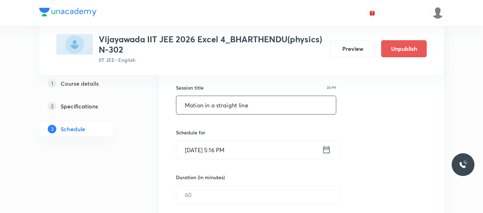
scroll to position [130, 0]
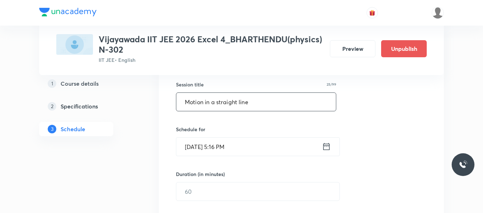
type input "Motion in a straight line"
click at [322, 145] on icon at bounding box center [326, 147] width 9 height 10
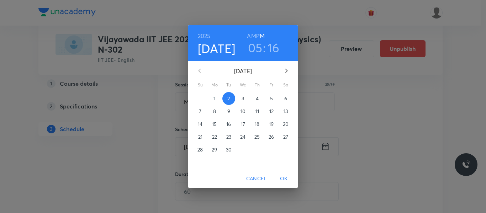
click at [257, 97] on p "4" at bounding box center [257, 98] width 3 height 7
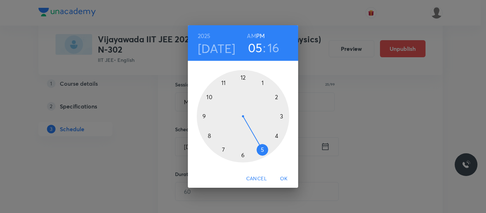
click at [210, 95] on div at bounding box center [243, 116] width 93 height 93
click at [252, 37] on h6 "AM" at bounding box center [251, 36] width 9 height 10
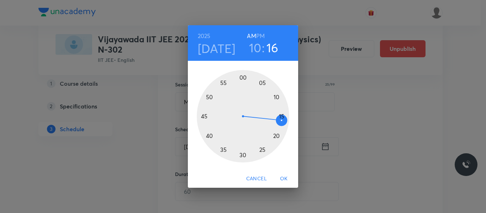
click at [281, 115] on div at bounding box center [243, 116] width 93 height 93
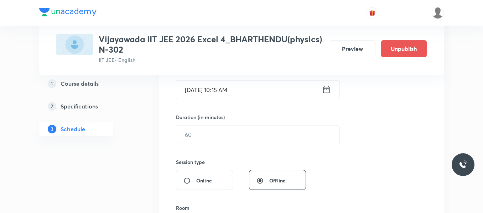
scroll to position [201, 0]
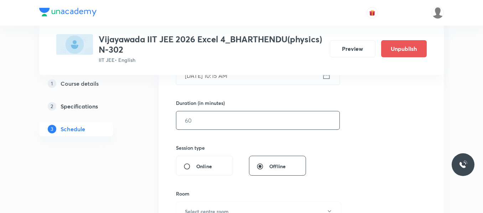
click at [200, 115] on input "text" at bounding box center [257, 120] width 163 height 18
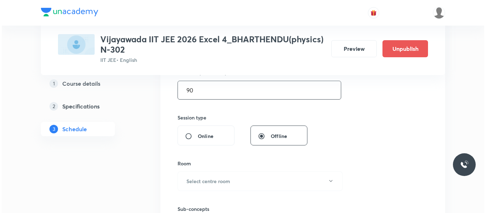
scroll to position [272, 0]
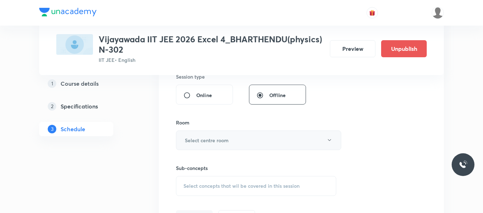
type input "90"
click at [204, 138] on h6 "Select centre room" at bounding box center [207, 140] width 44 height 7
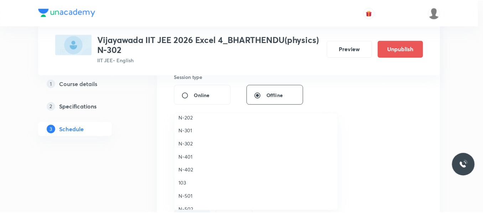
scroll to position [178, 0]
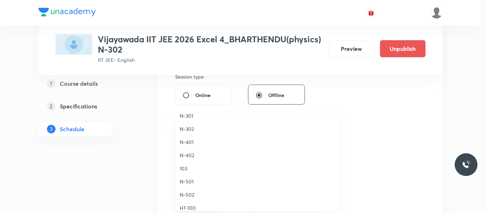
click at [190, 130] on span "N-302" at bounding box center [258, 128] width 156 height 7
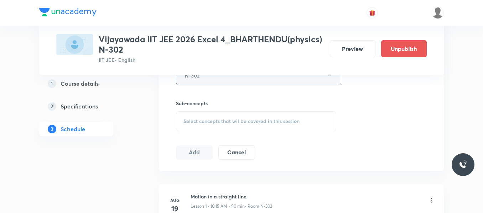
scroll to position [343, 0]
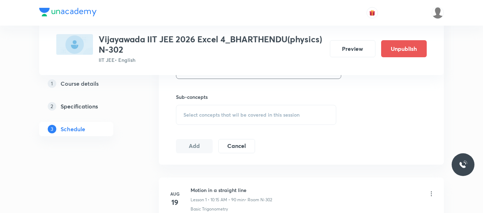
click at [204, 112] on span "Select concepts that wil be covered in this session" at bounding box center [241, 115] width 116 height 6
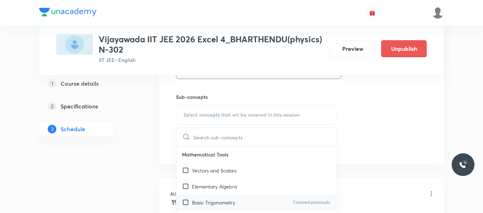
click at [221, 203] on p "Basic Trigonometry" at bounding box center [213, 202] width 43 height 7
checkbox input "true"
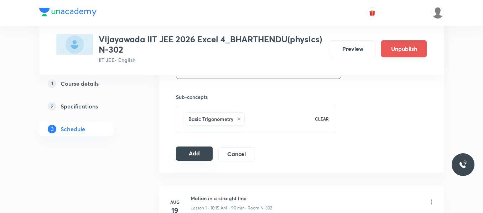
click at [191, 156] on button "Add" at bounding box center [194, 154] width 37 height 14
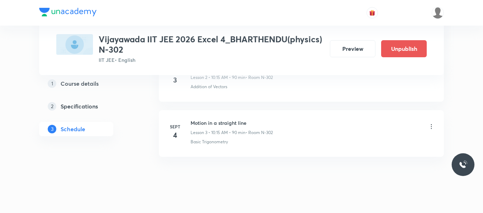
scroll to position [205, 0]
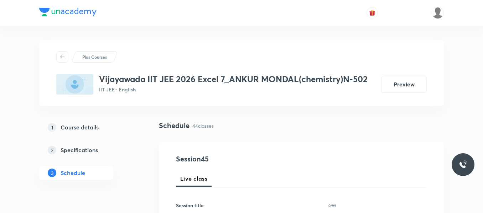
scroll to position [2784, 0]
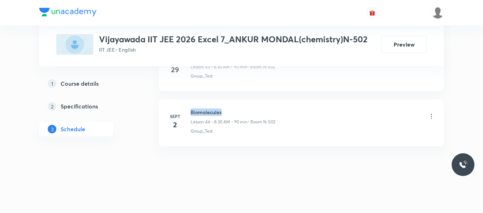
drag, startPoint x: 191, startPoint y: 111, endPoint x: 262, endPoint y: 111, distance: 71.5
click at [262, 111] on h6 "Biomolecules" at bounding box center [232, 112] width 85 height 7
copy h6 "Biomolecules"
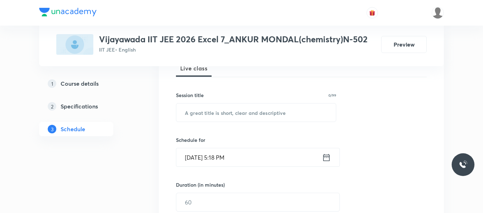
scroll to position [44, 0]
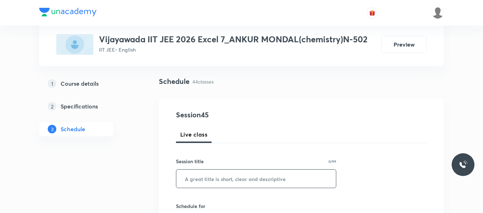
click at [236, 179] on input "text" at bounding box center [255, 179] width 159 height 18
paste input "Biomolecules"
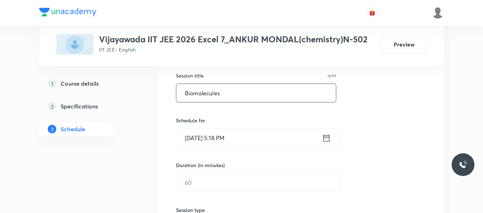
scroll to position [151, 0]
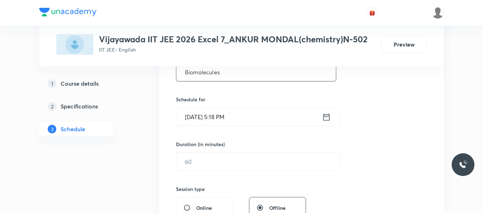
type input "Biomolecules"
click at [328, 120] on icon at bounding box center [326, 117] width 9 height 10
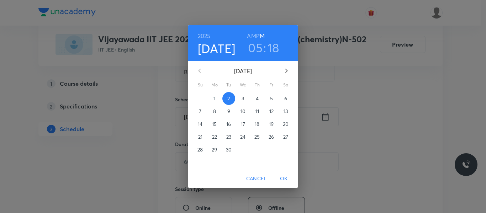
click at [244, 98] on p "3" at bounding box center [243, 98] width 2 height 7
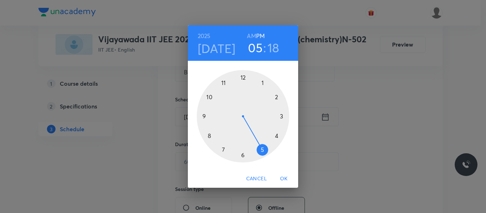
click at [207, 136] on div at bounding box center [243, 116] width 93 height 93
click at [253, 38] on h6 "AM" at bounding box center [251, 36] width 9 height 10
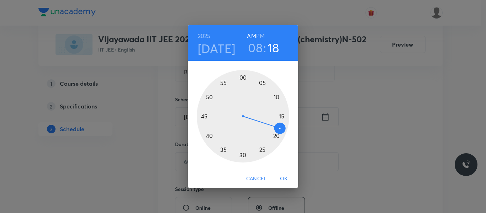
click at [243, 154] on div at bounding box center [243, 116] width 93 height 93
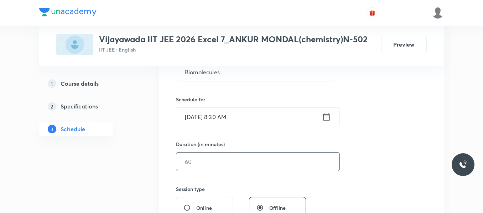
click at [210, 165] on input "text" at bounding box center [257, 162] width 163 height 18
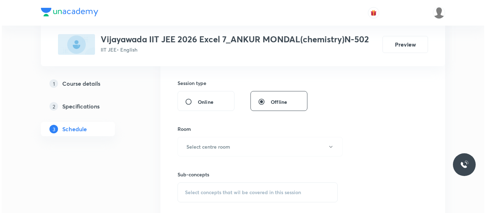
scroll to position [258, 0]
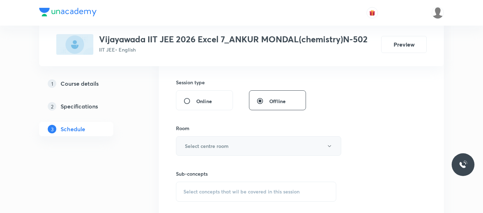
type input "80"
click at [233, 144] on button "Select centre room" at bounding box center [258, 146] width 165 height 20
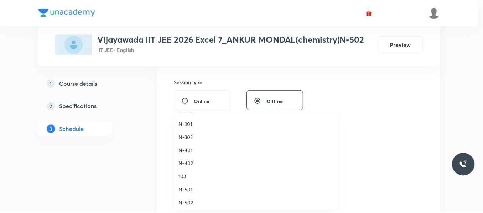
scroll to position [178, 0]
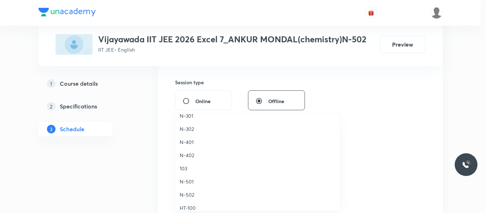
click at [191, 197] on span "N-502" at bounding box center [258, 194] width 156 height 7
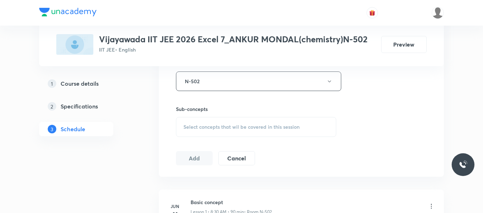
scroll to position [329, 0]
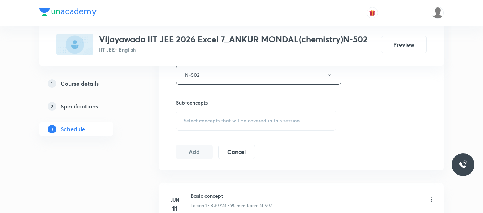
click at [217, 118] on span "Select concepts that wil be covered in this session" at bounding box center [241, 121] width 116 height 6
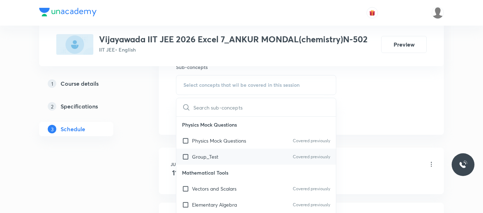
click at [215, 159] on p "Group_Test" at bounding box center [205, 156] width 26 height 7
checkbox input "true"
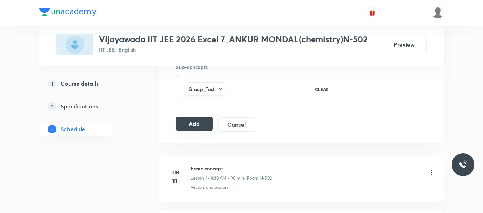
click at [197, 121] on button "Add" at bounding box center [194, 124] width 37 height 14
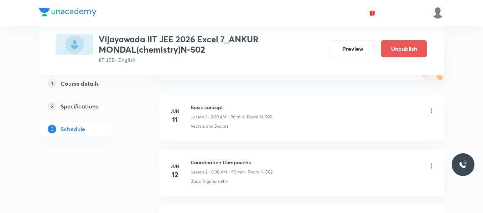
scroll to position [0, 0]
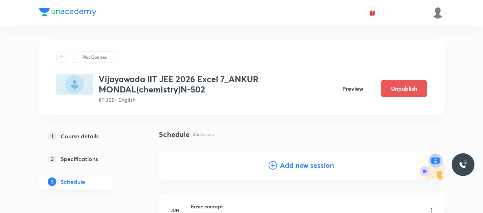
click at [272, 164] on icon at bounding box center [272, 165] width 9 height 9
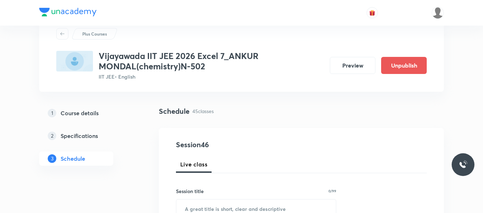
scroll to position [36, 0]
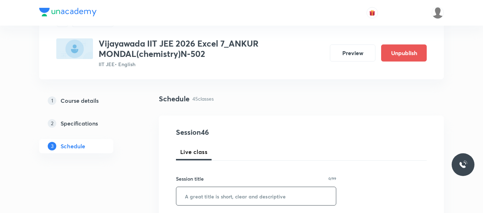
click at [233, 196] on input "text" at bounding box center [255, 196] width 159 height 18
paste input "Biomolecules"
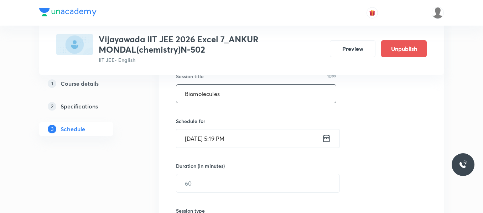
scroll to position [142, 0]
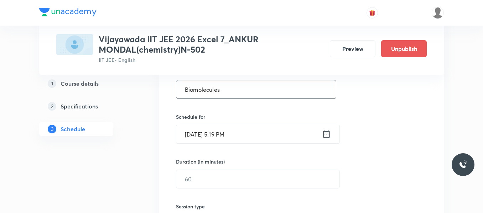
type input "Biomolecules"
click at [323, 135] on icon at bounding box center [326, 134] width 6 height 7
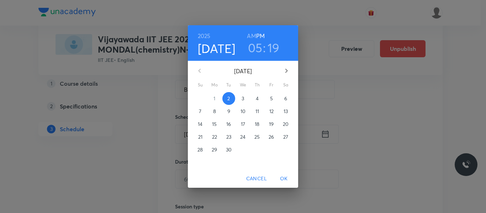
click at [259, 98] on p "4" at bounding box center [257, 98] width 3 height 7
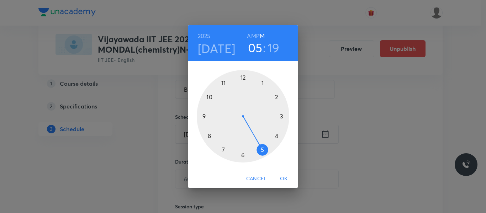
click at [209, 135] on div at bounding box center [243, 116] width 93 height 93
drag, startPoint x: 251, startPoint y: 37, endPoint x: 248, endPoint y: 47, distance: 9.8
click at [251, 38] on h6 "AM" at bounding box center [251, 36] width 9 height 10
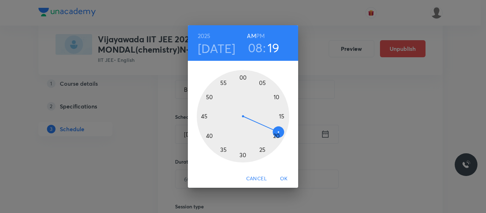
click at [244, 155] on div at bounding box center [243, 116] width 93 height 93
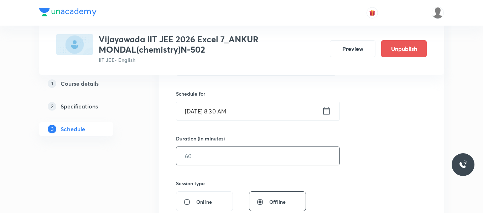
scroll to position [178, 0]
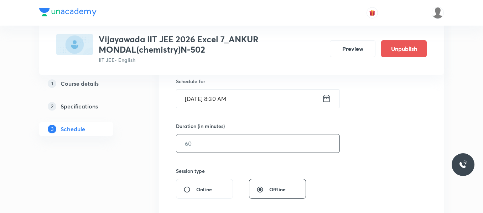
click at [201, 136] on input "text" at bounding box center [257, 144] width 163 height 18
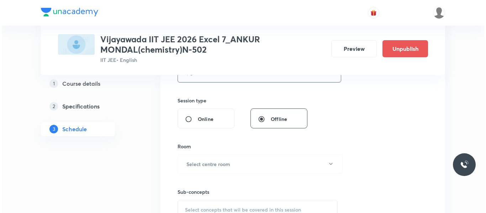
scroll to position [249, 0]
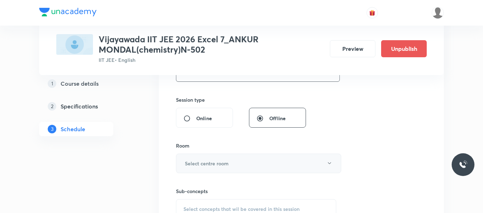
type input "90"
click at [212, 161] on h6 "Select centre room" at bounding box center [207, 163] width 44 height 7
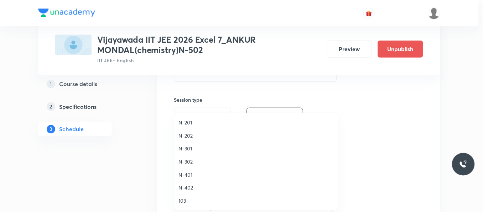
scroll to position [178, 0]
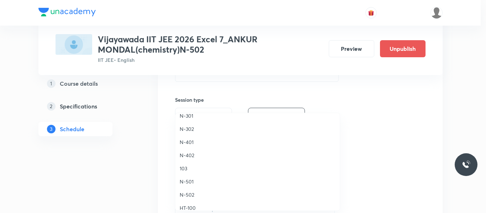
click at [189, 194] on span "N-502" at bounding box center [258, 194] width 156 height 7
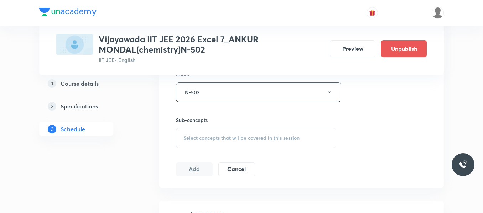
click at [203, 137] on span "Select concepts that wil be covered in this session" at bounding box center [241, 138] width 116 height 6
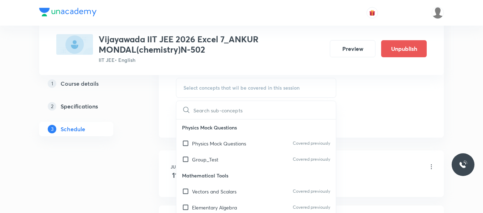
scroll to position [391, 0]
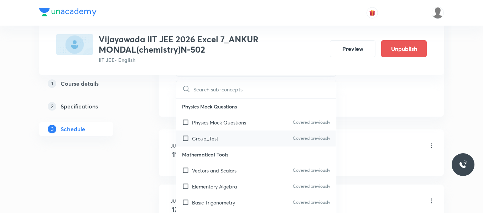
click at [213, 135] on p "Group_Test" at bounding box center [205, 138] width 26 height 7
checkbox input "true"
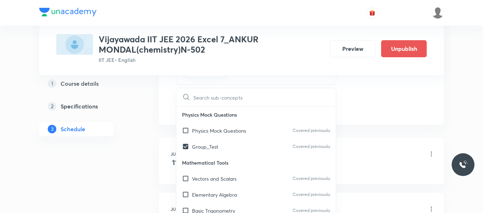
drag, startPoint x: 368, startPoint y: 86, endPoint x: 348, endPoint y: 95, distance: 21.0
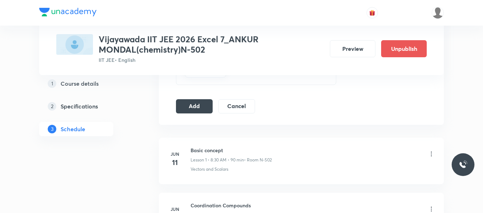
click at [199, 106] on button "Add" at bounding box center [194, 106] width 37 height 14
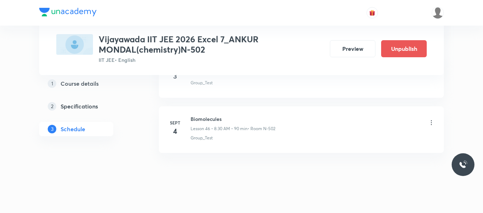
scroll to position [2576, 0]
